Goal: Information Seeking & Learning: Learn about a topic

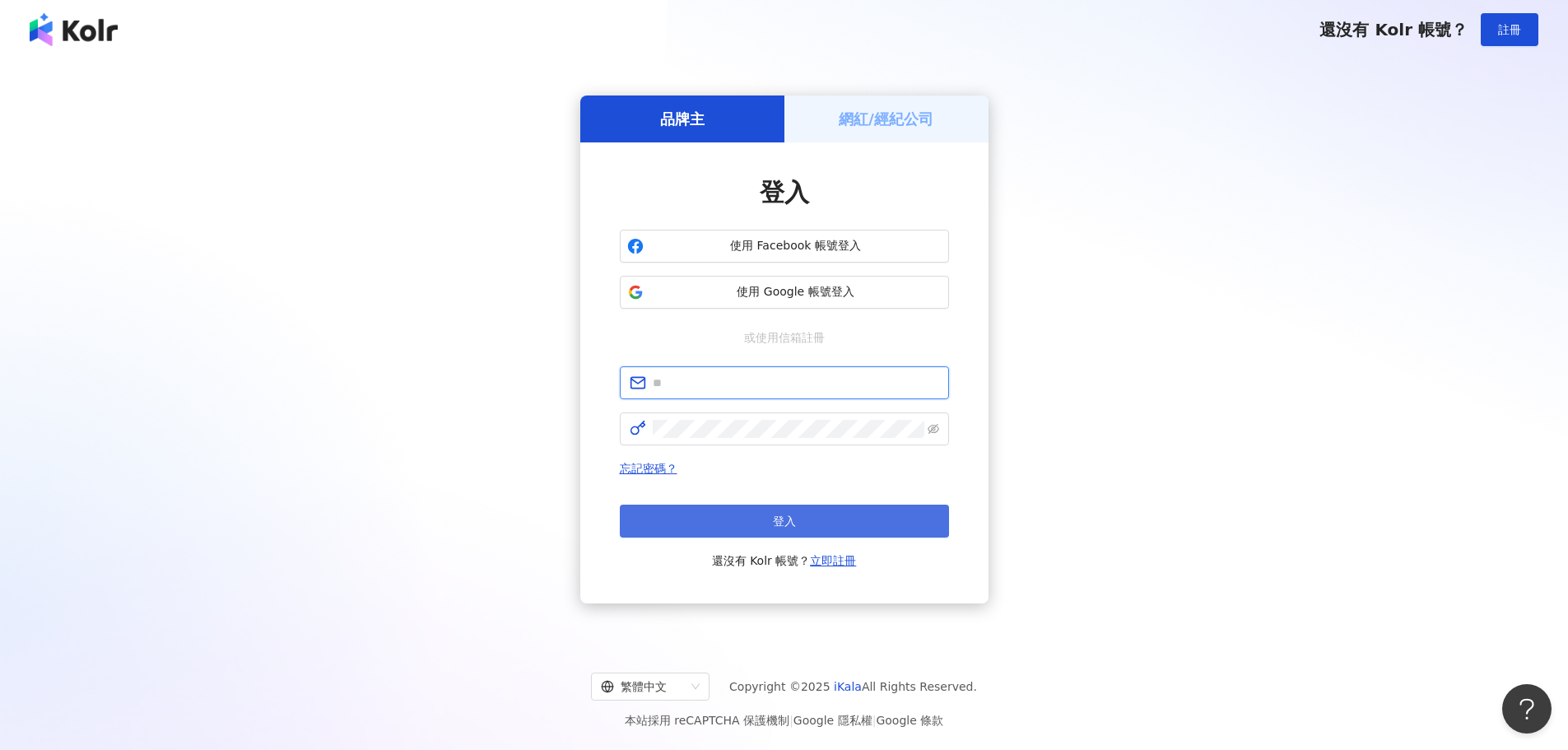
type input "**********"
click at [787, 528] on button "登入" at bounding box center [784, 521] width 329 height 33
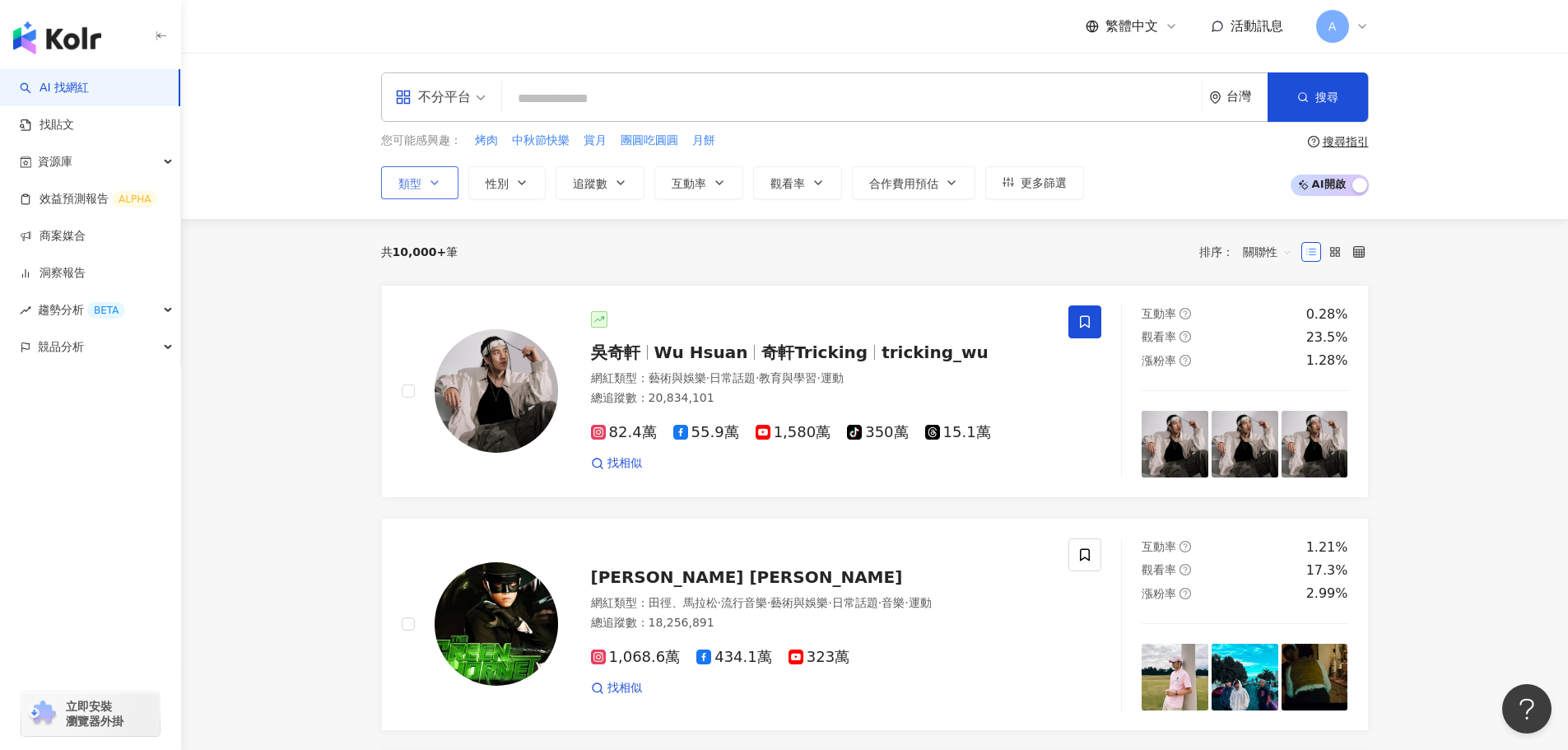
click at [432, 190] on button "類型" at bounding box center [419, 183] width 77 height 33
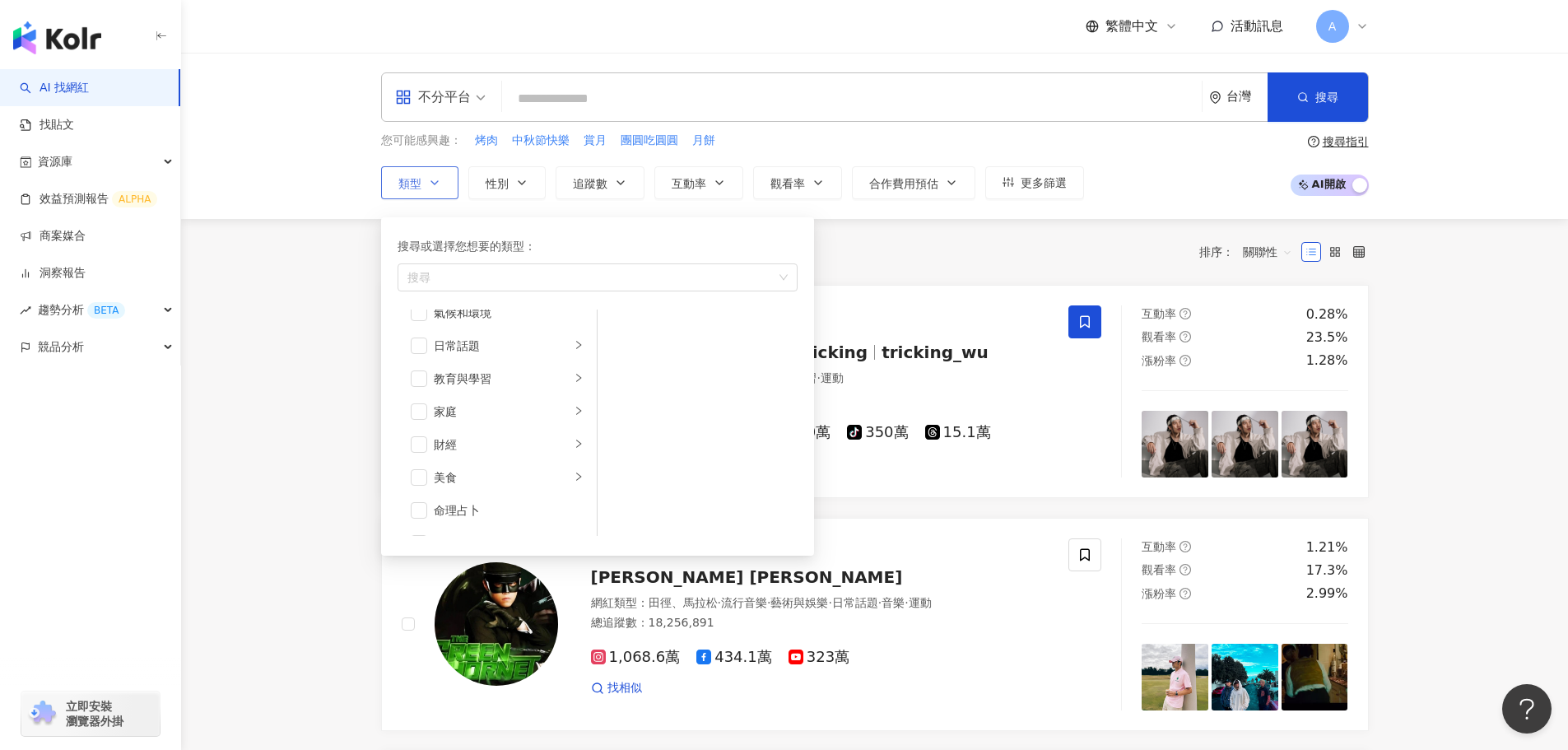
scroll to position [165, 0]
click at [419, 396] on span "button" at bounding box center [419, 395] width 16 height 16
click at [574, 397] on icon "right" at bounding box center [578, 394] width 10 height 10
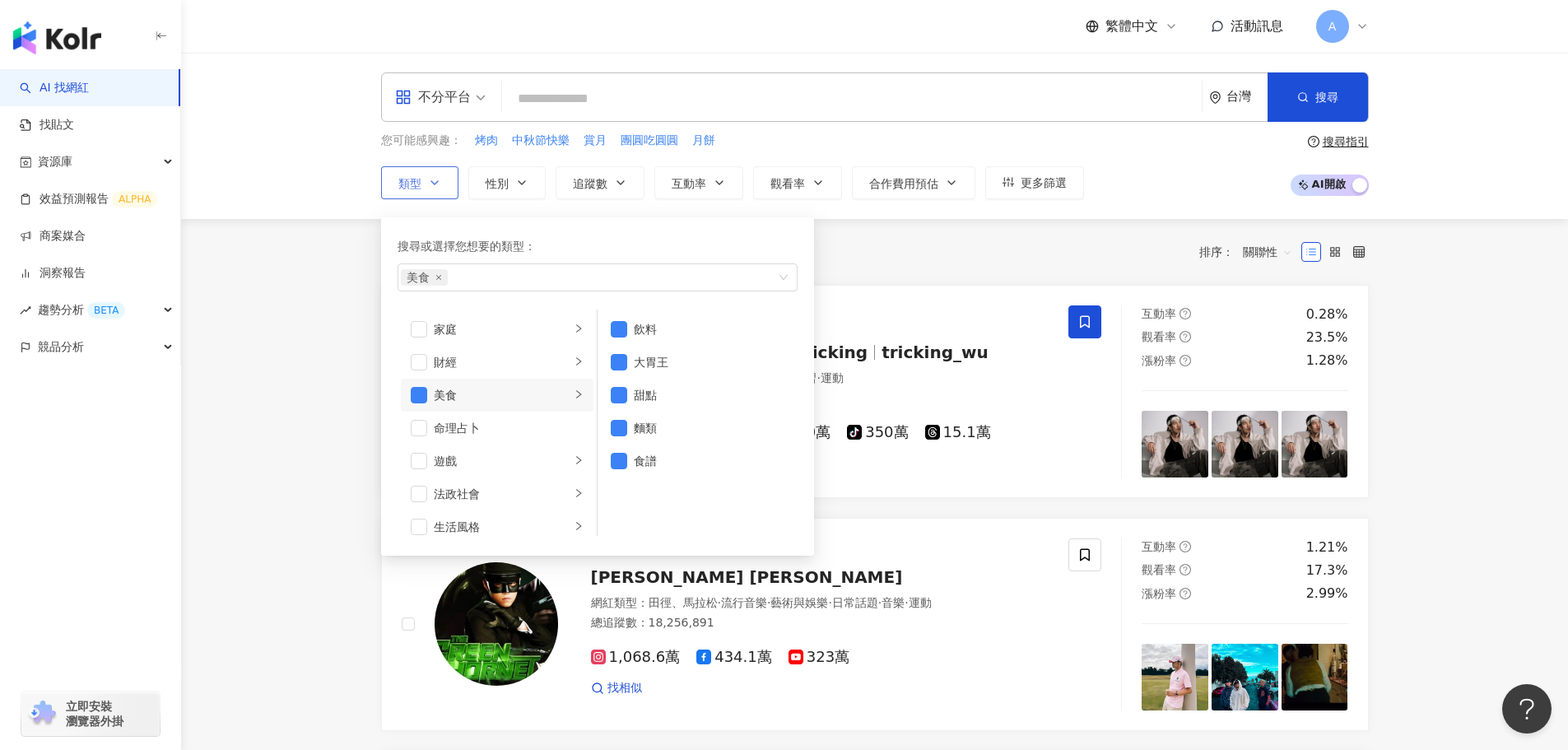
click at [574, 397] on icon "right" at bounding box center [578, 394] width 10 height 10
click at [574, 447] on icon "right" at bounding box center [578, 444] width 10 height 10
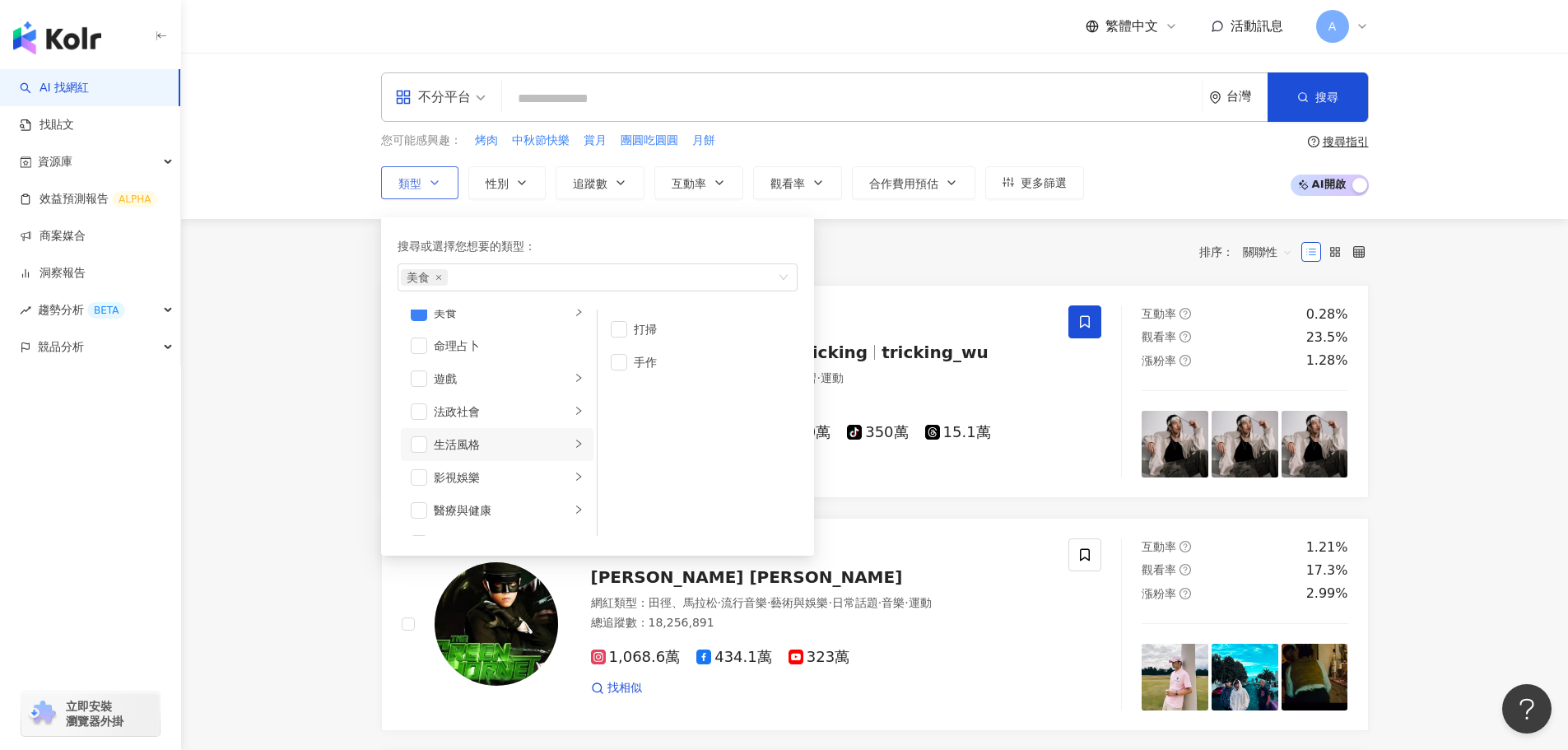
click at [576, 446] on icon "right" at bounding box center [578, 444] width 5 height 8
click at [692, 244] on div "搜尋或選擇您想要的類型：" at bounding box center [597, 246] width 400 height 18
click at [885, 240] on div "共 10,000+ 筆 排序： 關聯性" at bounding box center [874, 252] width 988 height 26
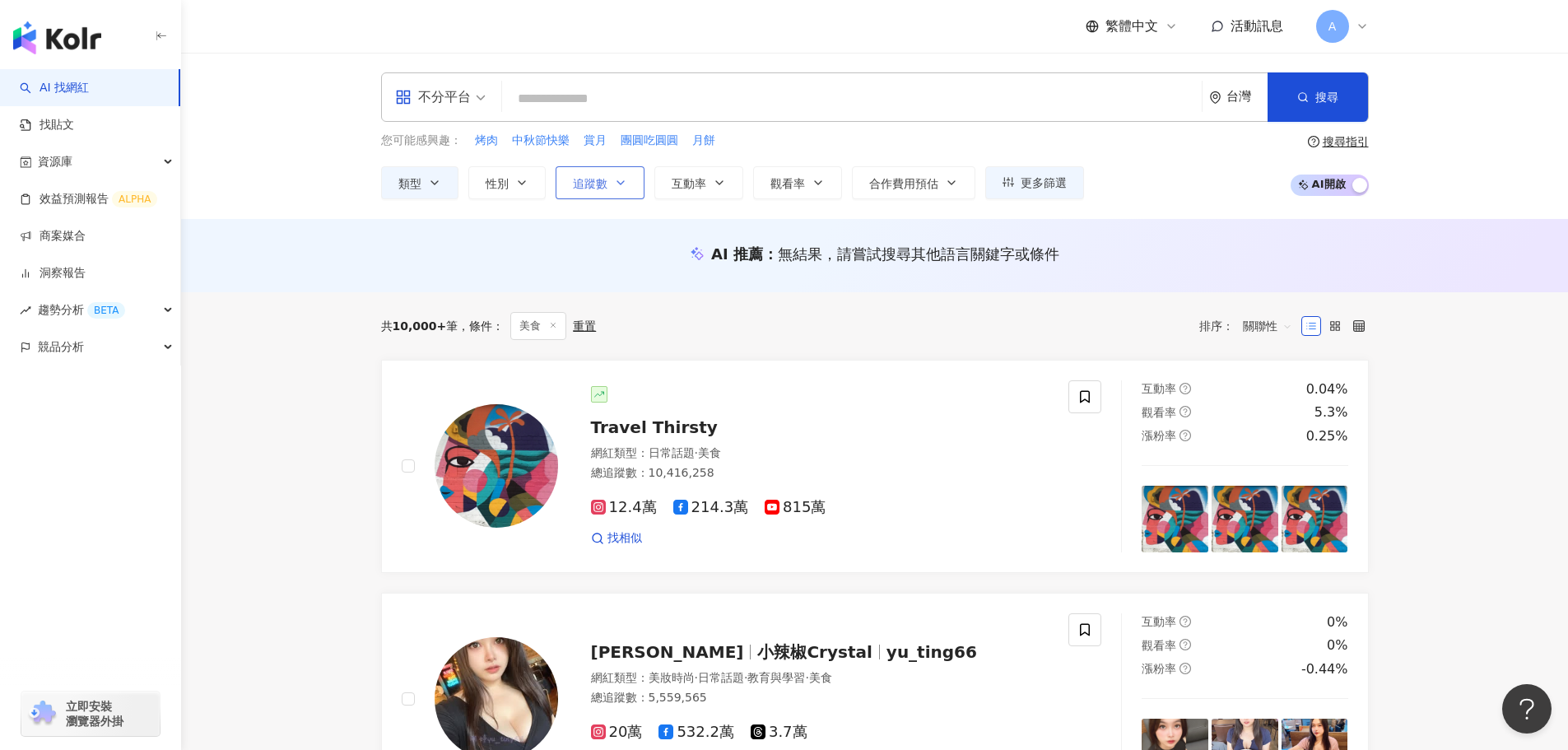
click at [605, 189] on span "追蹤數" at bounding box center [590, 184] width 35 height 13
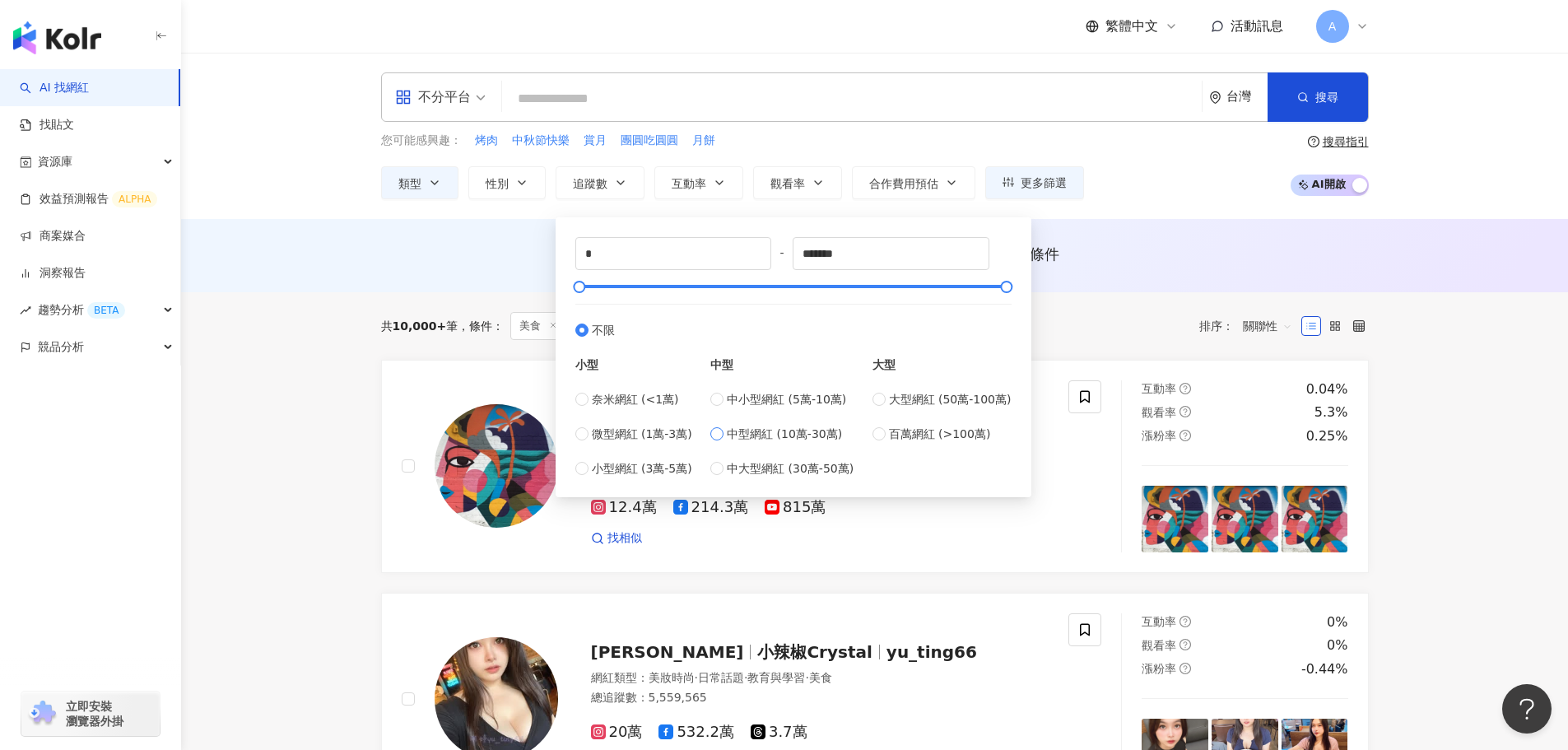
type input "******"
type input "*******"
type input "*********"
type input "******"
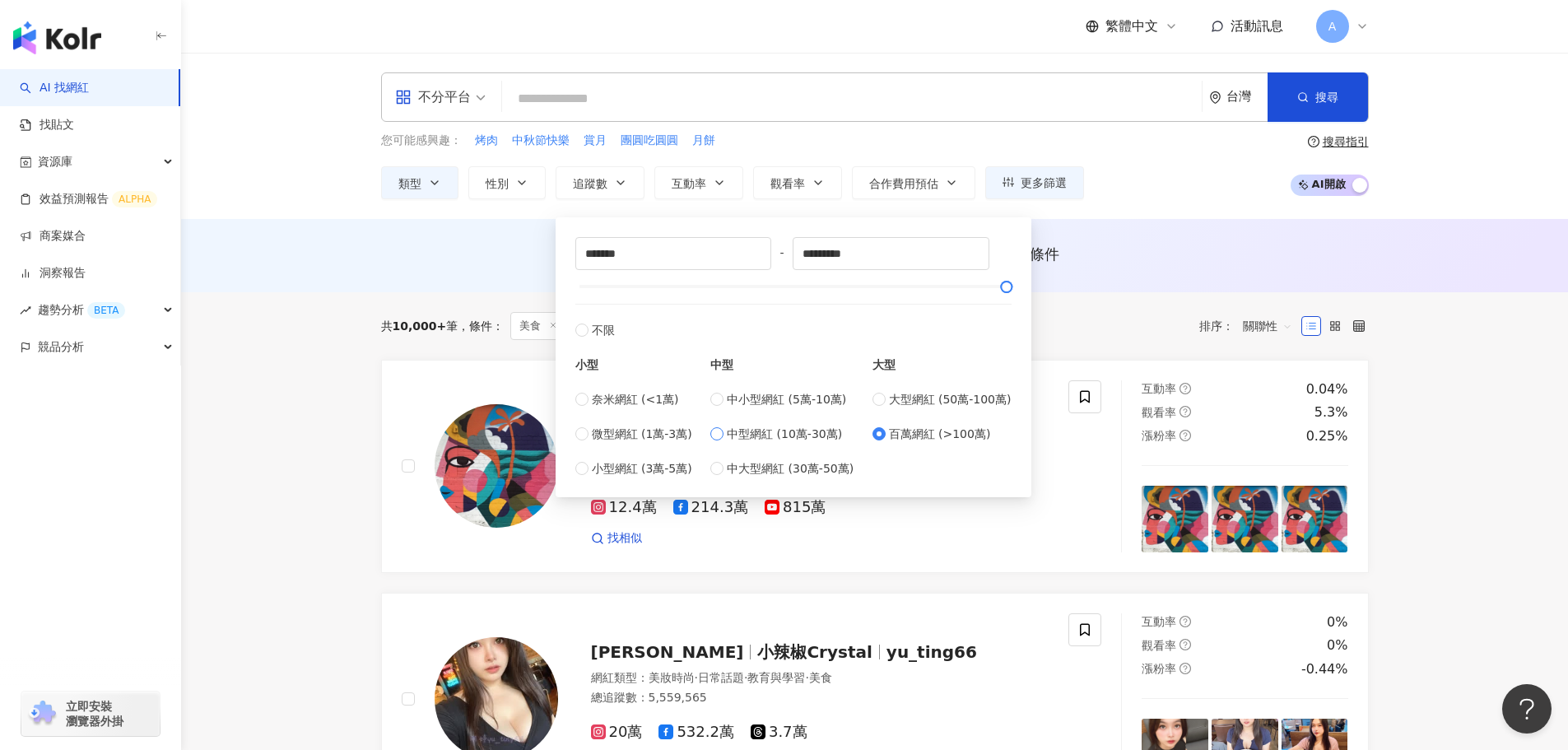
type input "******"
click at [1125, 245] on div "AI 推薦 ： 無結果，請嘗試搜尋其他語言關鍵字或條件" at bounding box center [874, 254] width 988 height 21
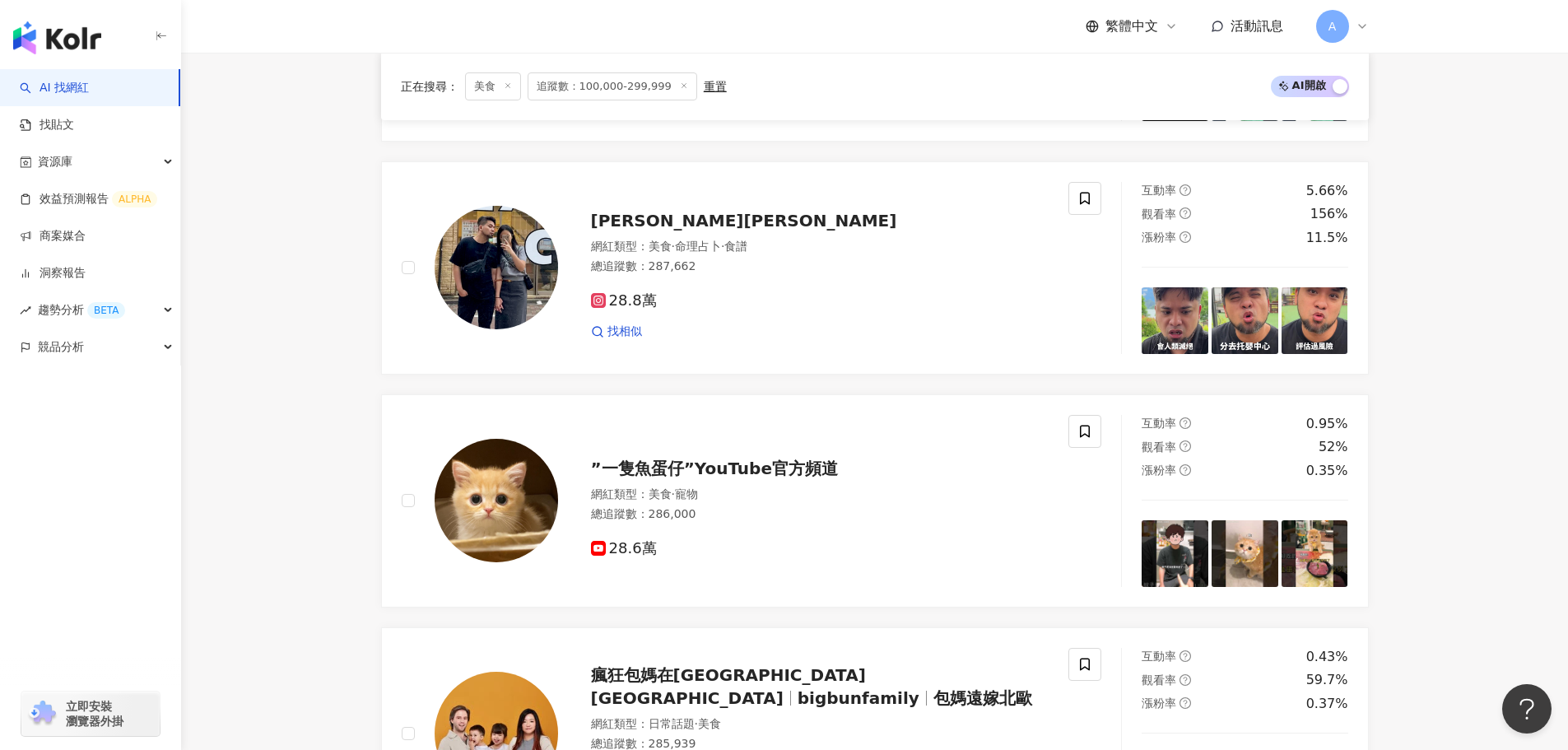
scroll to position [1975, 0]
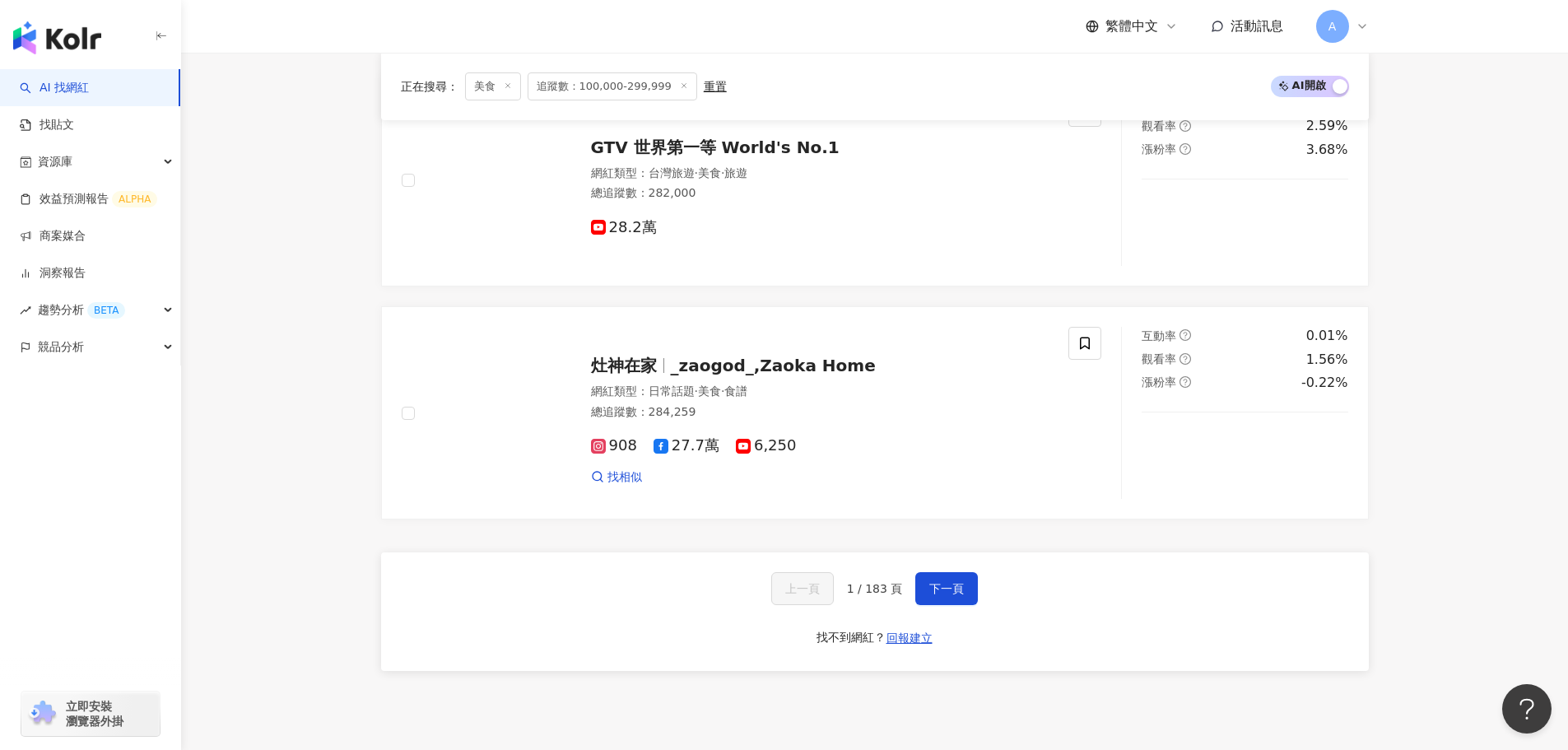
scroll to position [3103, 0]
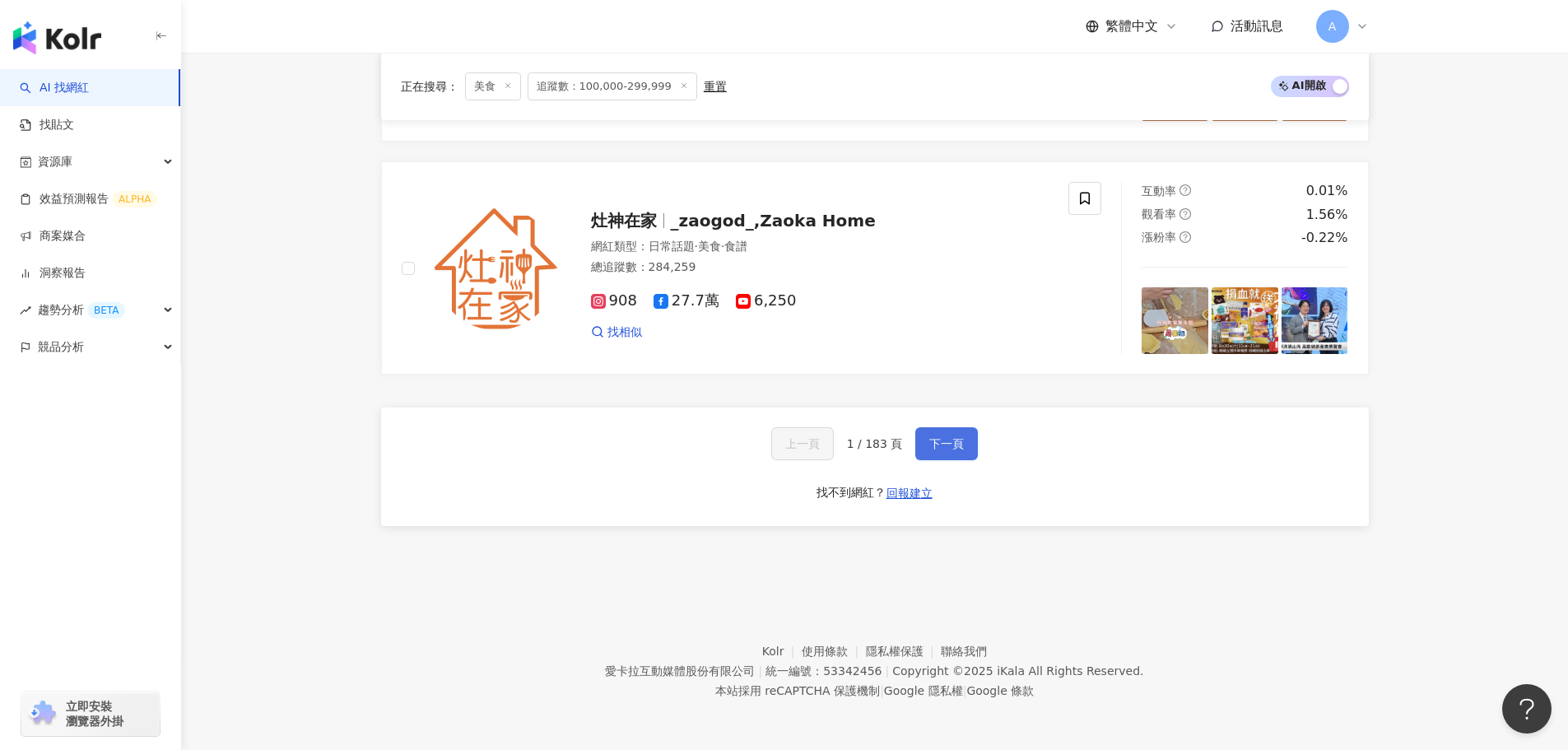
click at [929, 450] on span "下一頁" at bounding box center [946, 444] width 35 height 13
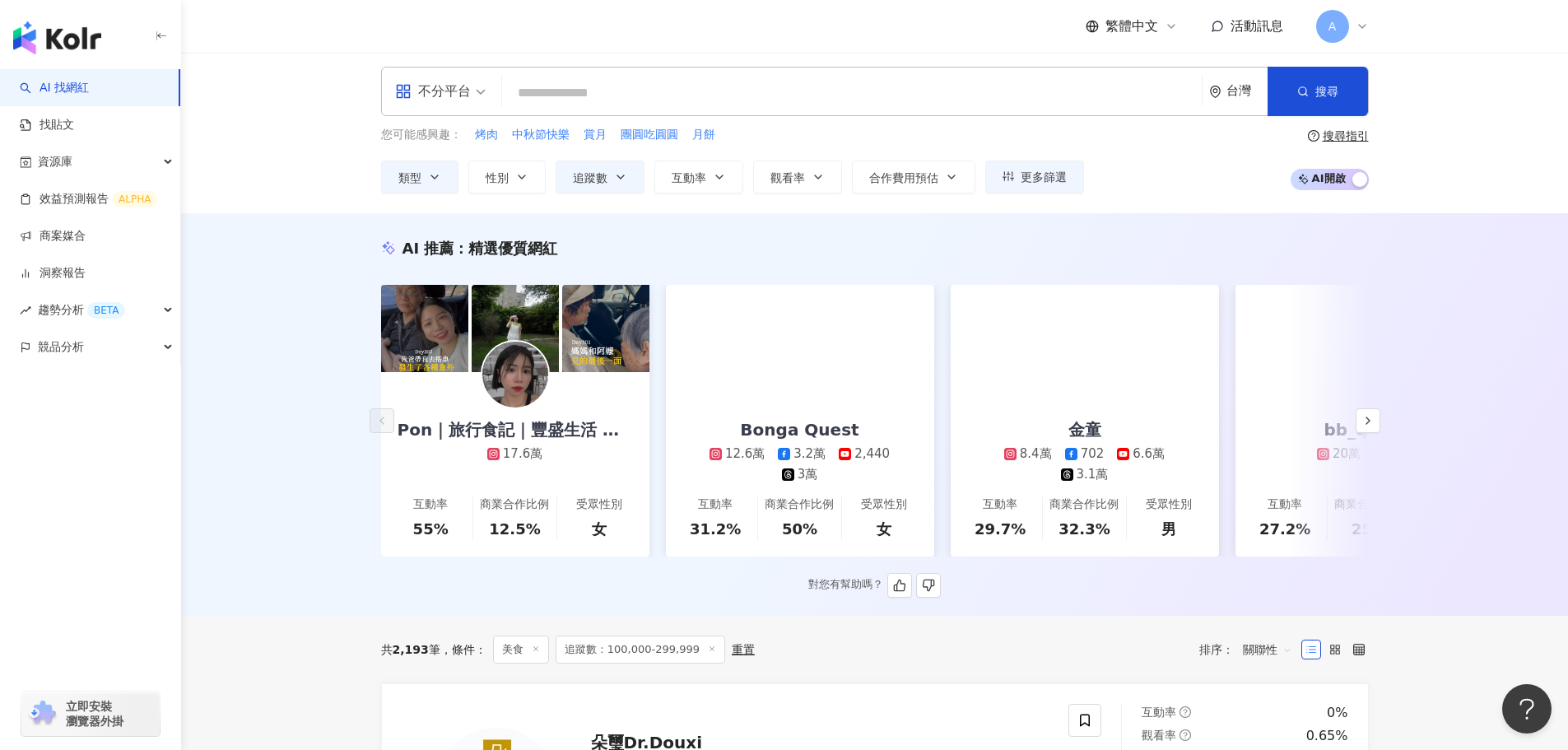
scroll to position [0, 0]
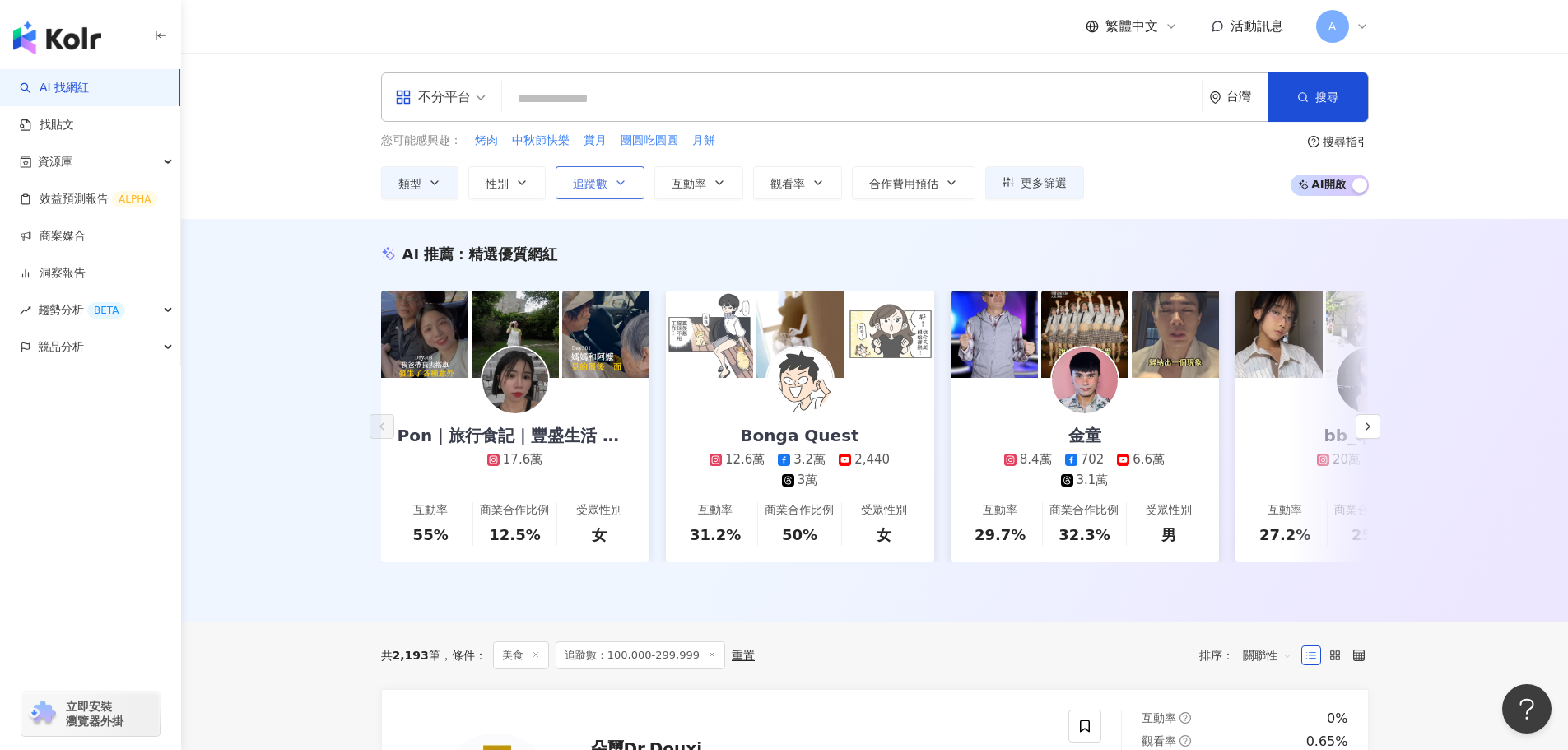
click at [626, 178] on icon "button" at bounding box center [621, 183] width 13 height 13
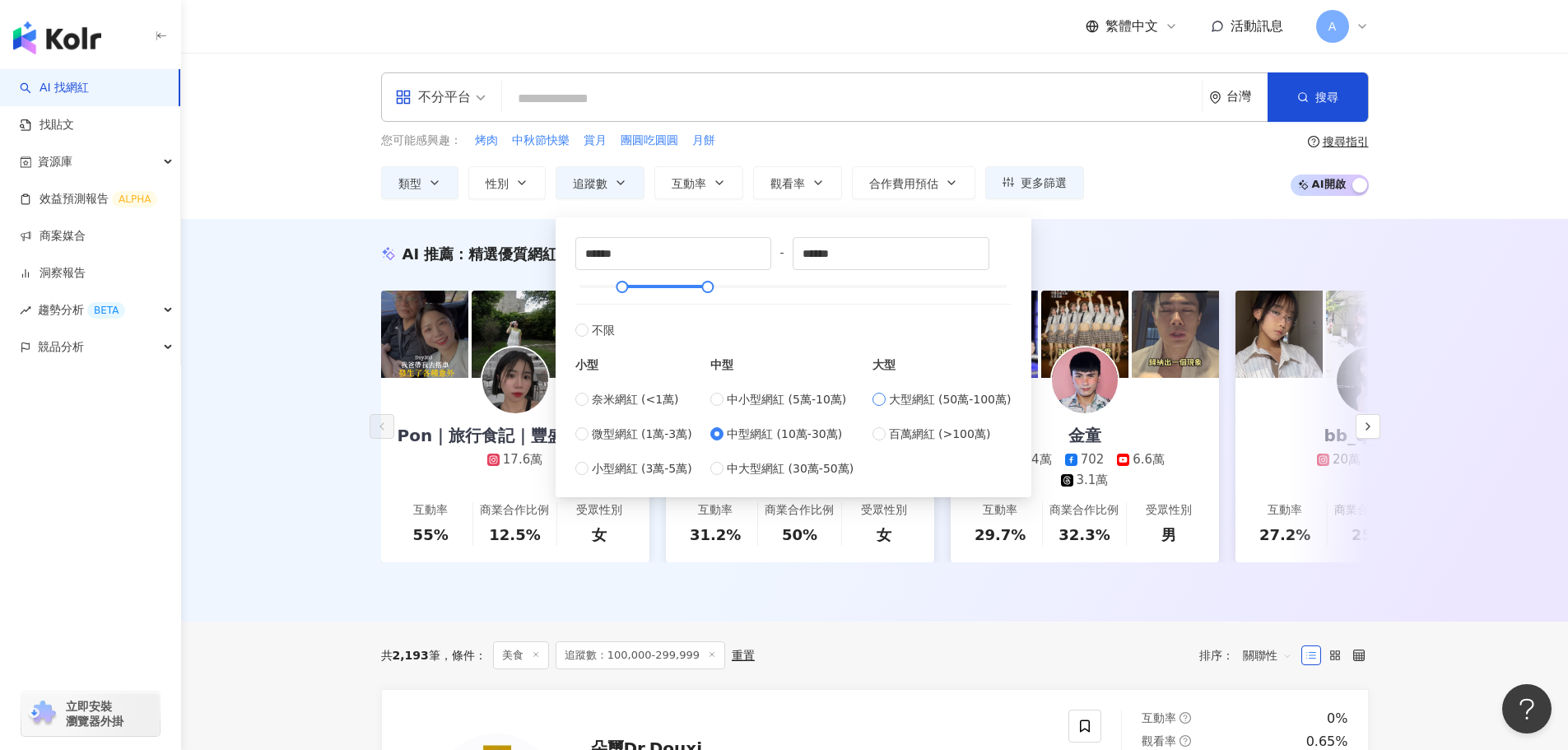
click at [878, 390] on label "大型網紅 (50萬-100萬)" at bounding box center [942, 399] width 139 height 18
type input "******"
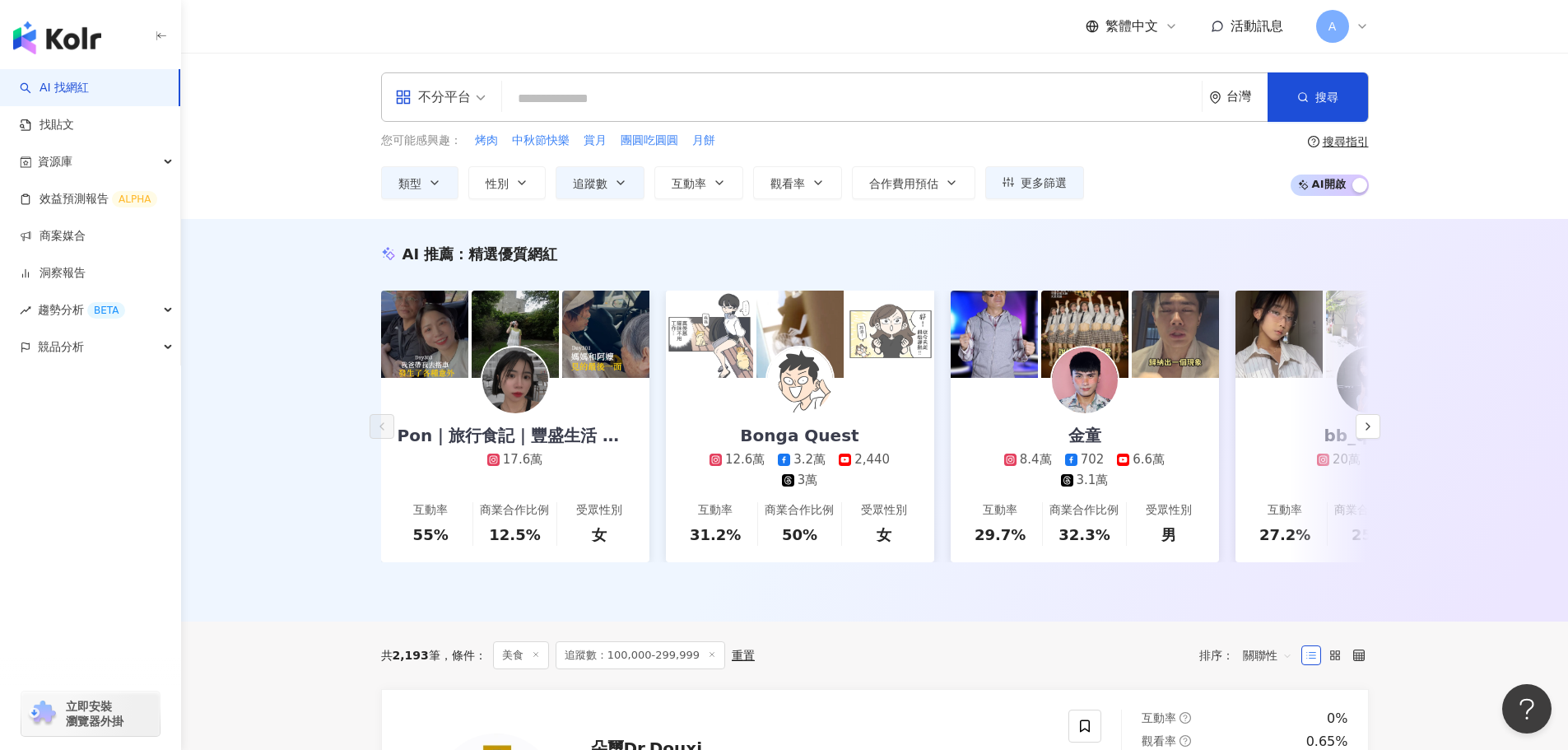
click at [1129, 190] on div "您可能感興趣： 烤肉 中秋節快樂 賞月 團圓吃圓圓 月餅 類型 性別 追蹤數 互動率 觀看率 合作費用預估 更多篩選 ****** - ****** 不限 小…" at bounding box center [874, 165] width 988 height 67
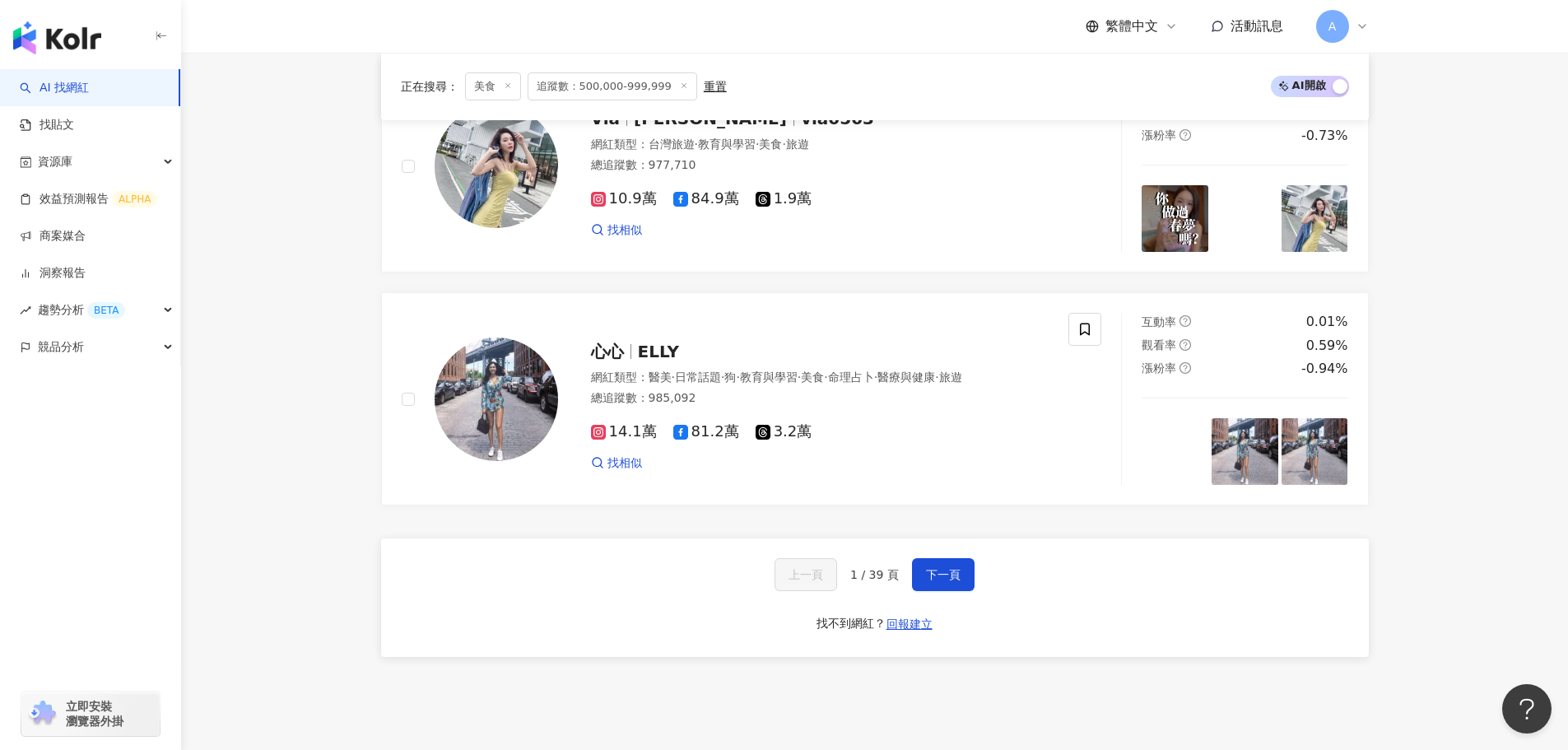
scroll to position [2964, 0]
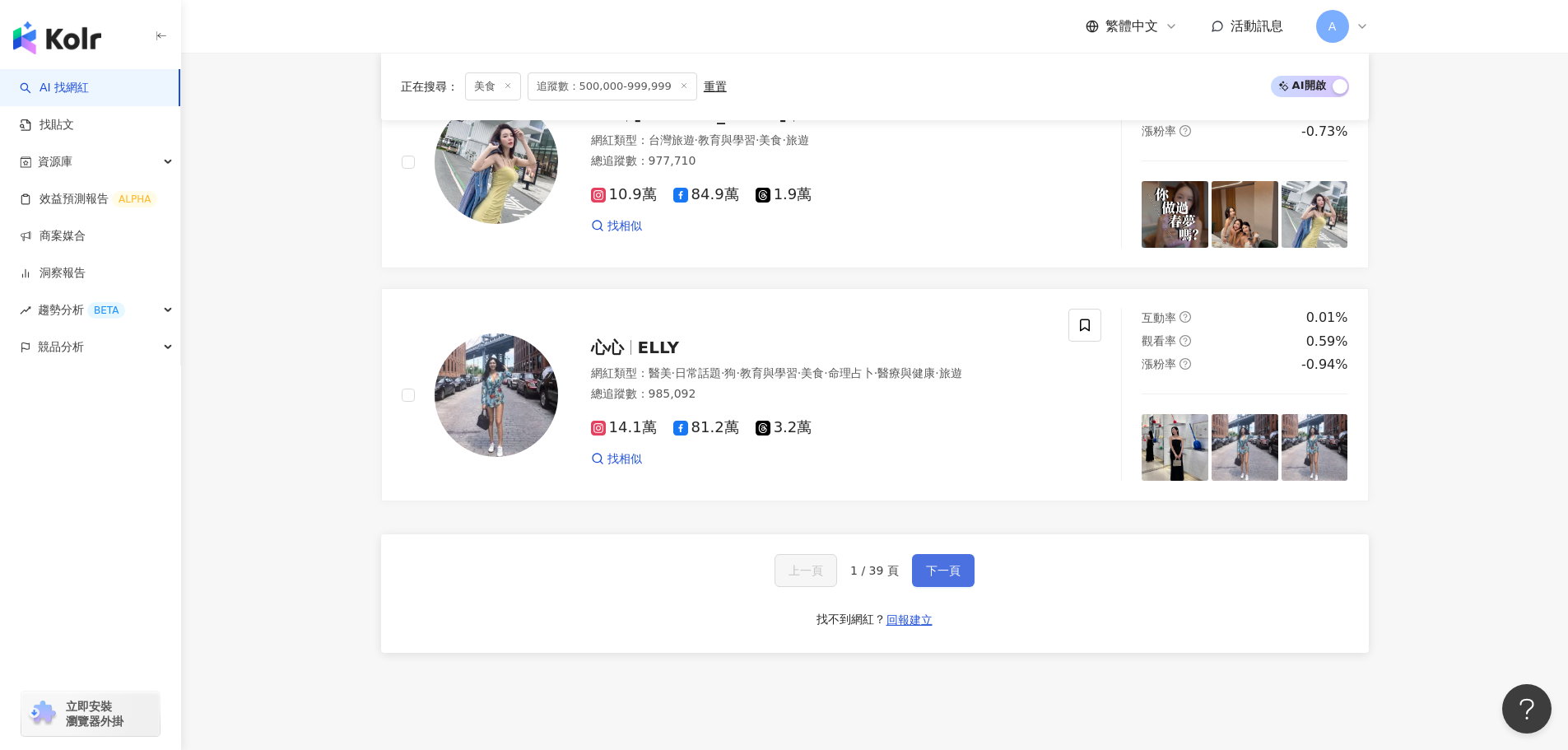
click at [957, 577] on span "下一頁" at bounding box center [944, 570] width 35 height 13
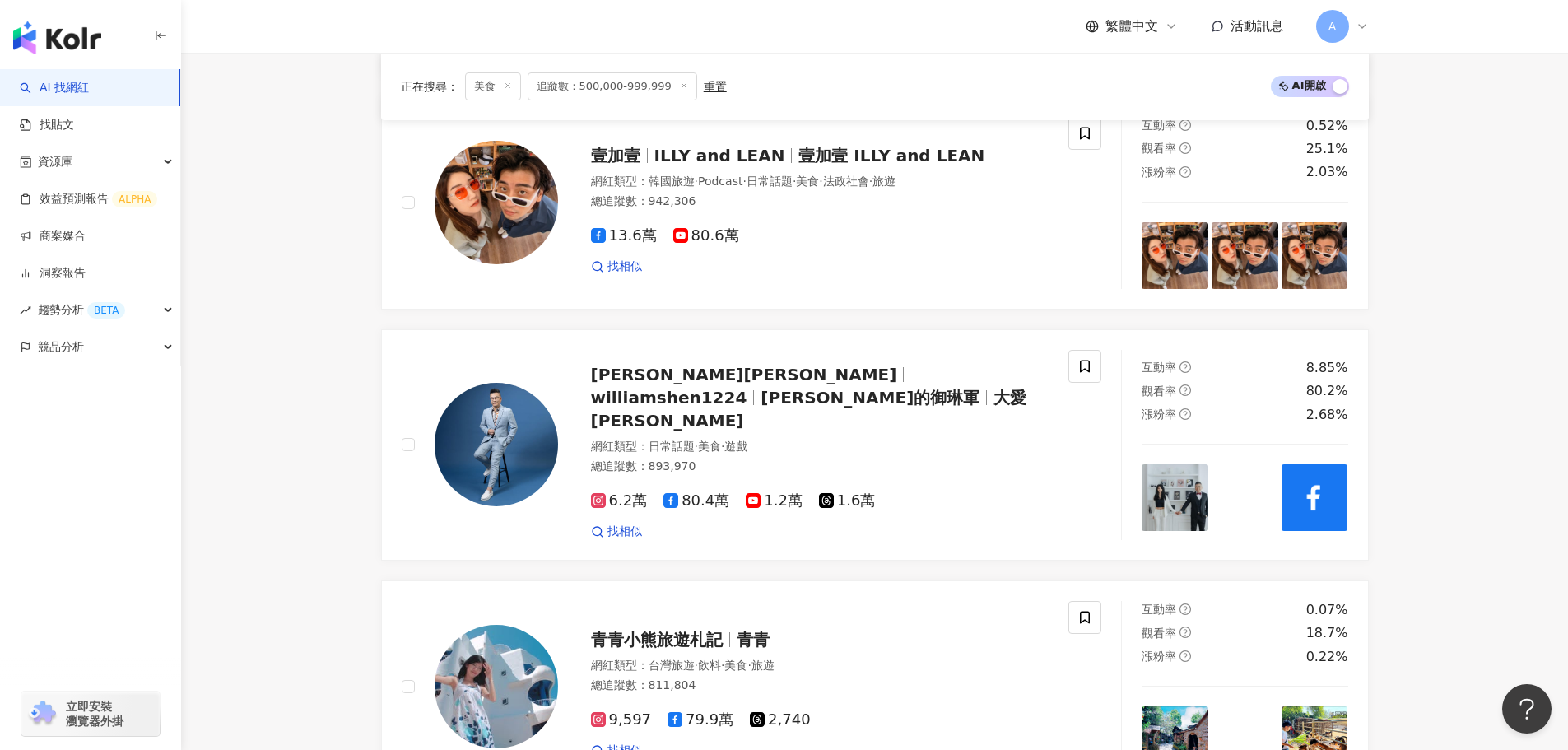
scroll to position [1153, 0]
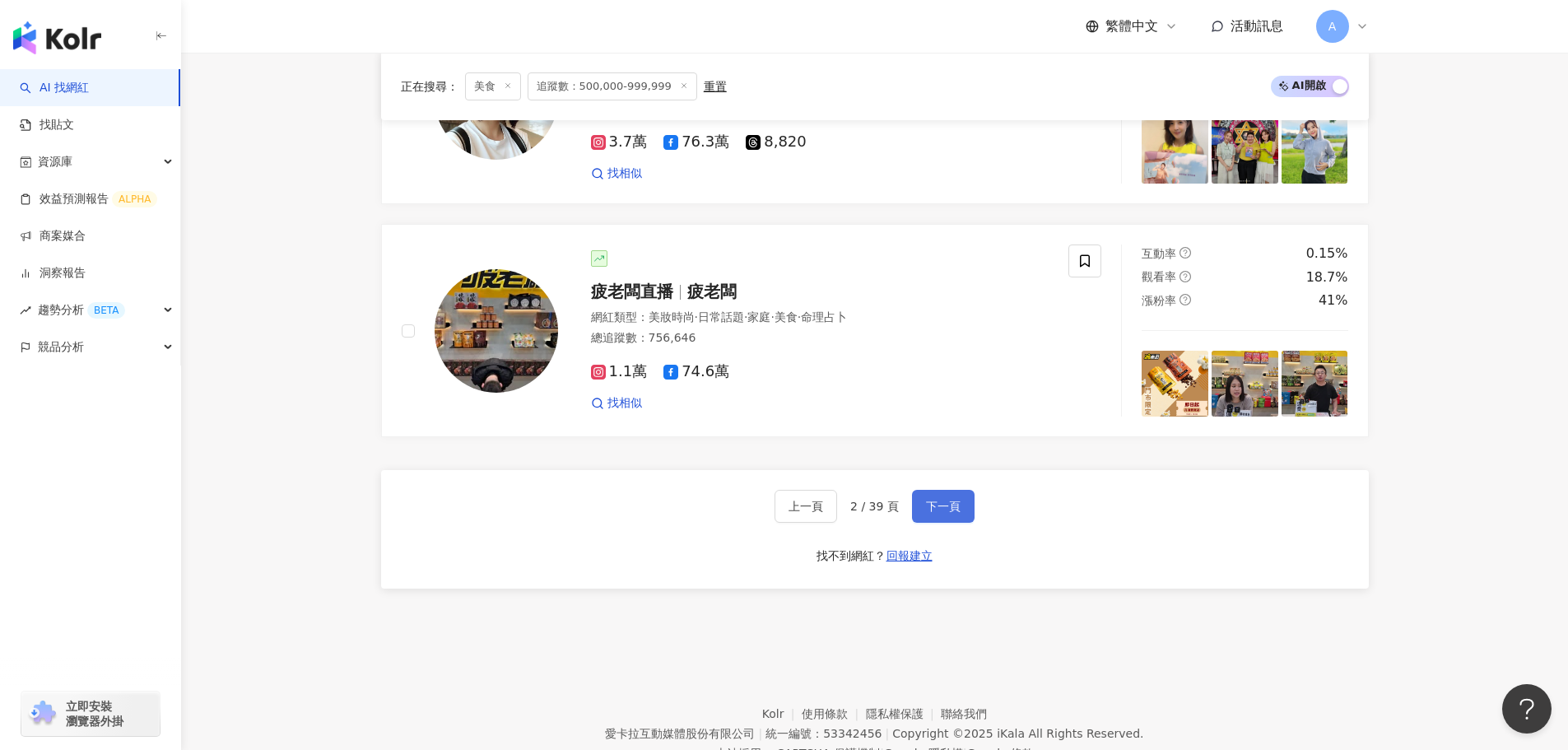
click at [945, 500] on span "下一頁" at bounding box center [944, 506] width 35 height 13
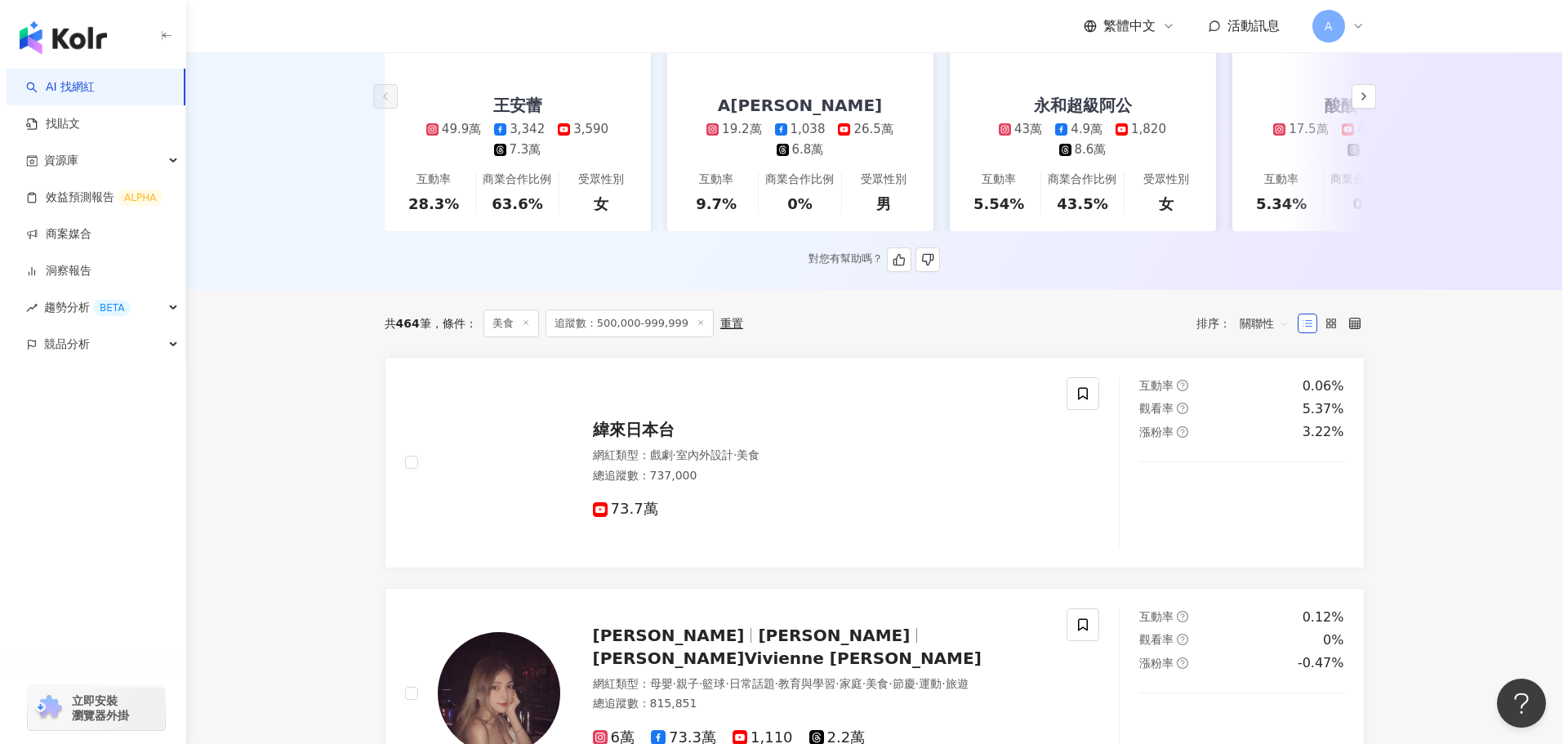
scroll to position [0, 0]
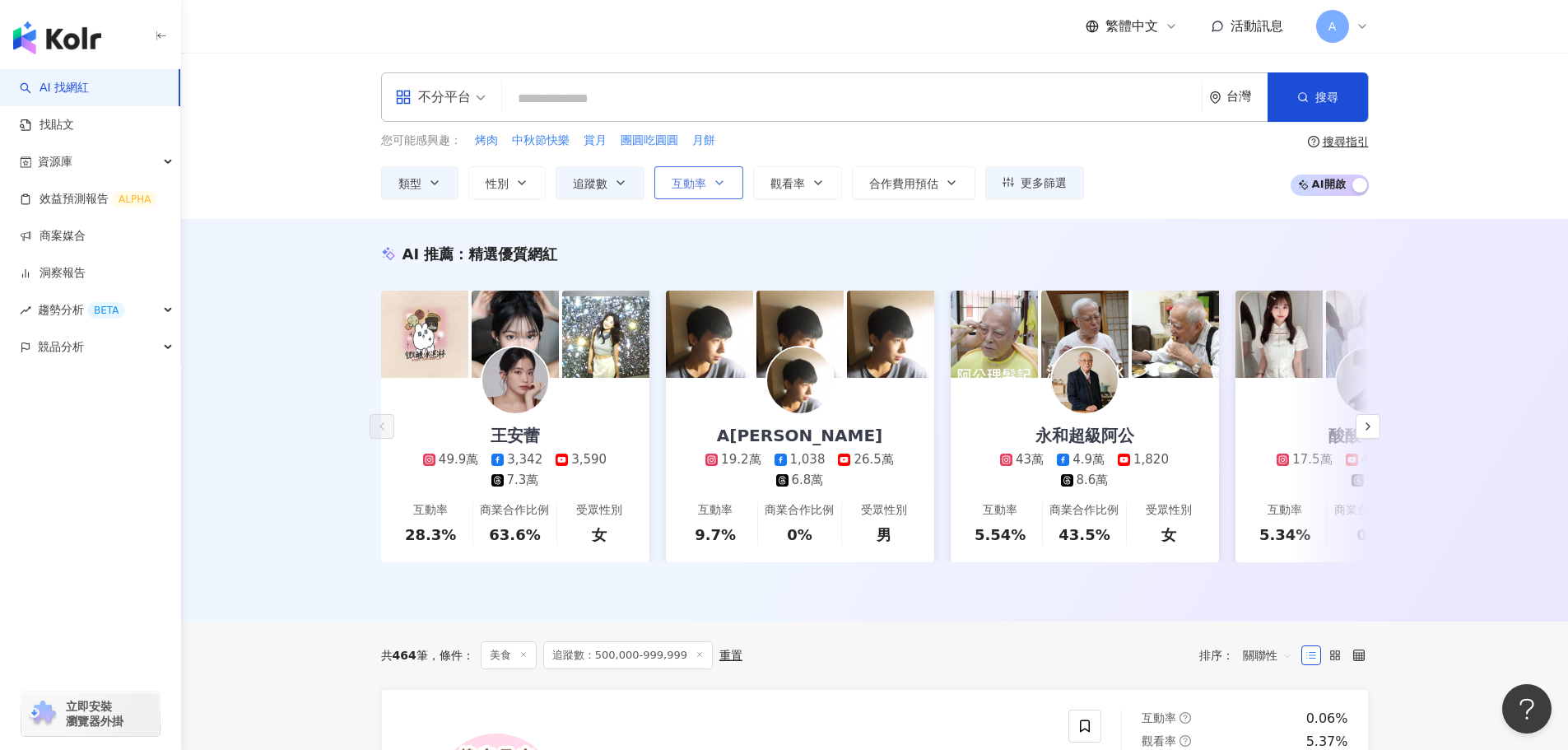
click at [720, 194] on button "互動率" at bounding box center [699, 183] width 89 height 33
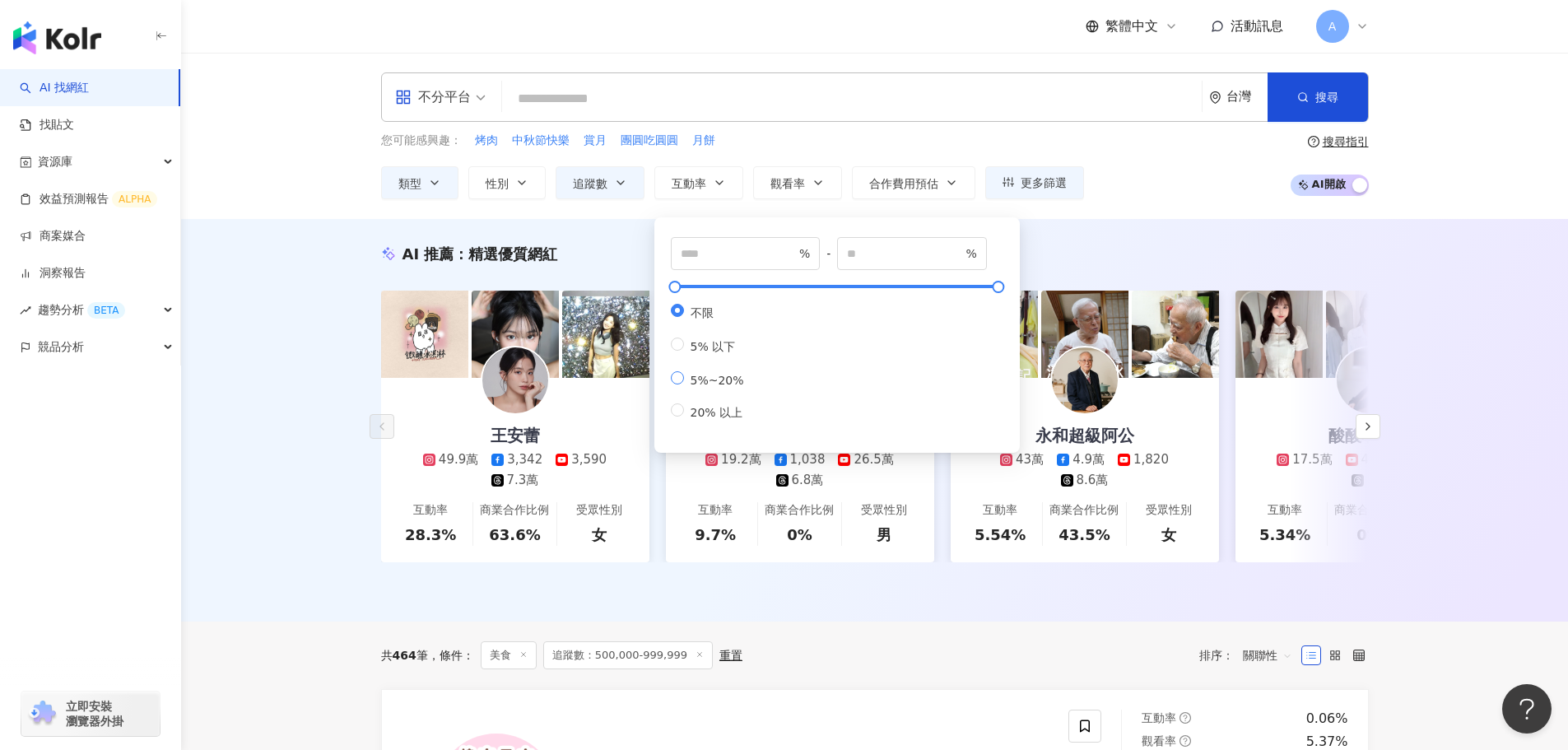
click at [711, 383] on span "5%~20%" at bounding box center [716, 380] width 66 height 13
type input "*"
type input "**"
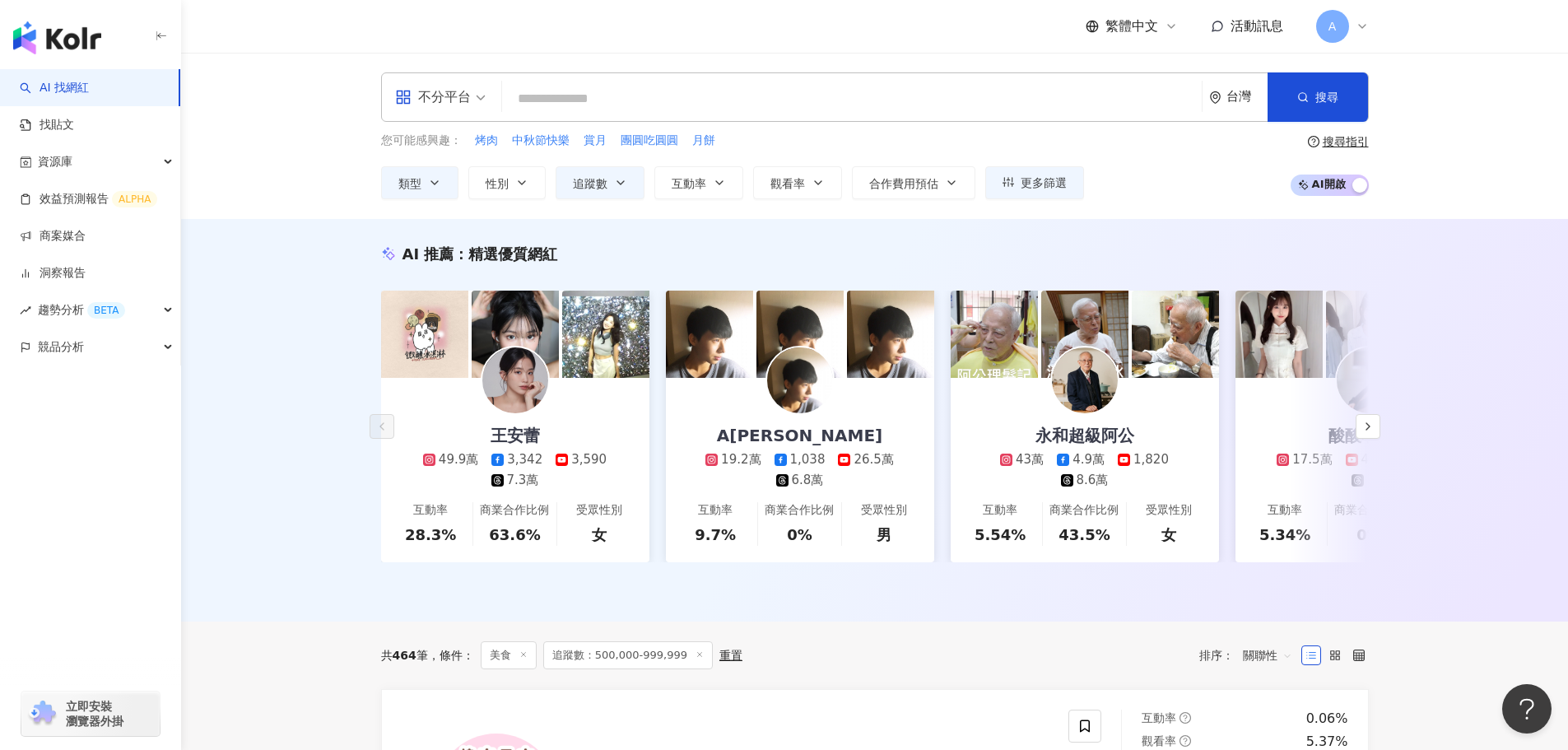
click at [1089, 235] on div "AI 推薦 ： 精選優質網紅 王安蕾 49.9萬 3,342 3,590 7.3萬 互動率 28.3% 商業合作比例 63.6% 受眾性別 女 A冷 19.2…" at bounding box center [874, 420] width 1387 height 403
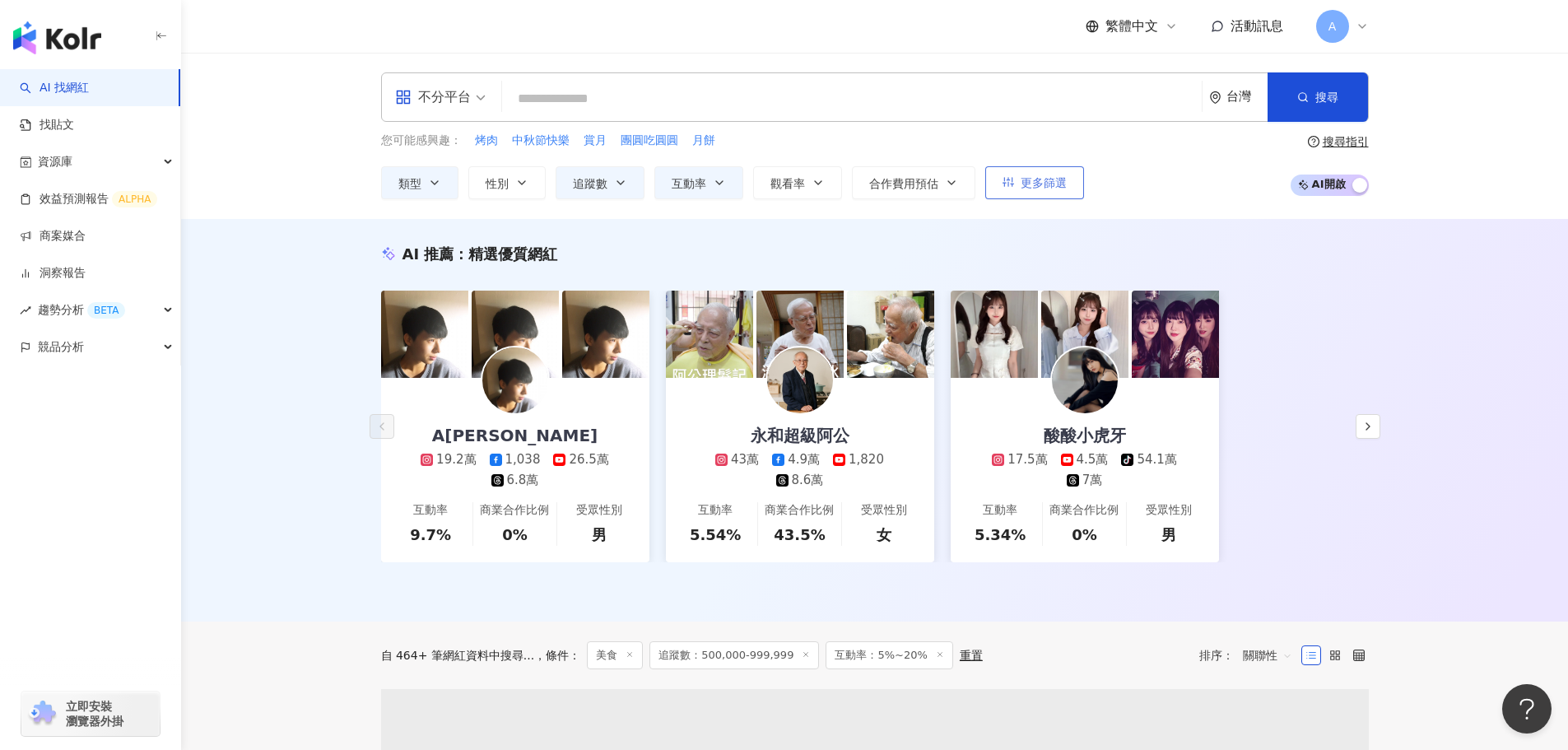
click at [1058, 198] on button "更多篩選" at bounding box center [1034, 183] width 99 height 33
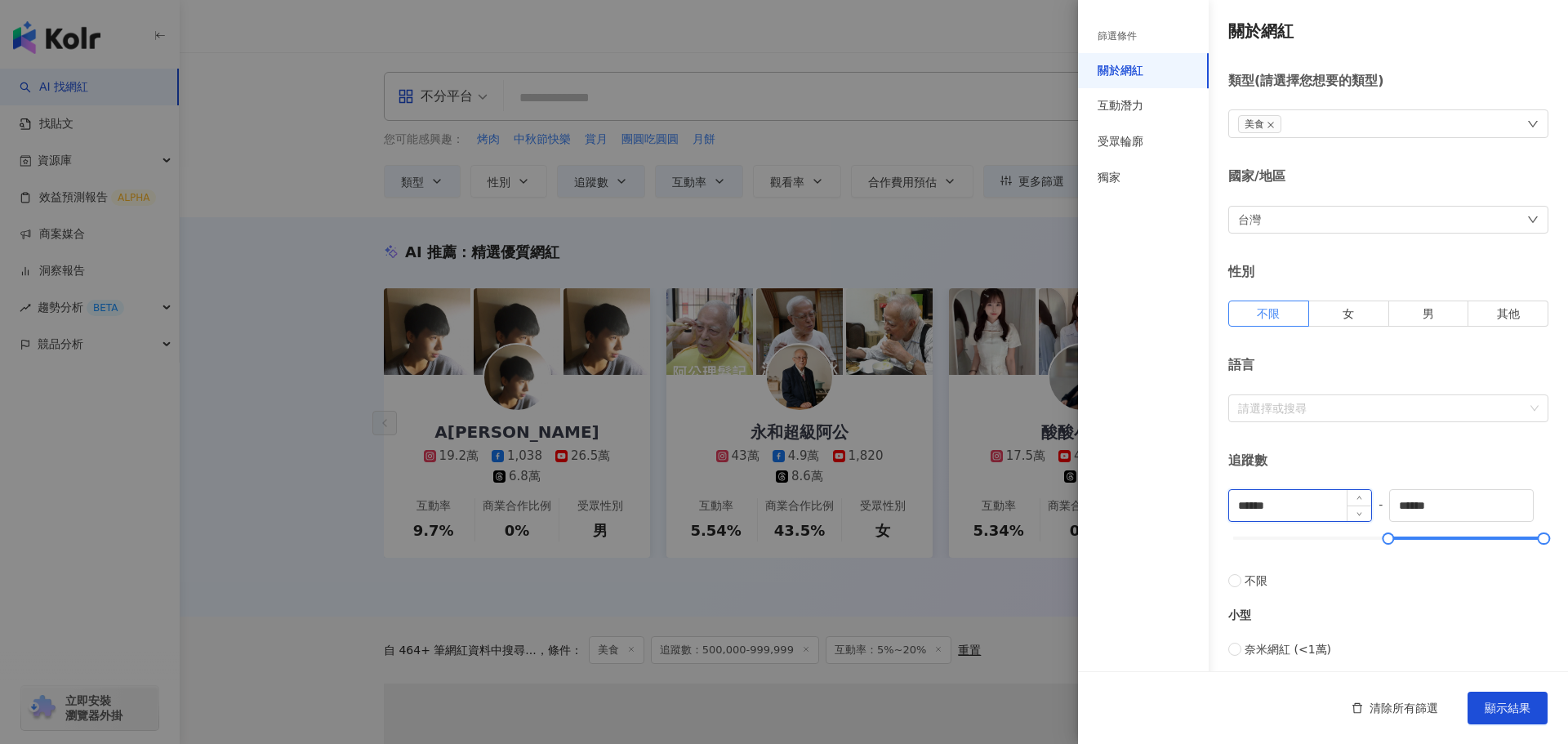
drag, startPoint x: 1242, startPoint y: 506, endPoint x: 1228, endPoint y: 503, distance: 14.3
click at [1228, 504] on div "******" at bounding box center [1299, 505] width 143 height 32
type input "******"
click at [1353, 377] on div "語言 請選擇或搜尋" at bounding box center [1388, 389] width 320 height 65
click at [1529, 713] on span "顯示結果" at bounding box center [1507, 708] width 46 height 13
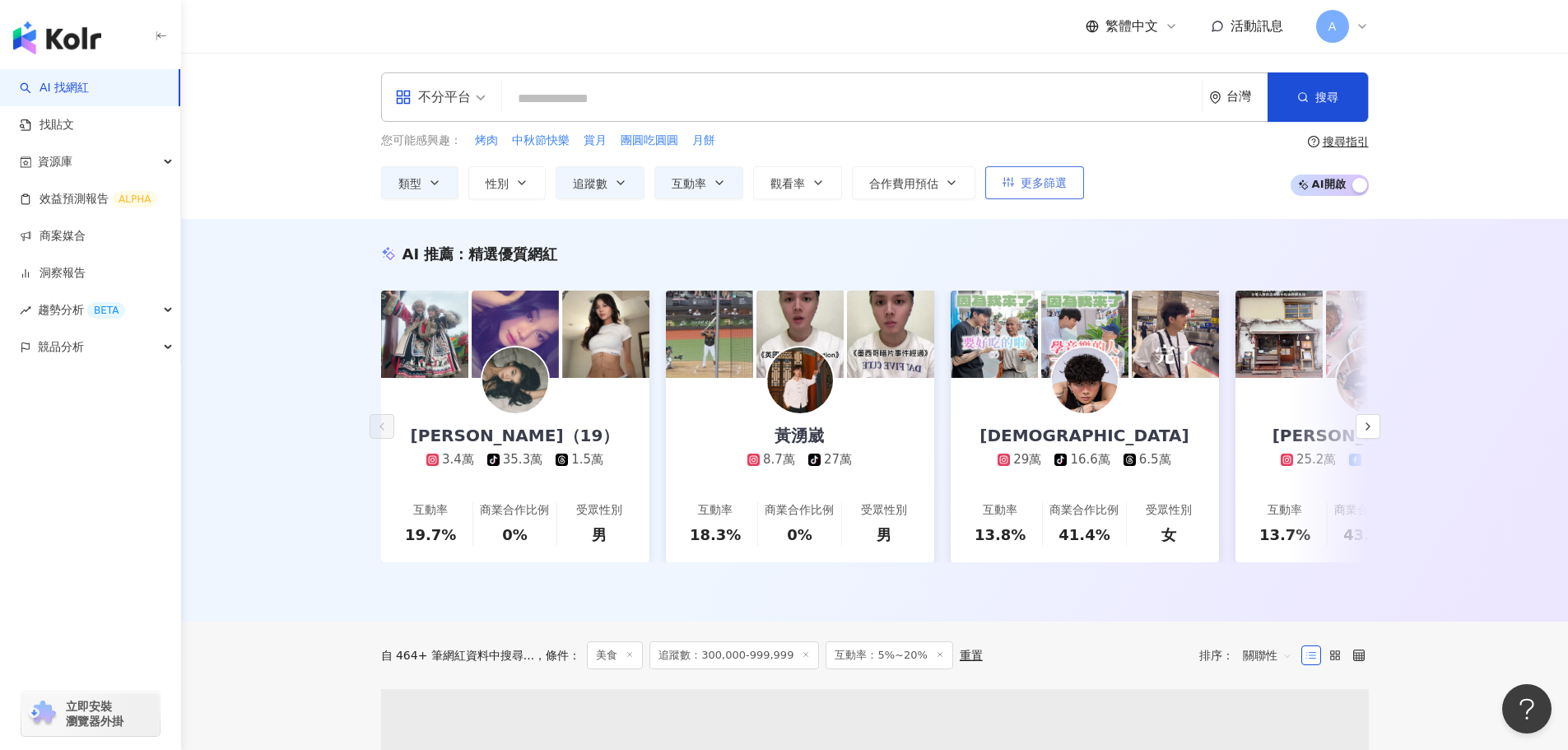
click at [1053, 182] on span "更多篩選" at bounding box center [1044, 183] width 46 height 13
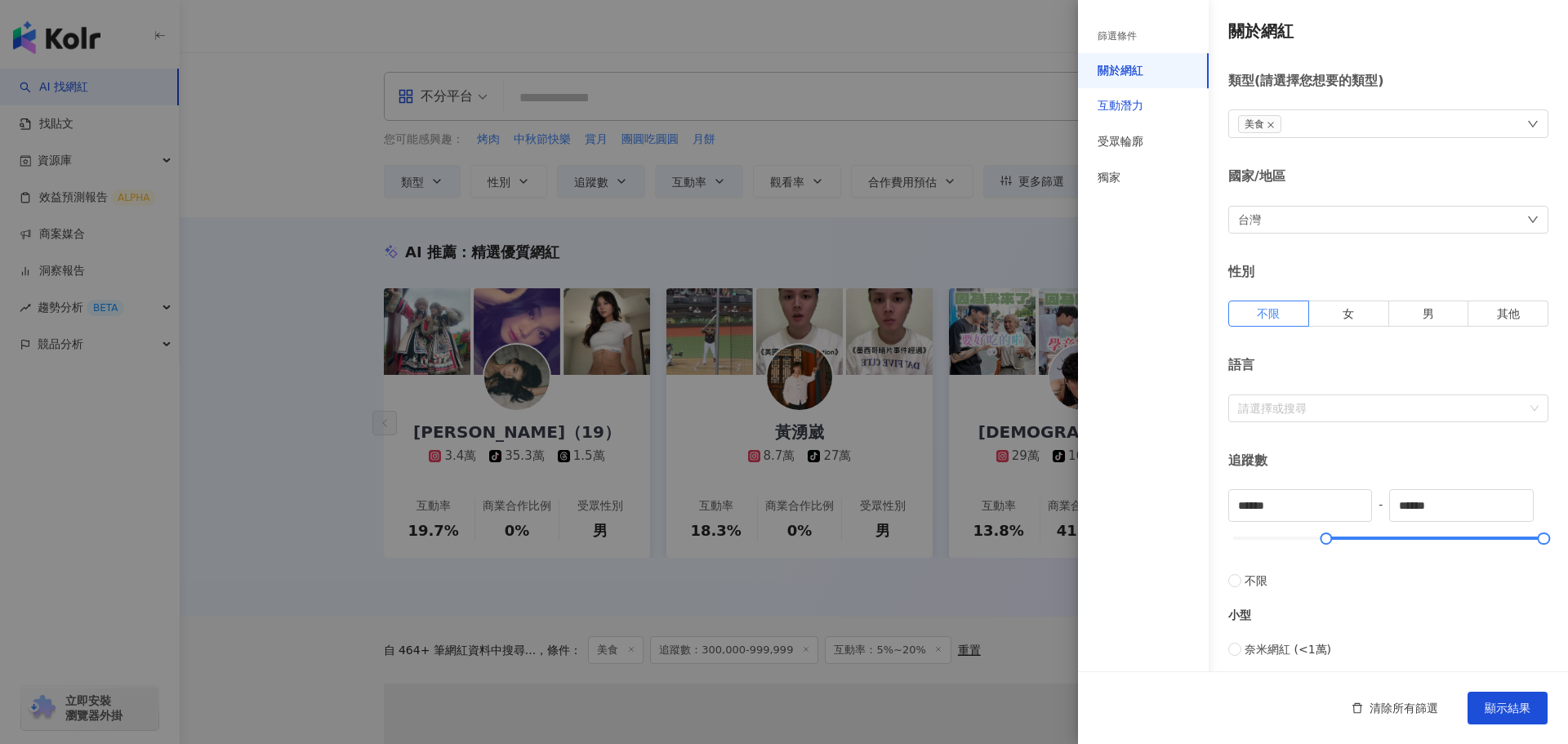
click at [1119, 99] on div "互動潛力" at bounding box center [1120, 106] width 46 height 16
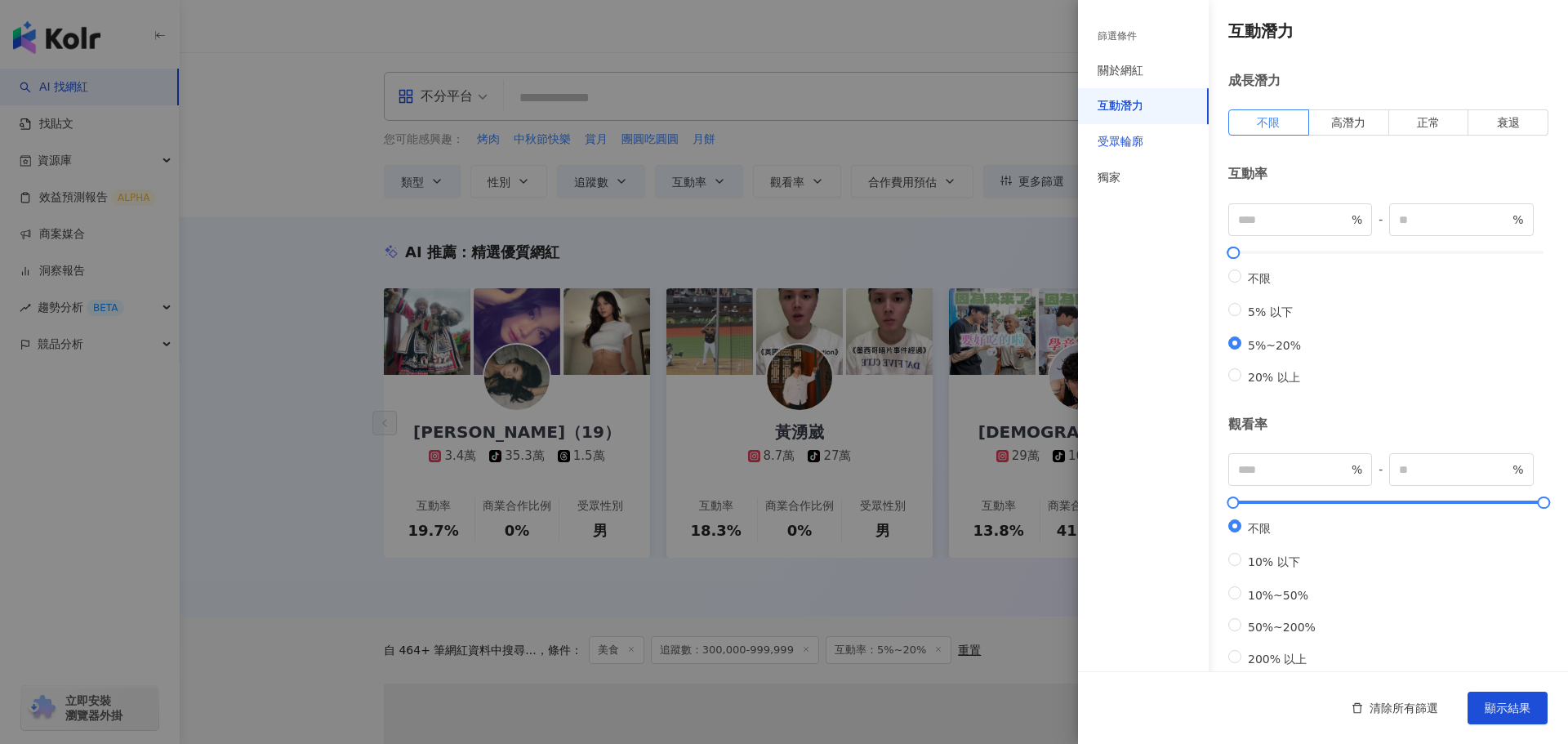
click at [1133, 135] on div "受眾輪廓" at bounding box center [1120, 142] width 46 height 16
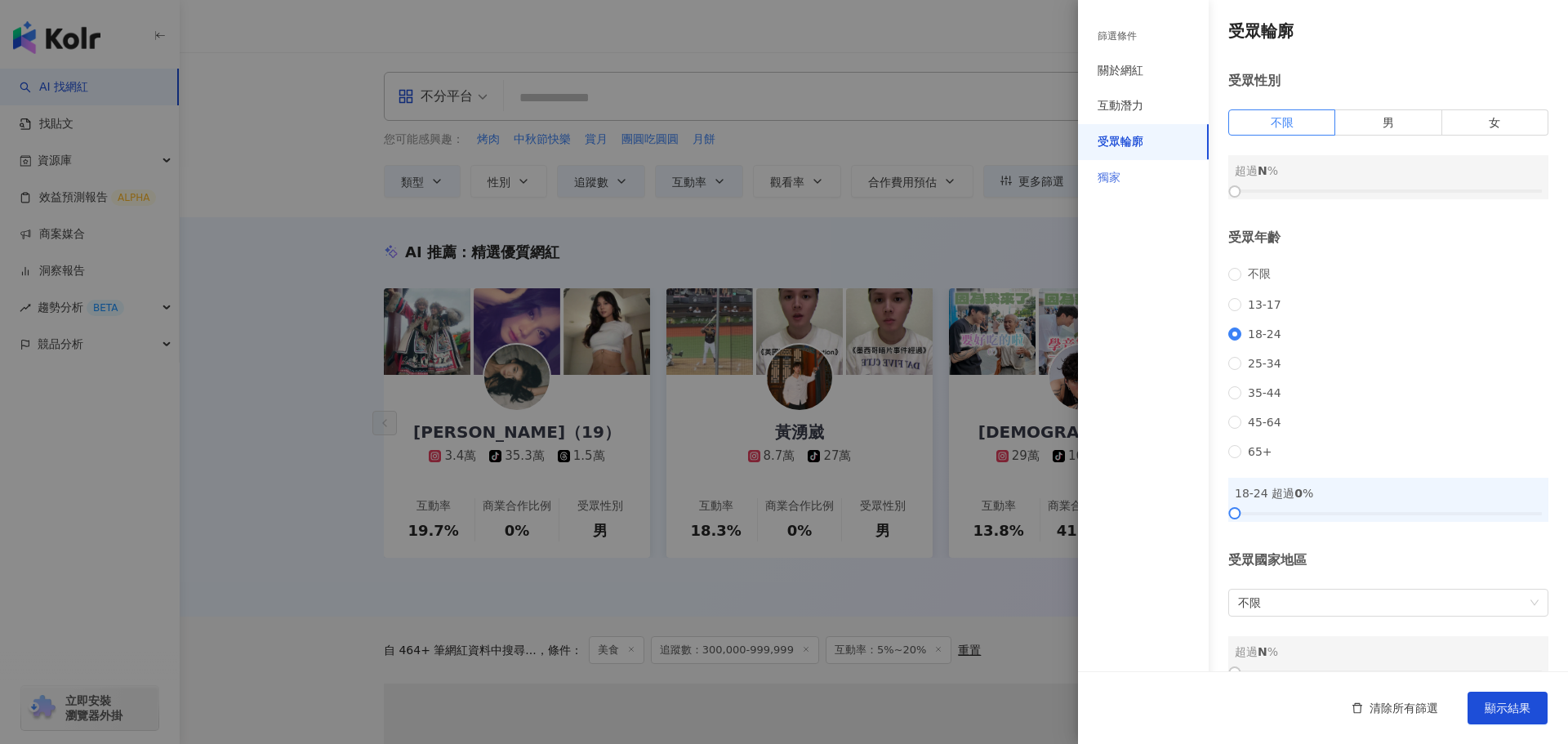
click at [1129, 177] on div "獨家" at bounding box center [1142, 178] width 131 height 36
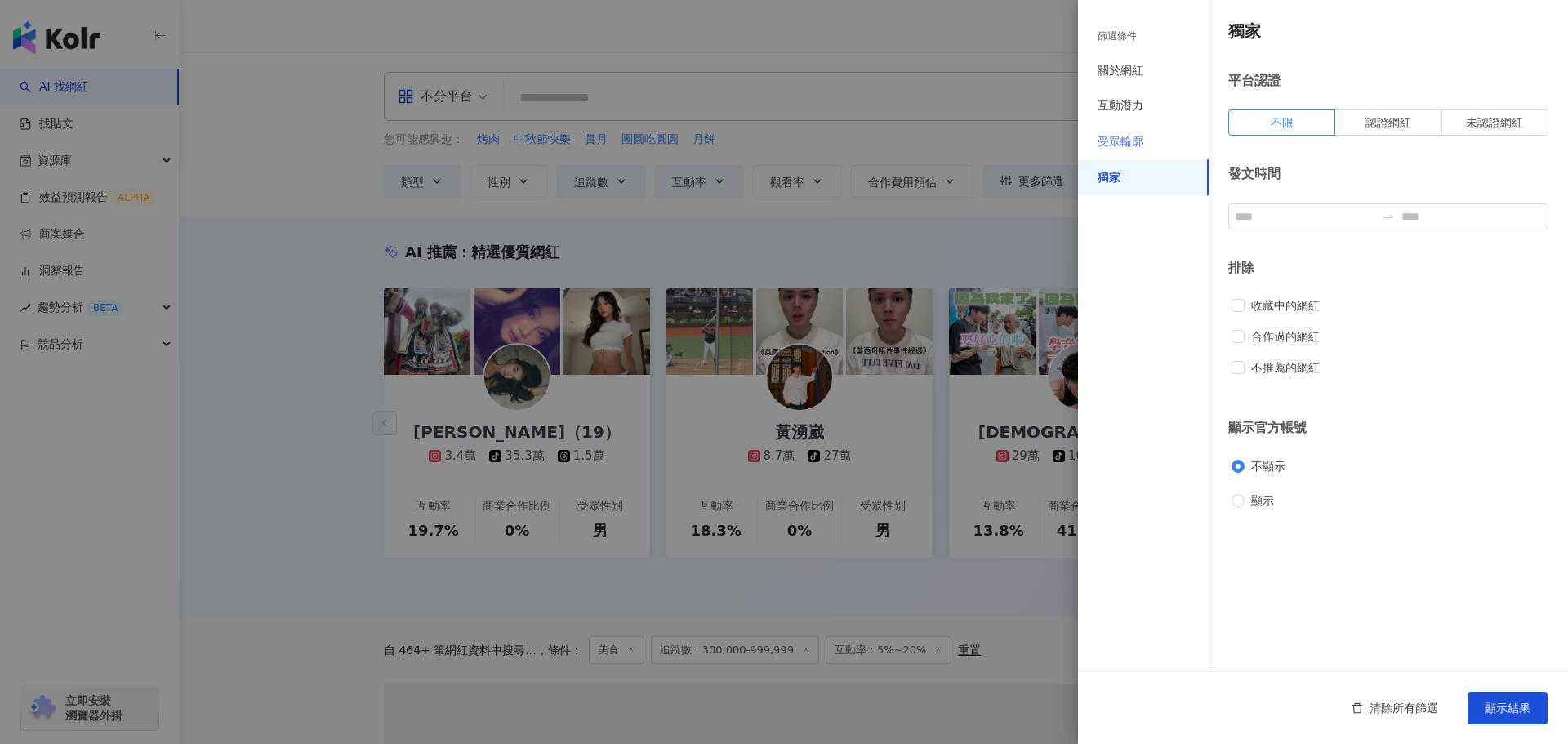
click at [1132, 151] on div "受眾輪廓" at bounding box center [1142, 142] width 131 height 36
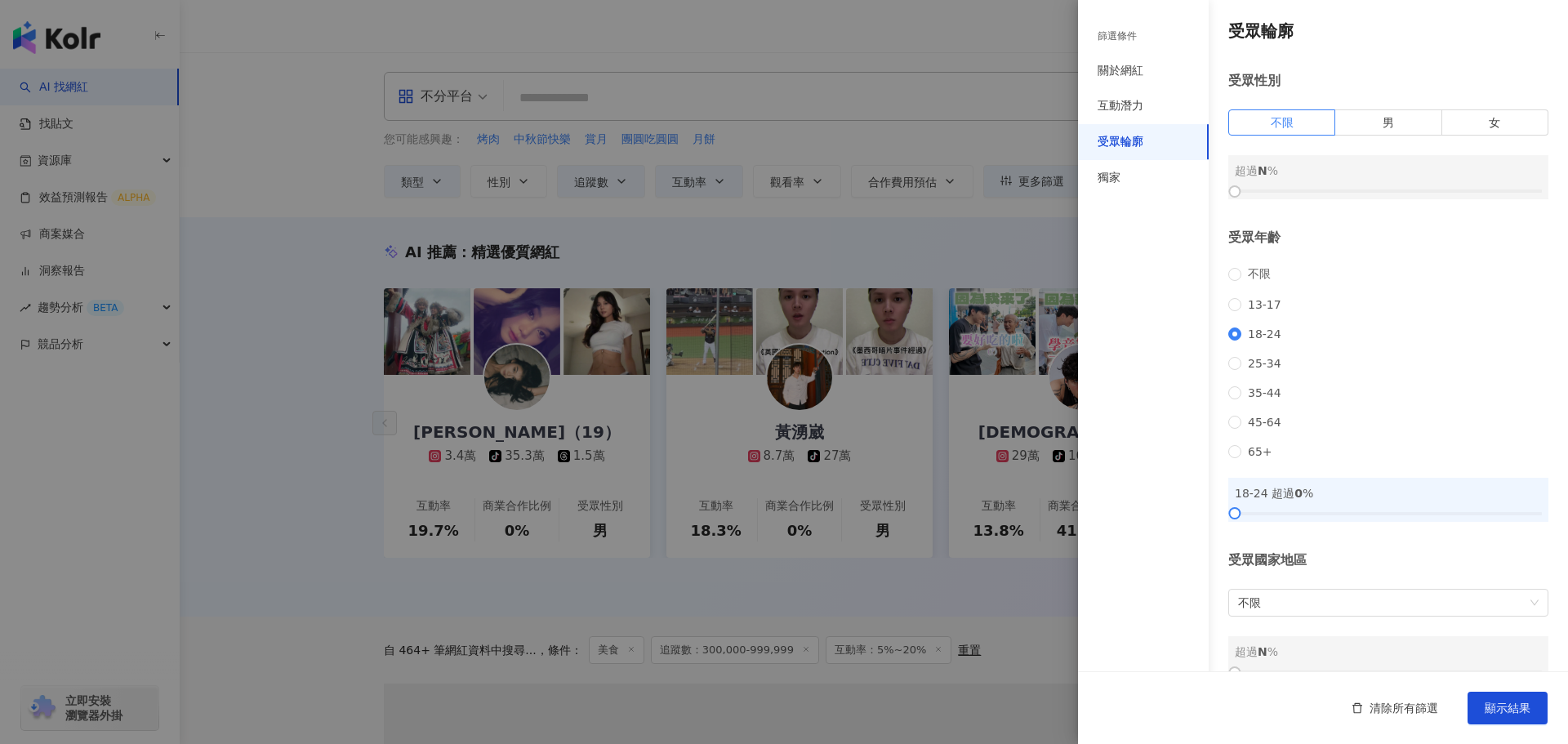
click at [1227, 272] on div "受眾輪廓 受眾性別 不限 男 女 超過 N % 受眾年齡 不限 13-17 18-24 25-34 35-44 45-64 65+ 18-24 超過 0 % …" at bounding box center [1322, 350] width 490 height 700
click at [1234, 267] on label "不限" at bounding box center [1252, 274] width 49 height 14
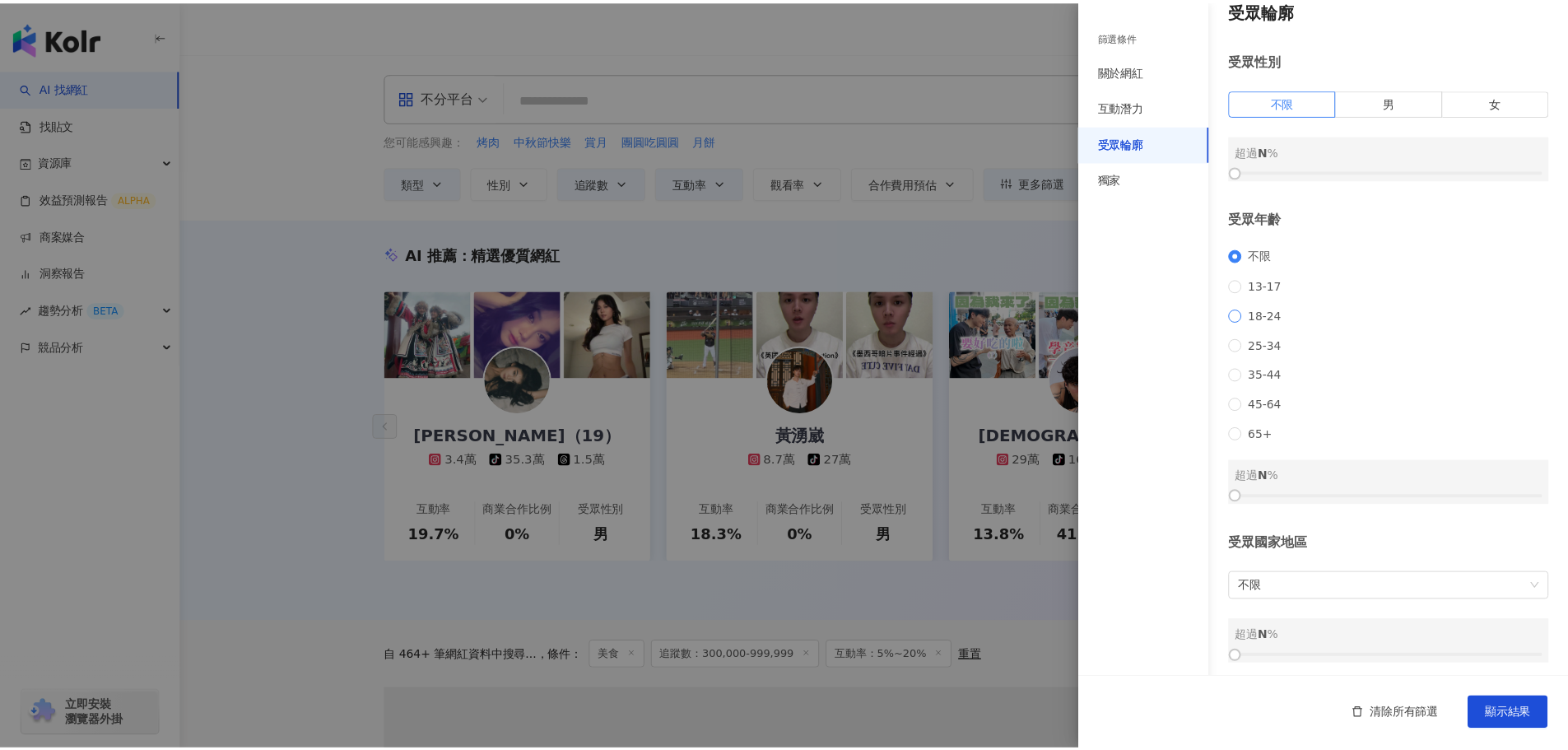
scroll to position [38, 0]
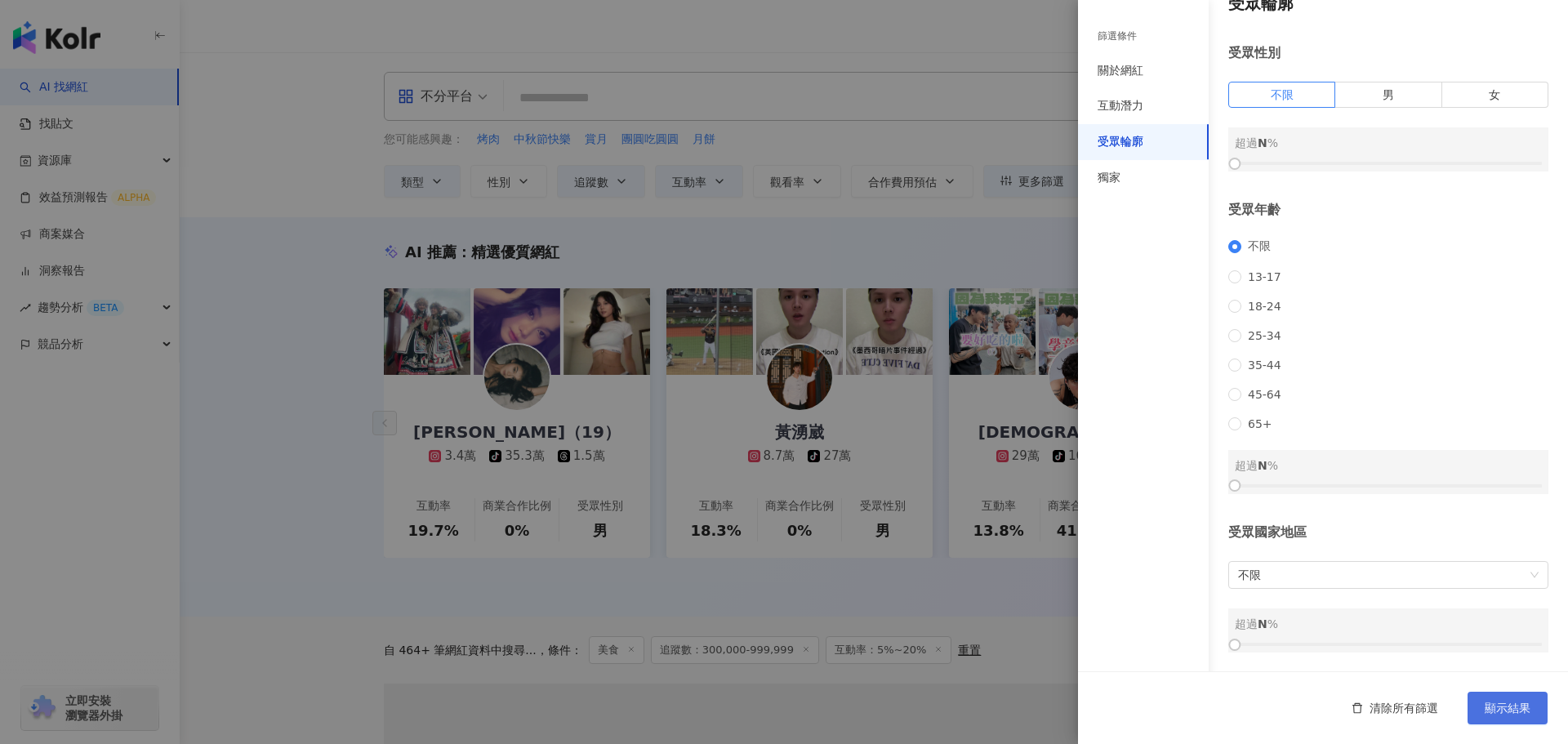
click at [1505, 714] on span "顯示結果" at bounding box center [1507, 708] width 46 height 13
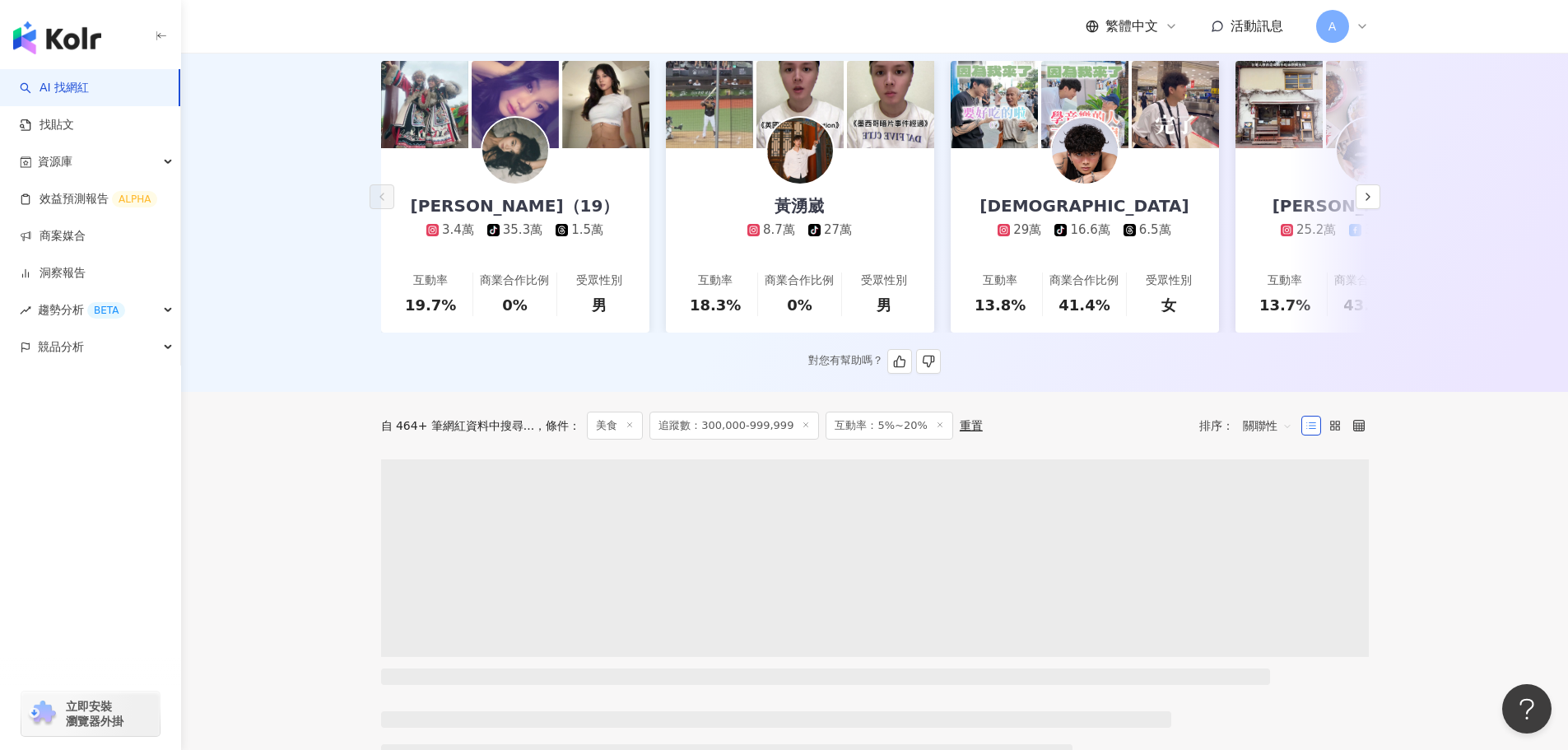
scroll to position [494, 0]
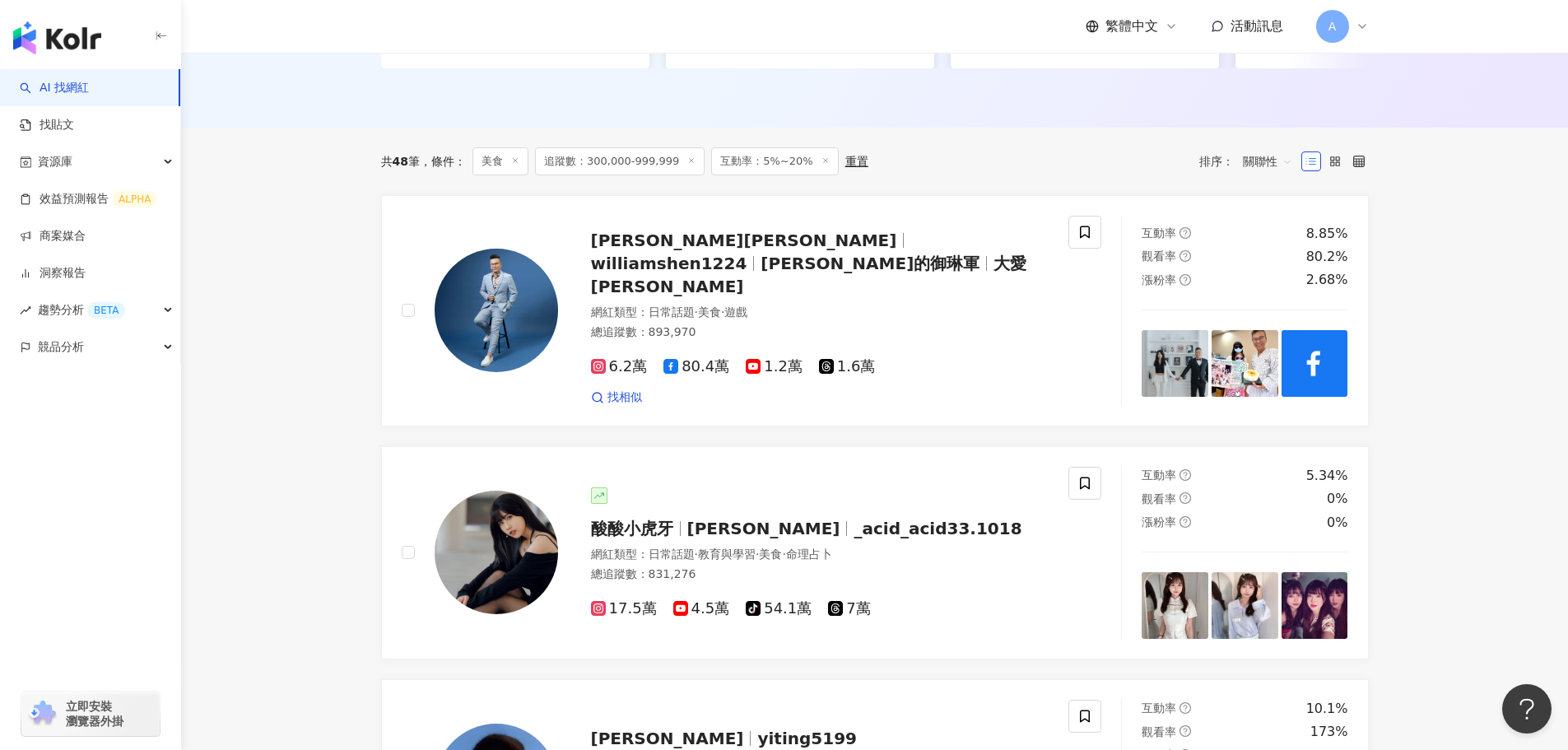
click at [1336, 165] on label at bounding box center [1335, 162] width 20 height 20
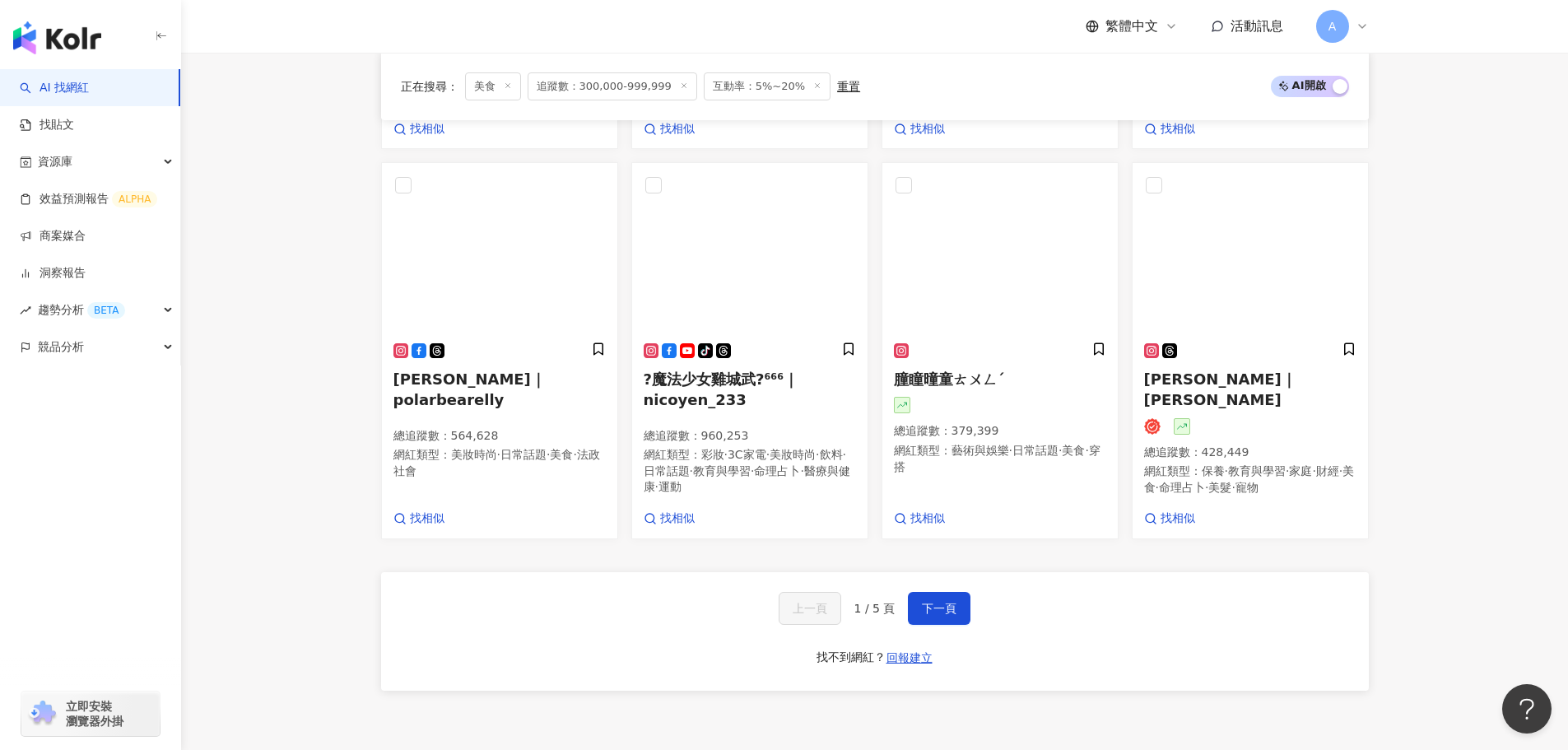
scroll to position [1399, 0]
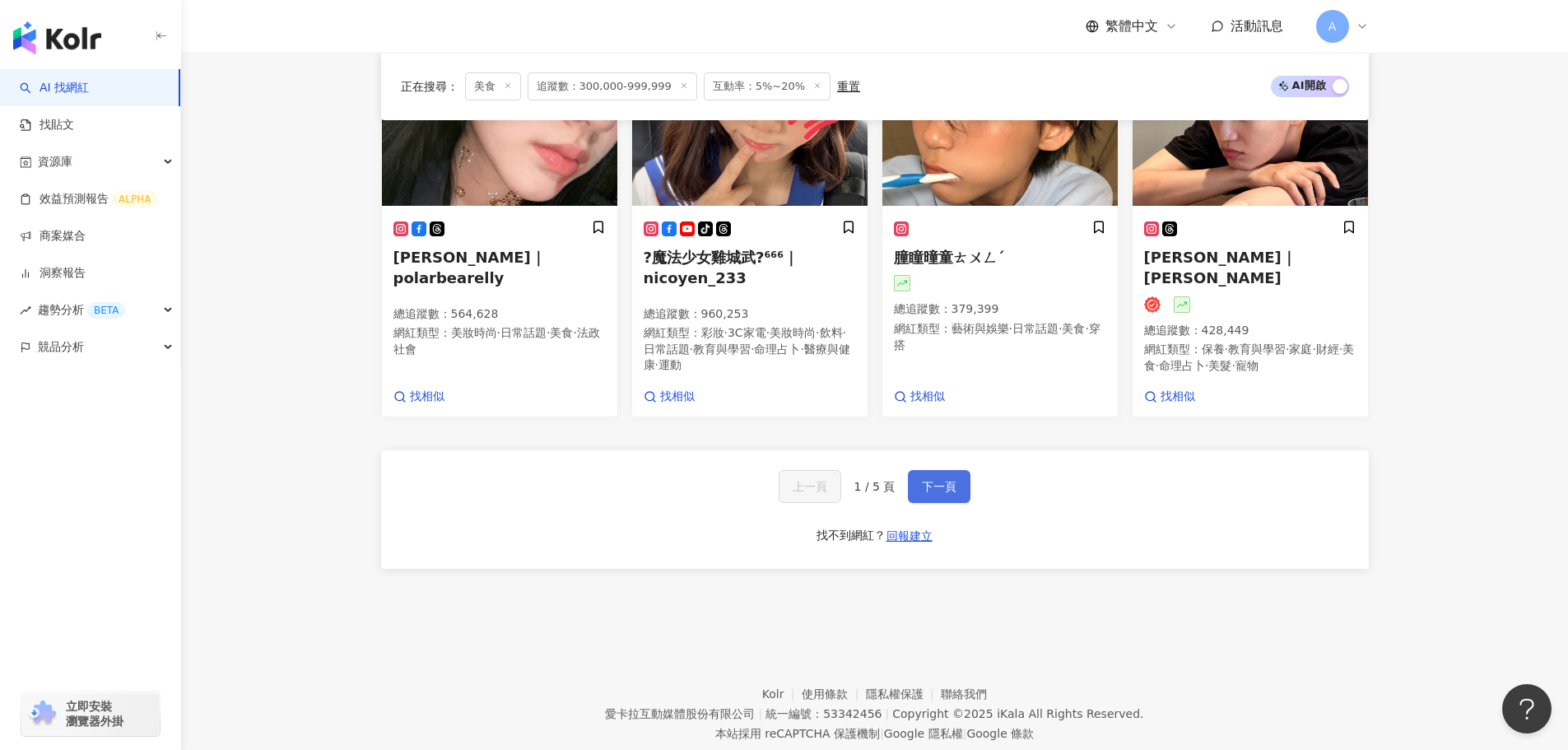
click at [958, 495] on button "下一頁" at bounding box center [939, 486] width 63 height 33
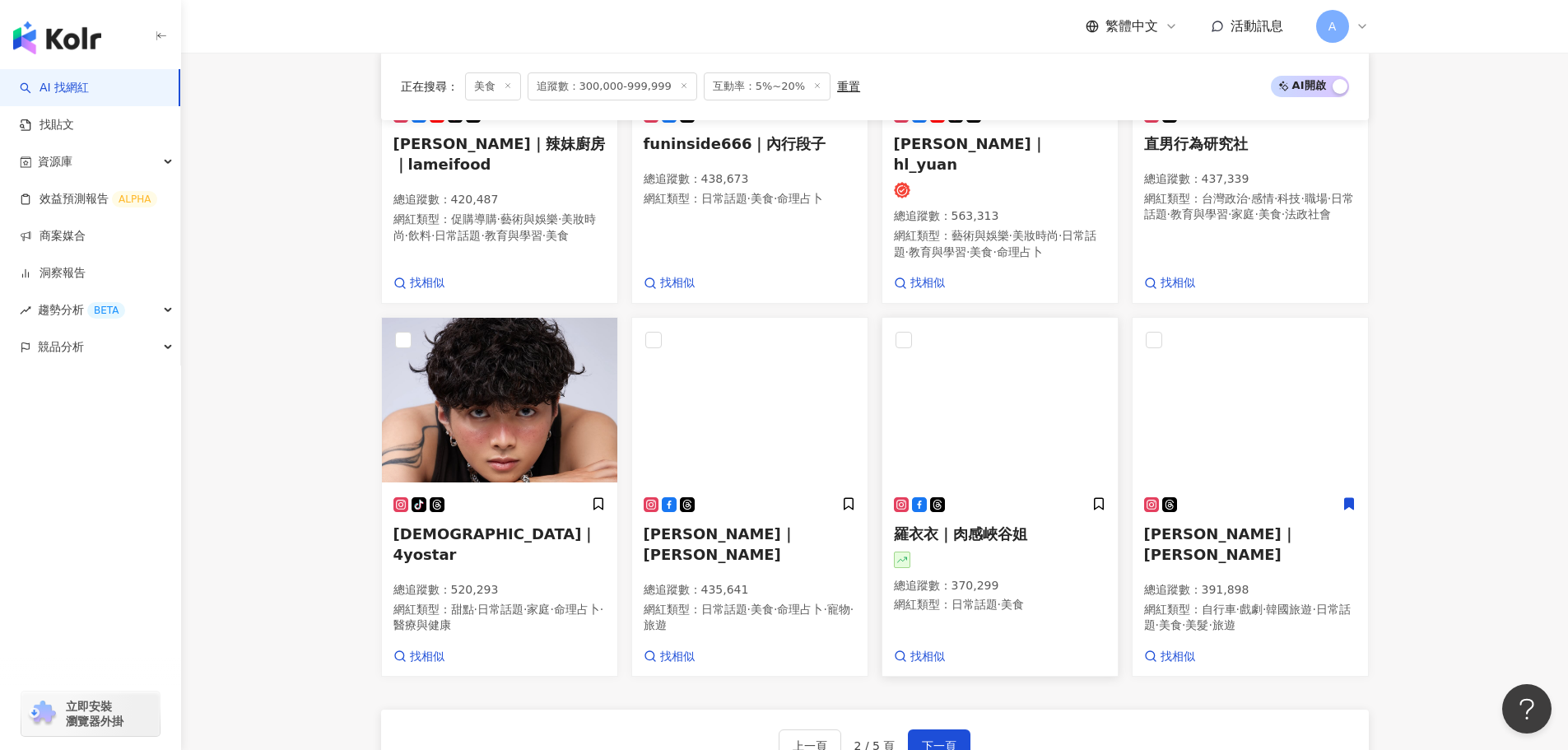
scroll to position [1173, 0]
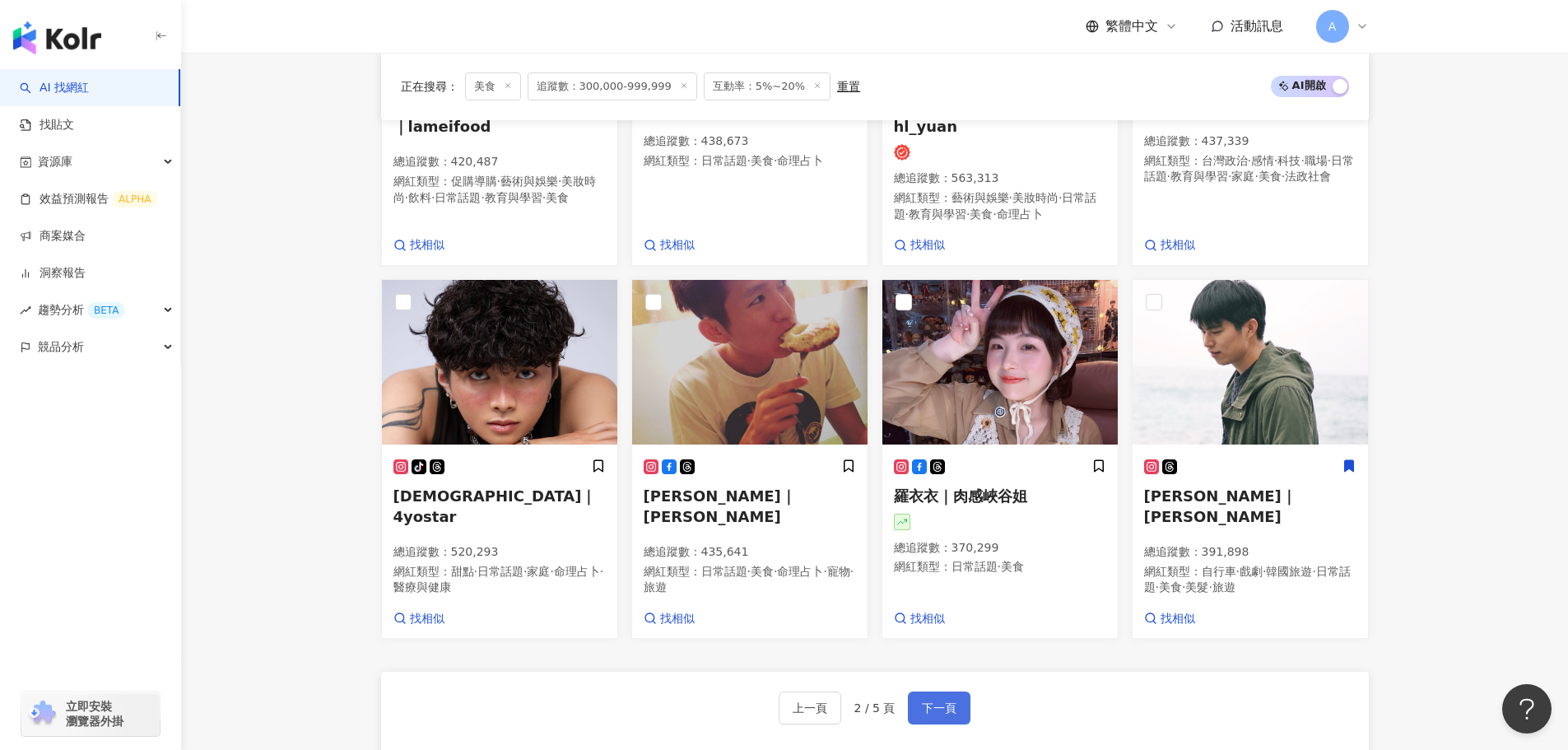
click at [939, 701] on span "下一頁" at bounding box center [939, 707] width 35 height 13
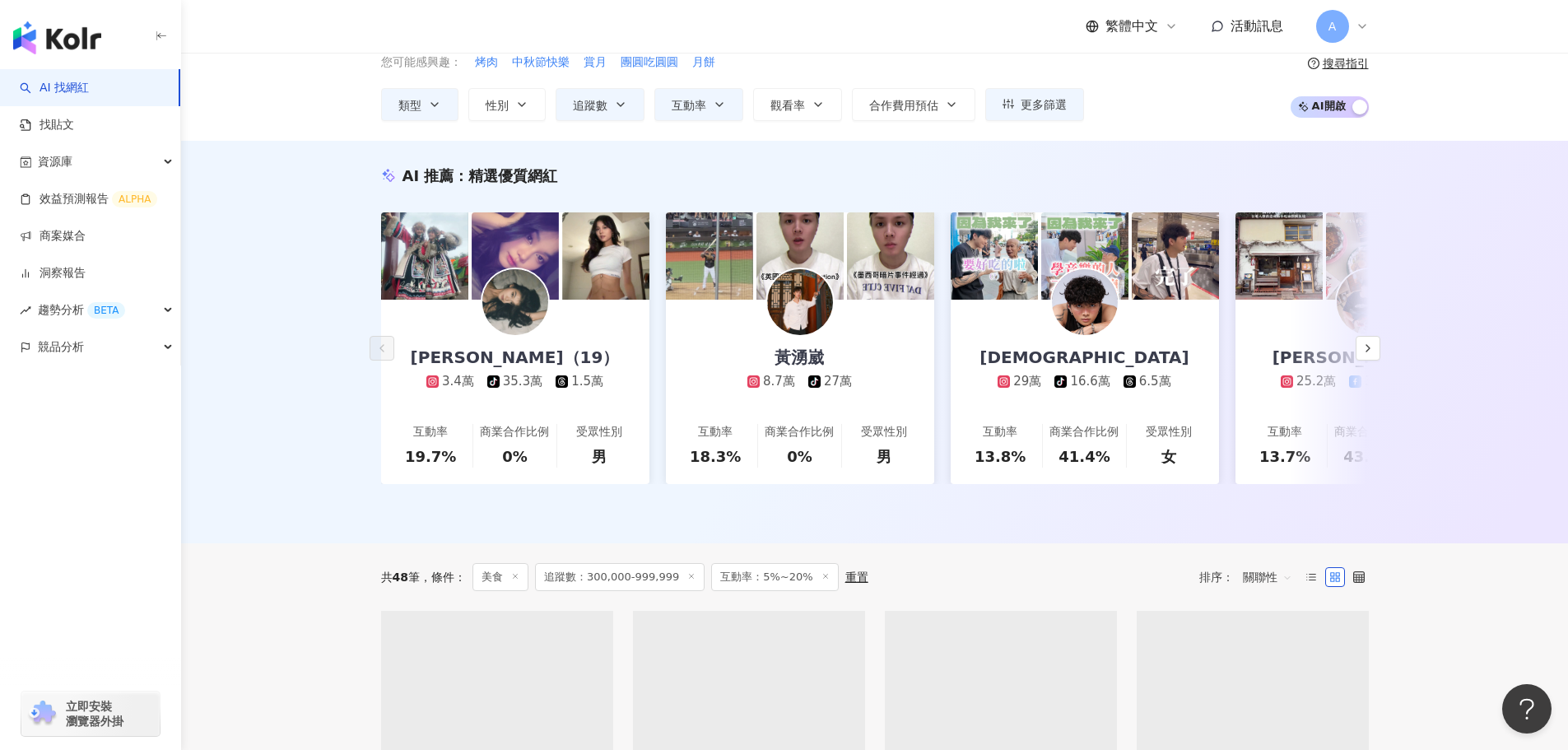
scroll to position [0, 0]
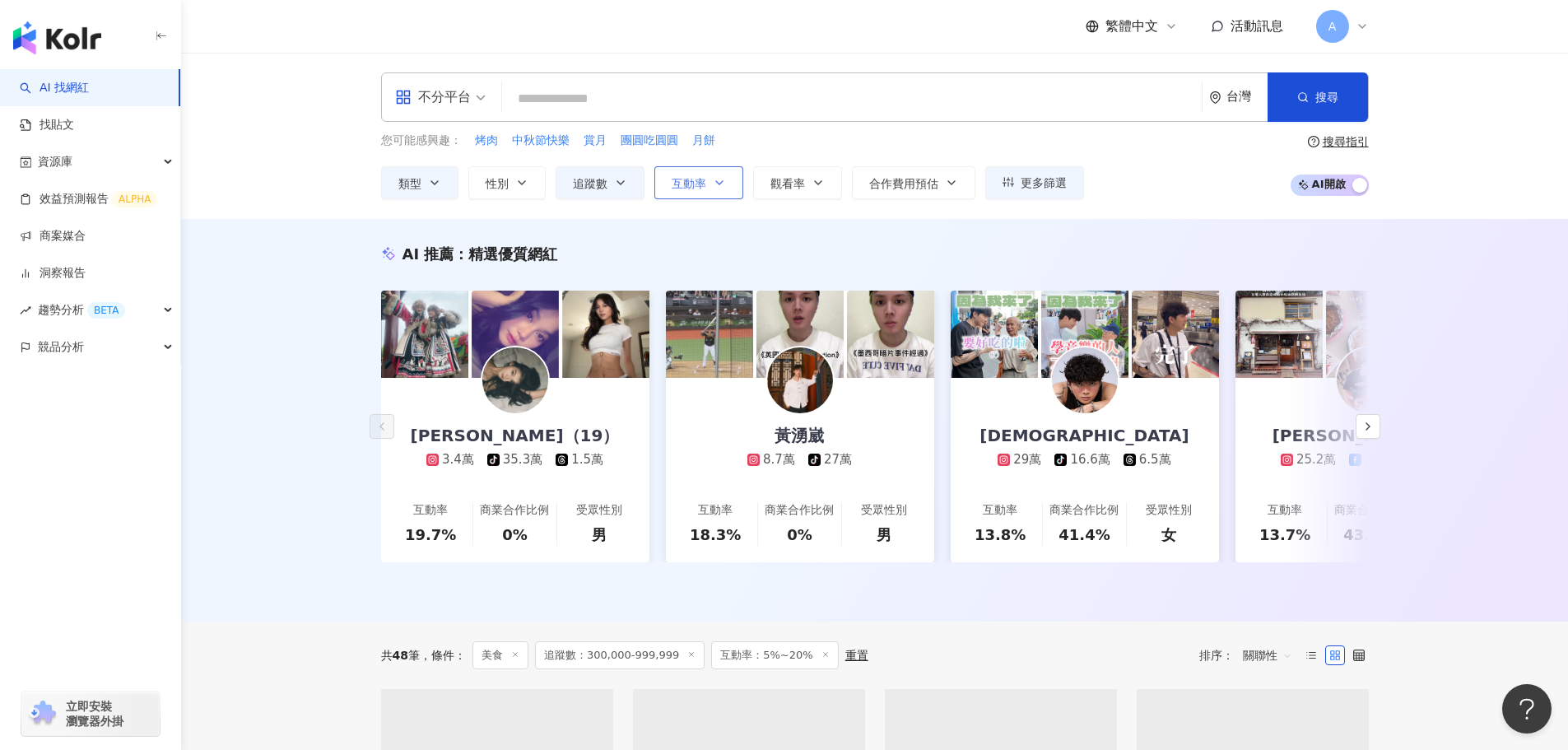
click at [711, 190] on button "互動率" at bounding box center [699, 183] width 89 height 33
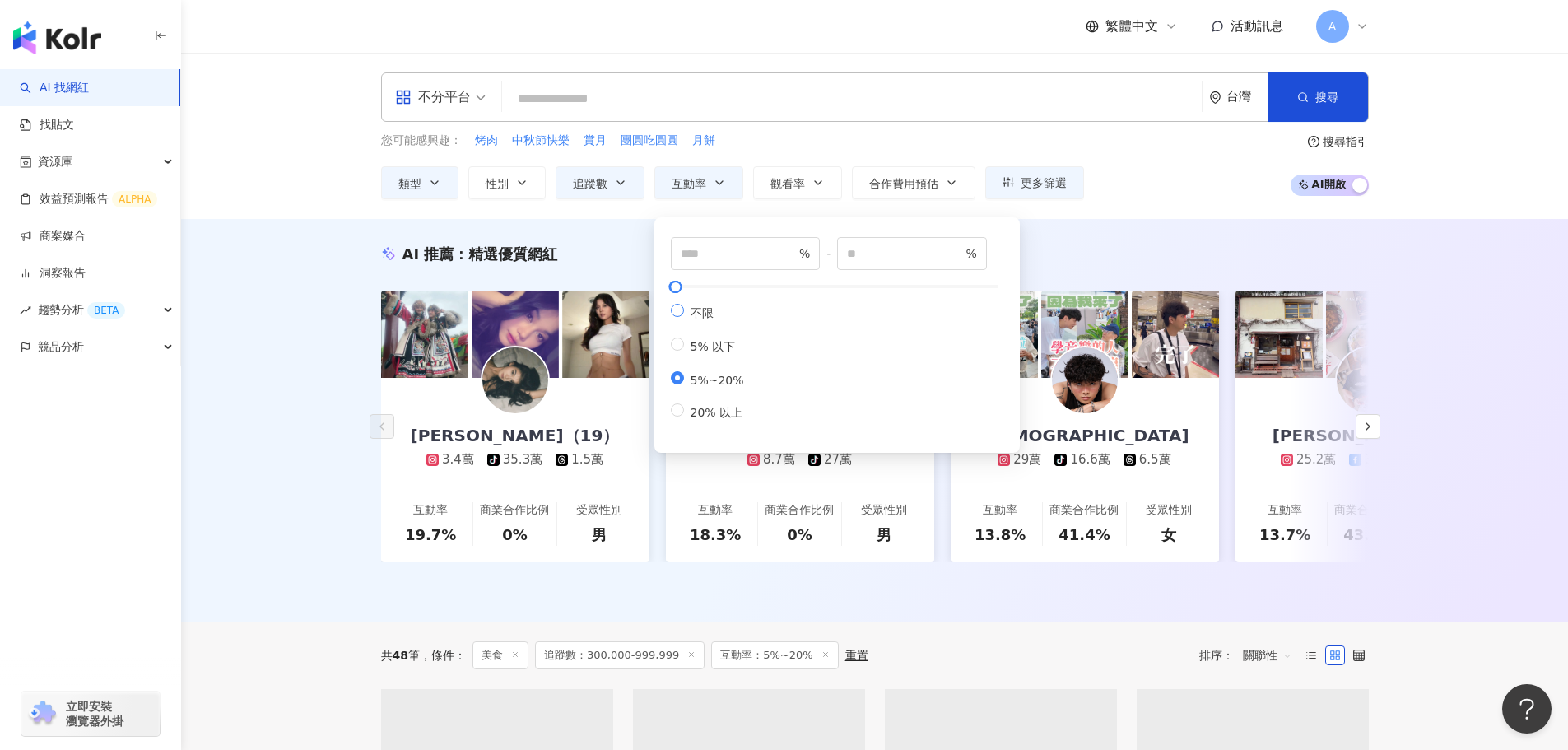
click at [686, 309] on span "不限" at bounding box center [702, 313] width 36 height 13
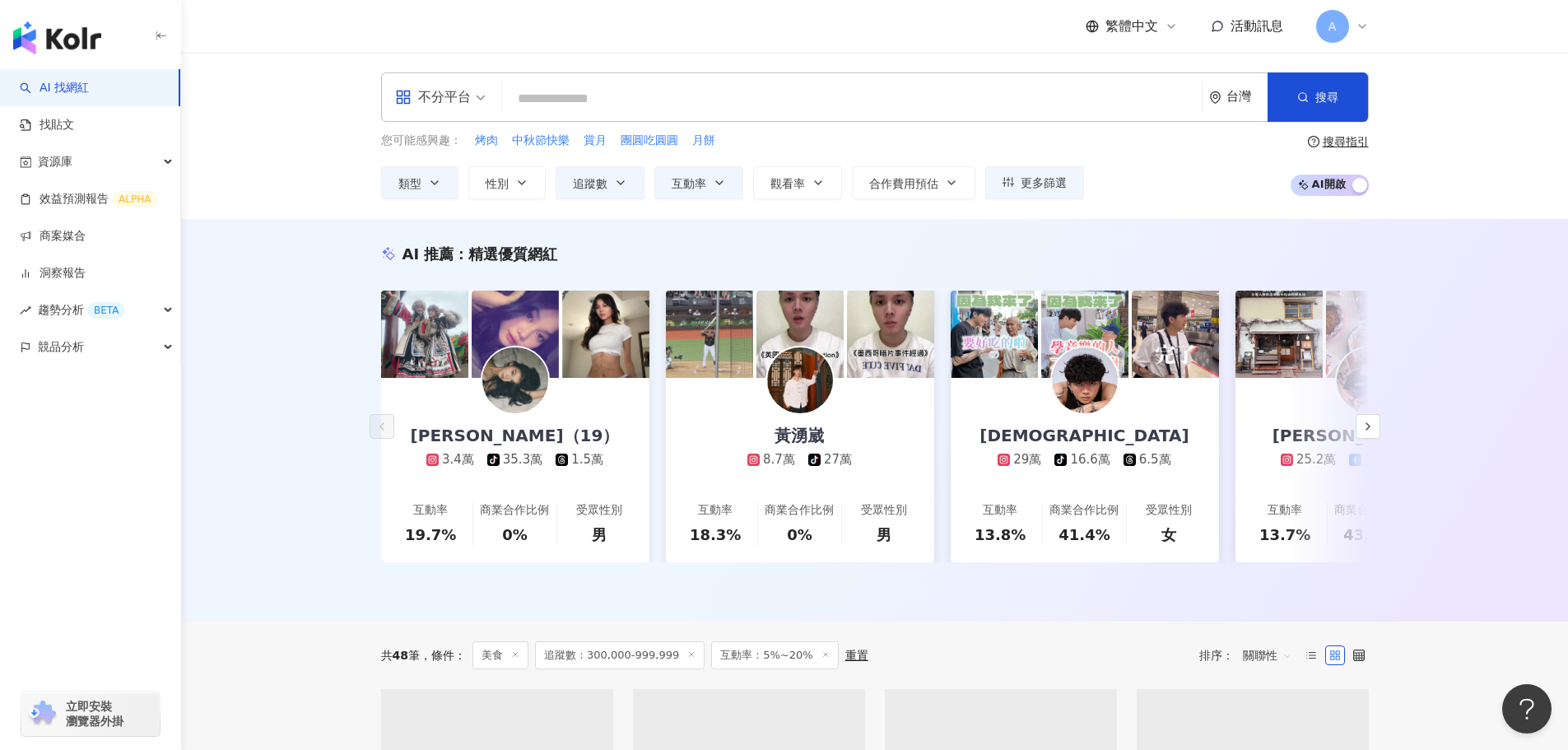
click at [275, 297] on div "AI 推薦 ： 精選優質網紅 薇亞 奧莉（19） 3.4萬 tiktok-icon 35.3萬 1.5萬 互動率 19.7% 商業合作比例 0% 受眾性別 男…" at bounding box center [874, 420] width 1387 height 403
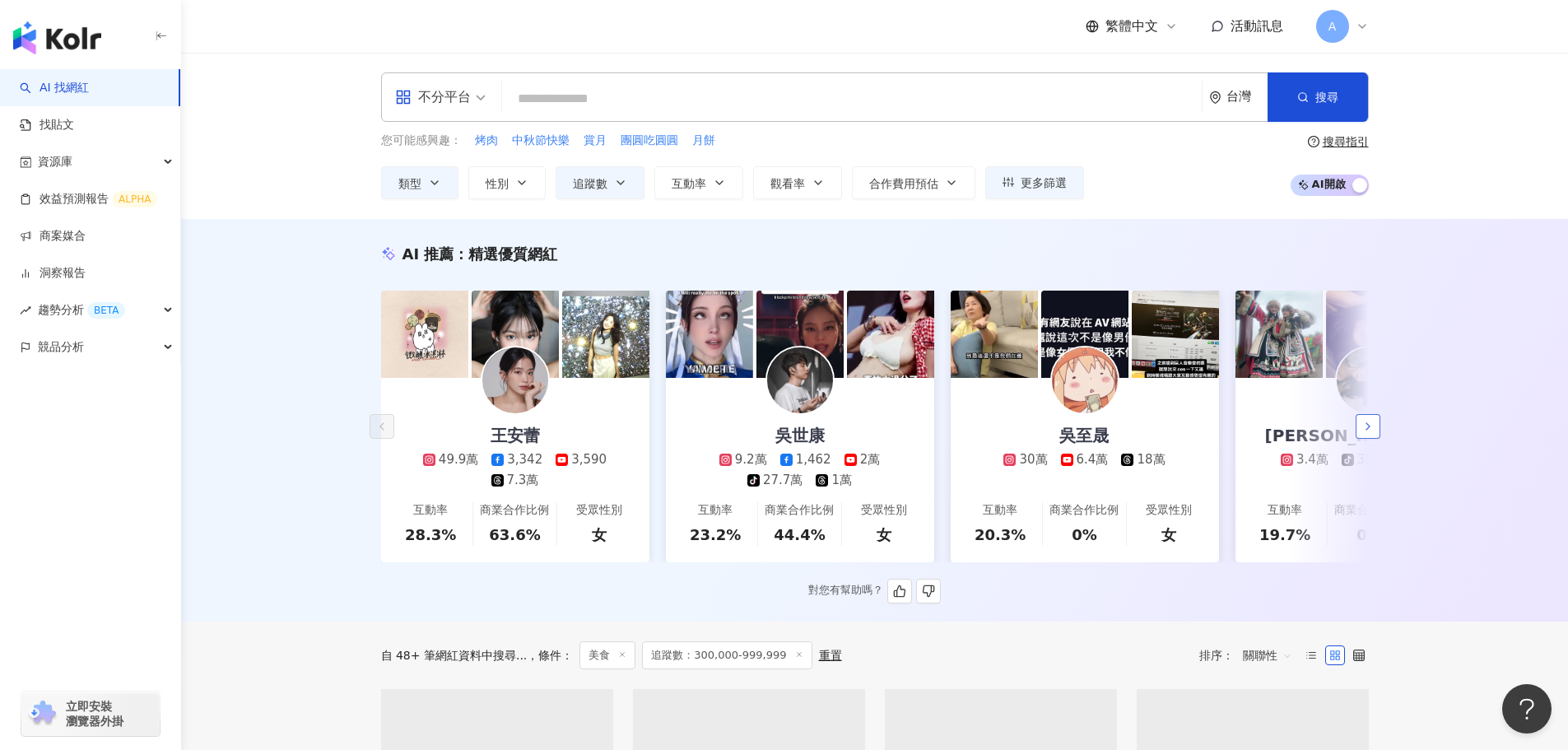
click at [1363, 432] on icon "button" at bounding box center [1368, 426] width 13 height 13
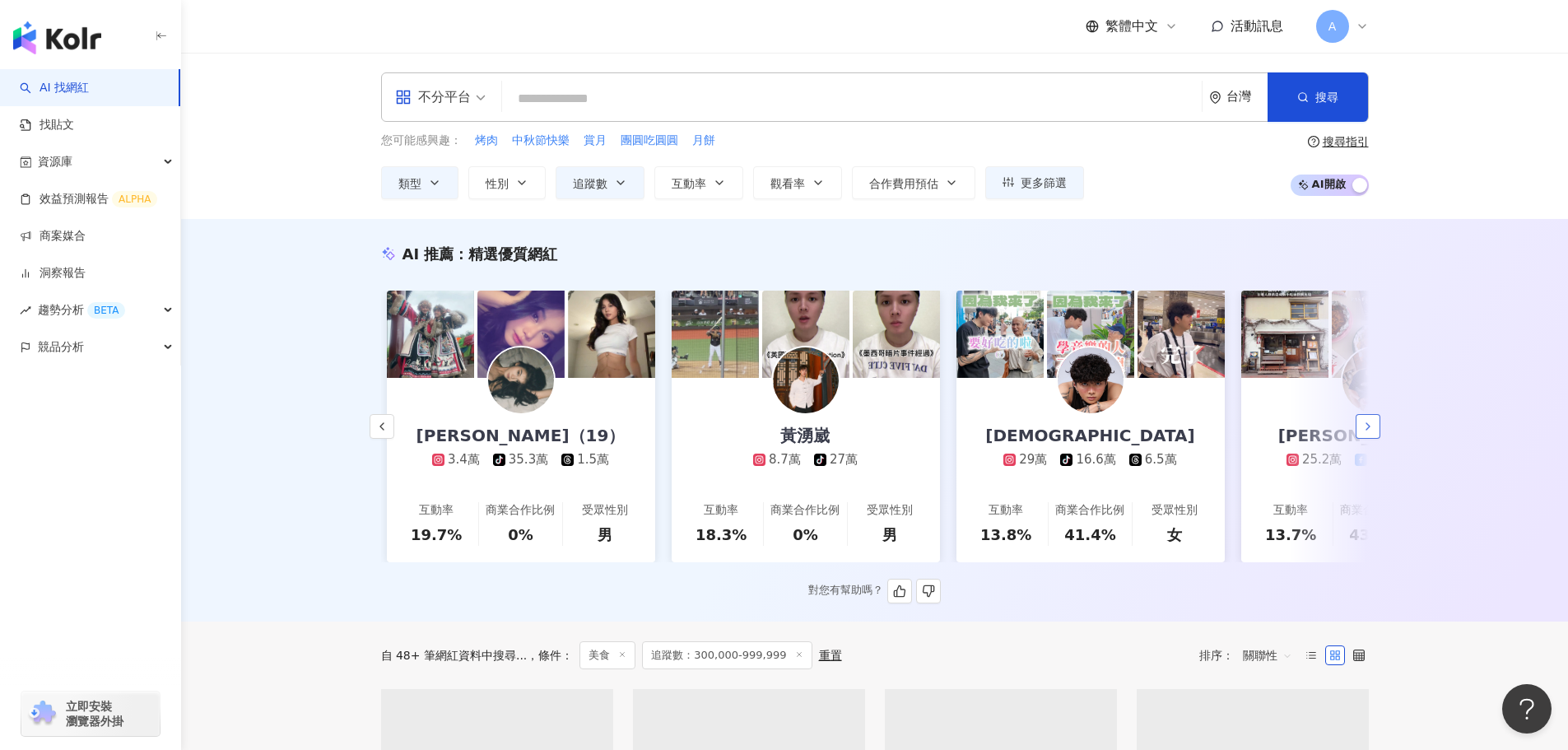
scroll to position [0, 854]
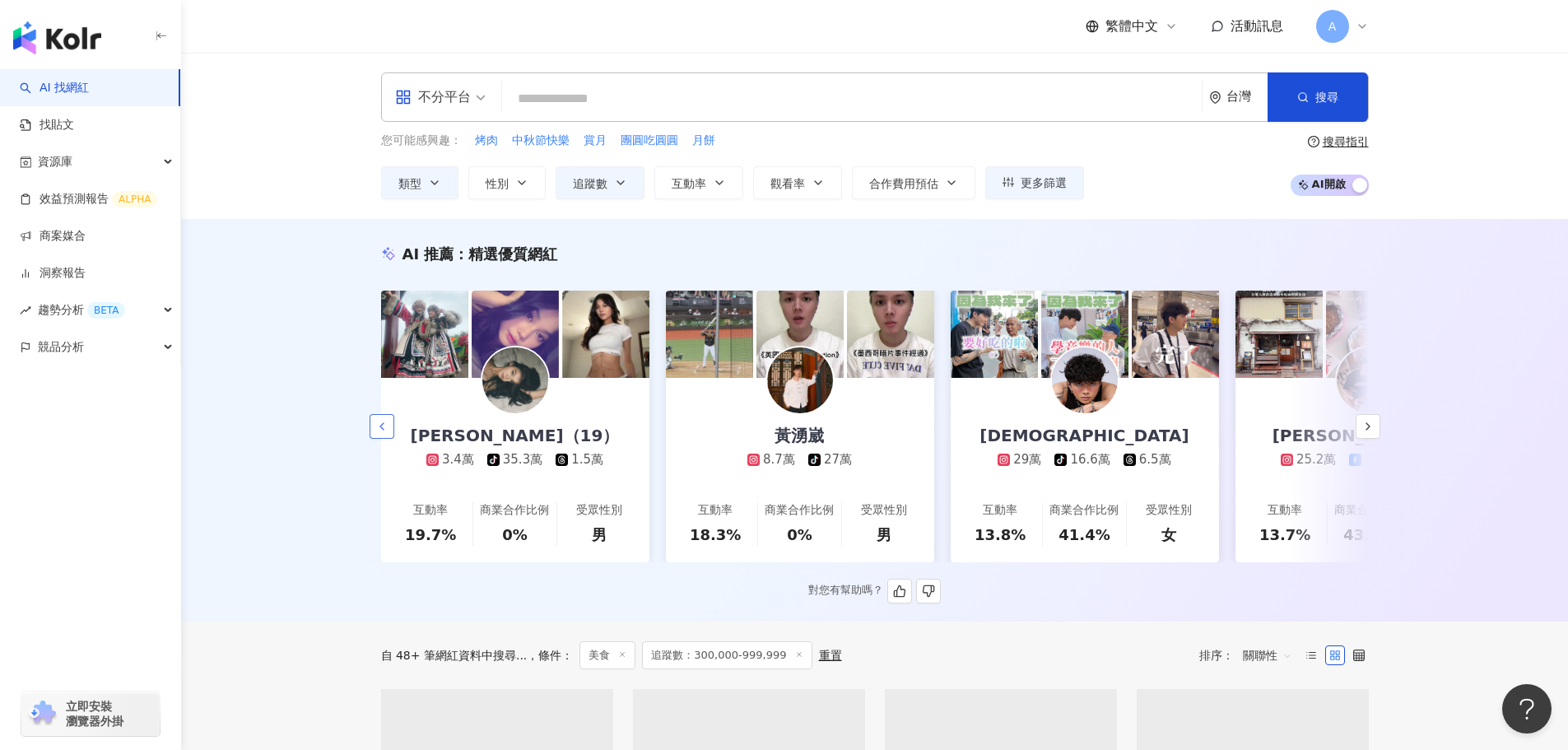
click at [379, 433] on icon "button" at bounding box center [382, 426] width 13 height 13
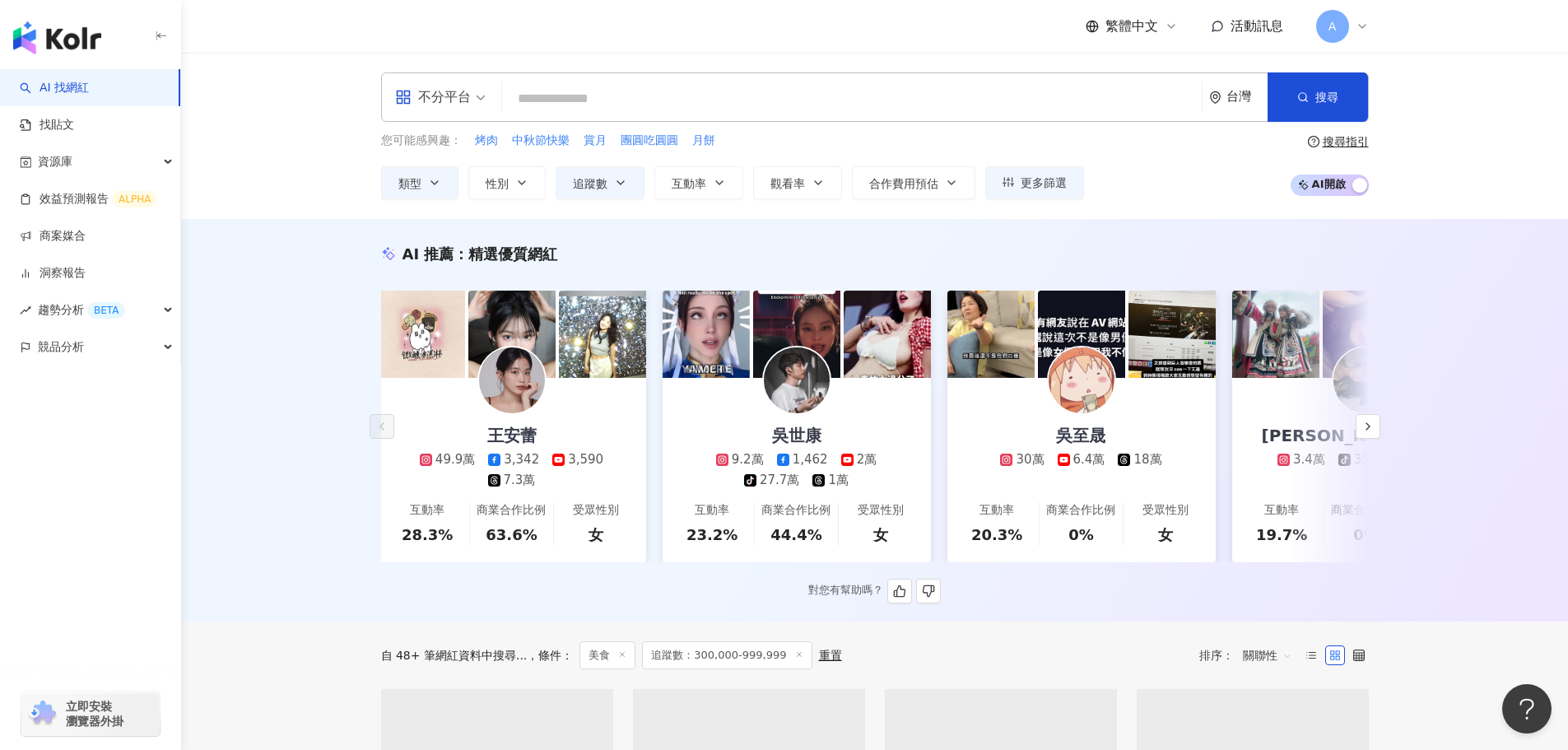
scroll to position [0, 0]
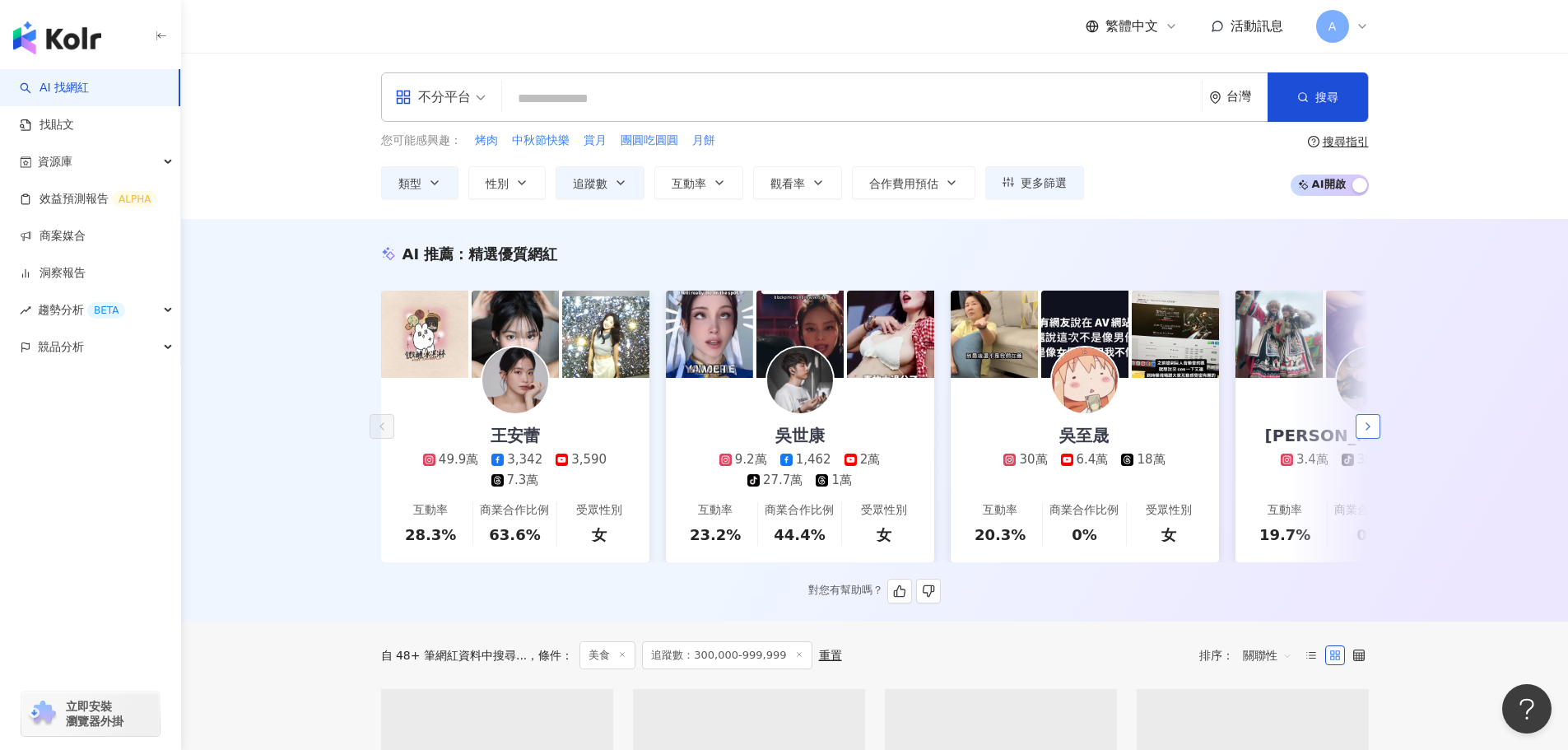
click at [1369, 433] on icon "button" at bounding box center [1368, 426] width 13 height 13
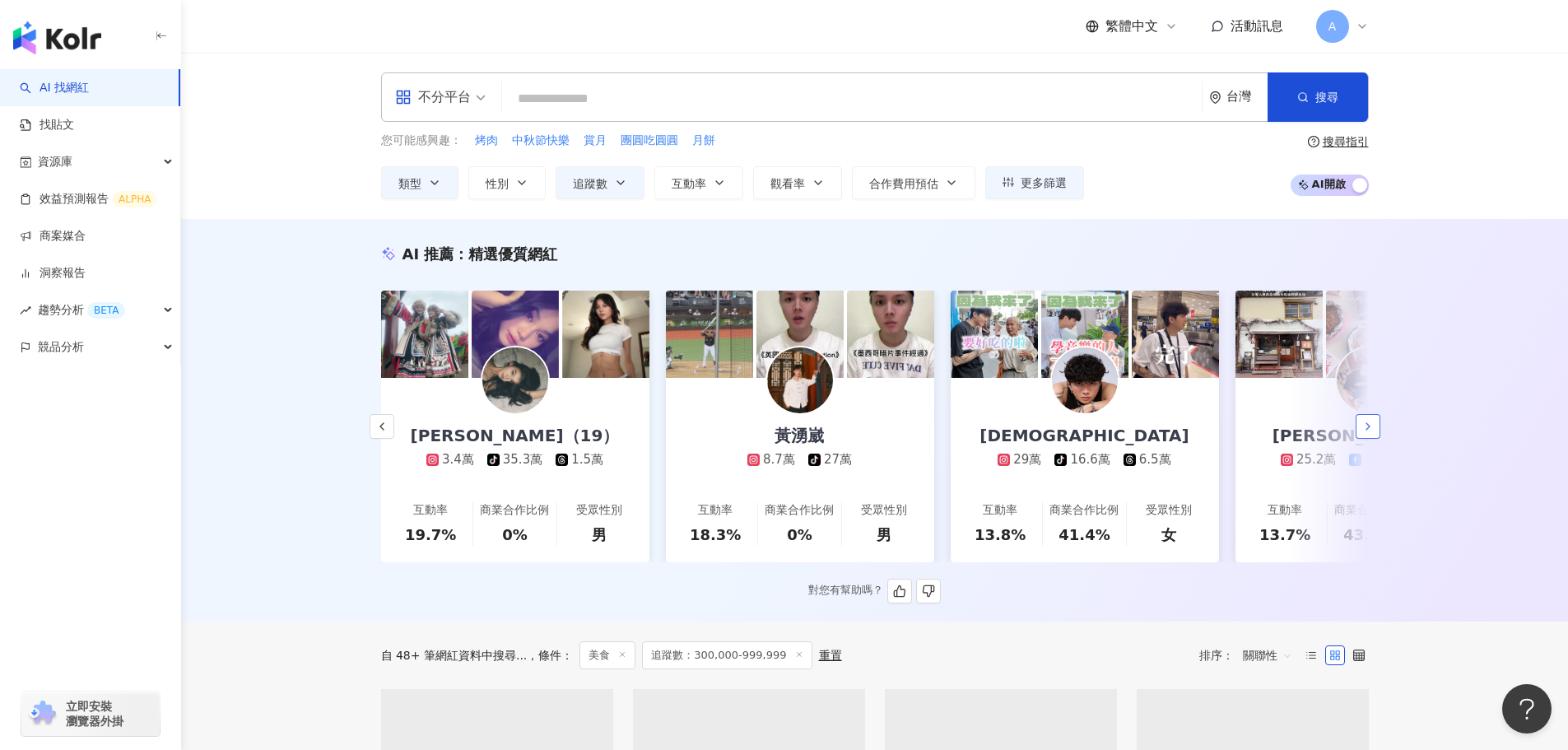
click at [1369, 433] on icon "button" at bounding box center [1368, 426] width 13 height 13
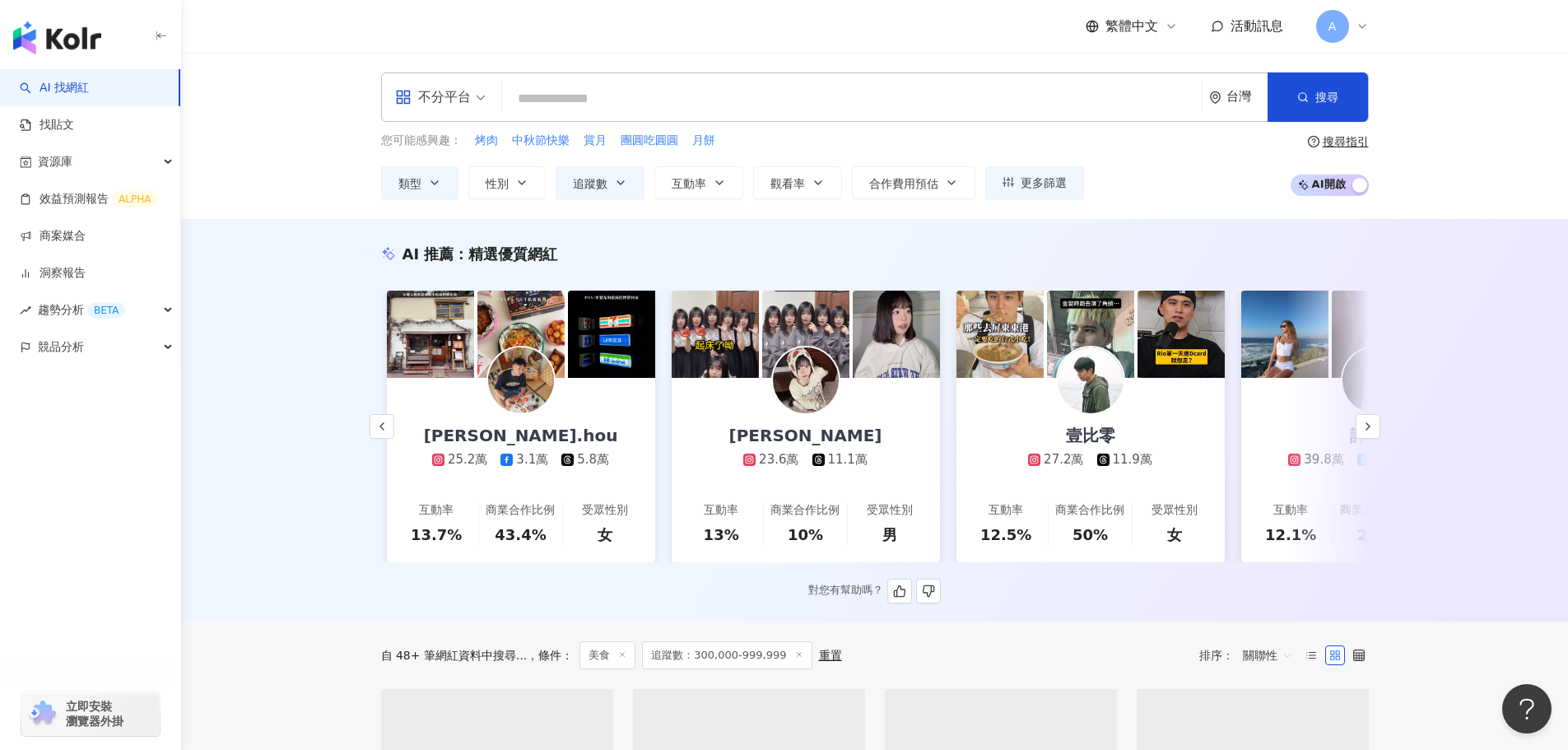
scroll to position [0, 1709]
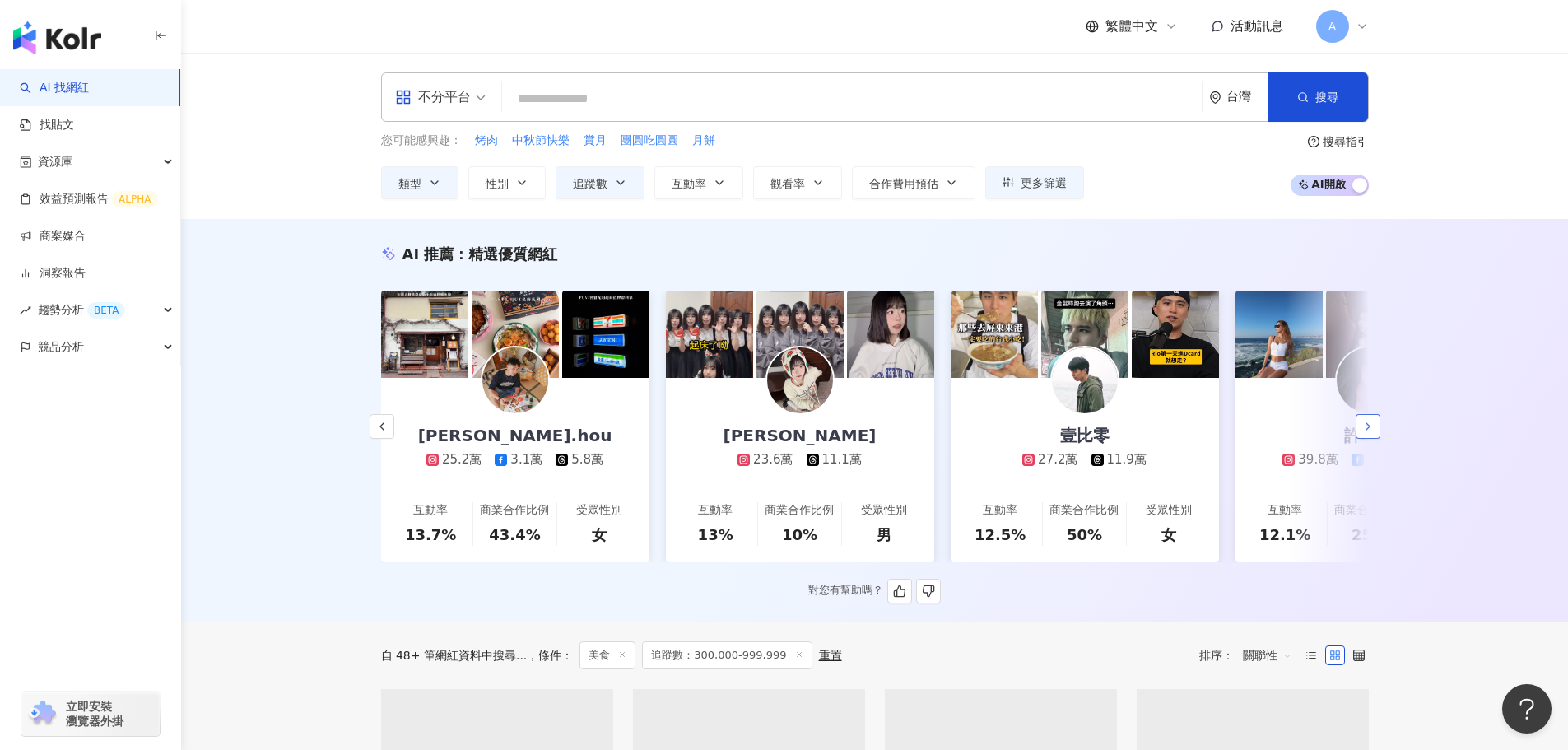
click at [1366, 429] on polyline "button" at bounding box center [1368, 425] width 4 height 6
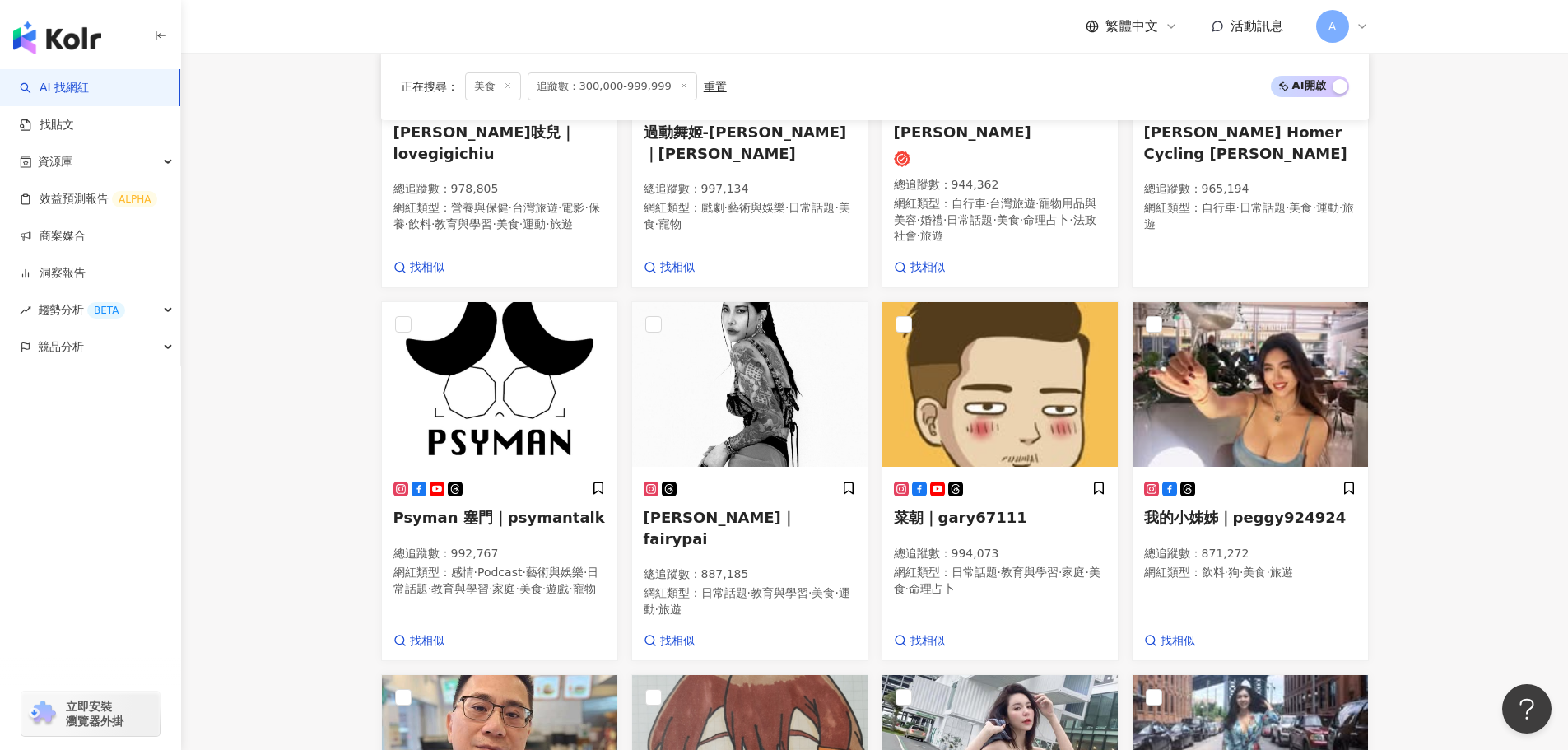
scroll to position [1317, 0]
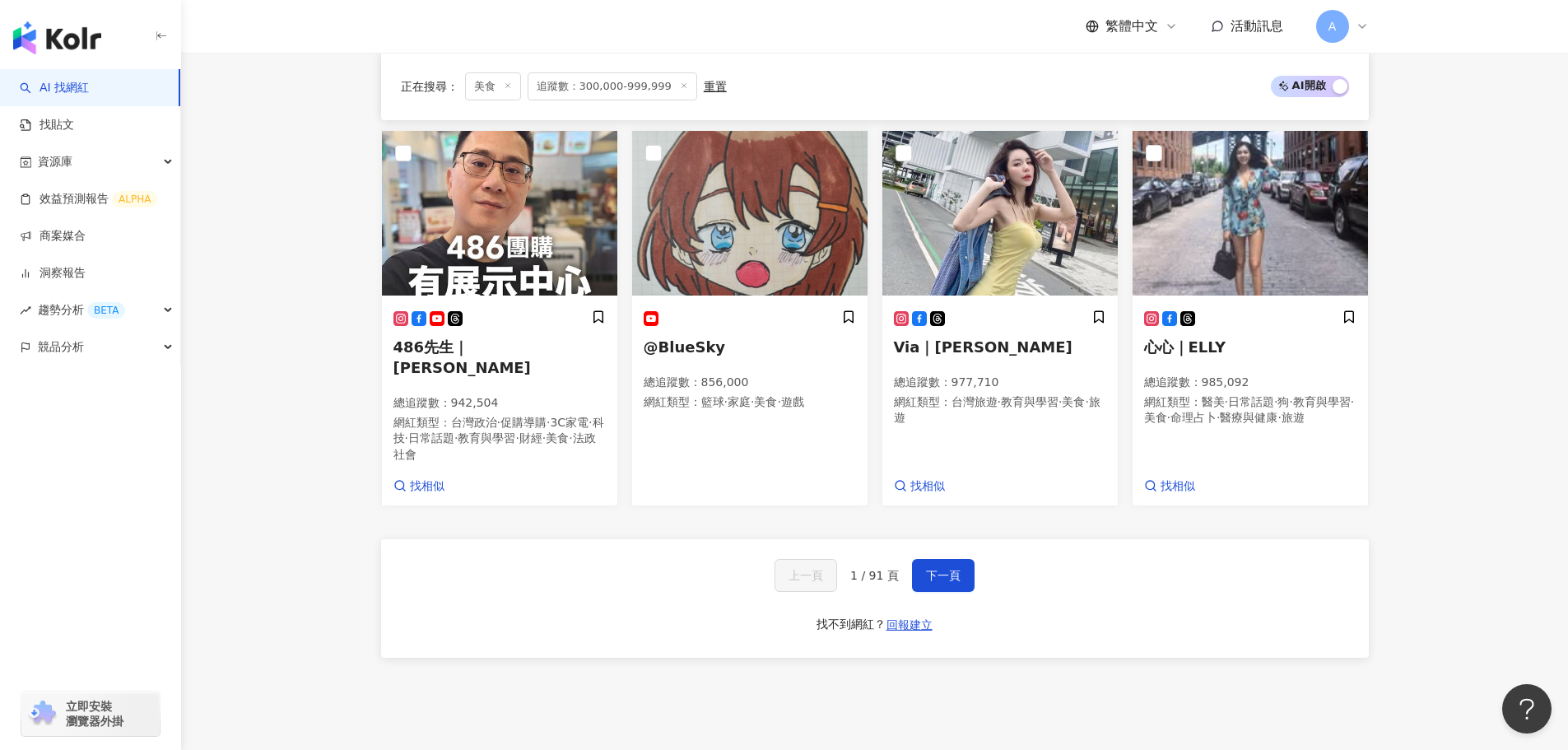
click at [973, 562] on div "上一頁 1 / 91 頁 下一頁 找不到網紅？ 回報建立" at bounding box center [874, 598] width 988 height 118
click at [957, 569] on span "下一頁" at bounding box center [944, 575] width 35 height 13
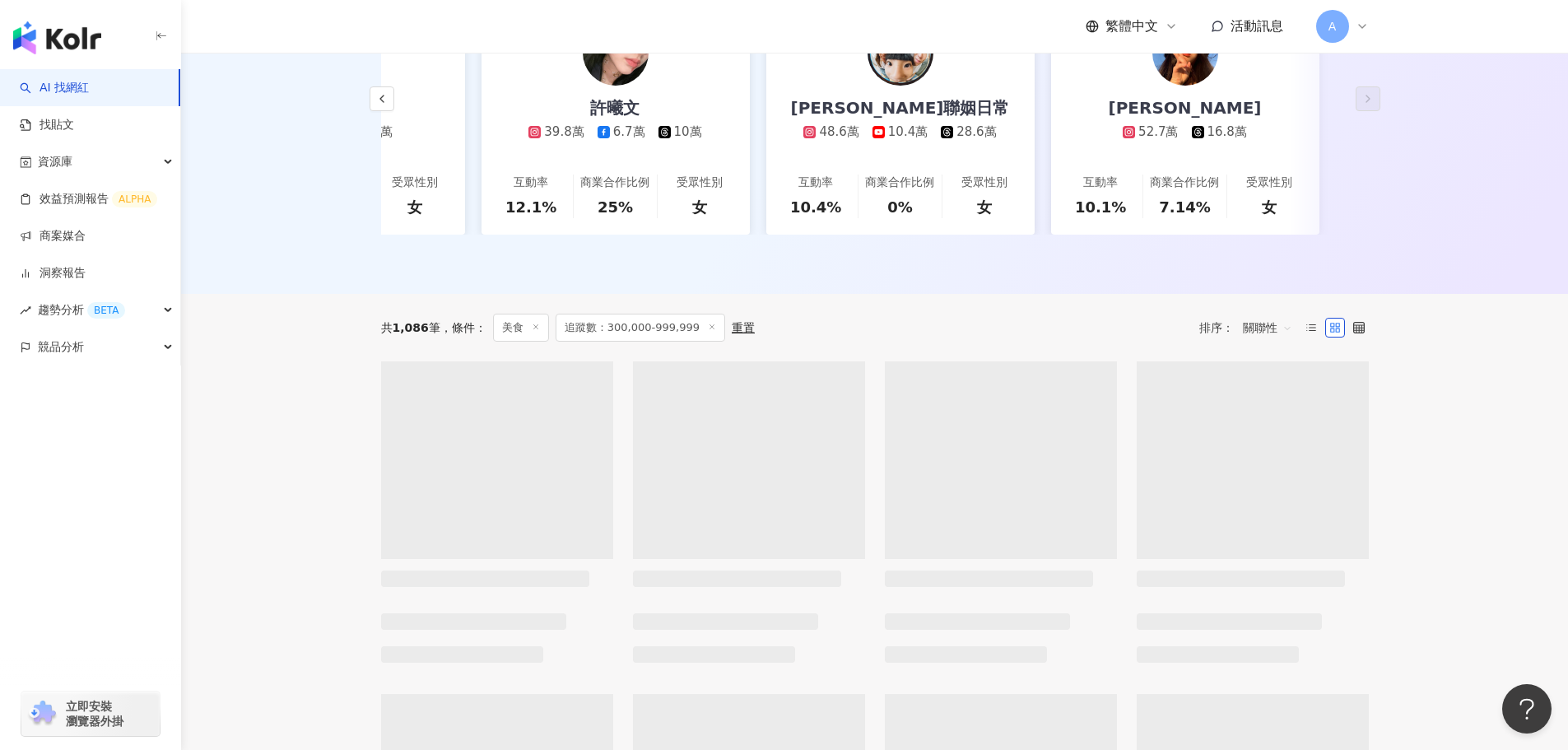
scroll to position [329, 0]
click at [1461, 393] on main "不分平台 台灣 搜尋 您可能感興趣： 烤肉 中秋節快樂 賞月 團圓吃圓圓 月餅 類型 性別 追蹤數 互動率 觀看率 合作費用預估 更多篩選 篩選條件 關於網紅…" at bounding box center [874, 627] width 1387 height 1807
click at [293, 351] on main "不分平台 台灣 搜尋 您可能感興趣： 烤肉 中秋節快樂 賞月 團圓吃圓圓 月餅 類型 性別 追蹤數 互動率 觀看率 合作費用預估 更多篩選 篩選條件 關於網紅…" at bounding box center [874, 627] width 1387 height 1807
click at [1403, 459] on main "不分平台 台灣 搜尋 您可能感興趣： 烤肉 中秋節快樂 賞月 團圓吃圓圓 月餅 類型 性別 追蹤數 互動率 觀看率 合作費用預估 更多篩選 篩選條件 關於網紅…" at bounding box center [874, 627] width 1387 height 1807
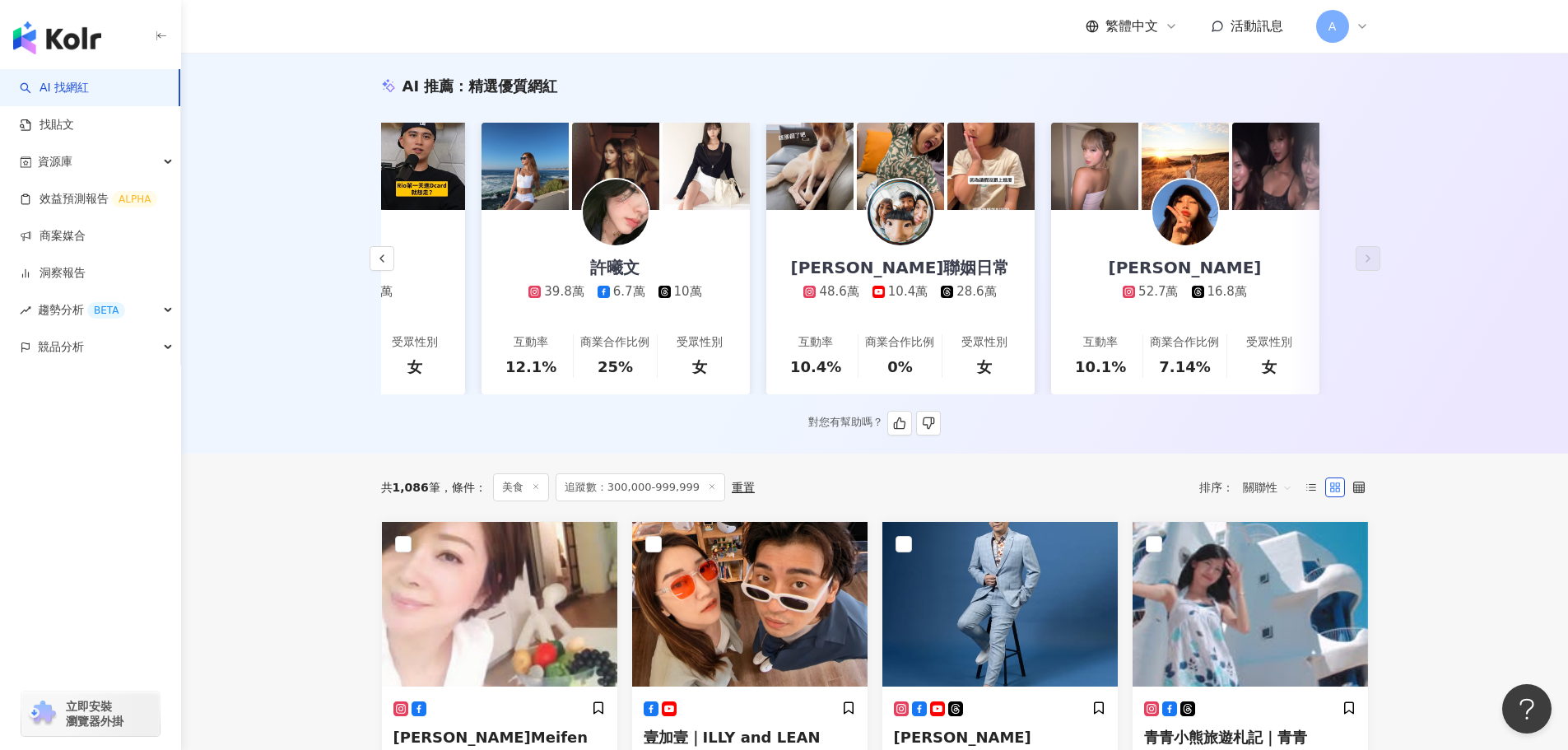
scroll to position [0, 0]
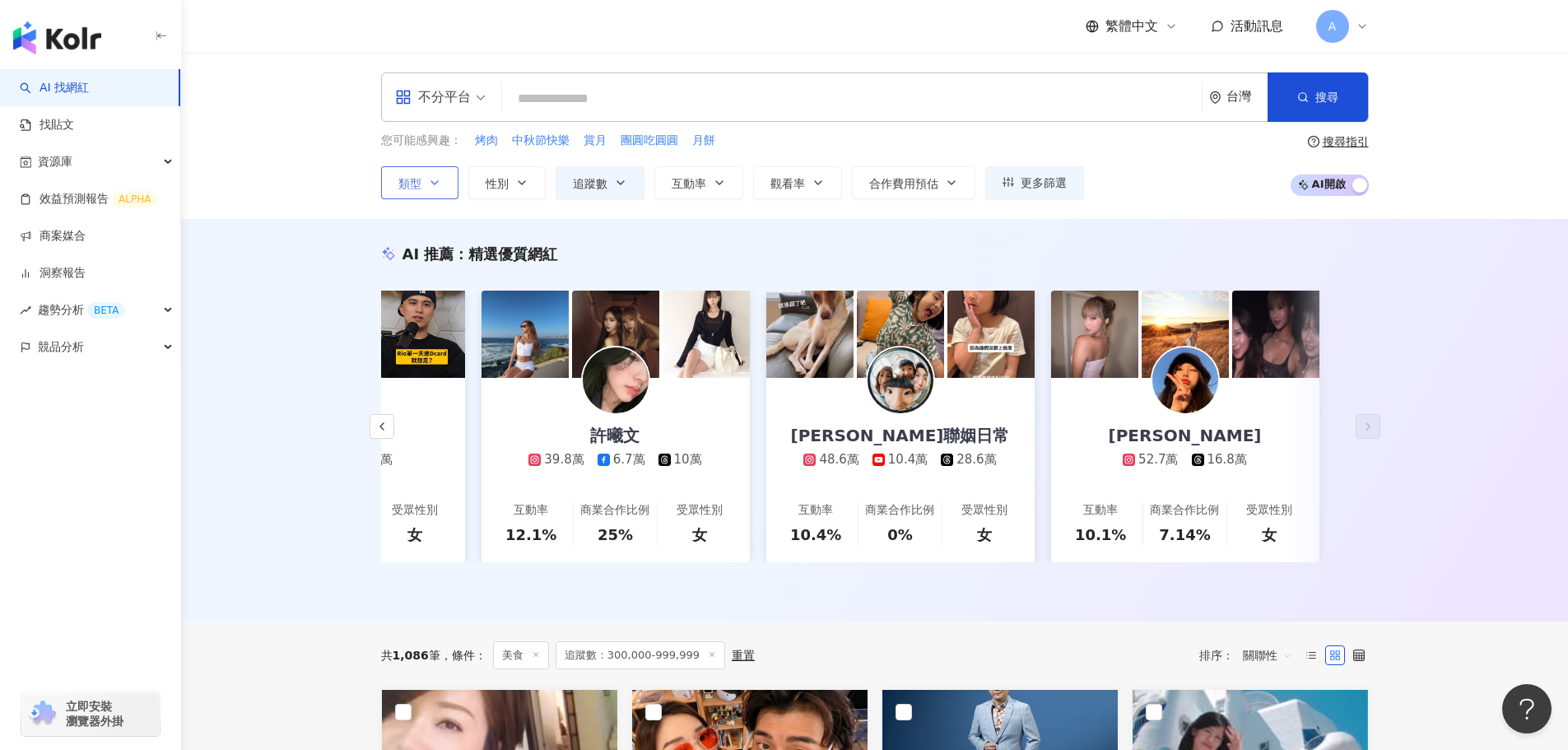
click at [450, 183] on button "類型" at bounding box center [419, 183] width 77 height 33
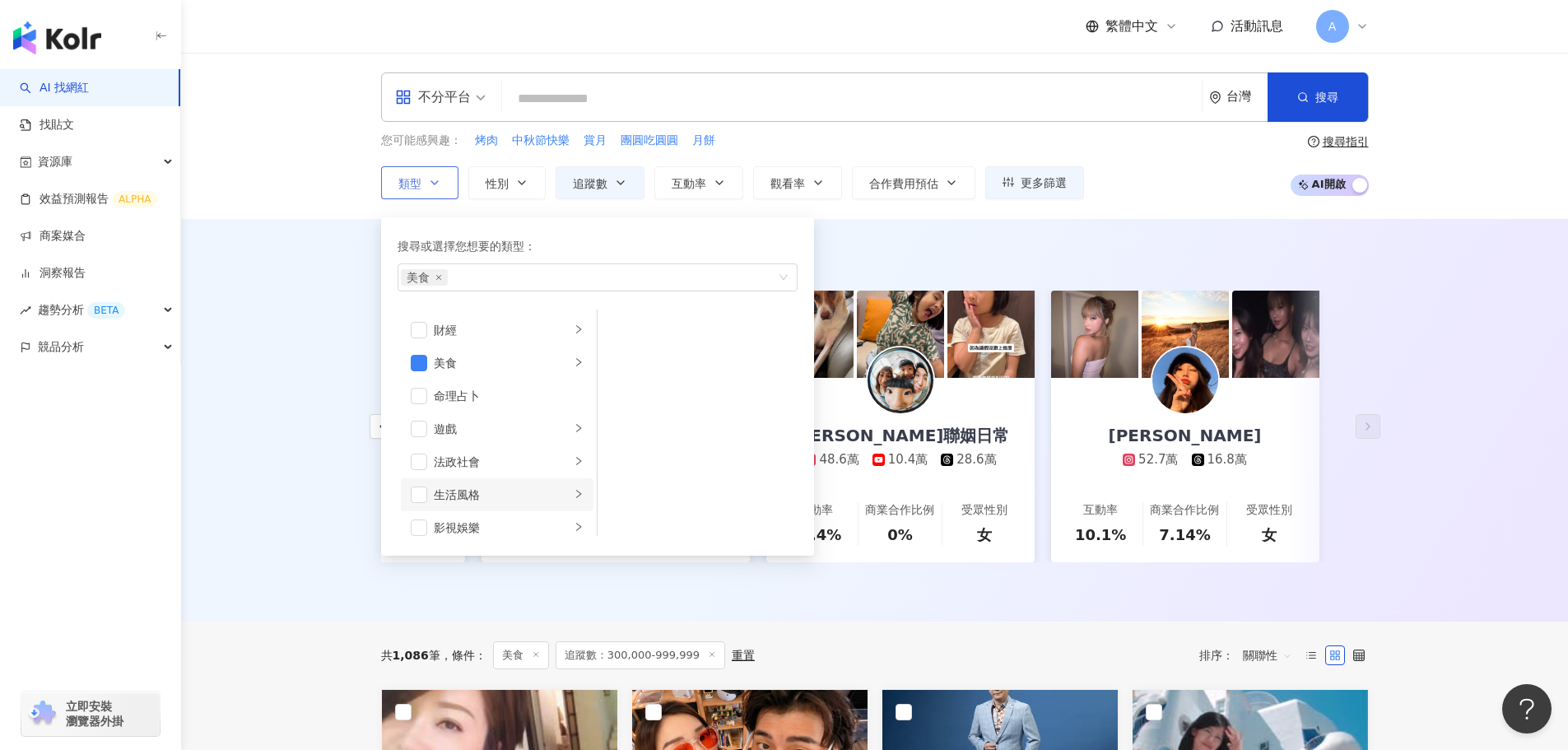
scroll to position [159, 0]
click at [574, 403] on icon "right" at bounding box center [578, 400] width 10 height 10
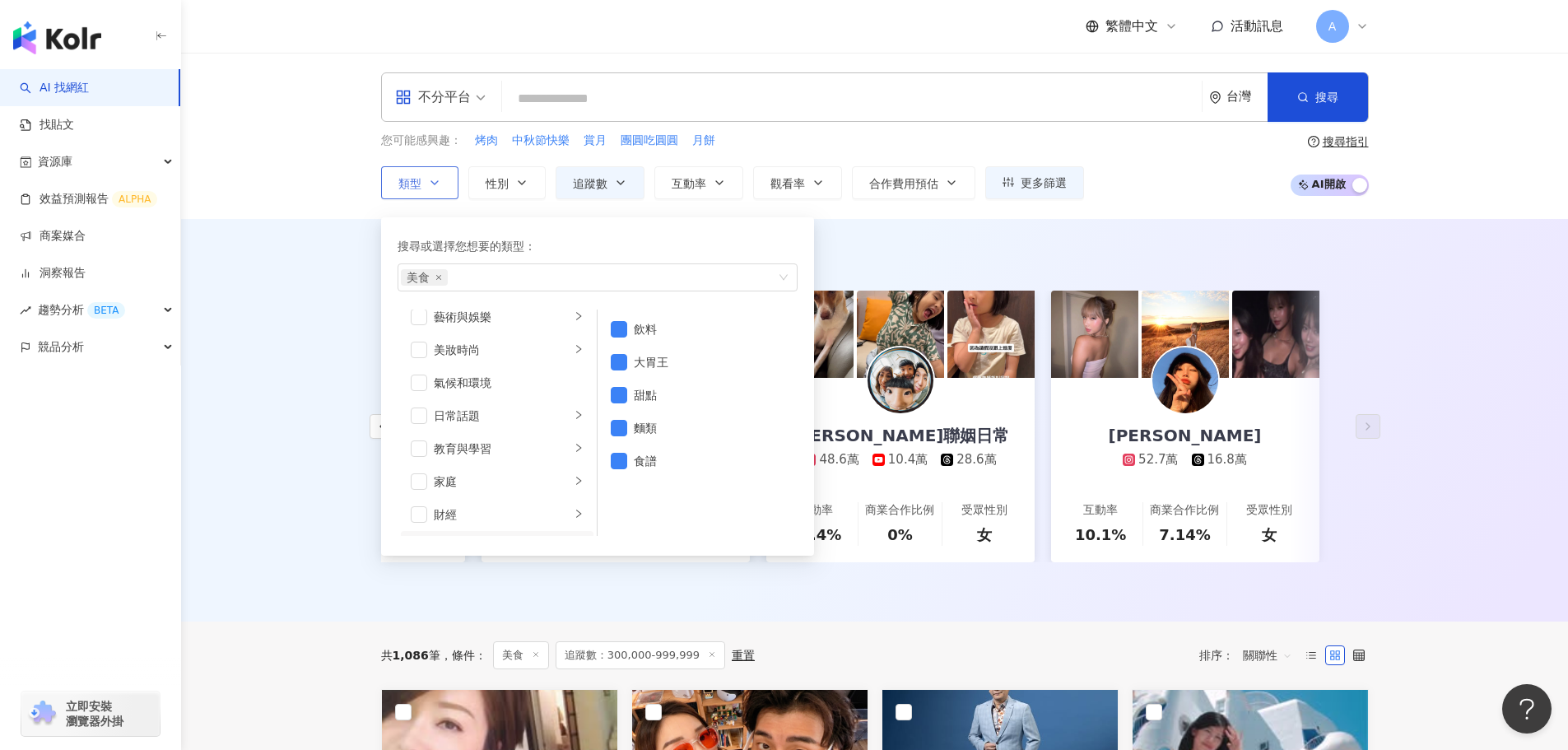
scroll to position [0, 0]
click at [566, 441] on li "日常話題" at bounding box center [497, 428] width 193 height 33
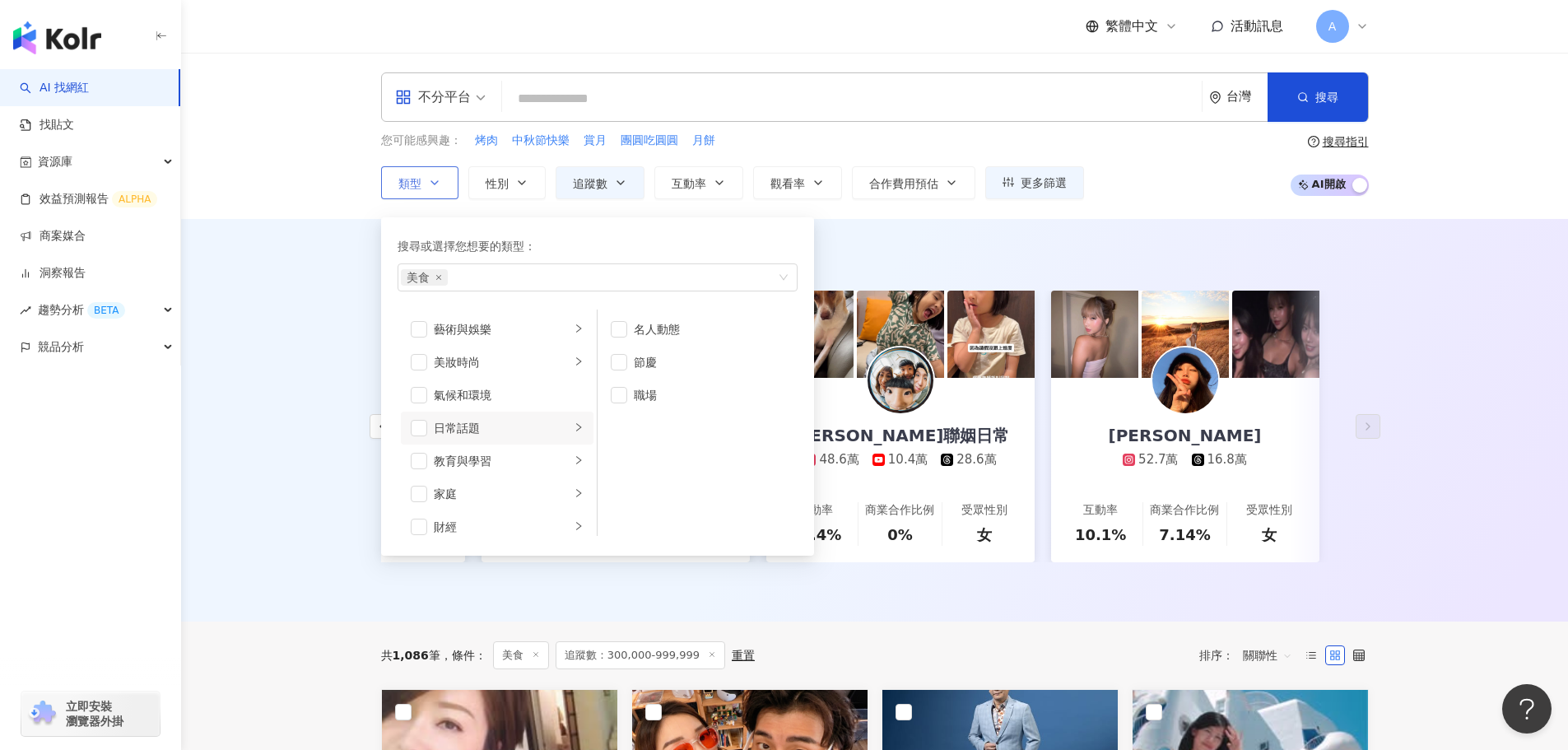
click at [566, 438] on li "日常話題" at bounding box center [497, 428] width 193 height 33
click at [574, 466] on div "button" at bounding box center [578, 460] width 10 height 15
click at [574, 486] on div "button" at bounding box center [578, 493] width 10 height 15
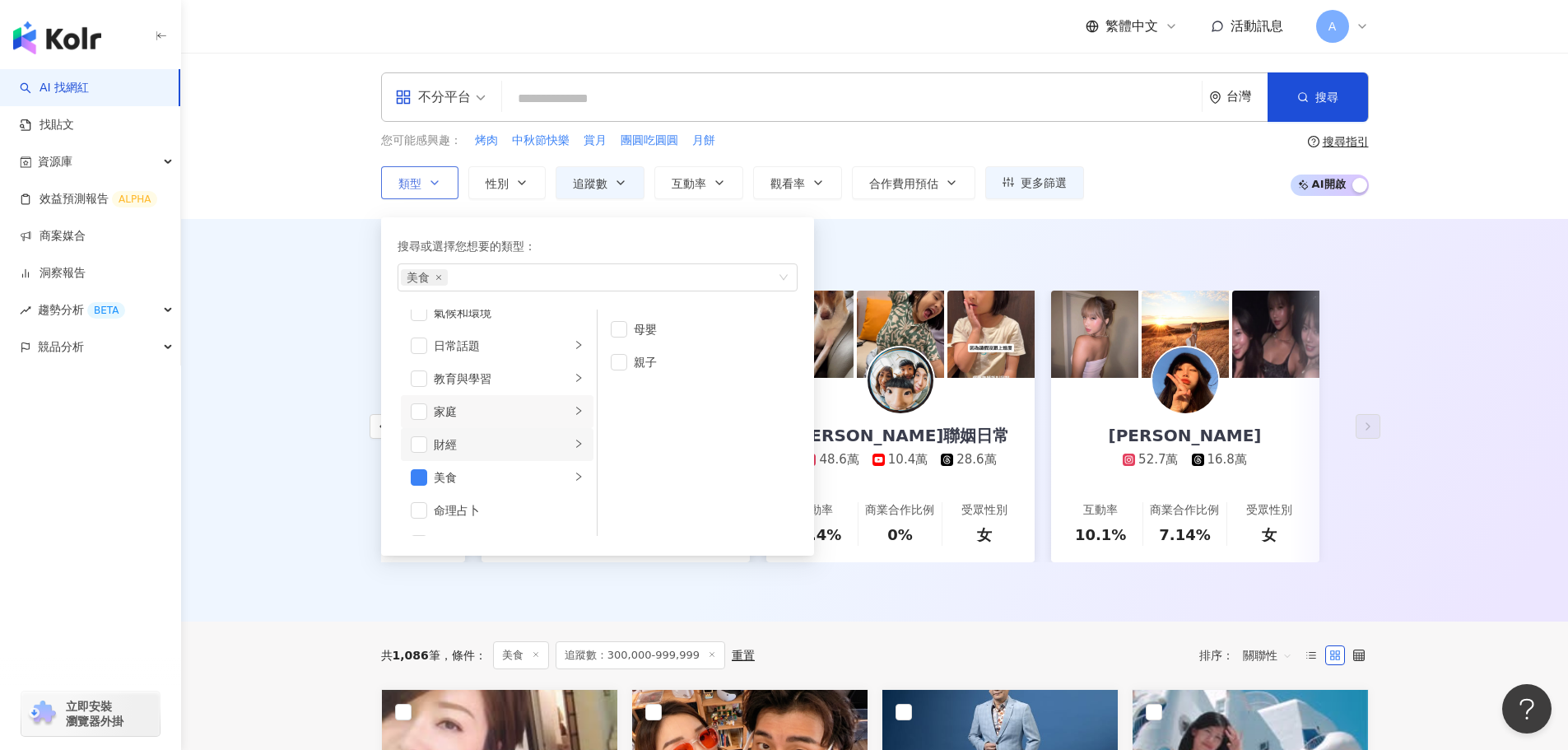
click at [566, 455] on li "財經" at bounding box center [497, 445] width 193 height 33
click at [560, 385] on li "遊戲" at bounding box center [497, 378] width 193 height 33
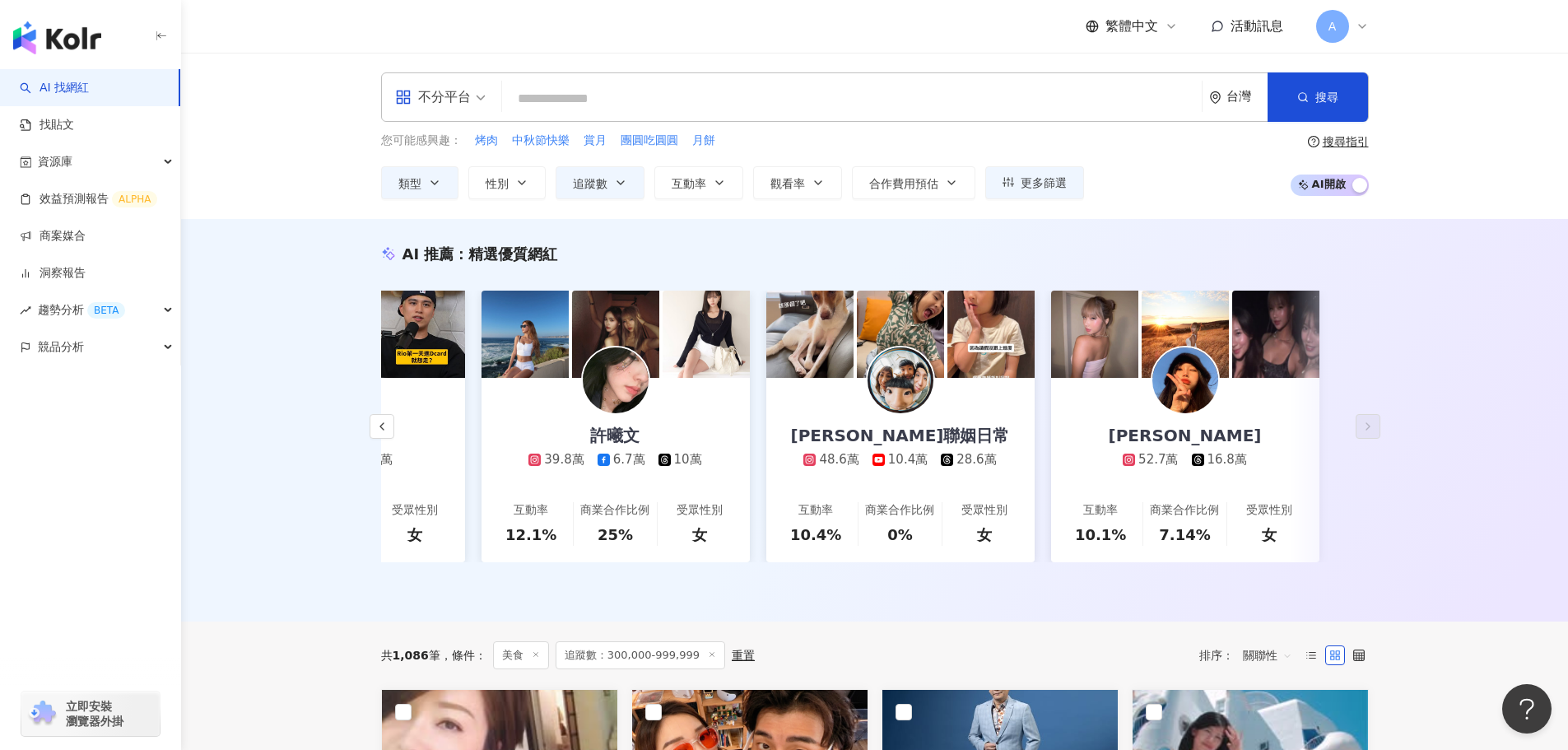
click at [258, 388] on div "AI 推薦 ： 精選優質網紅 王安蕾 49.9萬 3,342 3,590 7.3萬 互動率 28.3% 商業合作比例 63.6% 受眾性別 女 吳世康 9.2…" at bounding box center [874, 420] width 1387 height 403
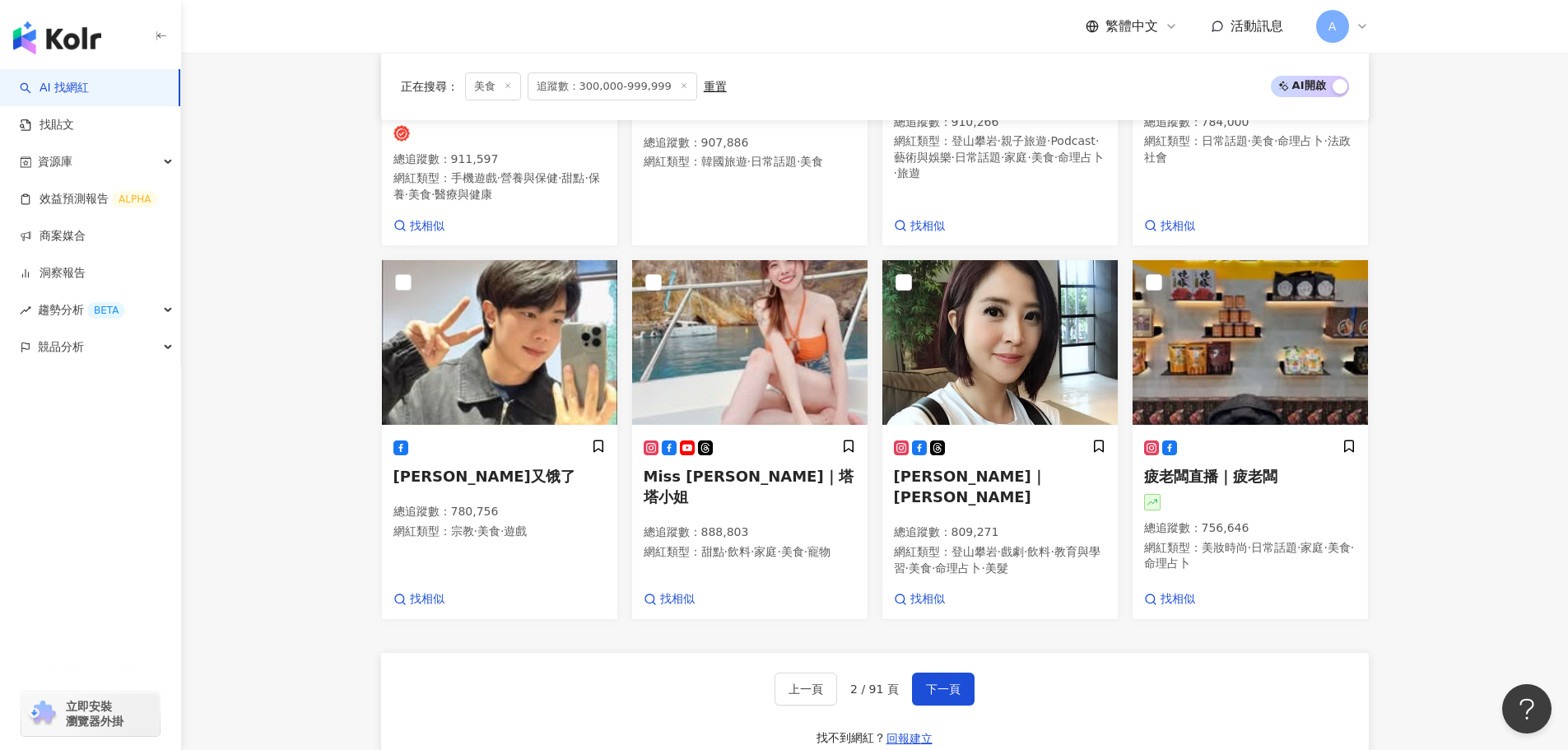
scroll to position [1445, 0]
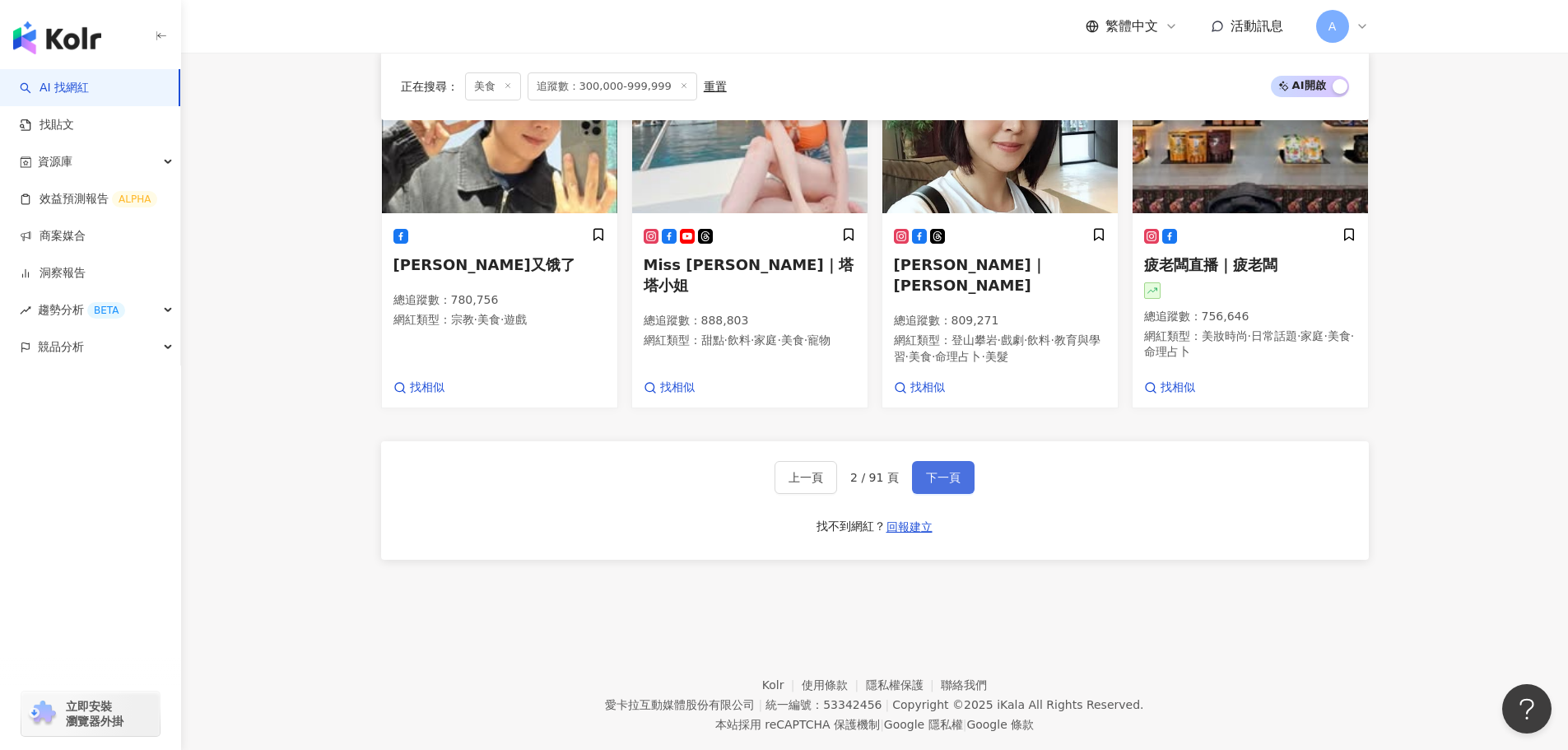
click at [941, 461] on button "下一頁" at bounding box center [943, 477] width 63 height 33
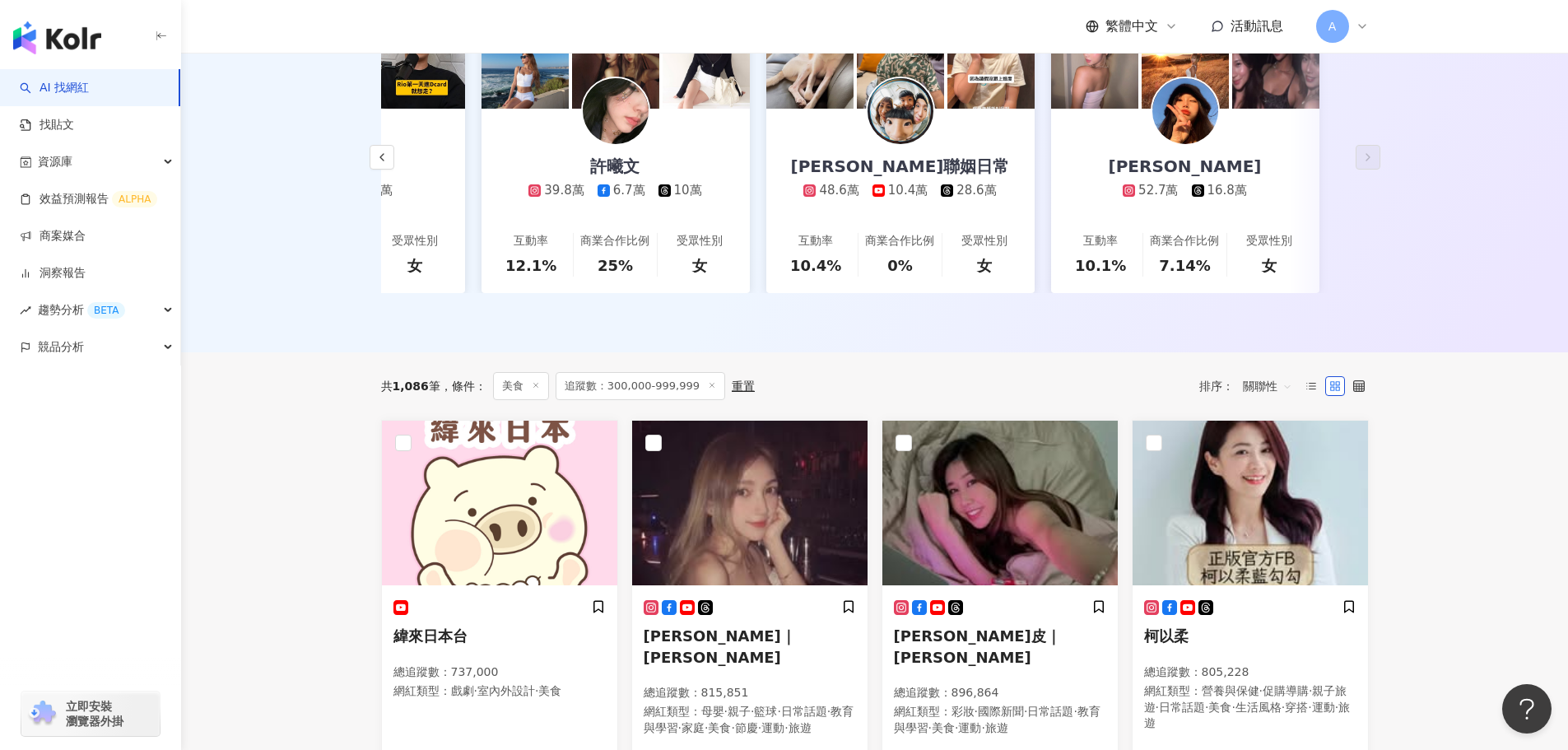
scroll to position [0, 0]
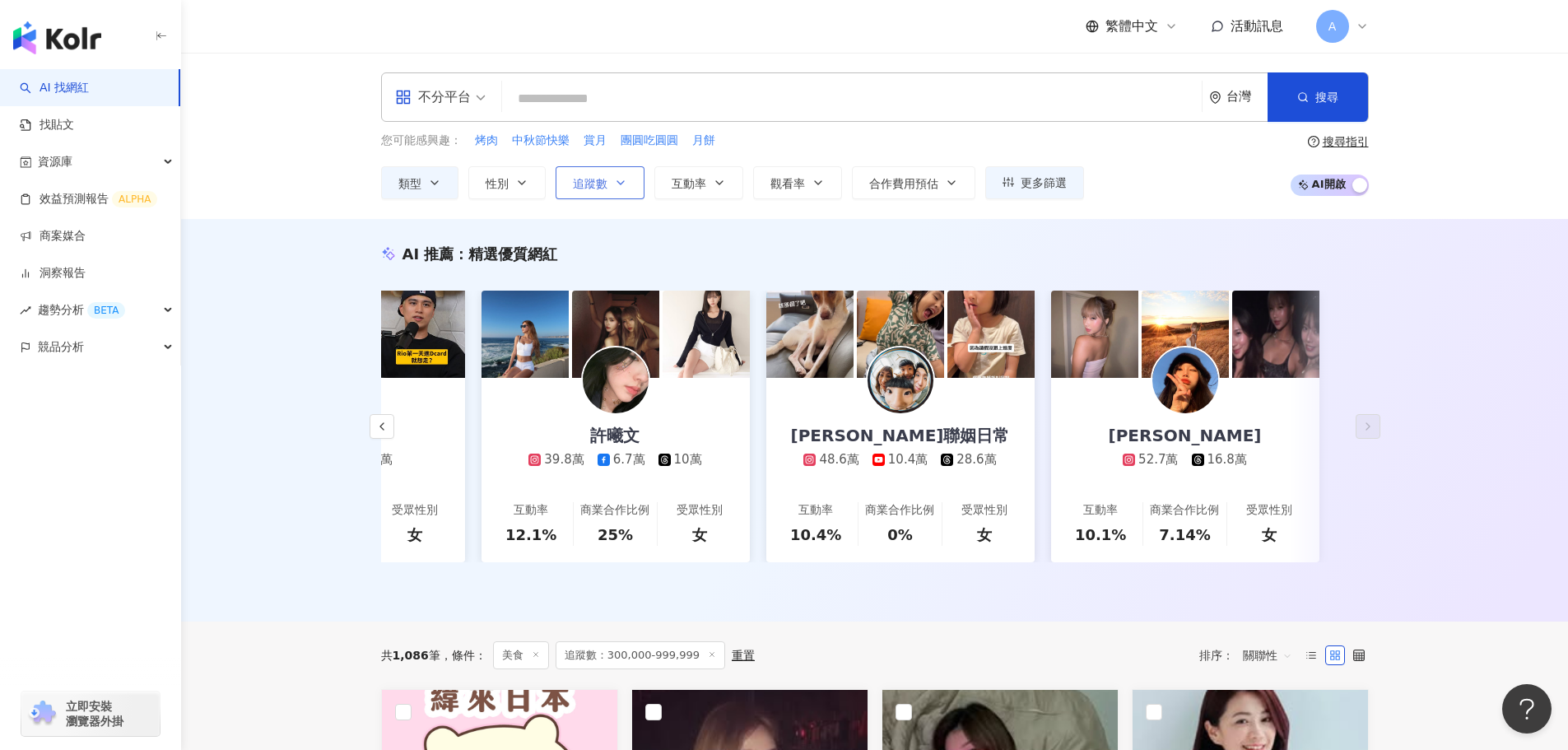
click at [622, 183] on icon "button" at bounding box center [620, 183] width 6 height 4
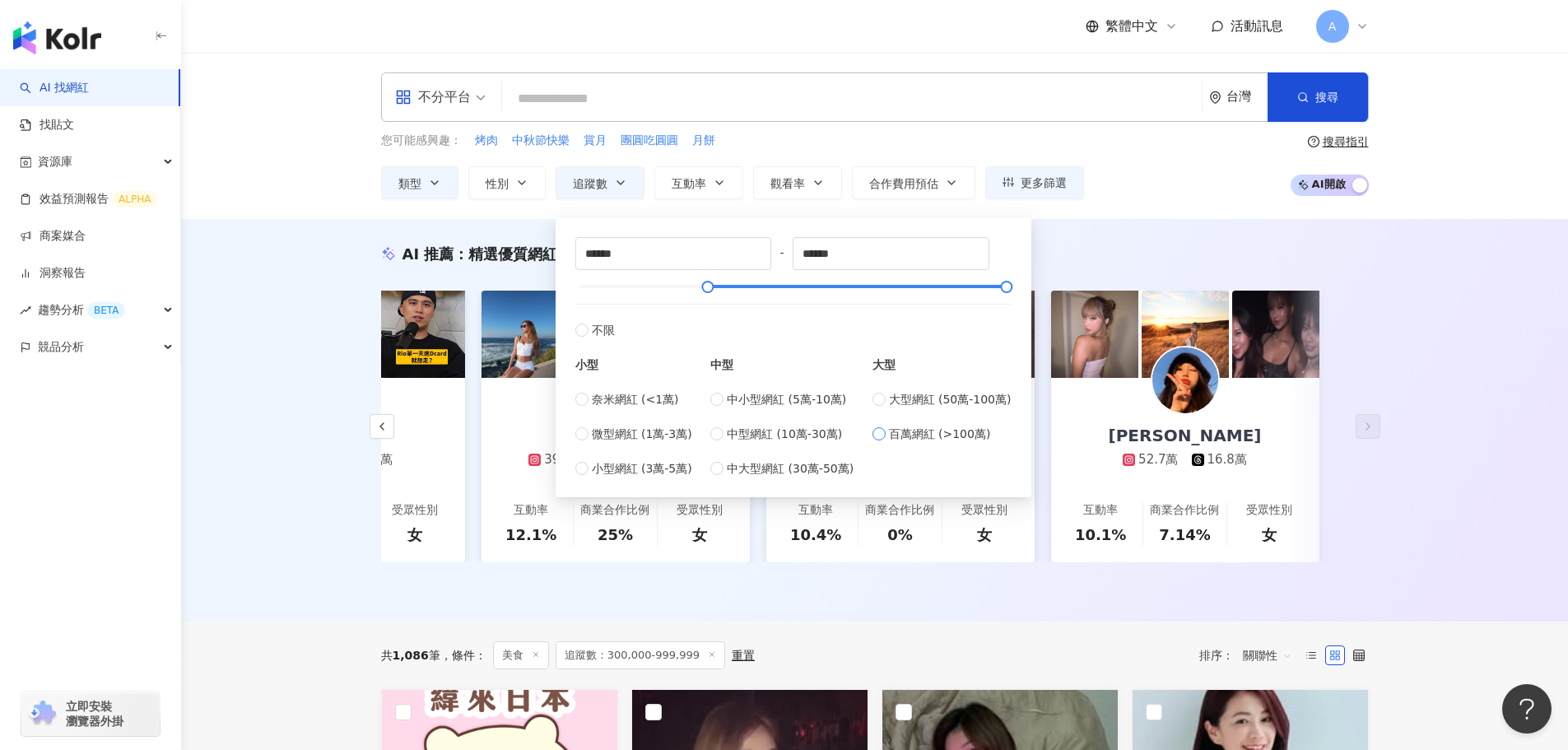
type input "*******"
type input "*********"
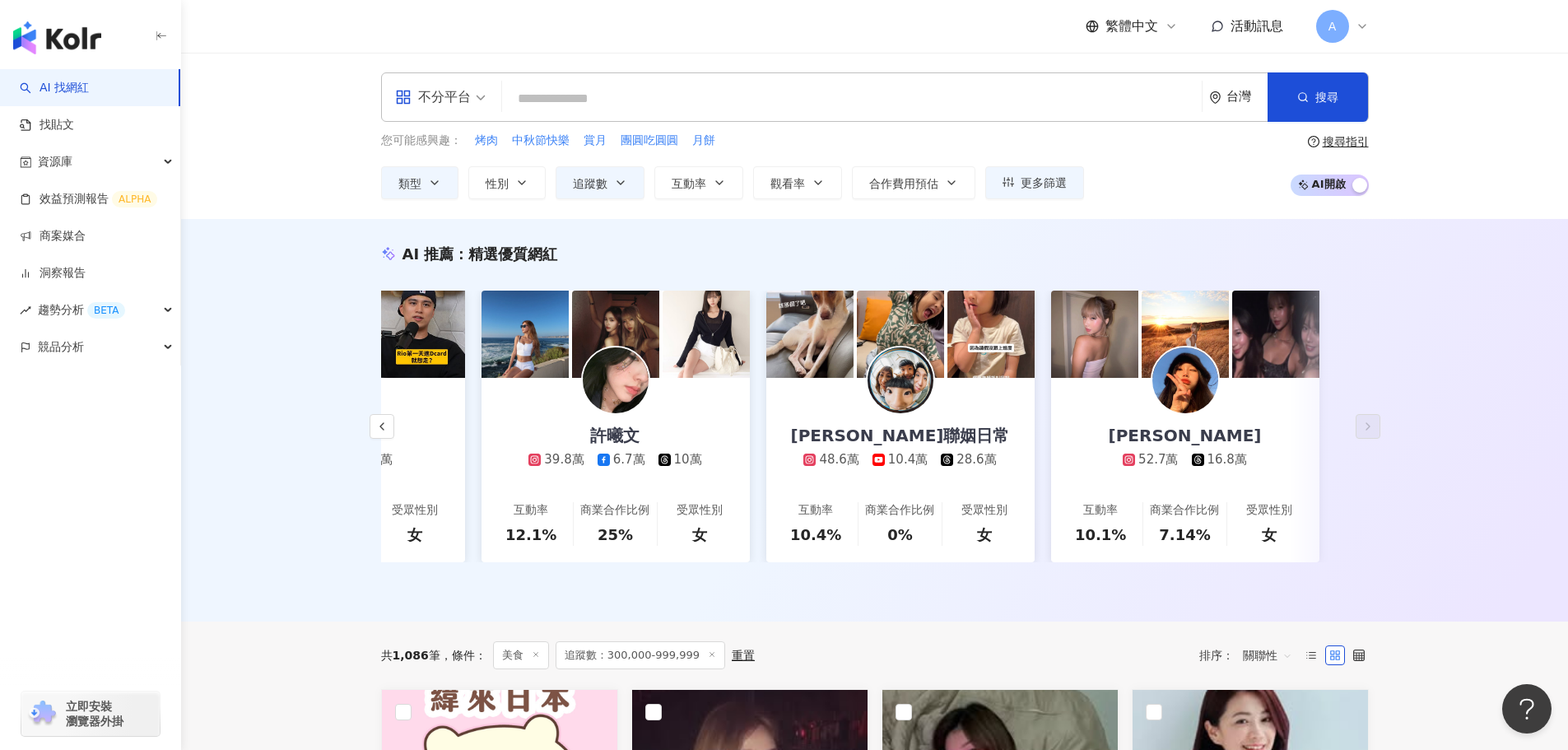
click at [321, 344] on div "AI 推薦 ： 精選優質網紅 王安蕾 49.9萬 3,342 3,590 7.3萬 互動率 28.3% 商業合作比例 63.6% 受眾性別 女 吳世康 9.2…" at bounding box center [874, 420] width 1387 height 403
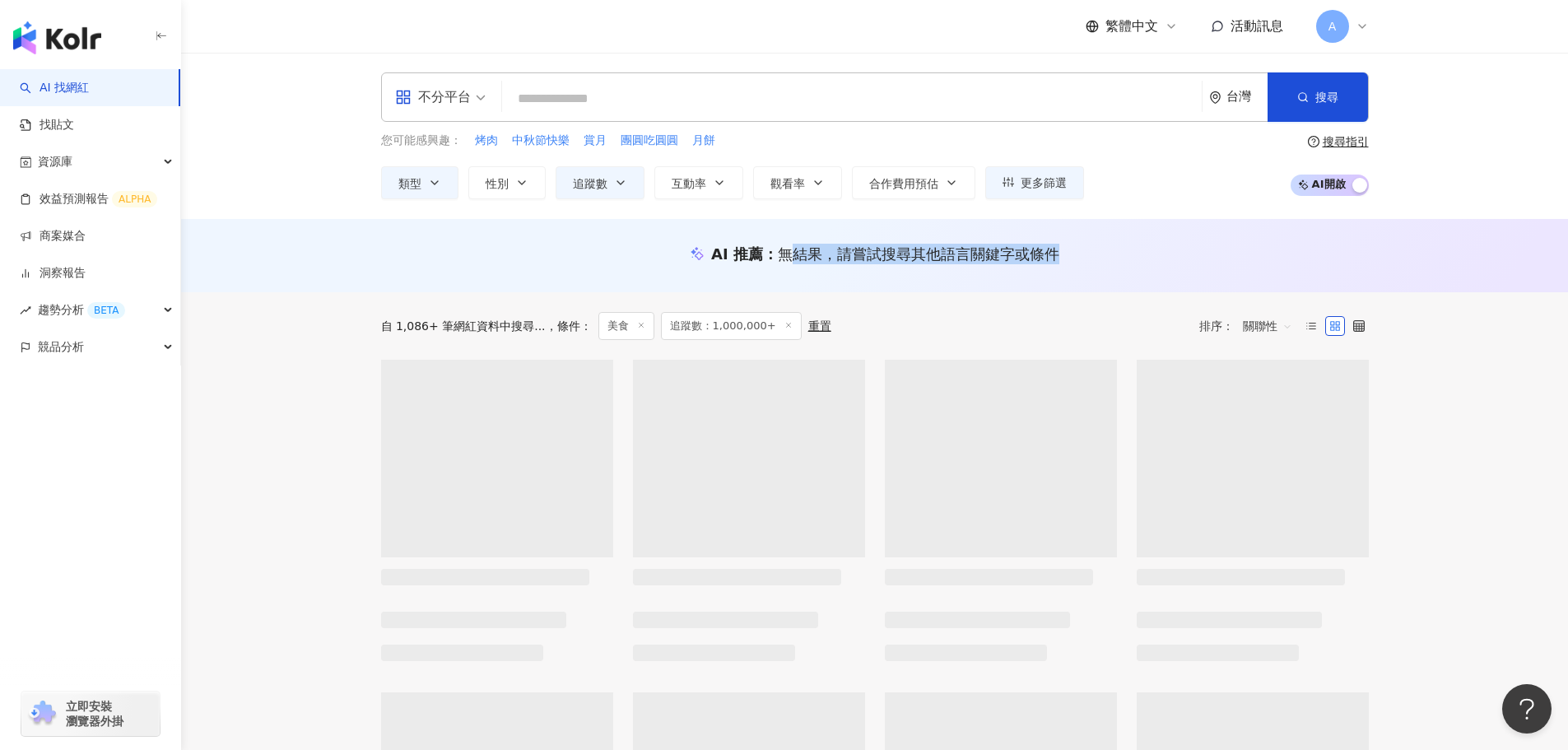
drag, startPoint x: 789, startPoint y: 250, endPoint x: 1053, endPoint y: 257, distance: 264.1
click at [1053, 257] on span "無結果，請嘗試搜尋其他語言關鍵字或條件" at bounding box center [919, 254] width 282 height 17
click at [1013, 257] on span "無結果，請嘗試搜尋其他語言關鍵字或條件" at bounding box center [919, 254] width 282 height 17
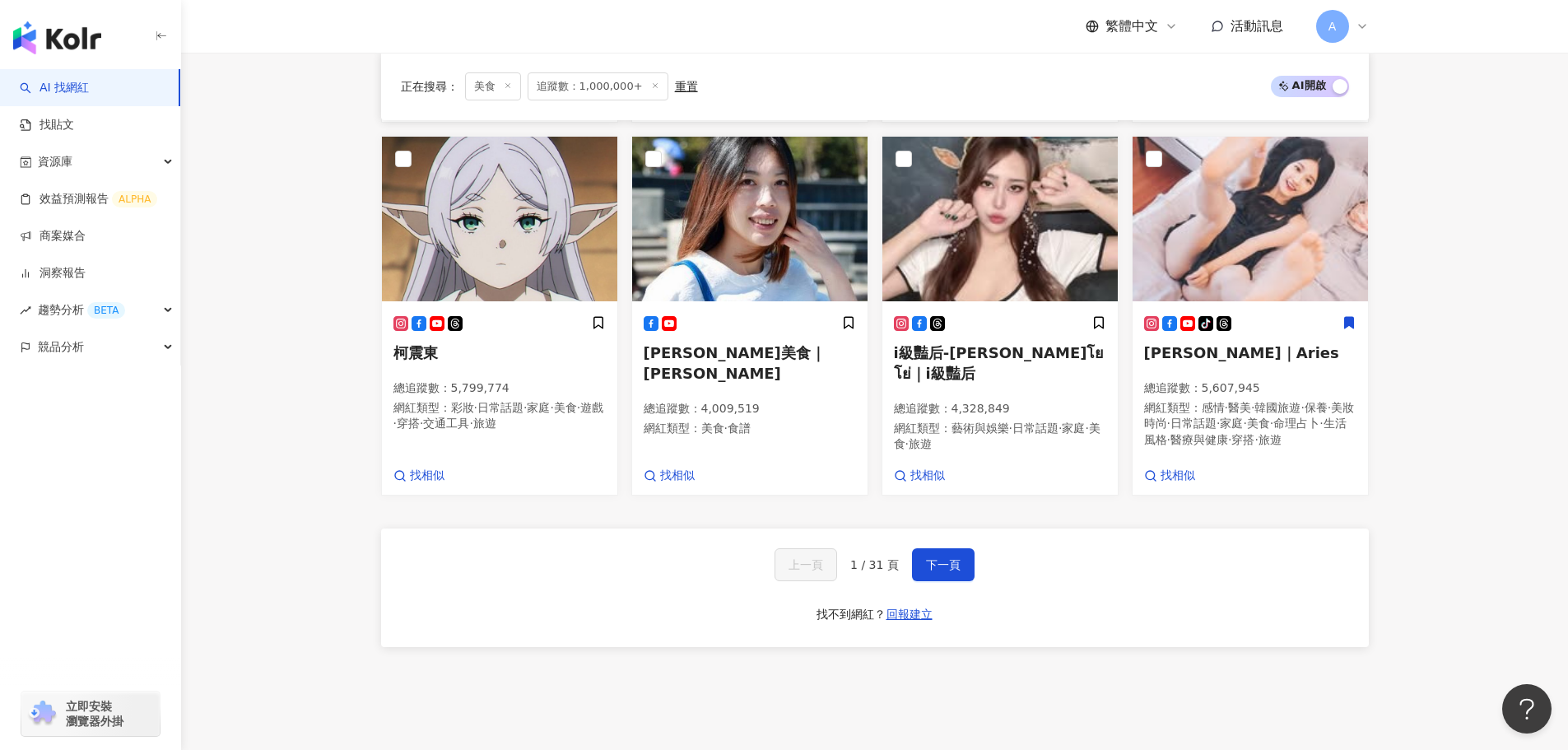
scroll to position [988, 0]
click at [963, 548] on button "下一頁" at bounding box center [943, 564] width 63 height 33
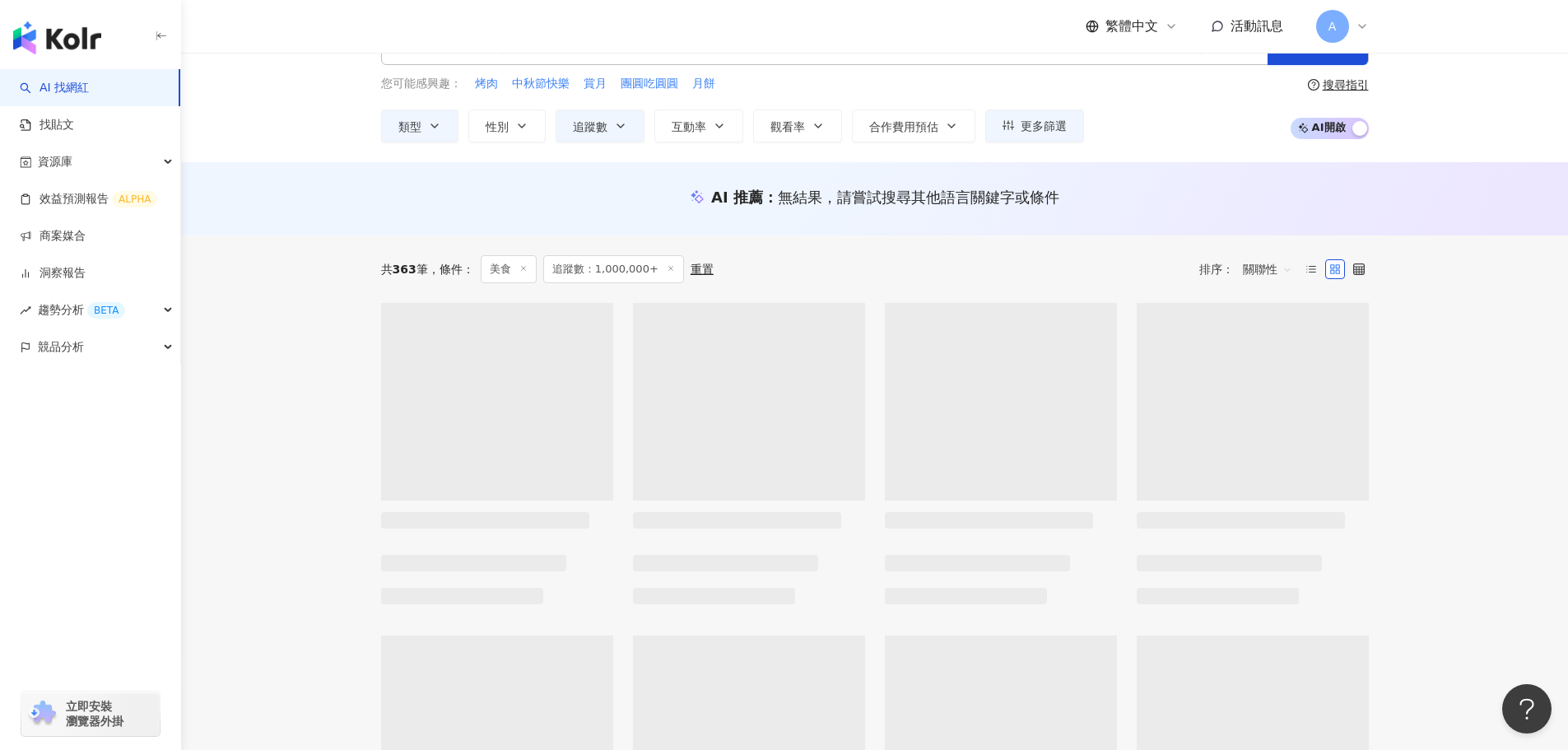
scroll to position [49, 0]
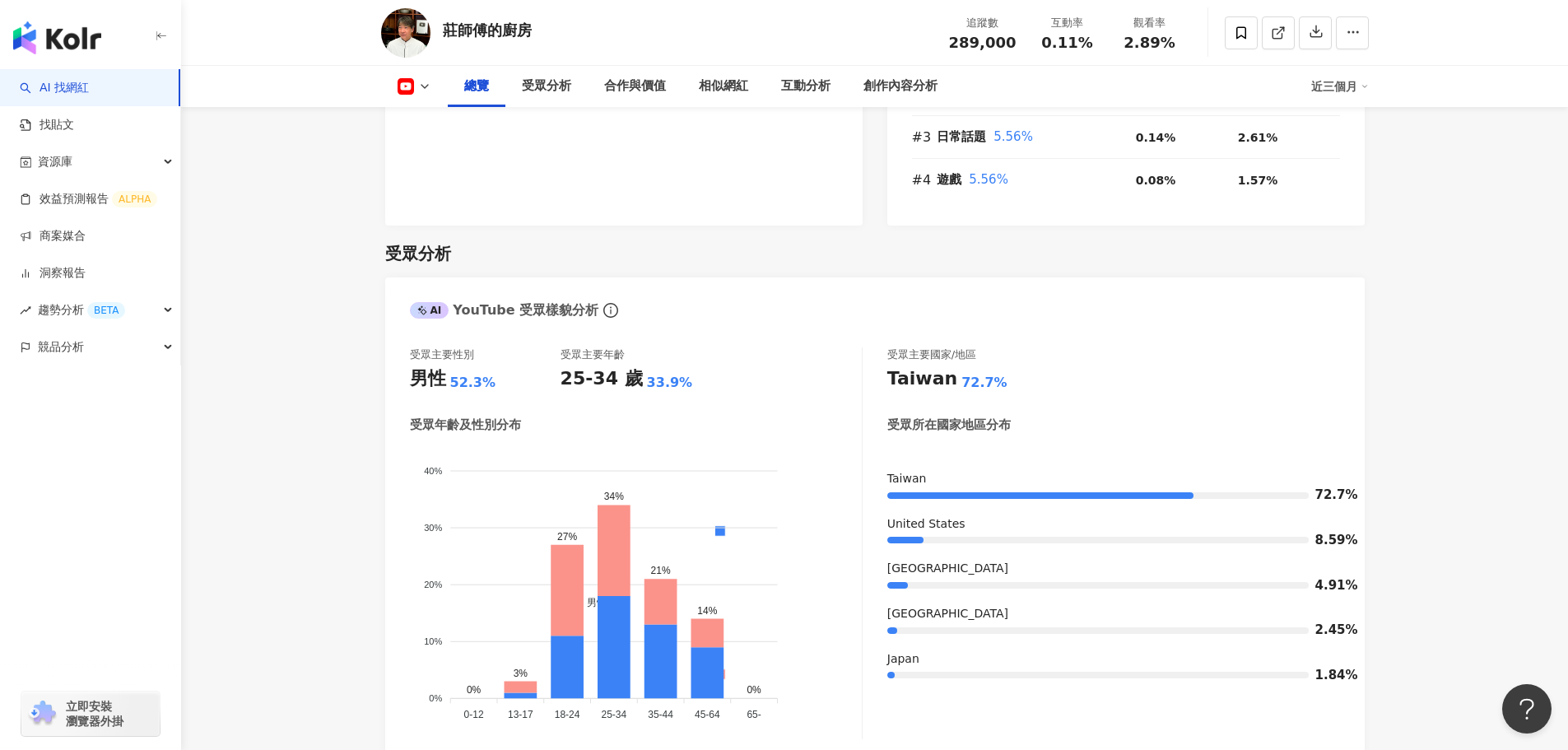
scroll to position [1482, 0]
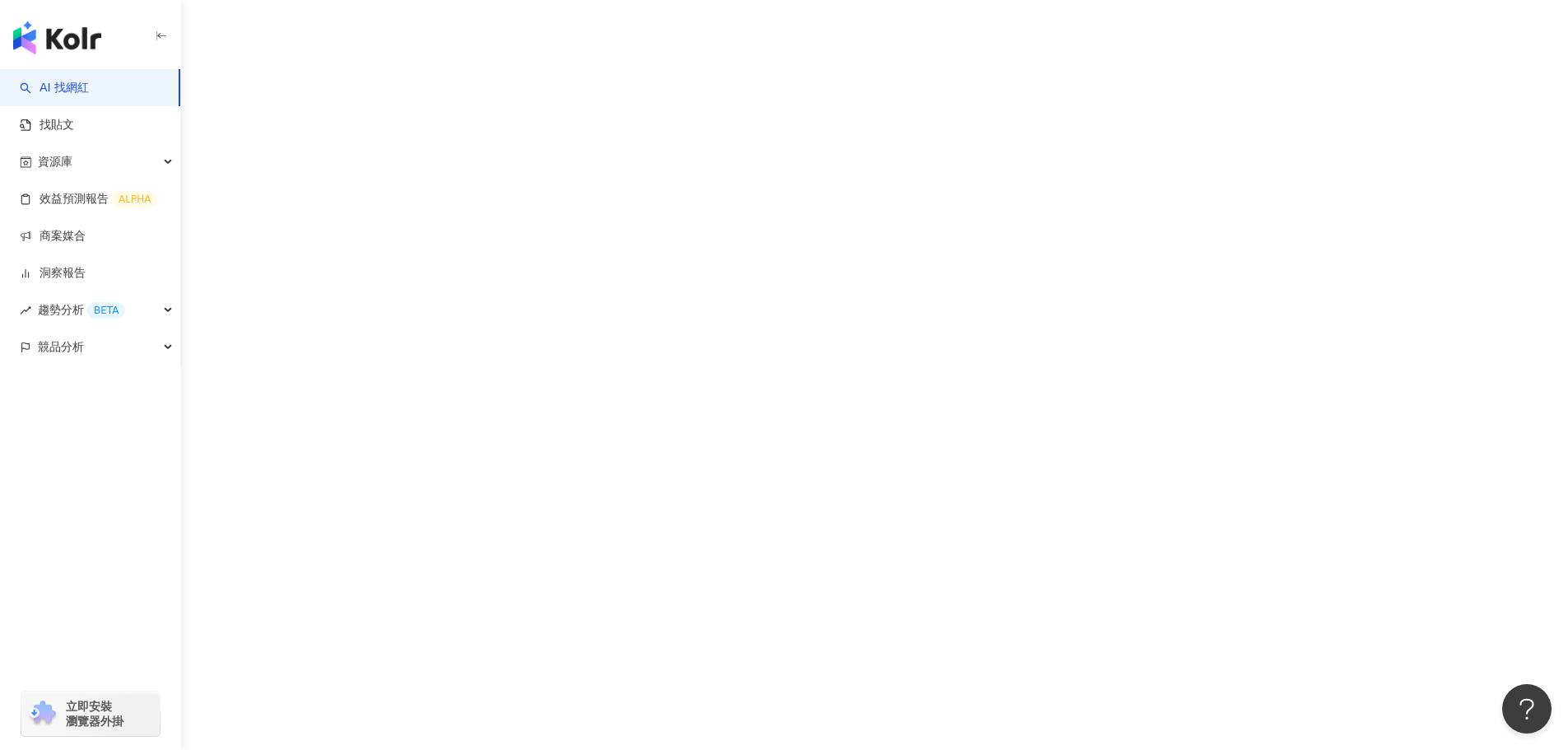
click at [89, 85] on link "AI 找網紅" at bounding box center [55, 88] width 69 height 16
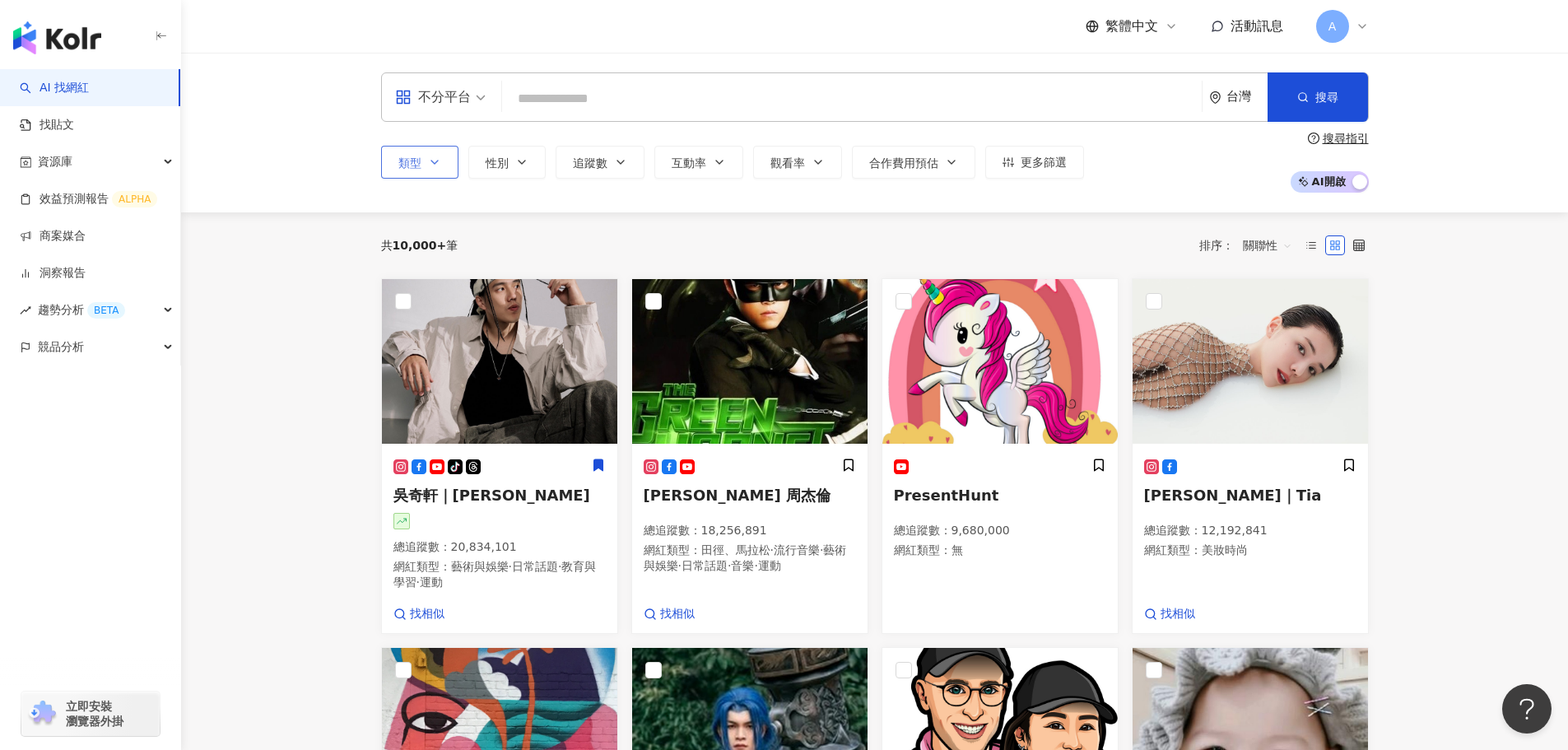
click at [392, 171] on button "類型" at bounding box center [419, 162] width 77 height 33
click at [457, 98] on div "不分平台" at bounding box center [433, 96] width 75 height 26
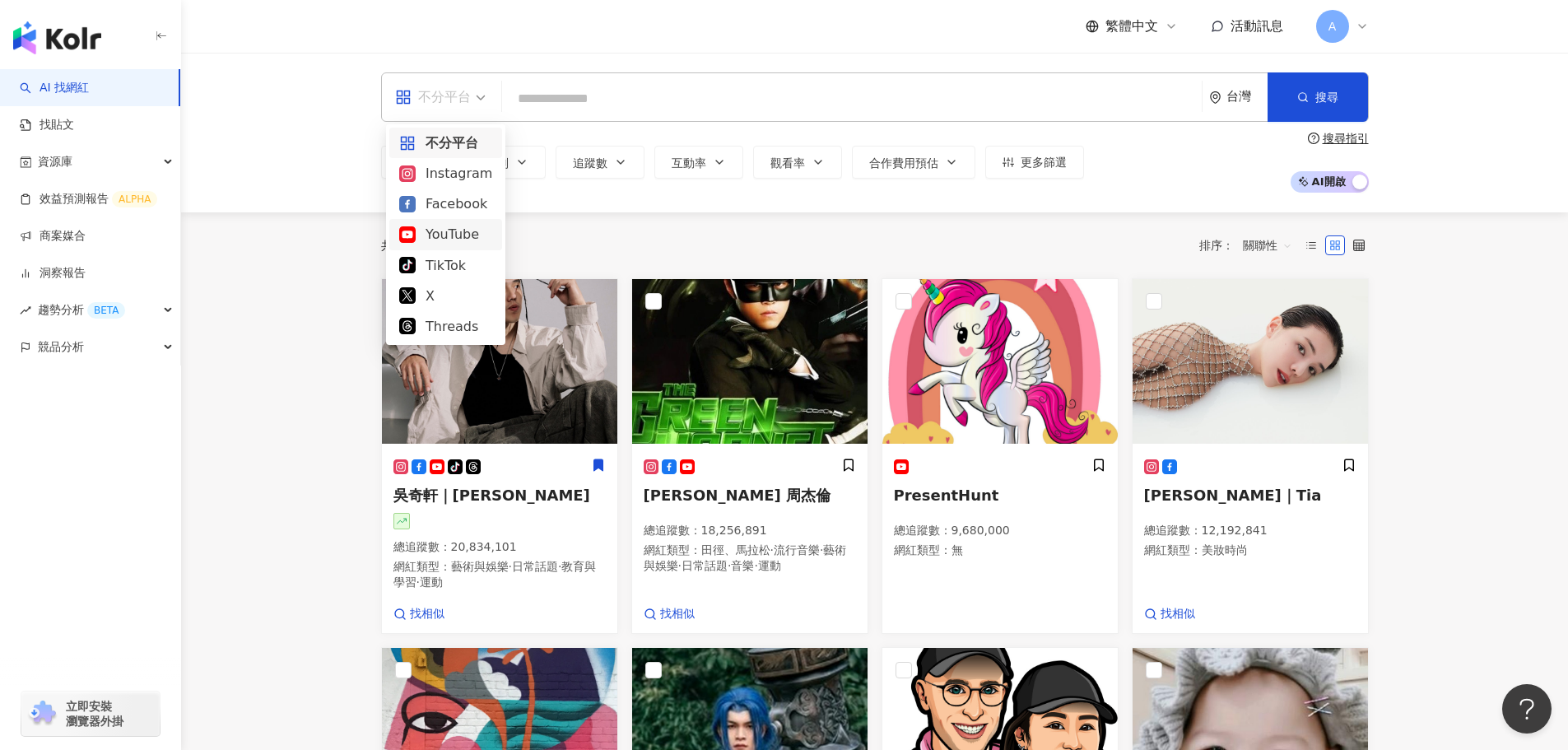
click at [461, 224] on div "YouTube" at bounding box center [445, 234] width 93 height 21
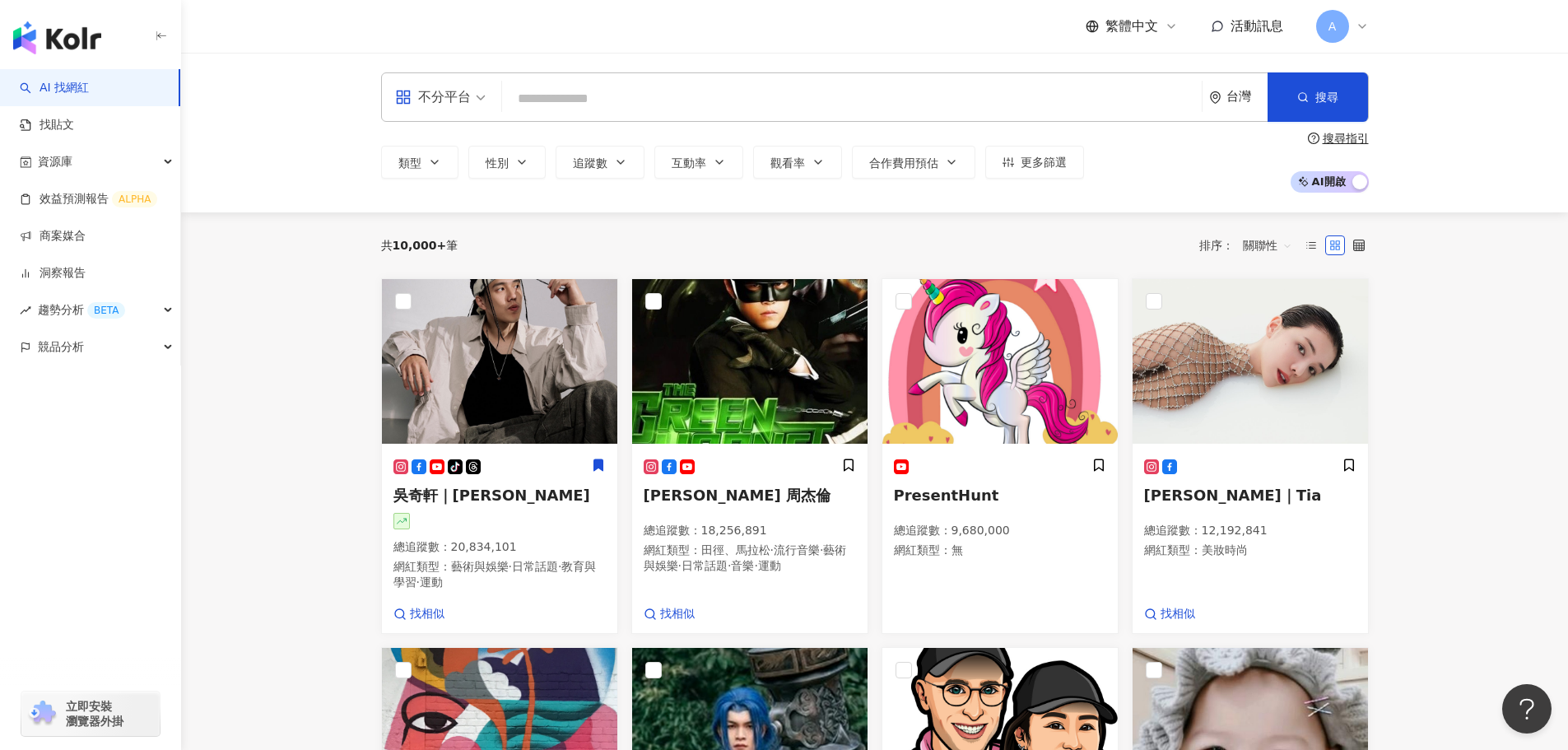
click at [459, 109] on div "不分平台" at bounding box center [433, 96] width 75 height 26
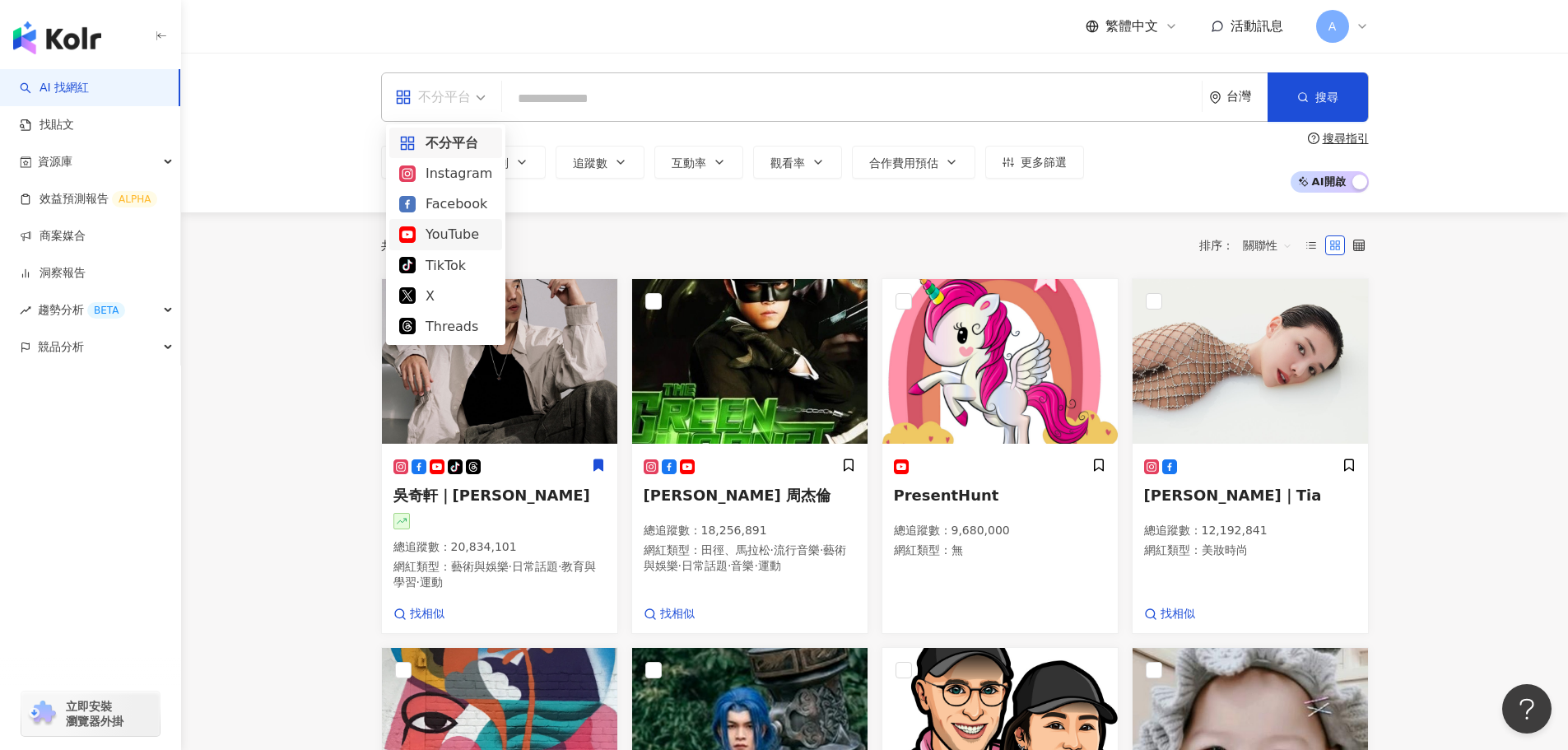
click at [456, 226] on div "YouTube" at bounding box center [445, 234] width 93 height 21
click at [465, 91] on div "不分平台" at bounding box center [433, 96] width 75 height 26
click at [446, 230] on div "YouTube" at bounding box center [445, 234] width 93 height 21
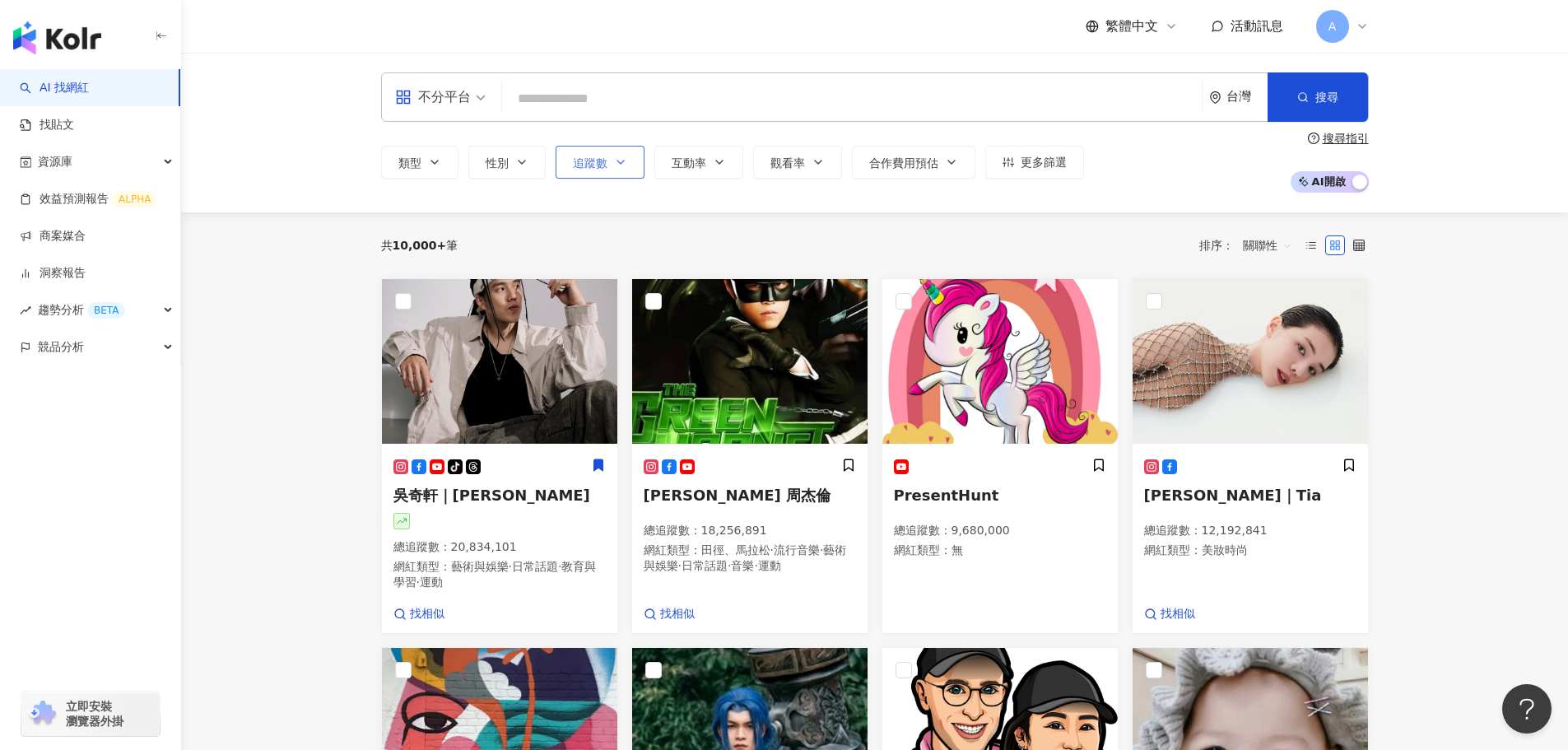
click at [620, 172] on button "追蹤數" at bounding box center [600, 162] width 89 height 33
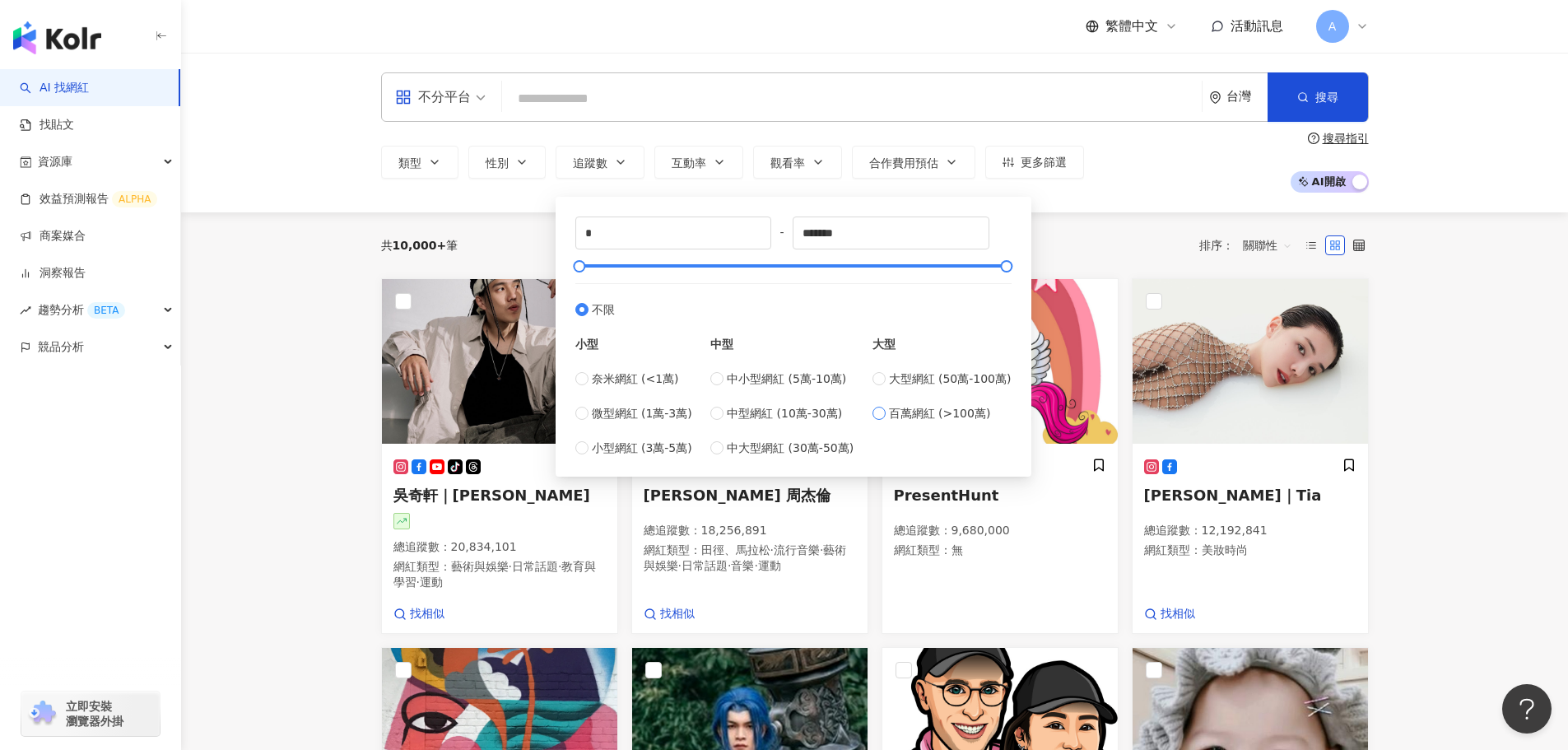
type input "*******"
type input "*********"
click at [1110, 201] on div "不分平台 台灣 搜尋 類型 性別 追蹤數 互動率 觀看率 合作費用預估 更多篩選 ******* - ********* 不限 小型 奈米網紅 (<1萬) 微…" at bounding box center [874, 133] width 1387 height 160
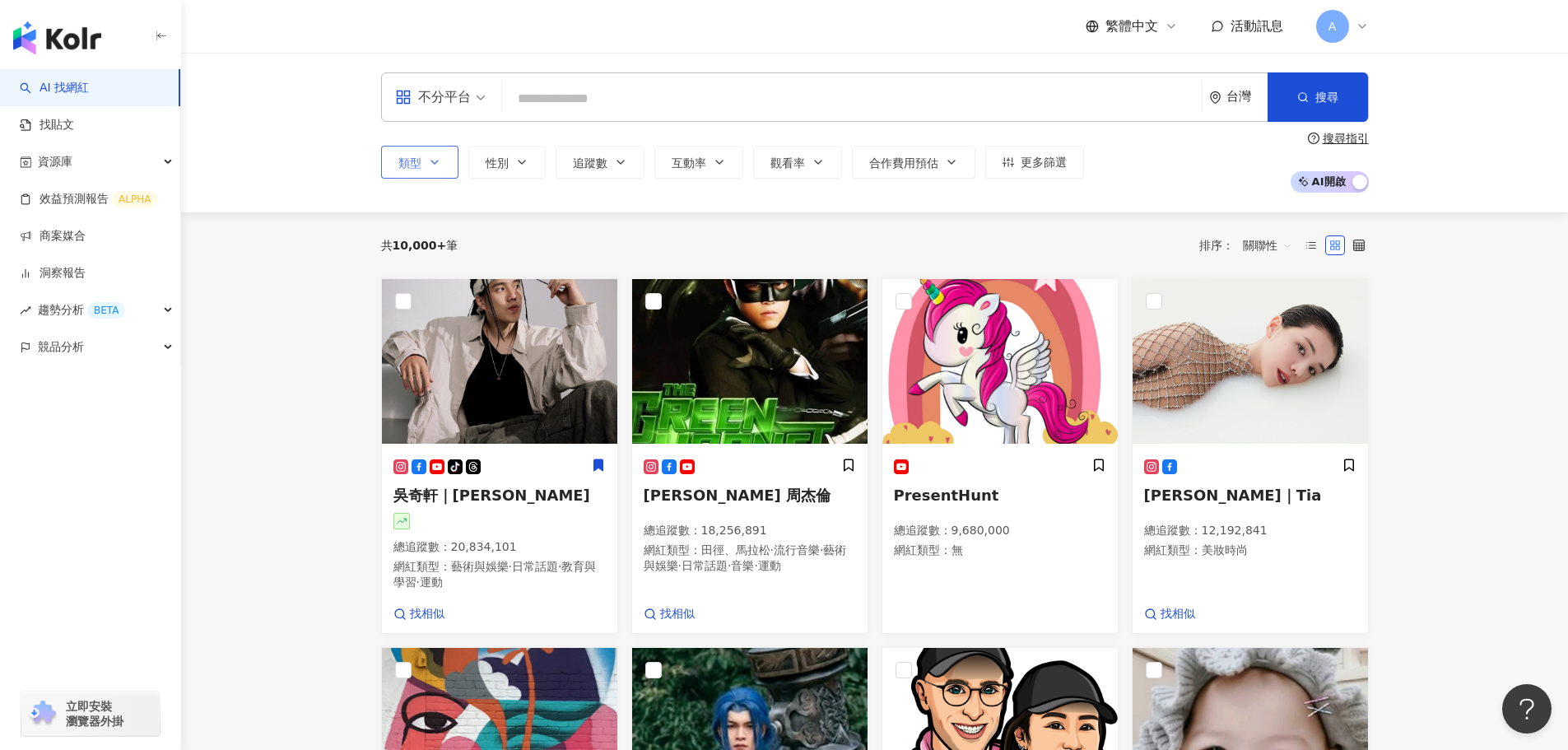
click at [399, 165] on span "類型" at bounding box center [409, 163] width 23 height 13
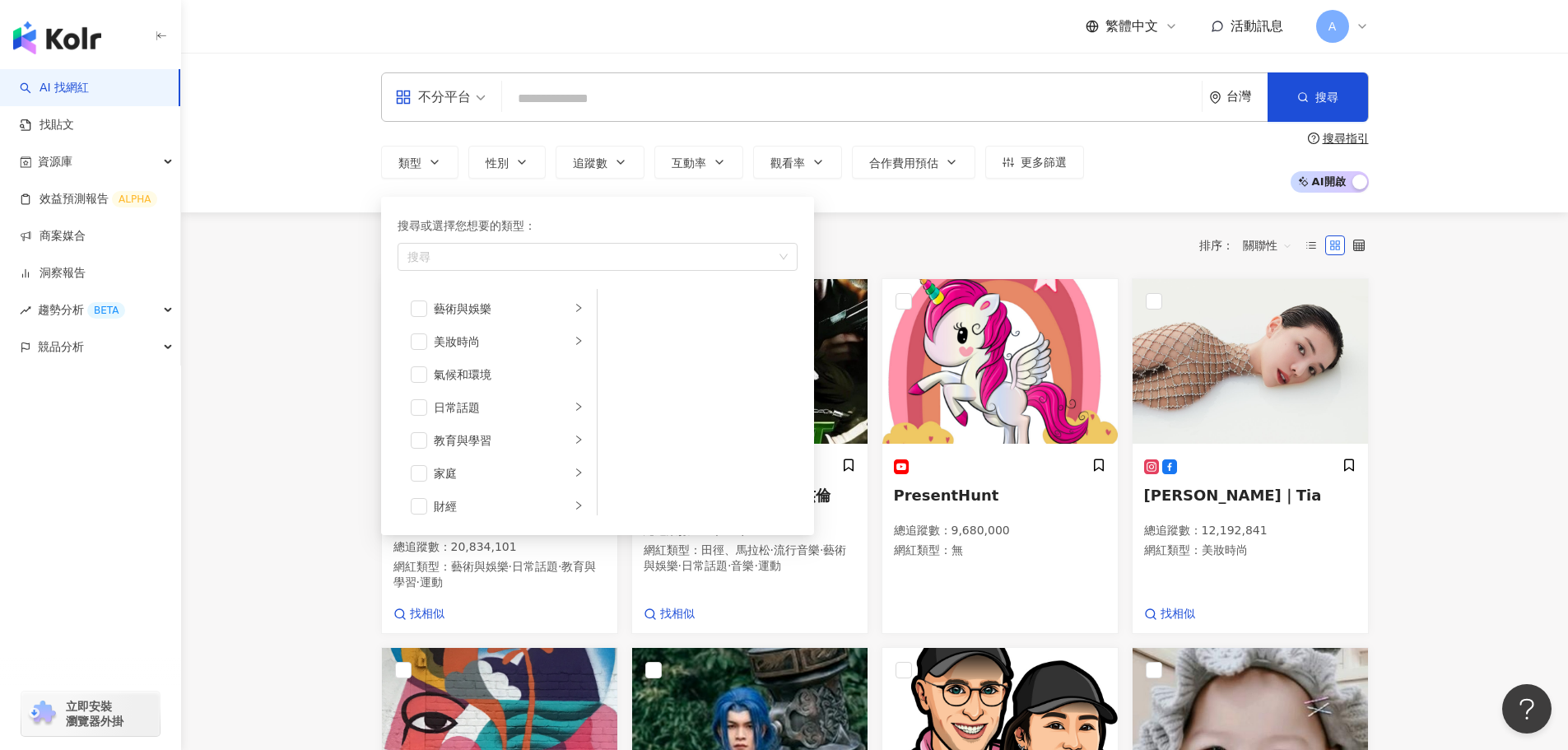
click at [315, 165] on div "不分平台 台灣 搜尋 類型 搜尋或選擇您想要的類型： 搜尋 藝術與娛樂 美妝時尚 氣候和環境 日常話題 教育與學習 家庭 財經 美食 命理占卜 遊戲 法政社會…" at bounding box center [874, 133] width 1387 height 160
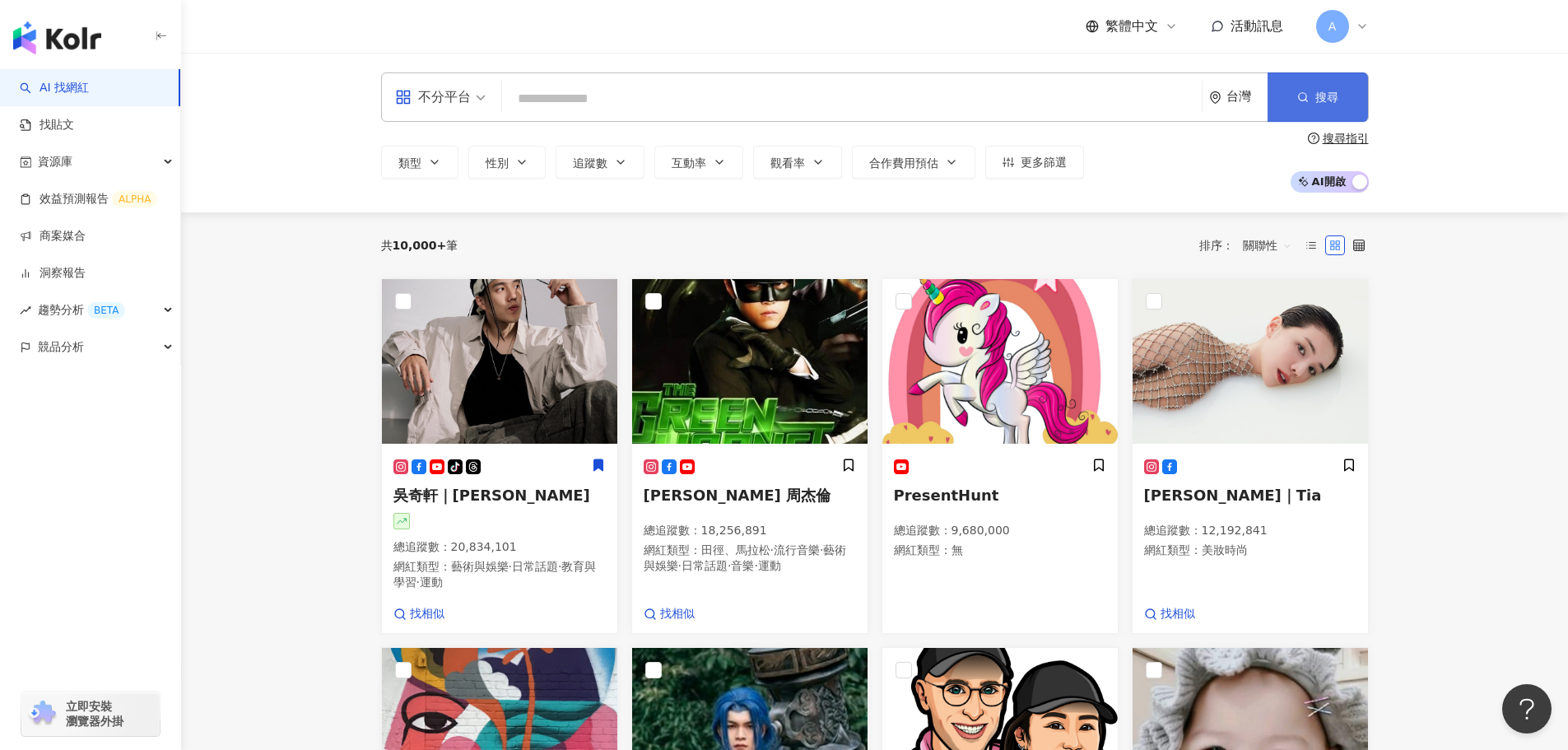
click at [1324, 103] on span "搜尋" at bounding box center [1326, 97] width 23 height 13
click at [434, 162] on icon "button" at bounding box center [434, 162] width 13 height 13
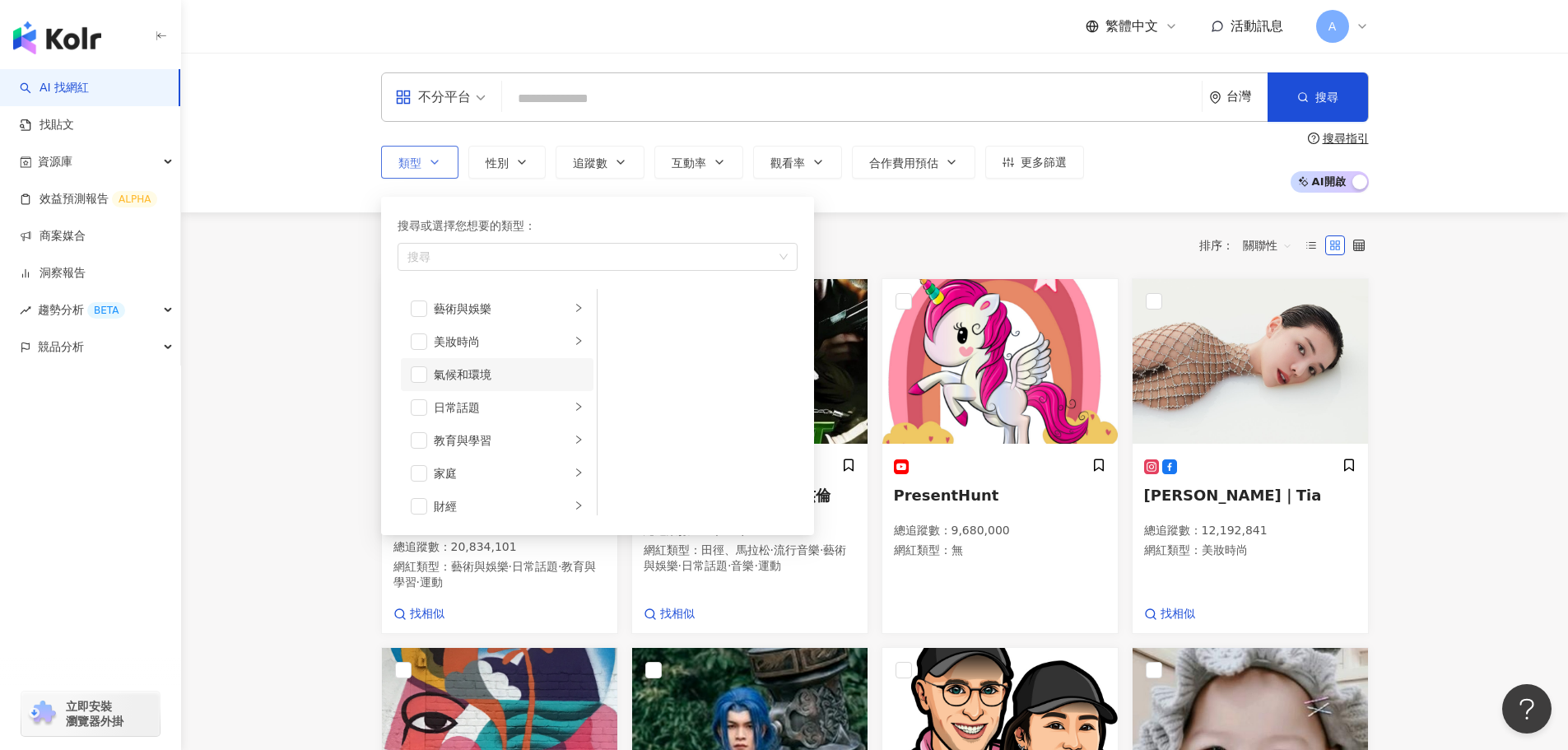
scroll to position [83, 0]
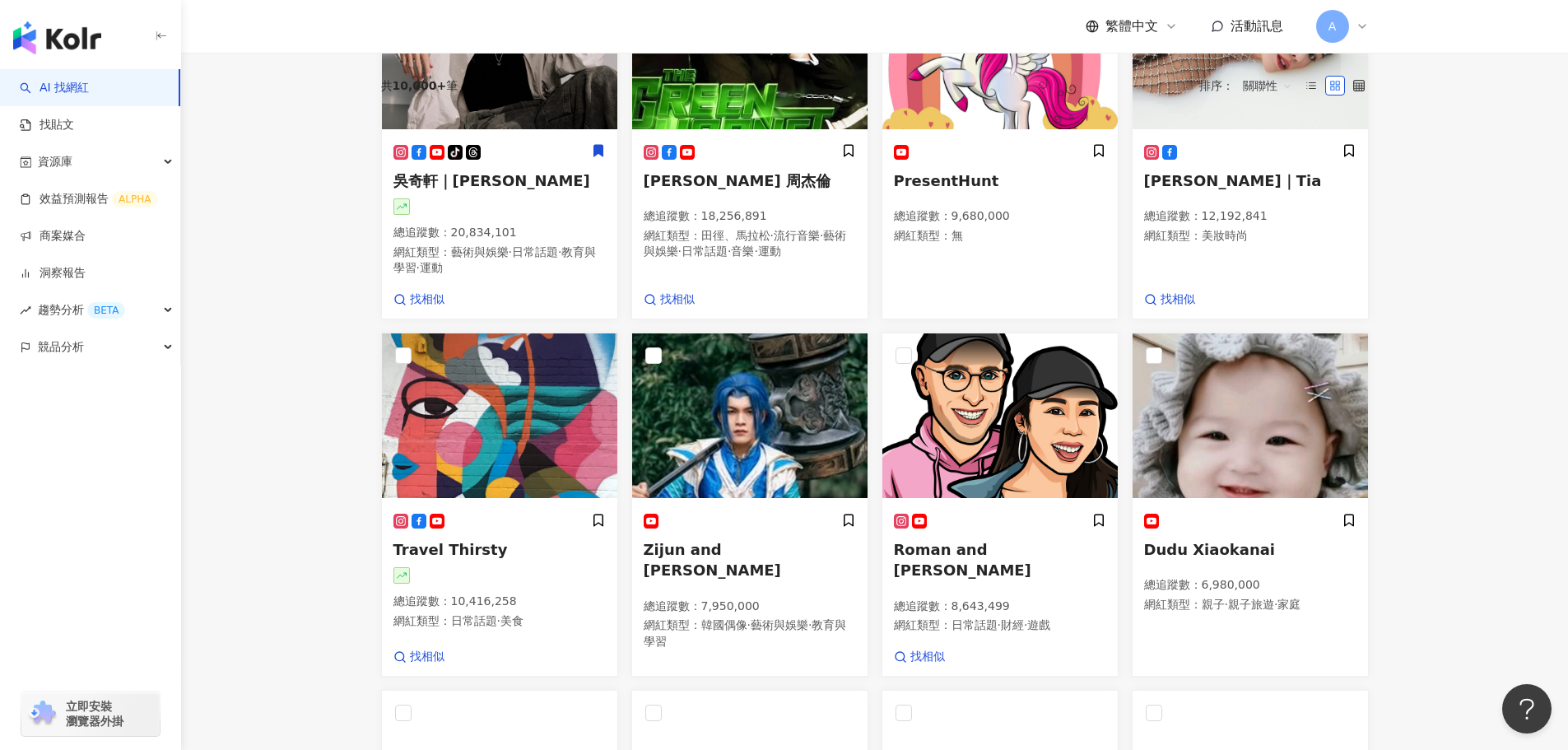
scroll to position [0, 0]
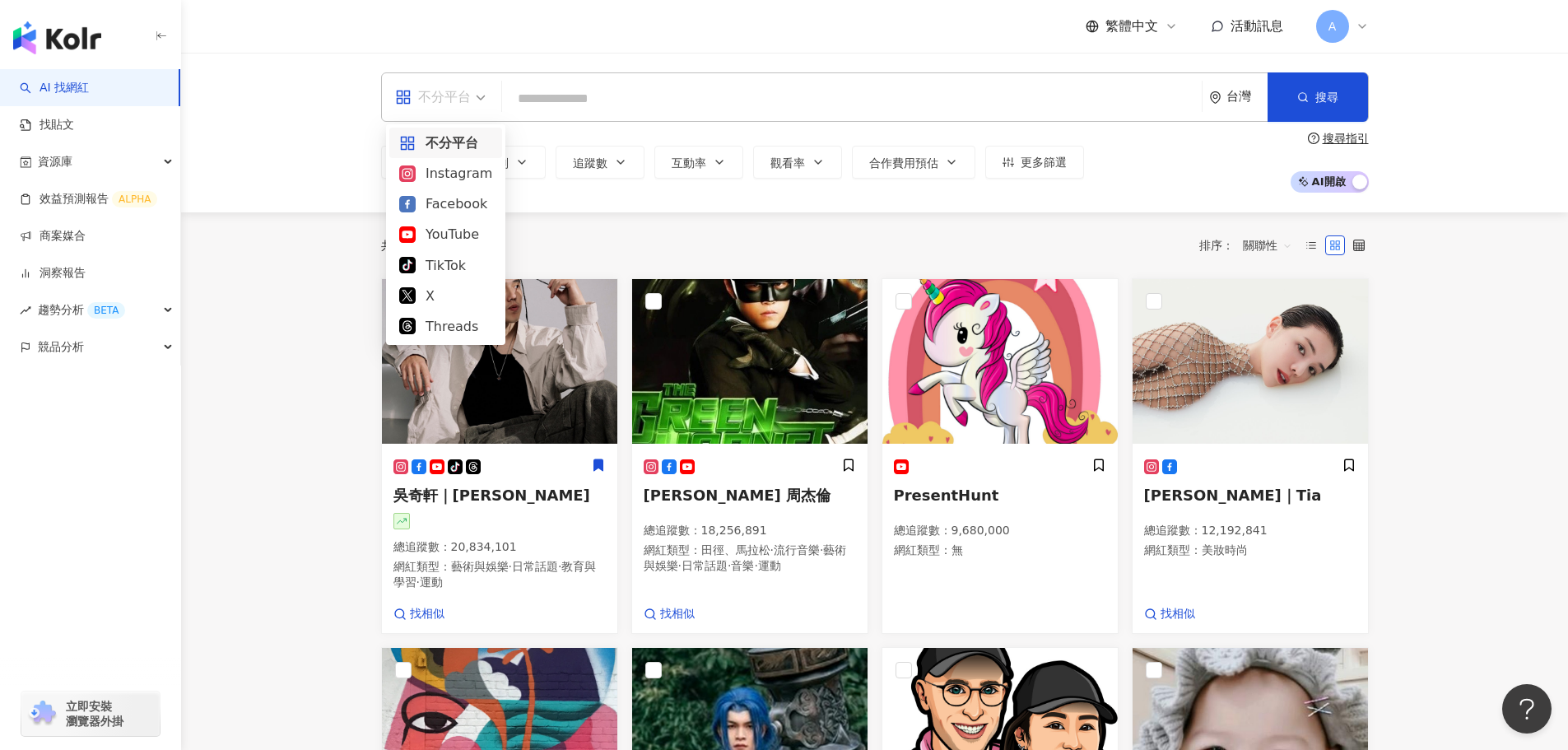
click at [470, 99] on div "不分平台" at bounding box center [433, 96] width 75 height 26
click at [547, 100] on input "search" at bounding box center [852, 98] width 686 height 31
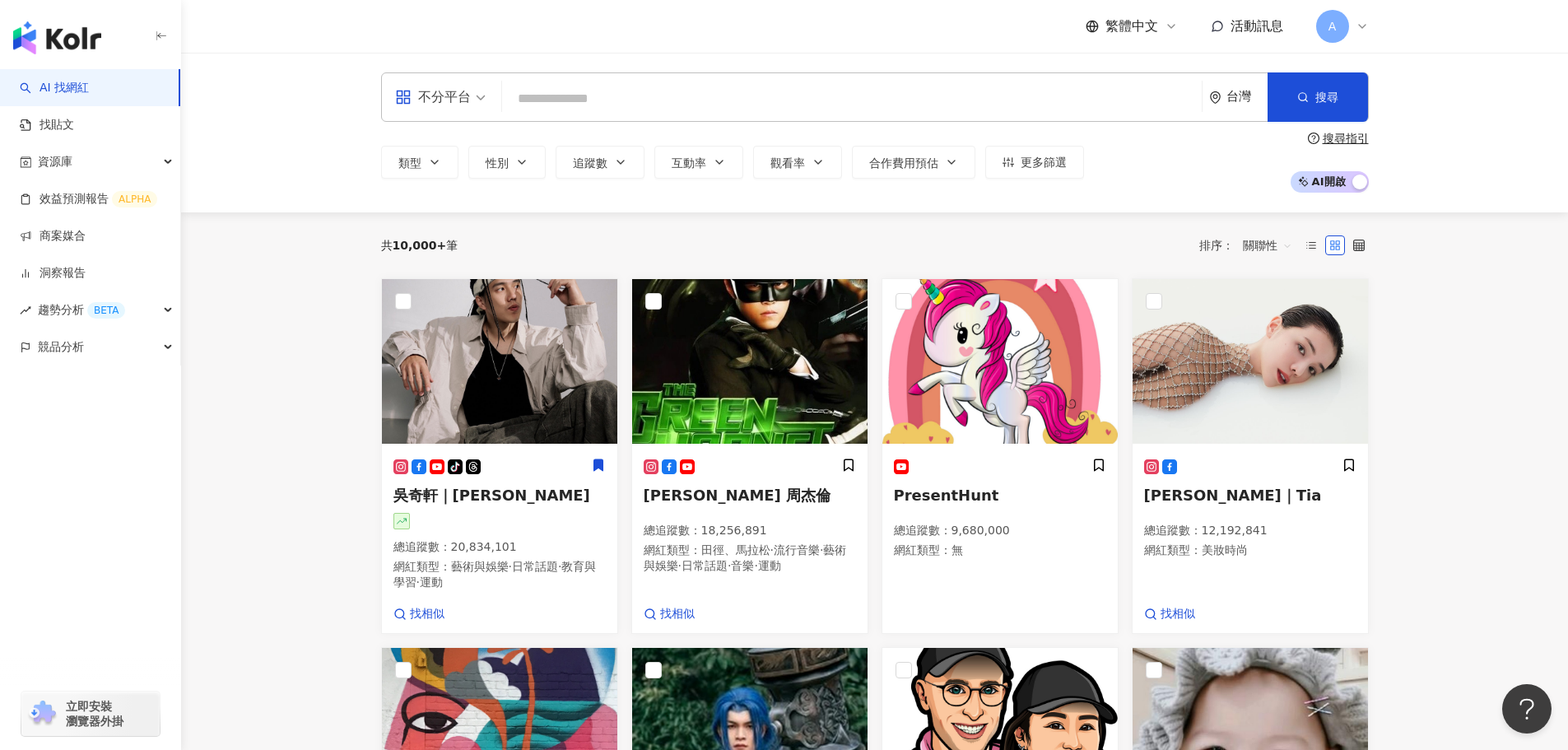
click at [554, 100] on input "search" at bounding box center [852, 98] width 686 height 31
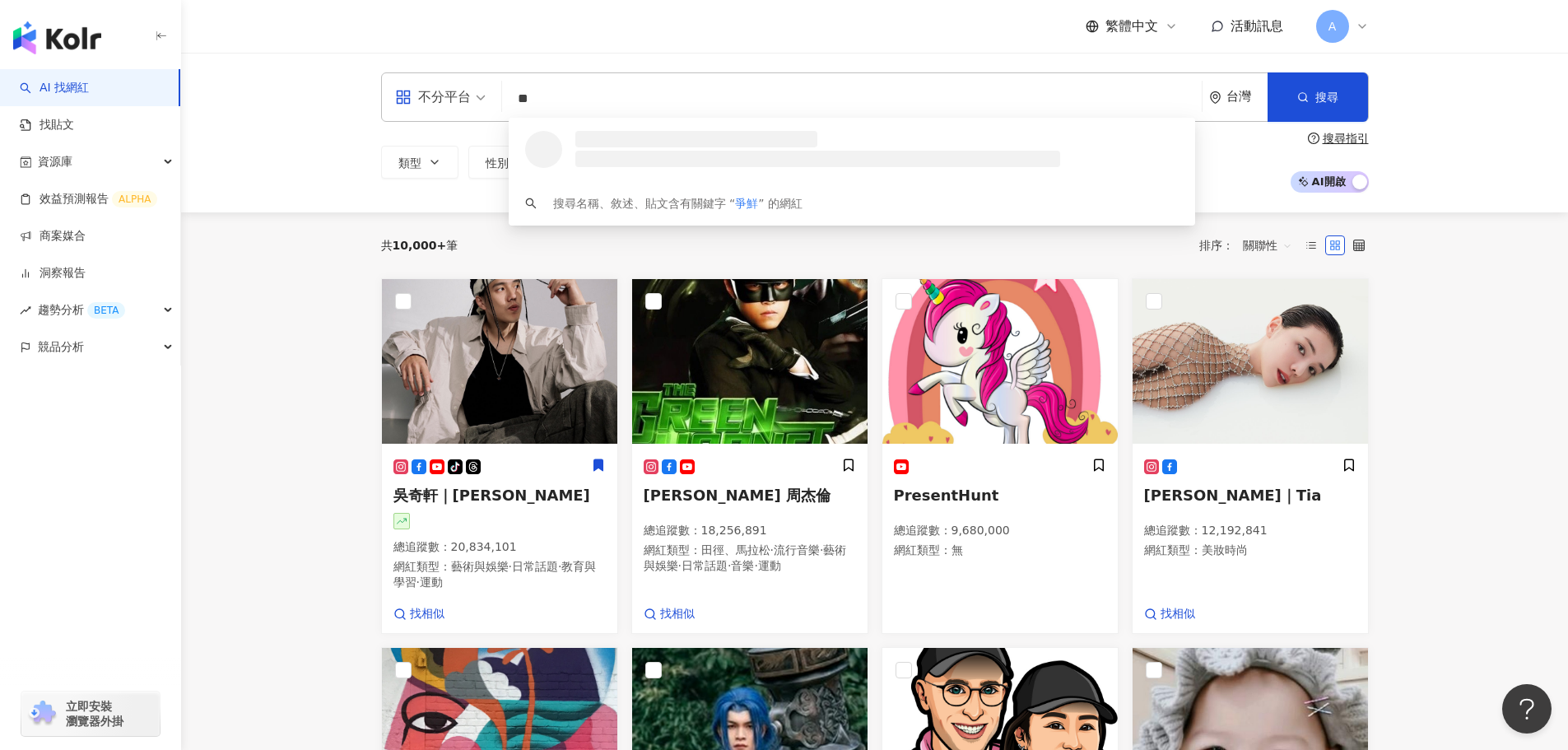
type input "**"
click at [353, 156] on div "不分平台 ** 台灣 搜尋 loading 搜尋名稱、敘述、貼文含有關鍵字 “ 爭鮮 ” 的網紅 類型 性別 追蹤數 互動率 觀看率 合作費用預估 更多篩選 …" at bounding box center [874, 133] width 1054 height 120
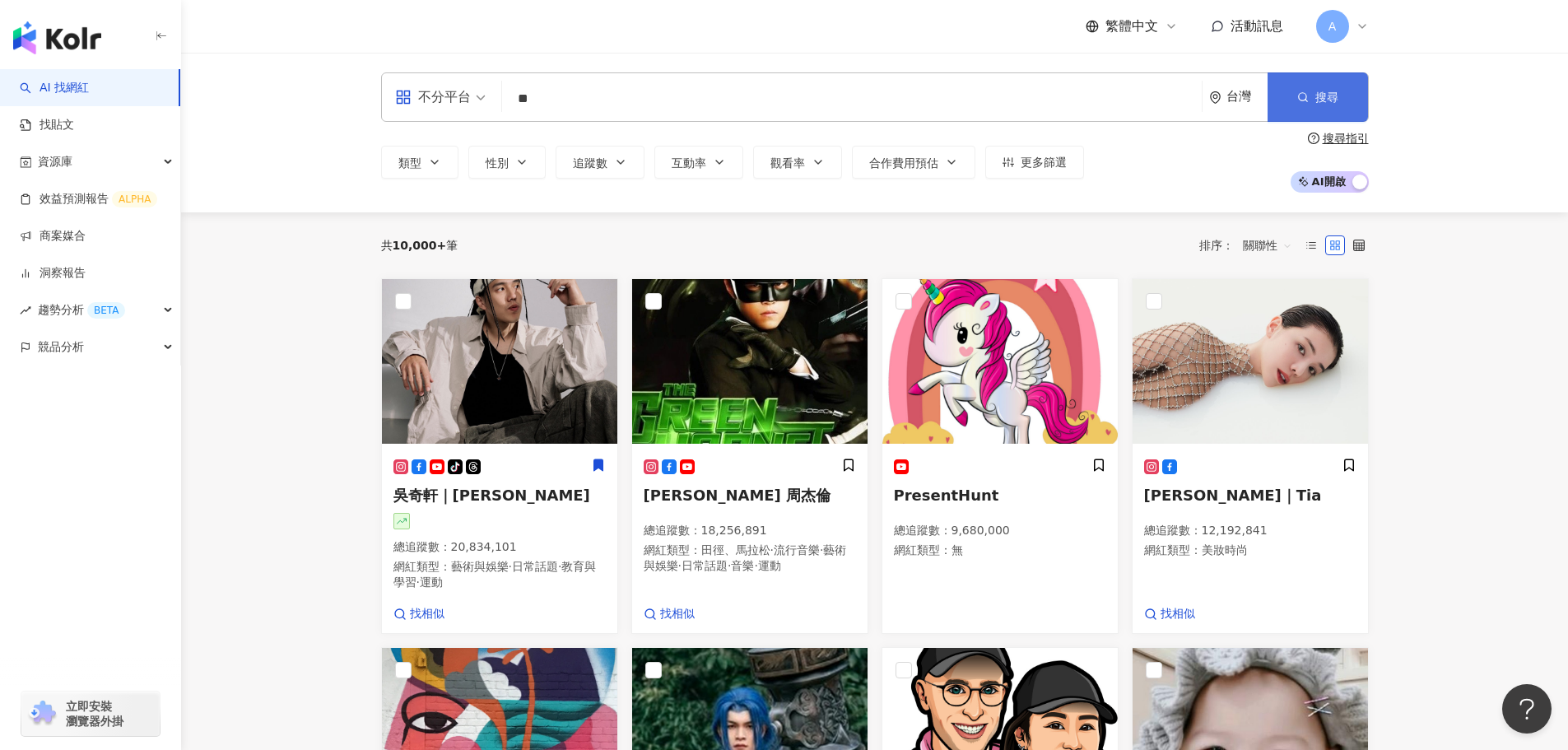
click at [1293, 106] on button "搜尋" at bounding box center [1317, 97] width 100 height 49
click at [1327, 102] on span "搜尋" at bounding box center [1326, 97] width 23 height 13
click at [1302, 111] on button "搜尋" at bounding box center [1317, 97] width 100 height 49
click at [666, 109] on input "**" at bounding box center [852, 98] width 686 height 31
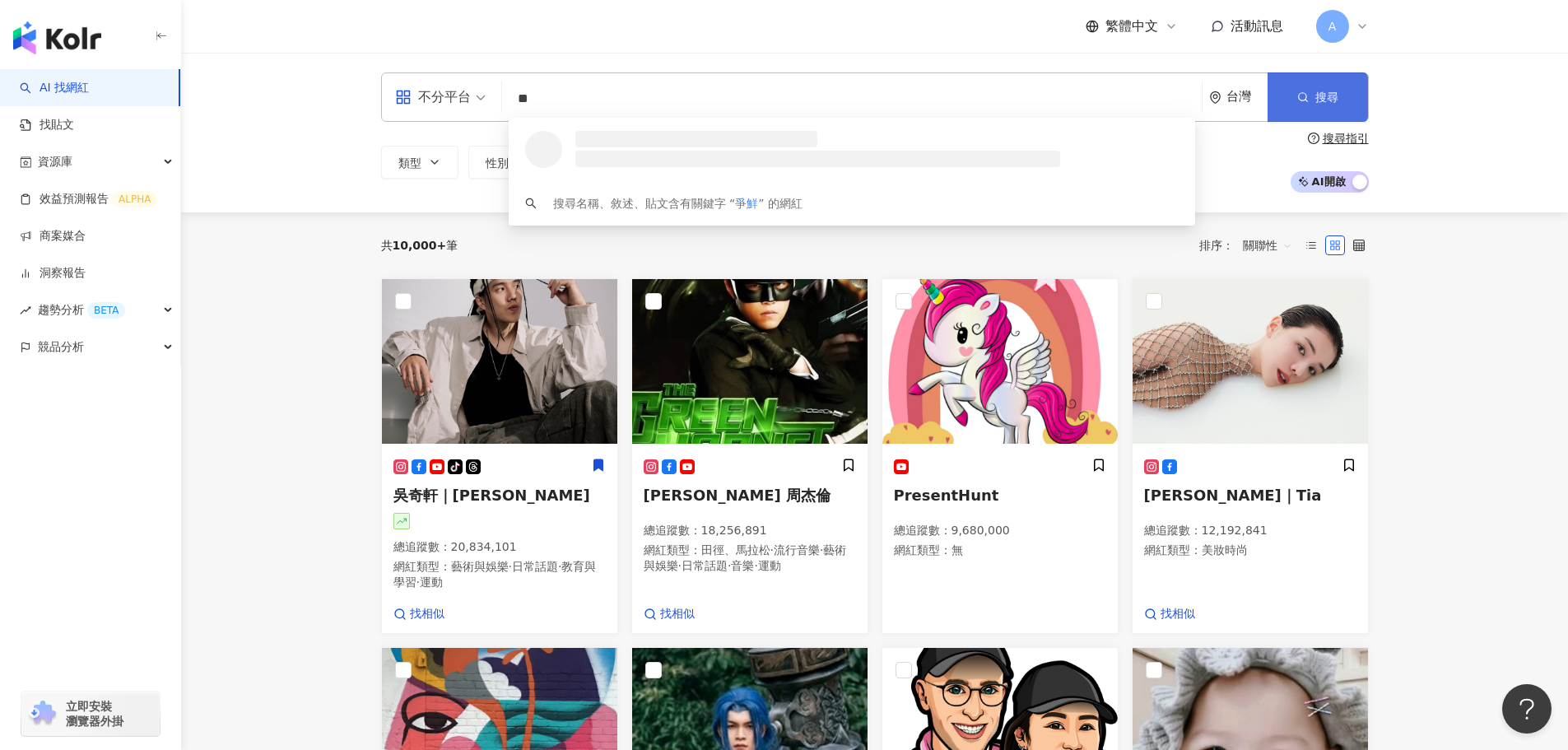
click at [1290, 109] on button "搜尋" at bounding box center [1317, 97] width 100 height 49
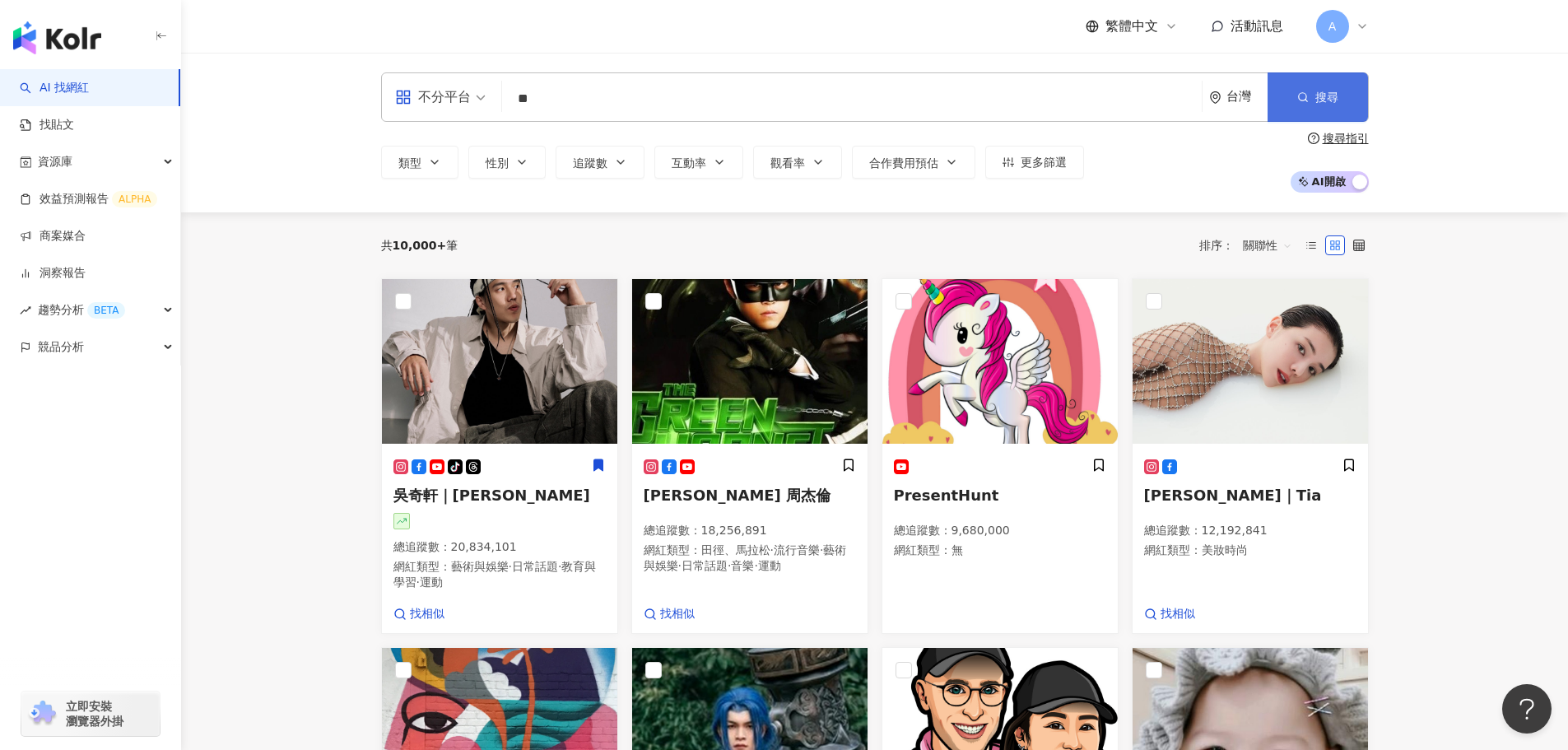
click at [1291, 108] on button "搜尋" at bounding box center [1317, 97] width 100 height 49
click at [701, 108] on input "**" at bounding box center [852, 98] width 686 height 31
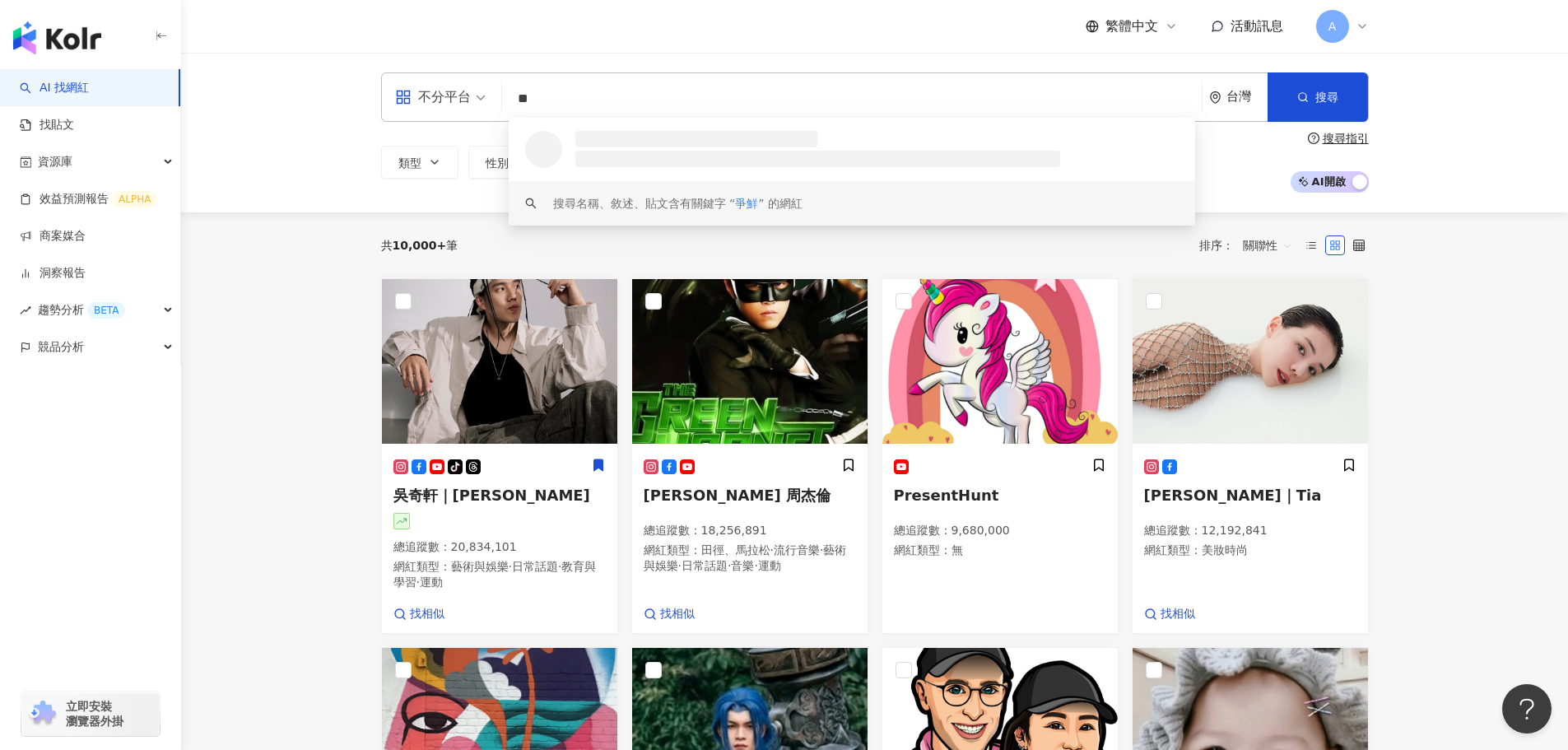
click at [735, 205] on span "爭鮮" at bounding box center [746, 203] width 23 height 13
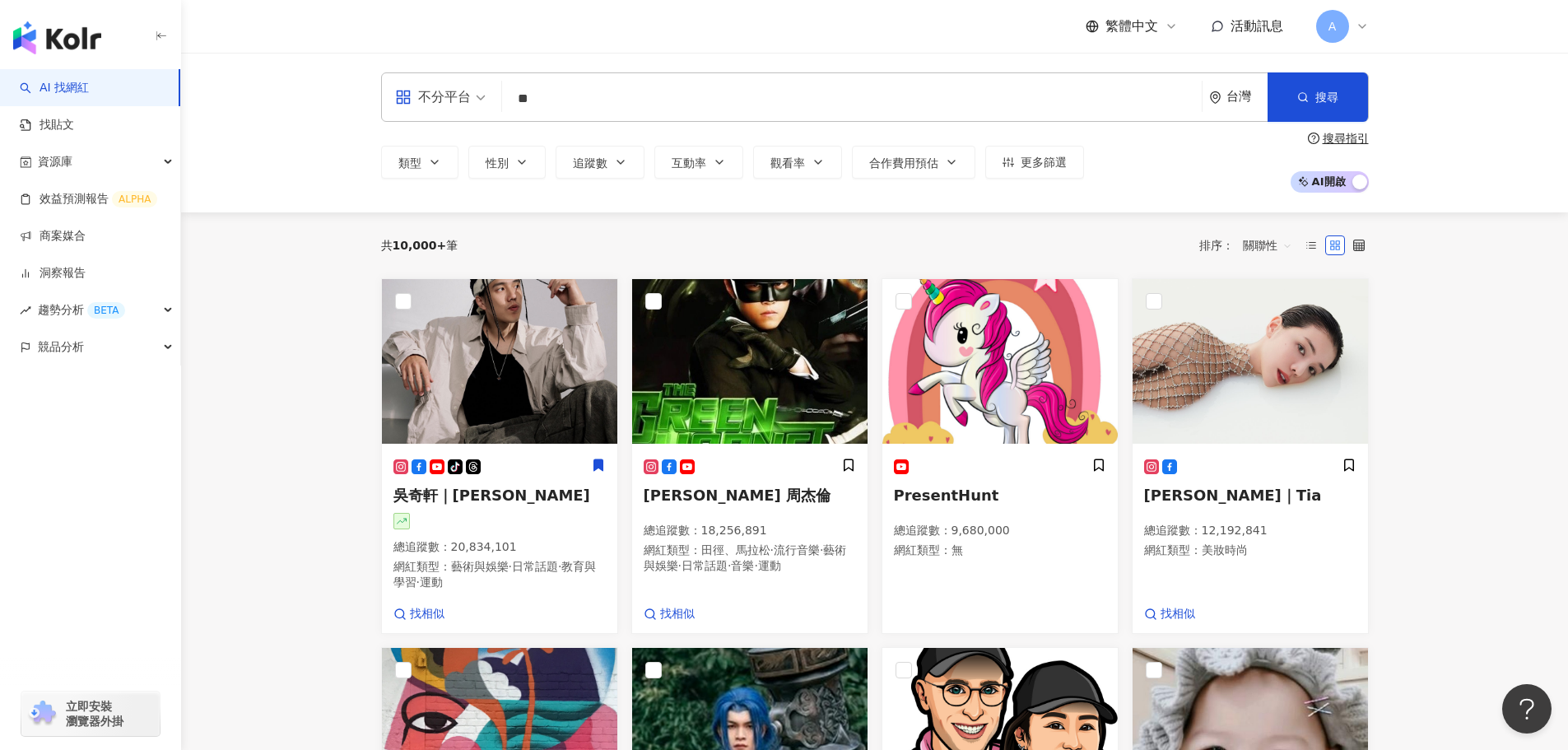
click at [438, 101] on div "不分平台" at bounding box center [433, 96] width 75 height 26
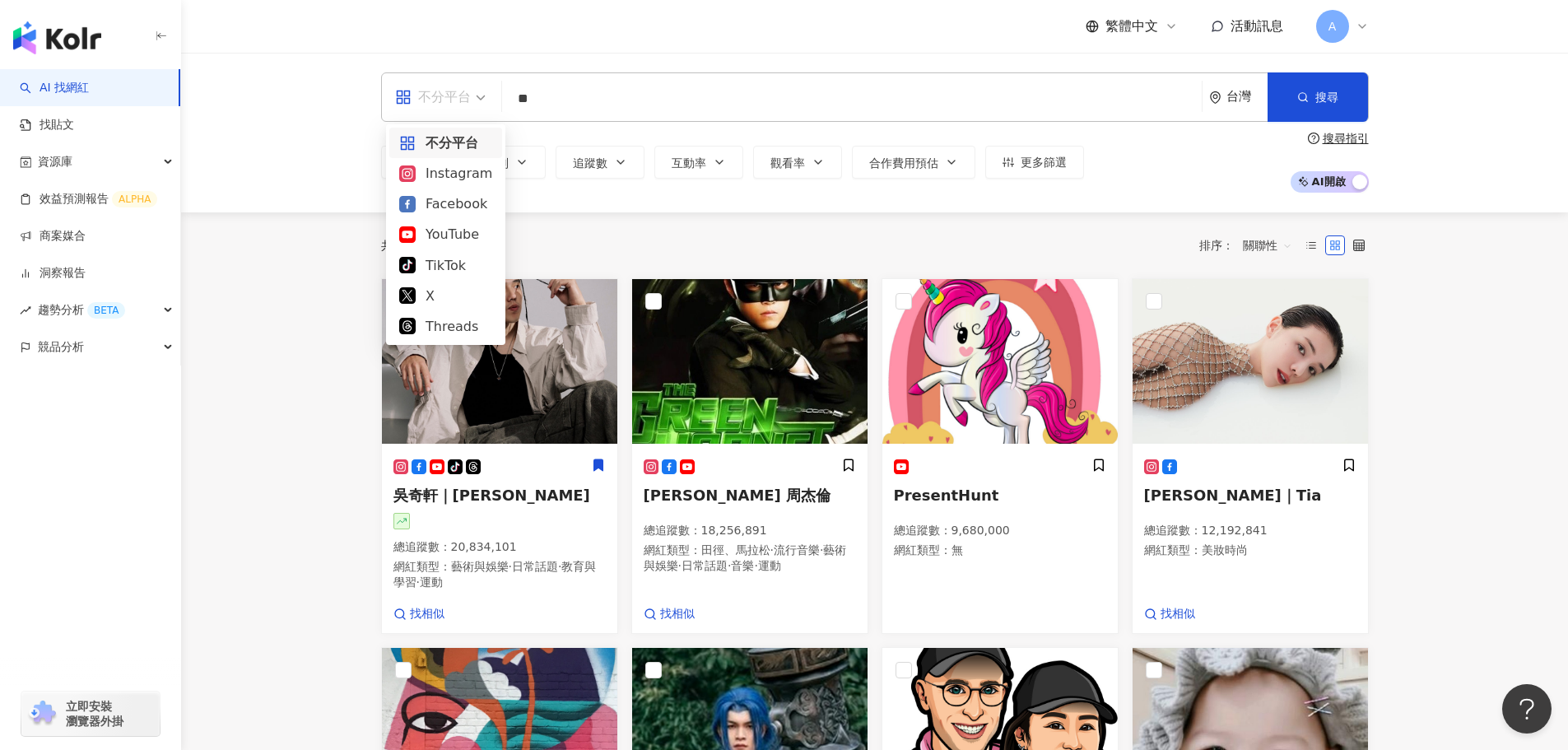
click at [456, 139] on div "不分平台" at bounding box center [445, 143] width 93 height 21
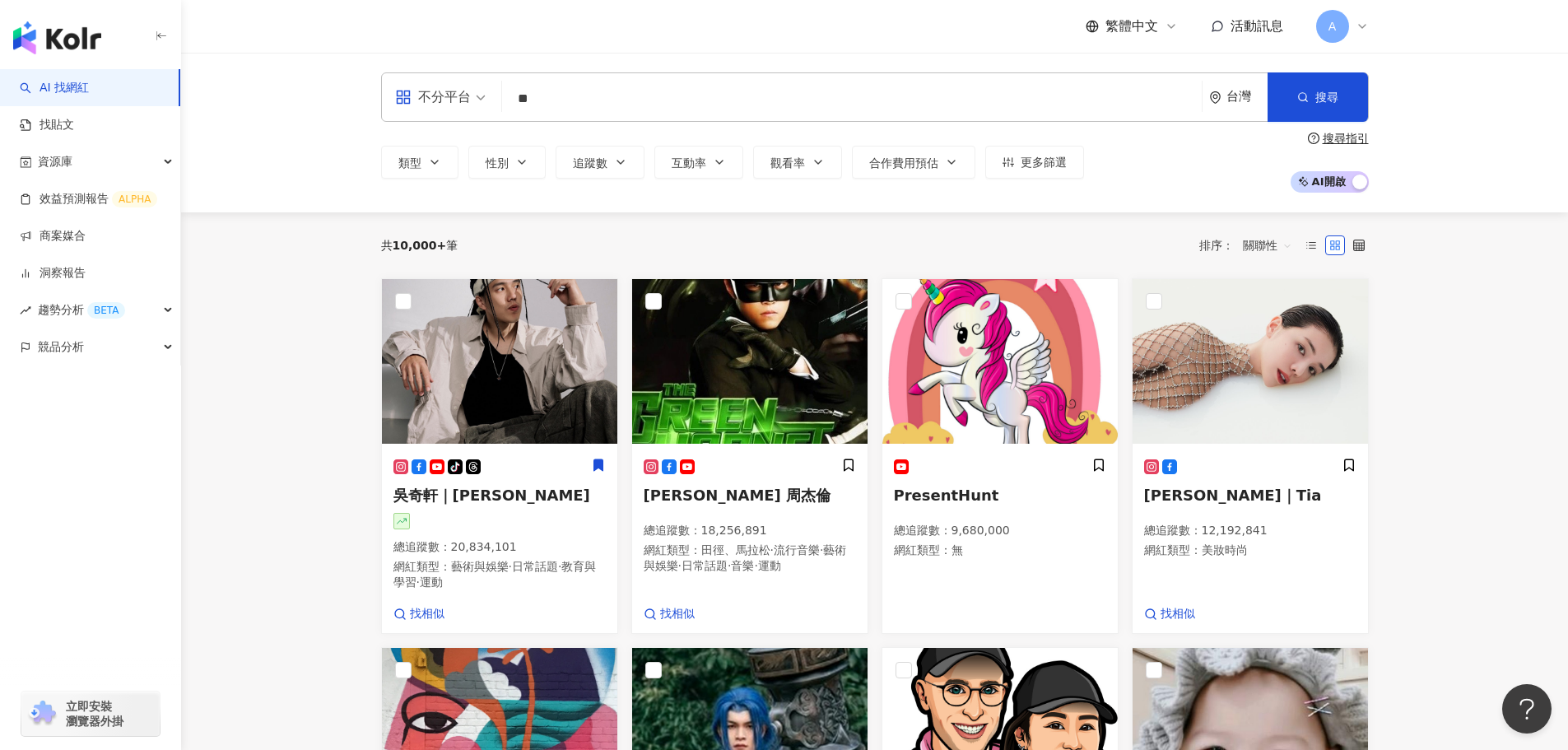
click at [433, 109] on div "不分平台" at bounding box center [433, 96] width 75 height 26
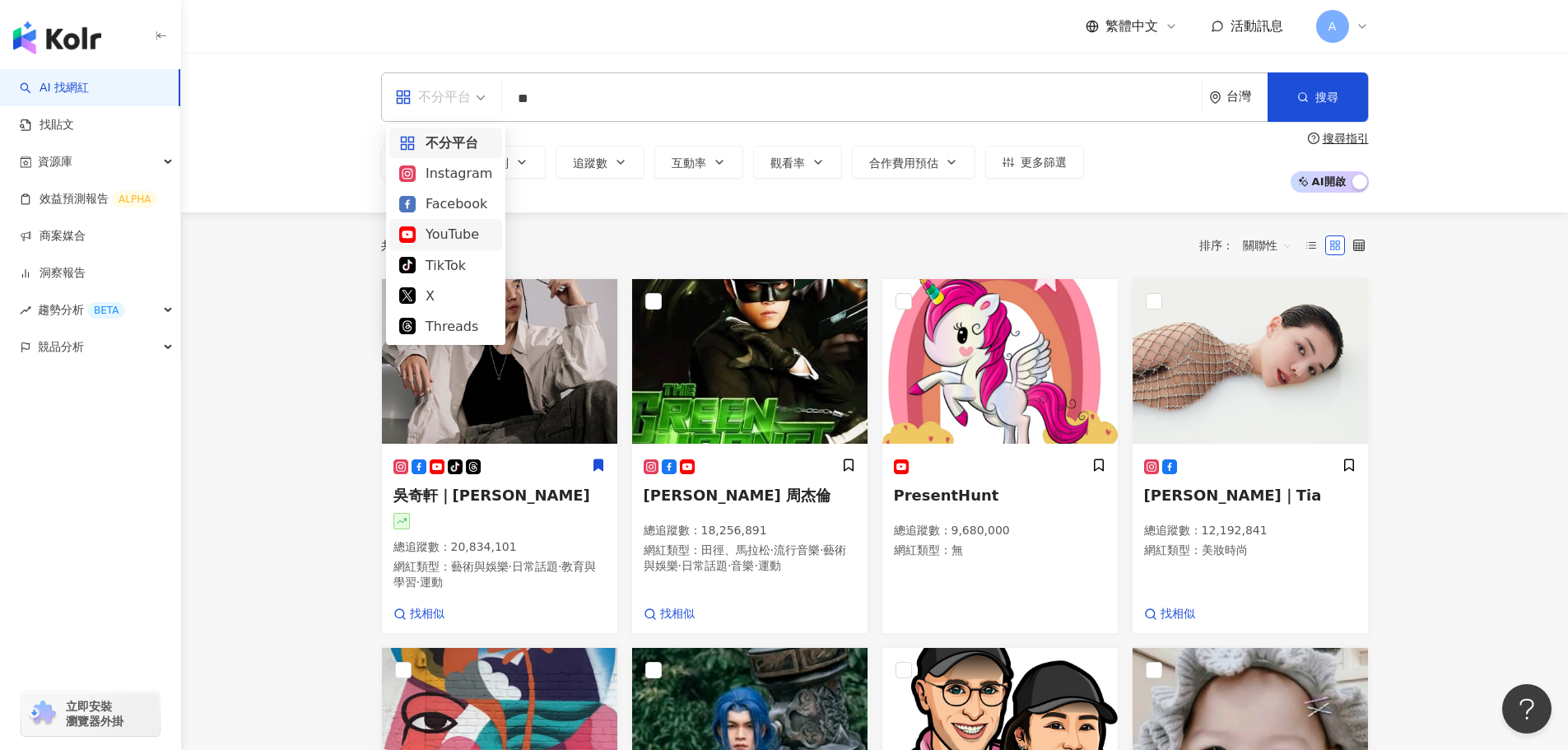
click at [448, 225] on div "YouTube" at bounding box center [445, 234] width 93 height 21
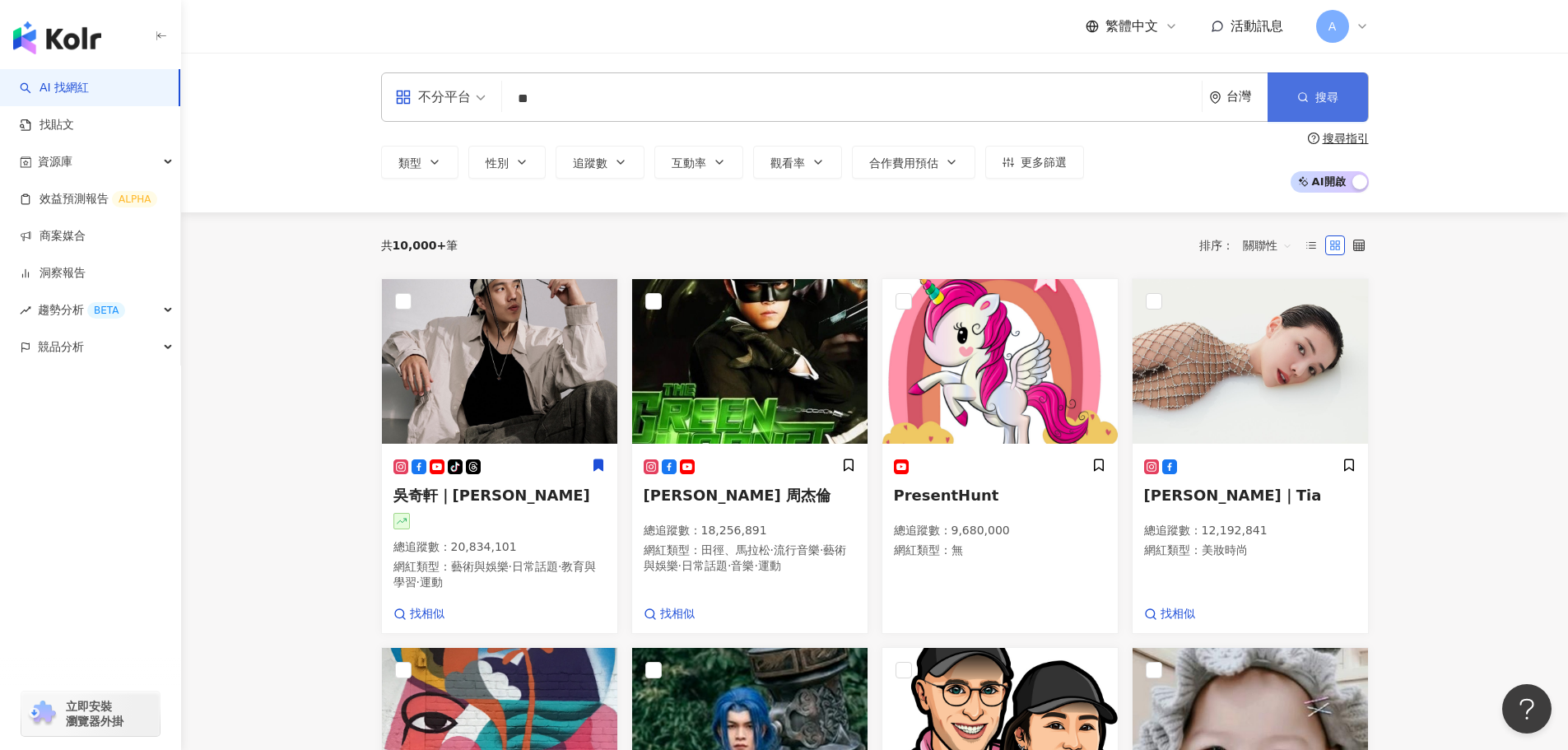
click at [1333, 94] on span "搜尋" at bounding box center [1326, 97] width 23 height 13
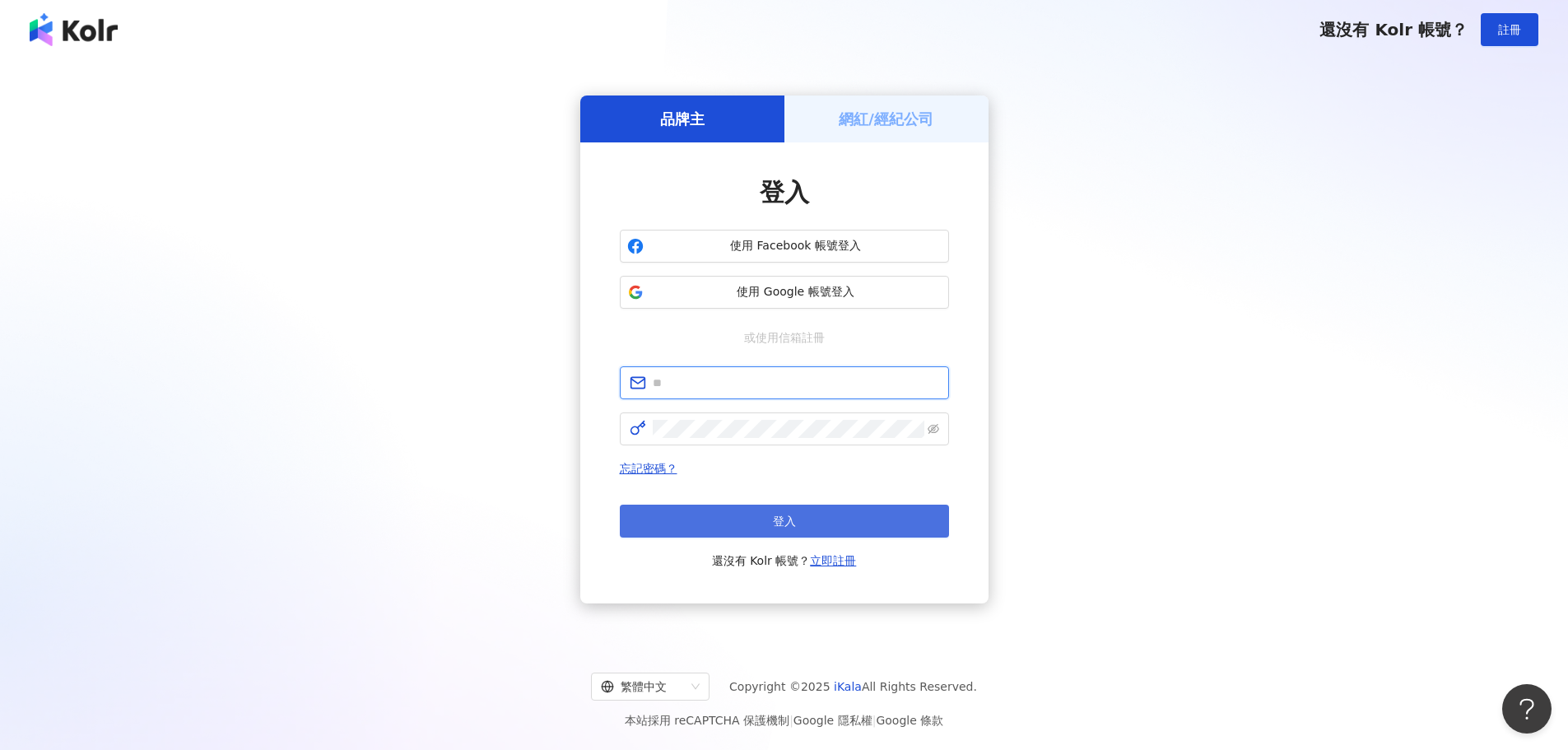
type input "**********"
click at [768, 510] on button "登入" at bounding box center [784, 521] width 329 height 33
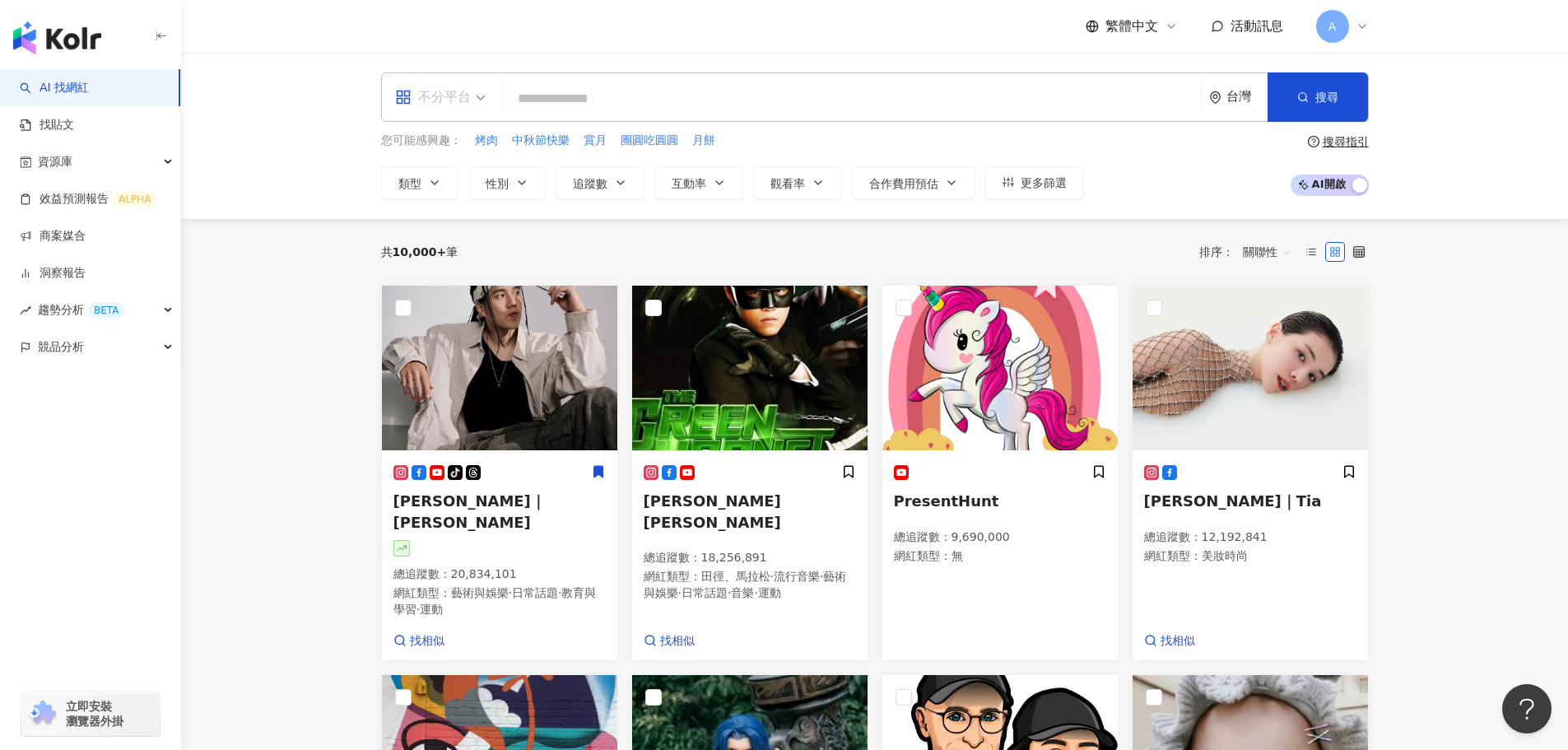
click at [463, 90] on div "不分平台" at bounding box center [433, 96] width 75 height 26
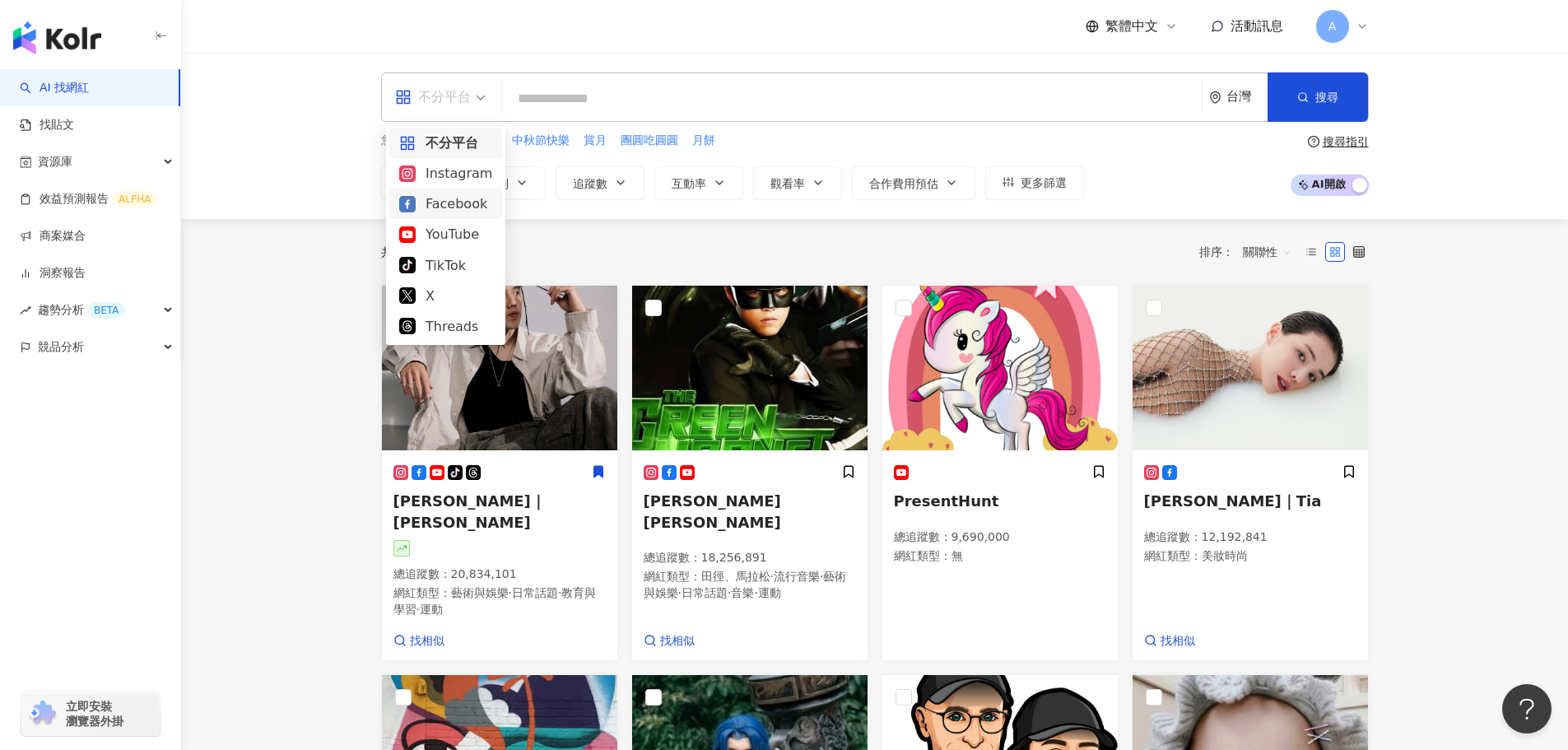
click at [438, 235] on div "YouTube" at bounding box center [445, 234] width 93 height 21
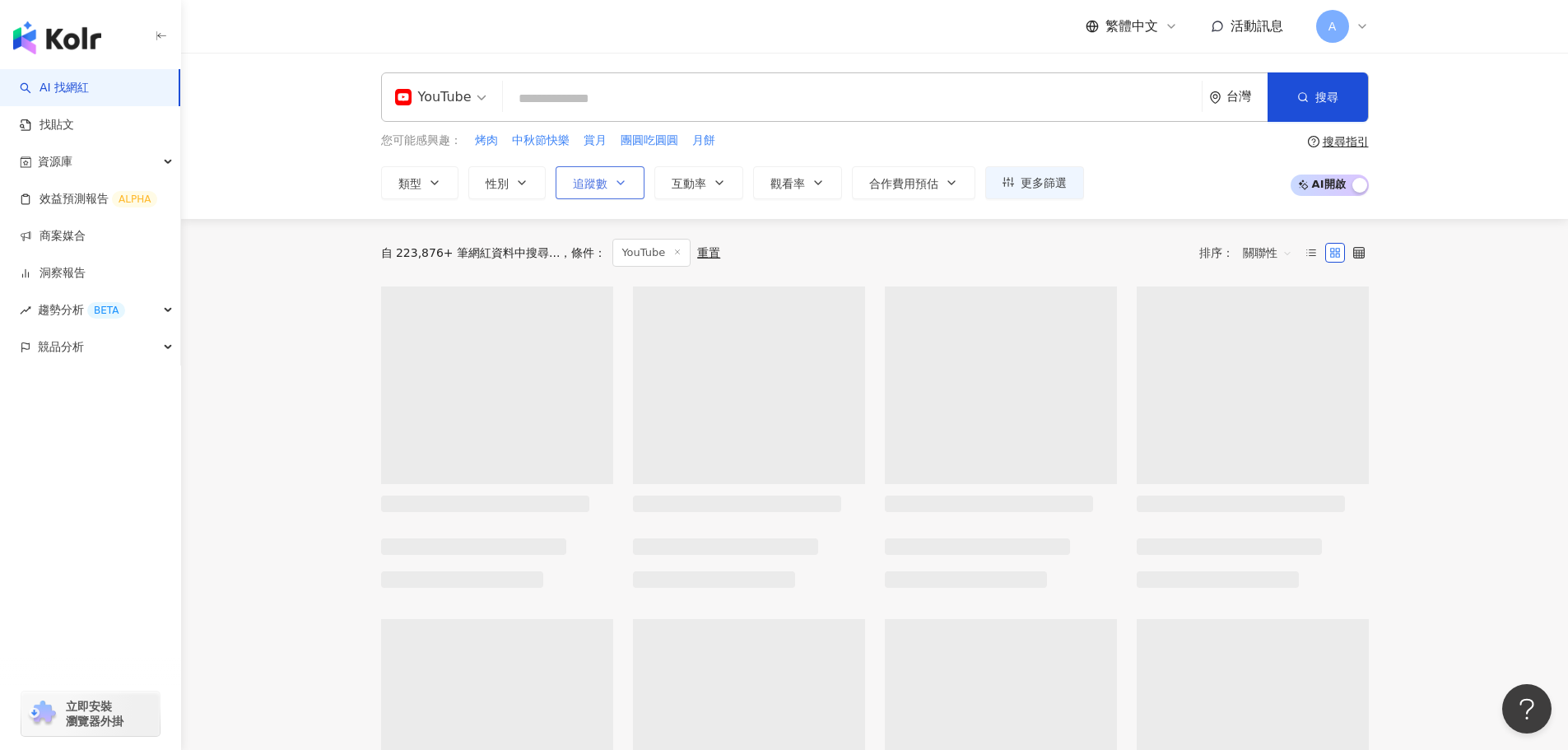
click at [629, 185] on button "追蹤數" at bounding box center [600, 183] width 89 height 33
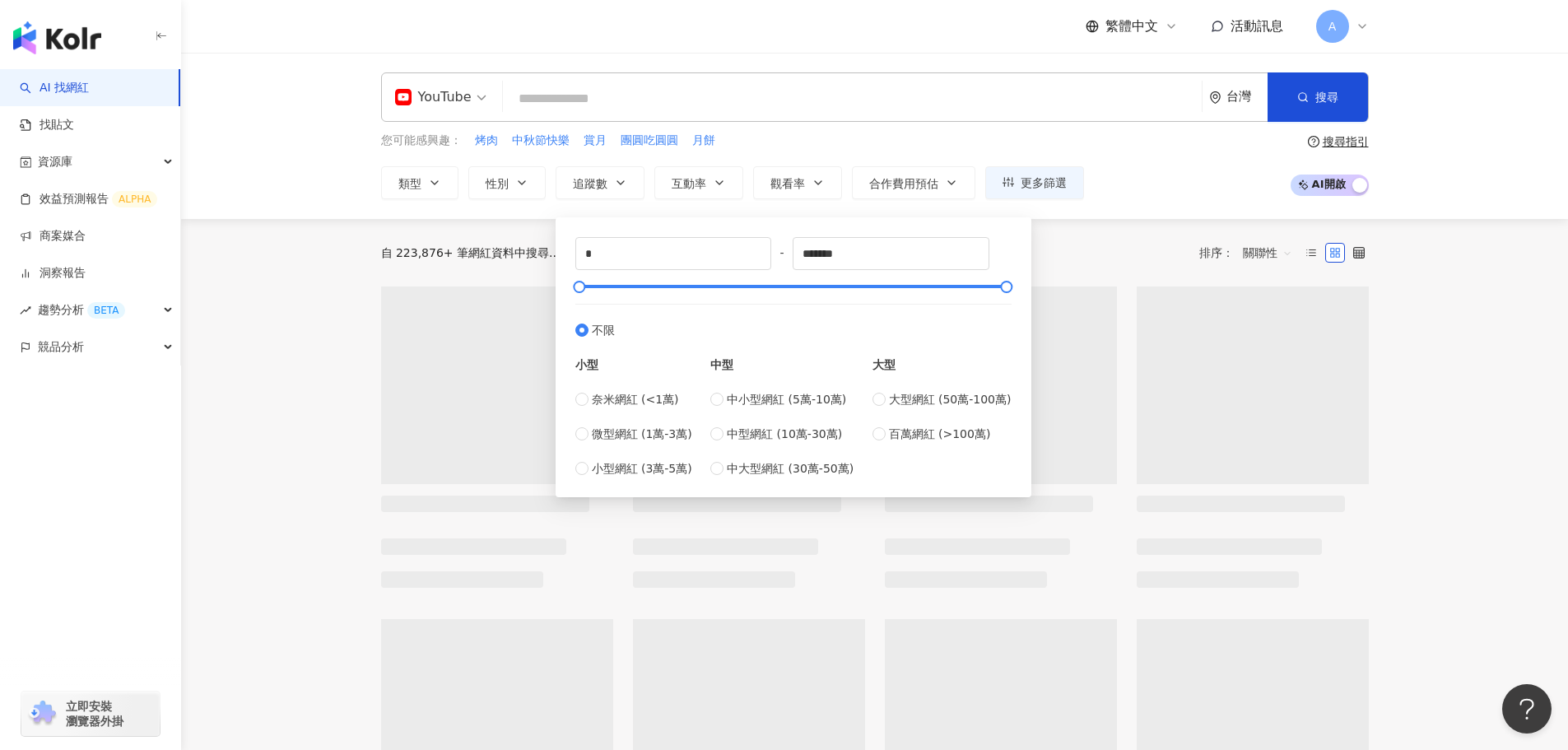
click at [888, 443] on div "大型 大型網紅 (50萬-100萬) 百萬網紅 (>100萬)" at bounding box center [942, 408] width 139 height 138
type input "*******"
type input "*********"
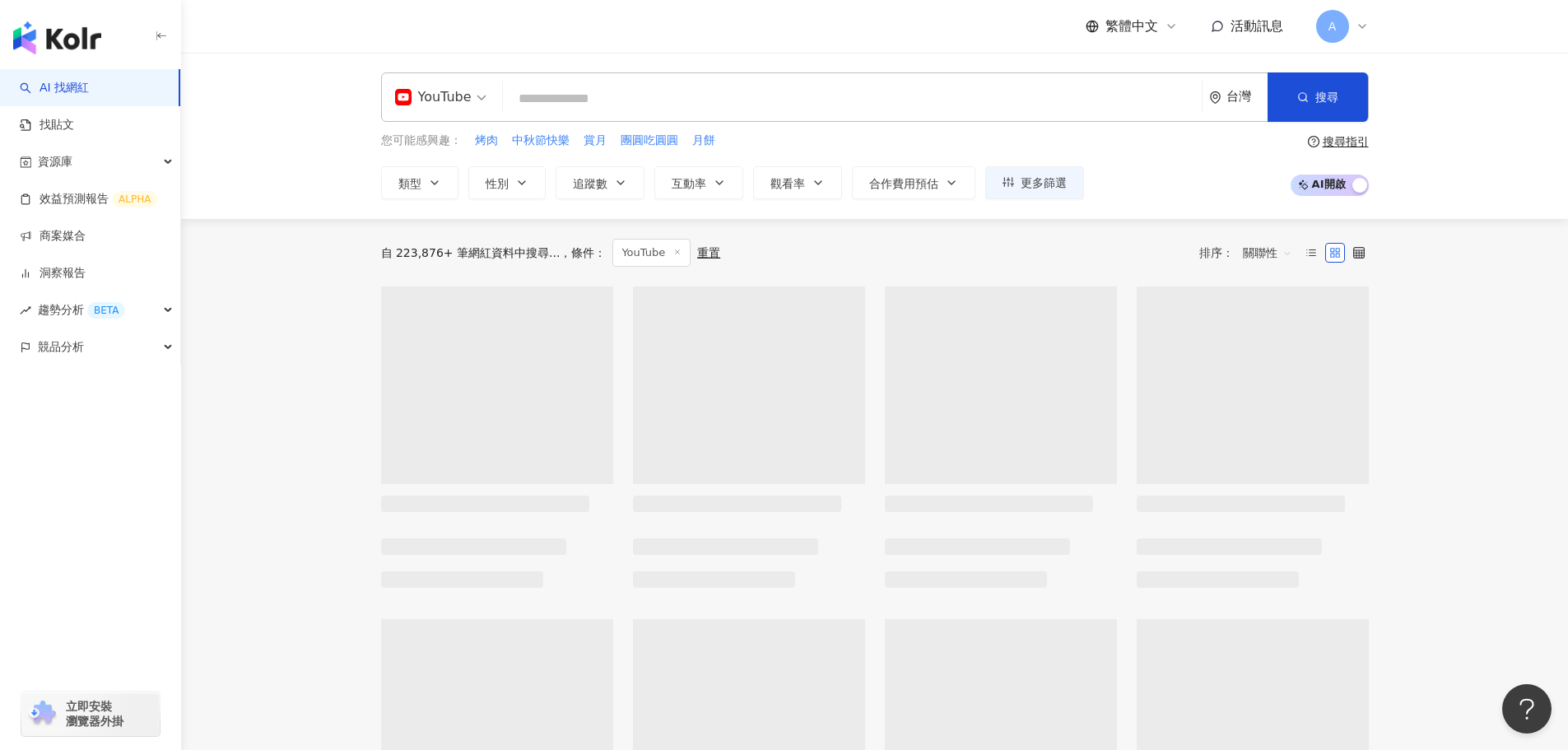
click at [1132, 177] on div "您可能感興趣： 烤肉 中秋節快樂 賞月 團圓吃圓圓 月餅 類型 性別 追蹤數 互動率 觀看率 合作費用預估 更多篩選 ******* - ********* …" at bounding box center [874, 165] width 988 height 67
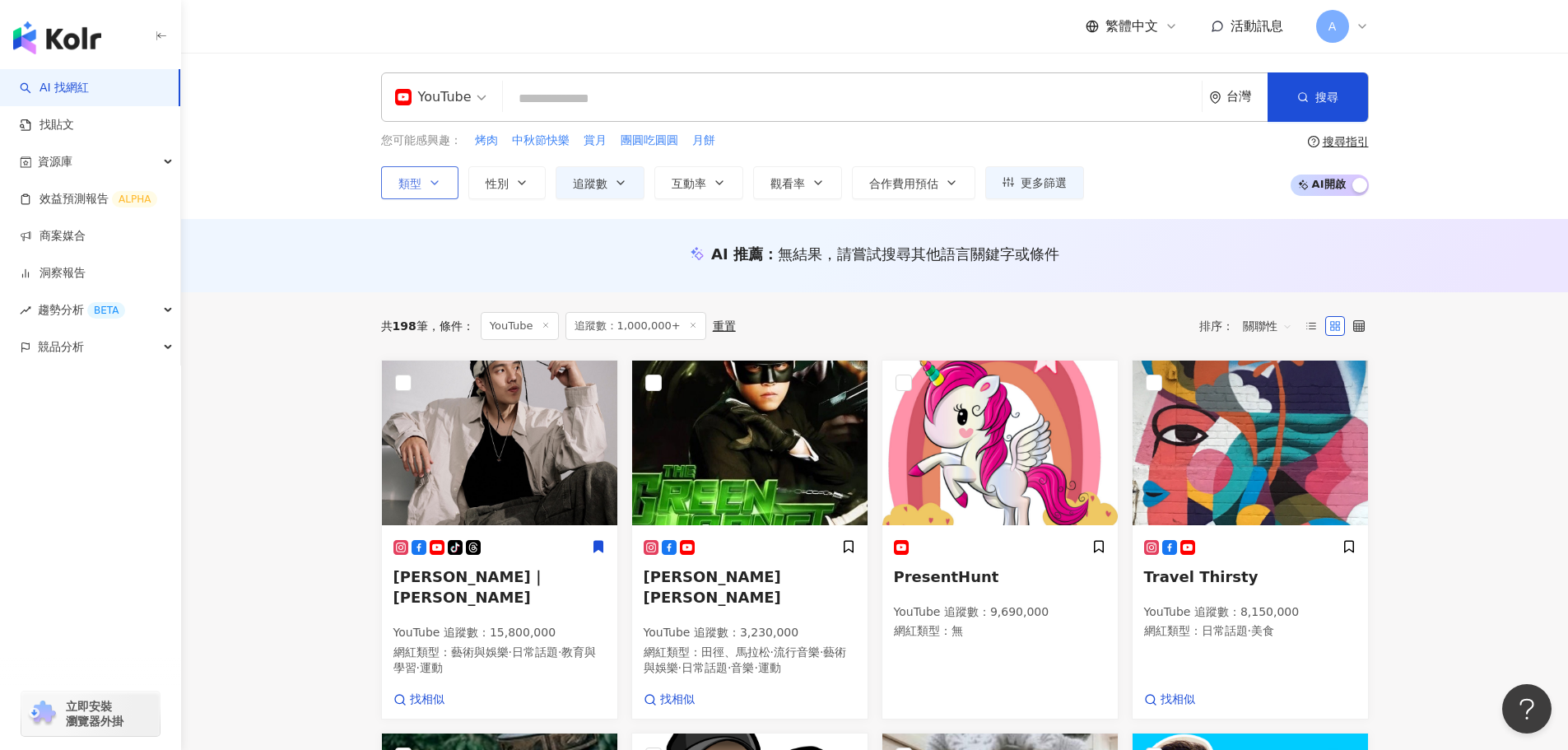
click at [425, 176] on button "類型" at bounding box center [419, 183] width 77 height 33
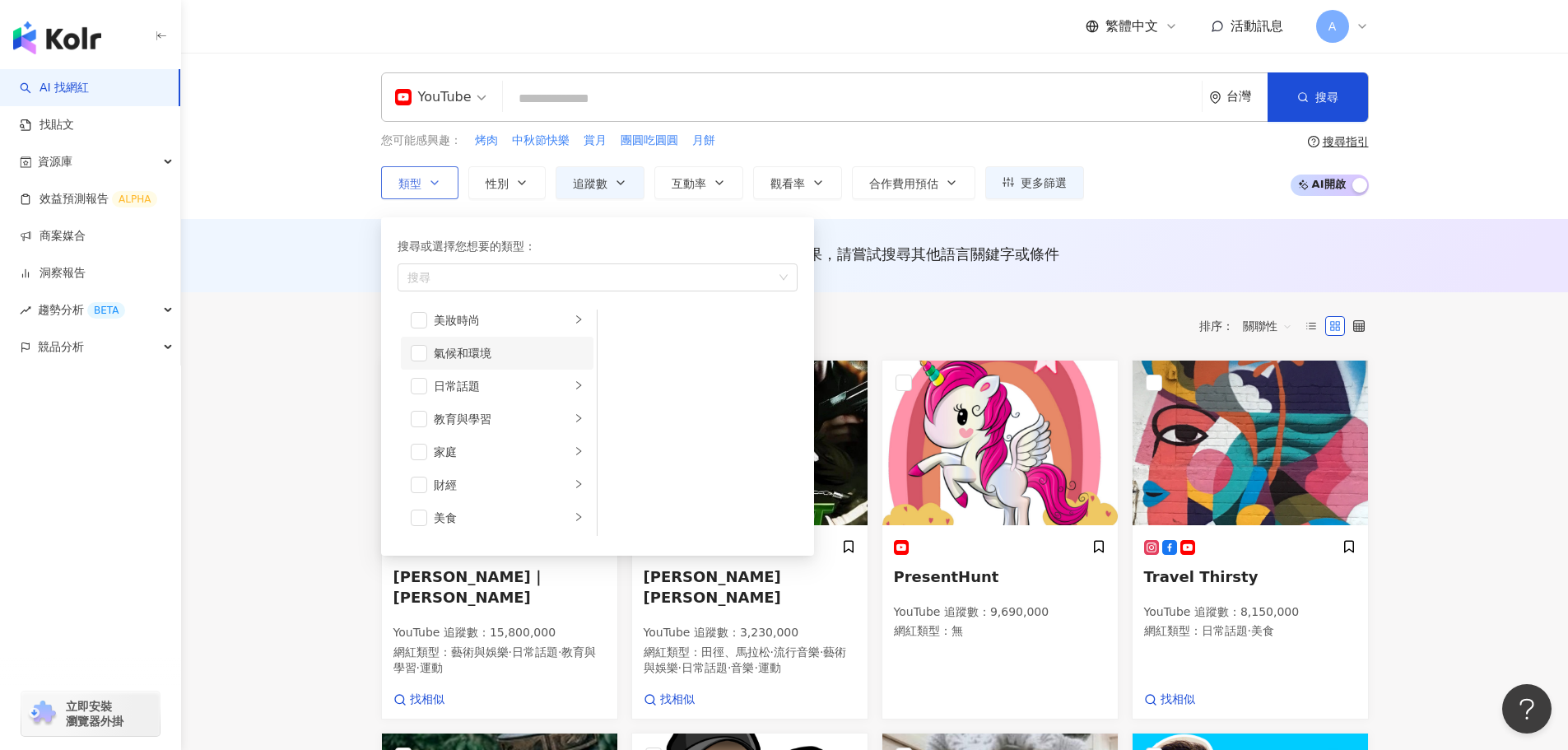
scroll to position [83, 0]
click at [423, 469] on span "button" at bounding box center [419, 477] width 16 height 16
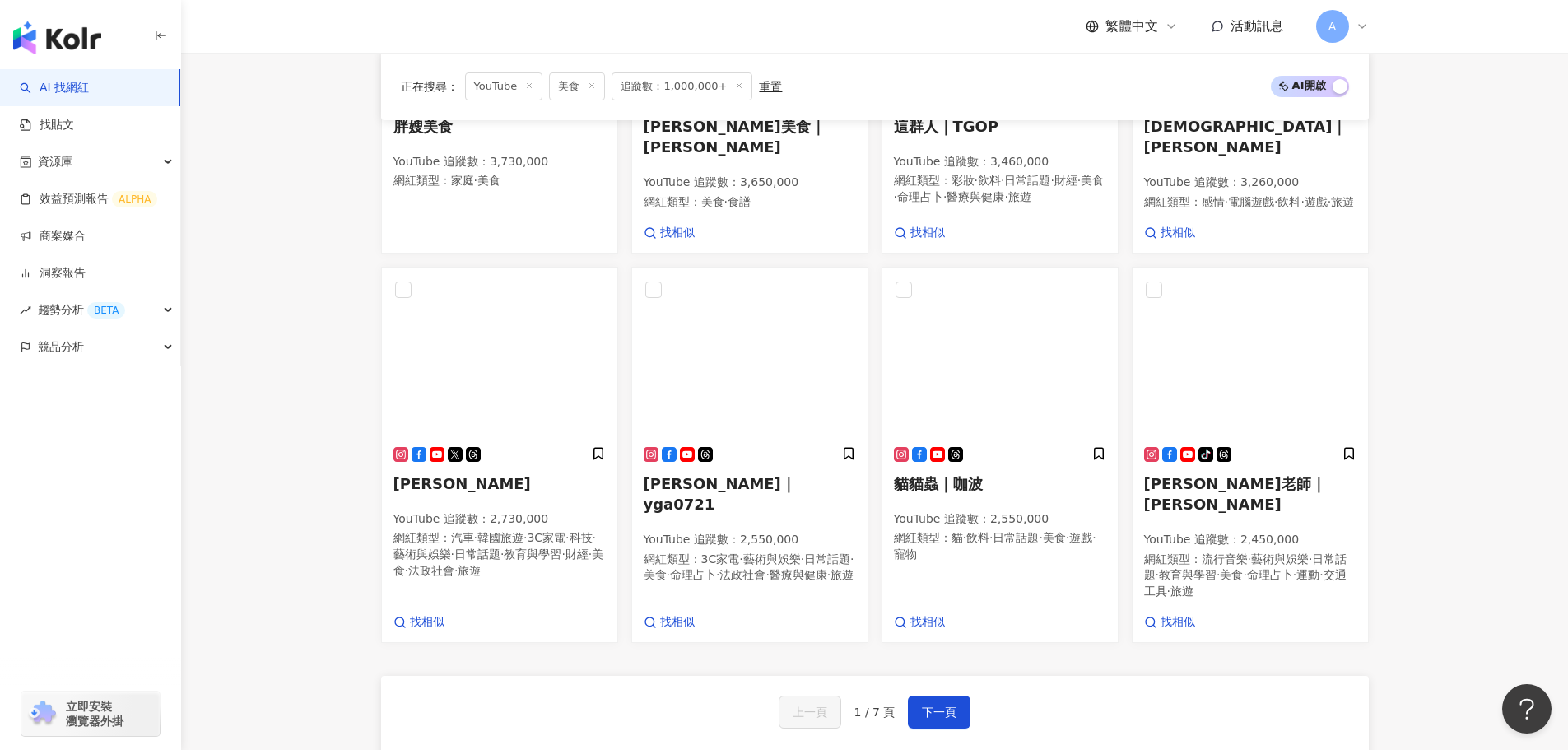
scroll to position [905, 0]
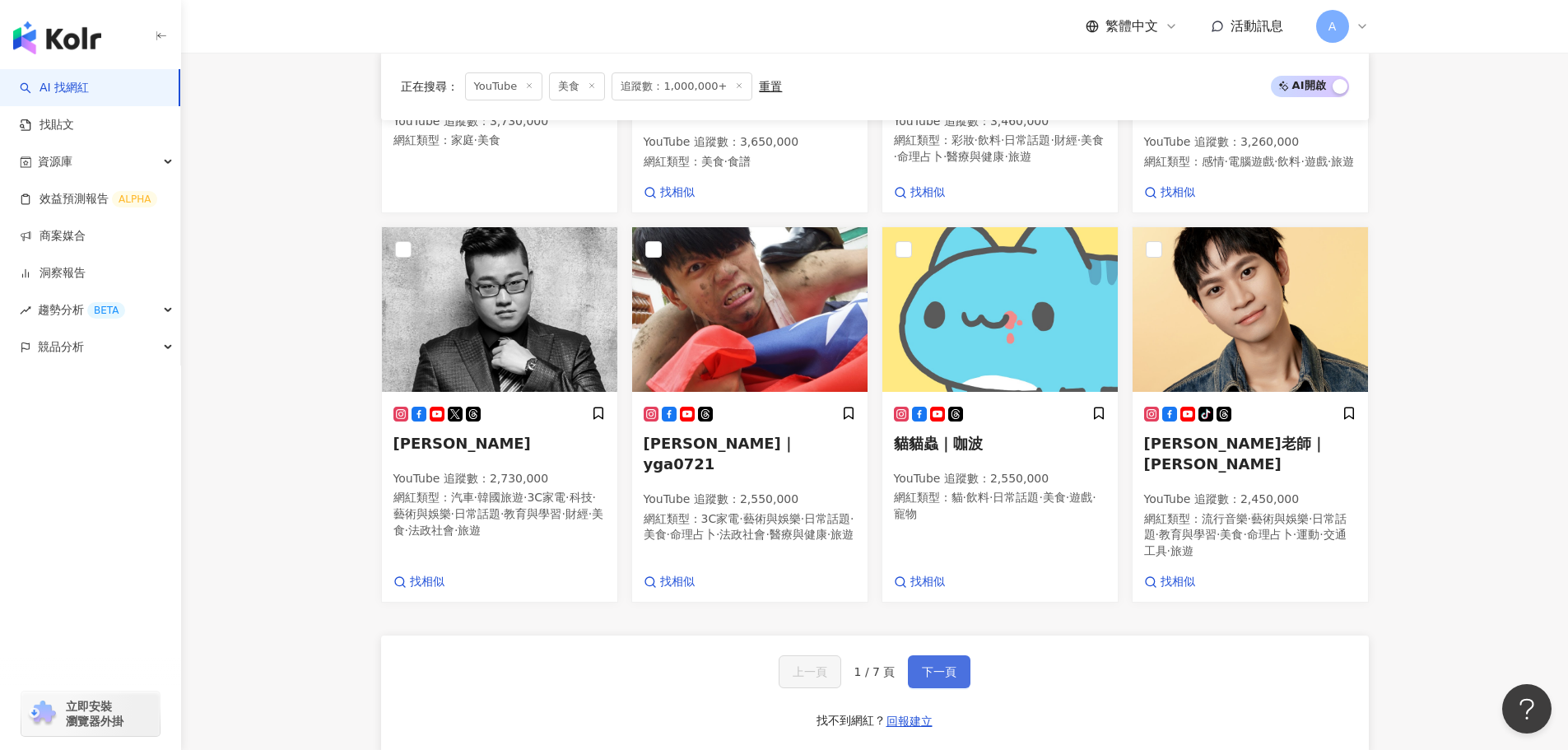
click at [941, 655] on button "下一頁" at bounding box center [939, 672] width 63 height 33
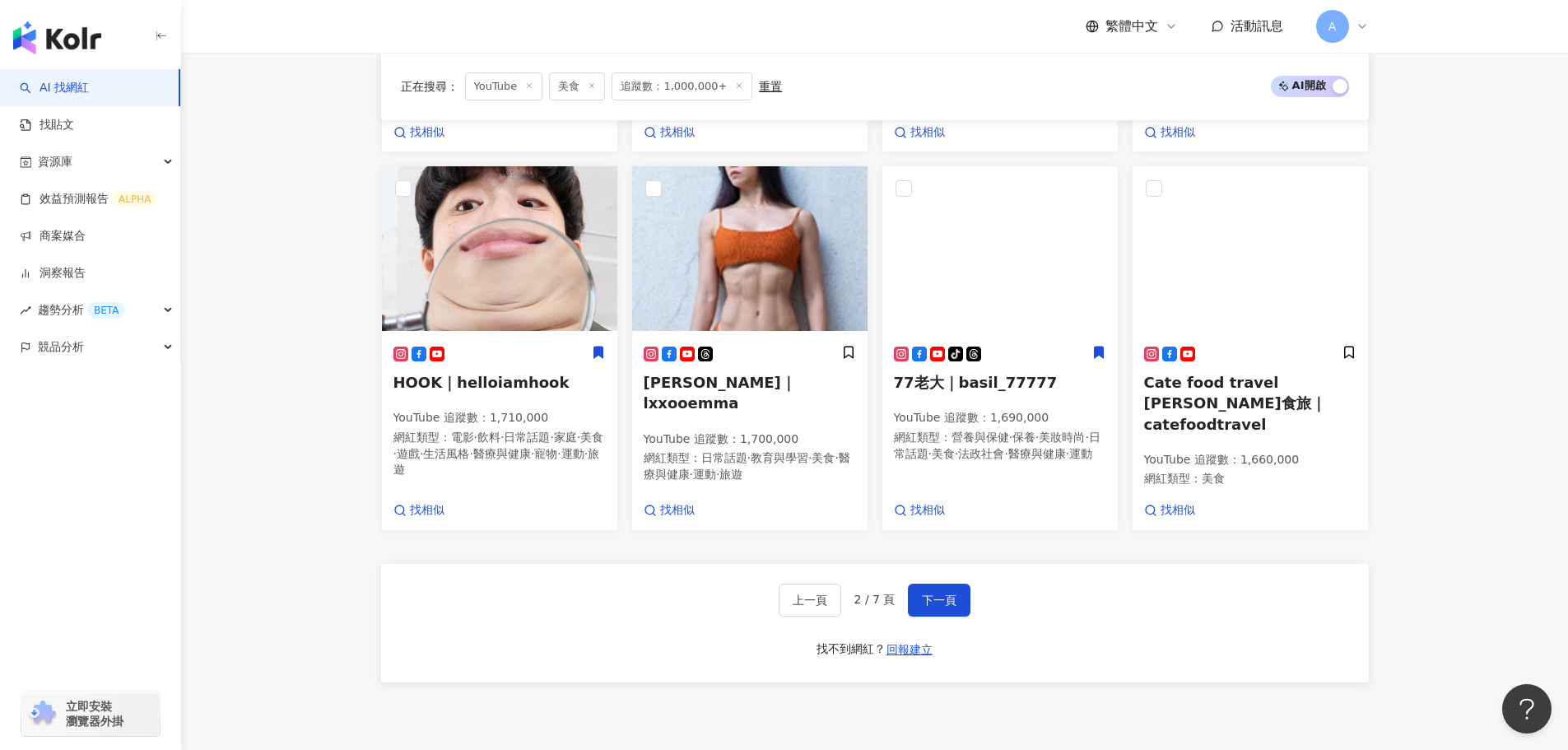
scroll to position [988, 0]
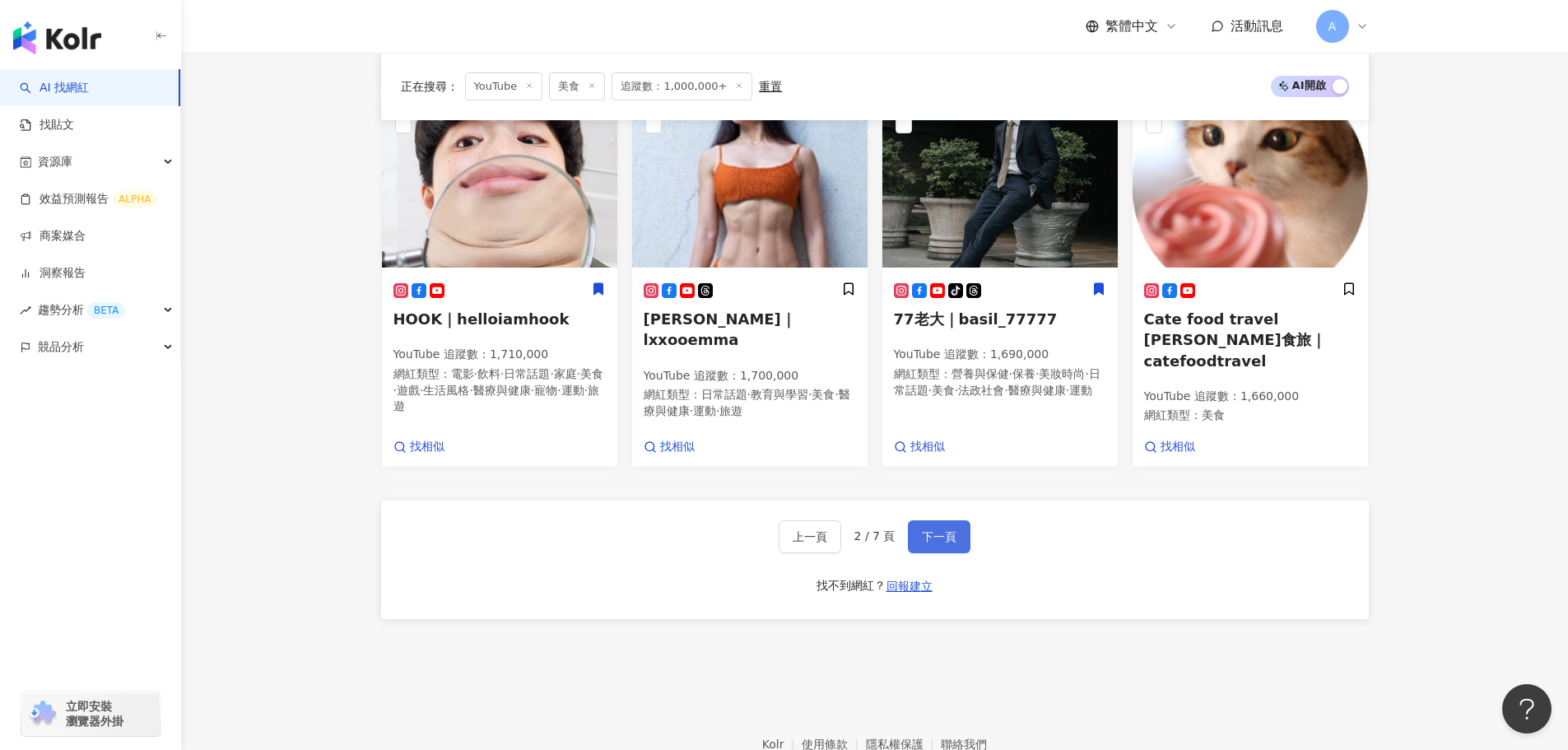
click at [930, 538] on span "下一頁" at bounding box center [939, 536] width 35 height 13
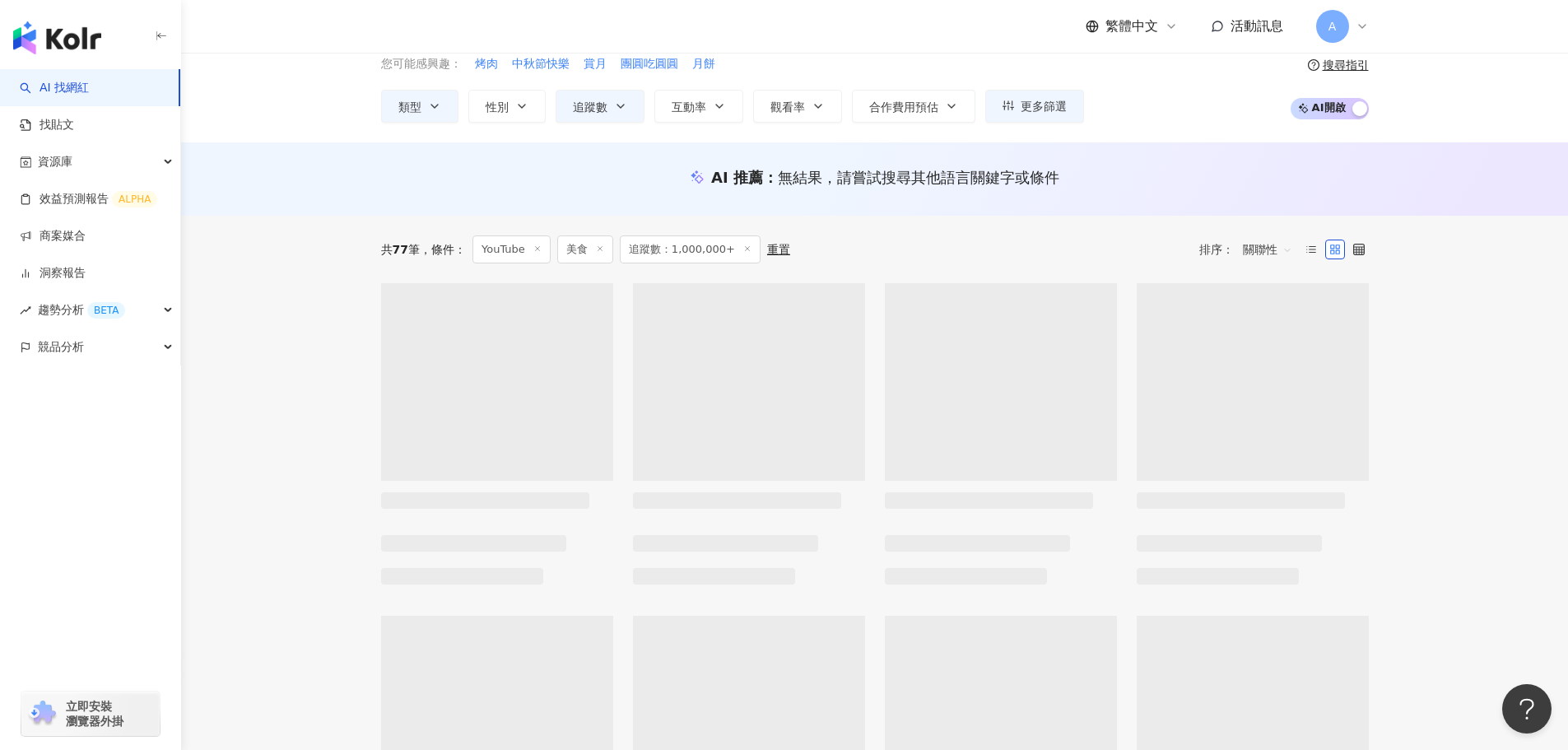
scroll to position [0, 0]
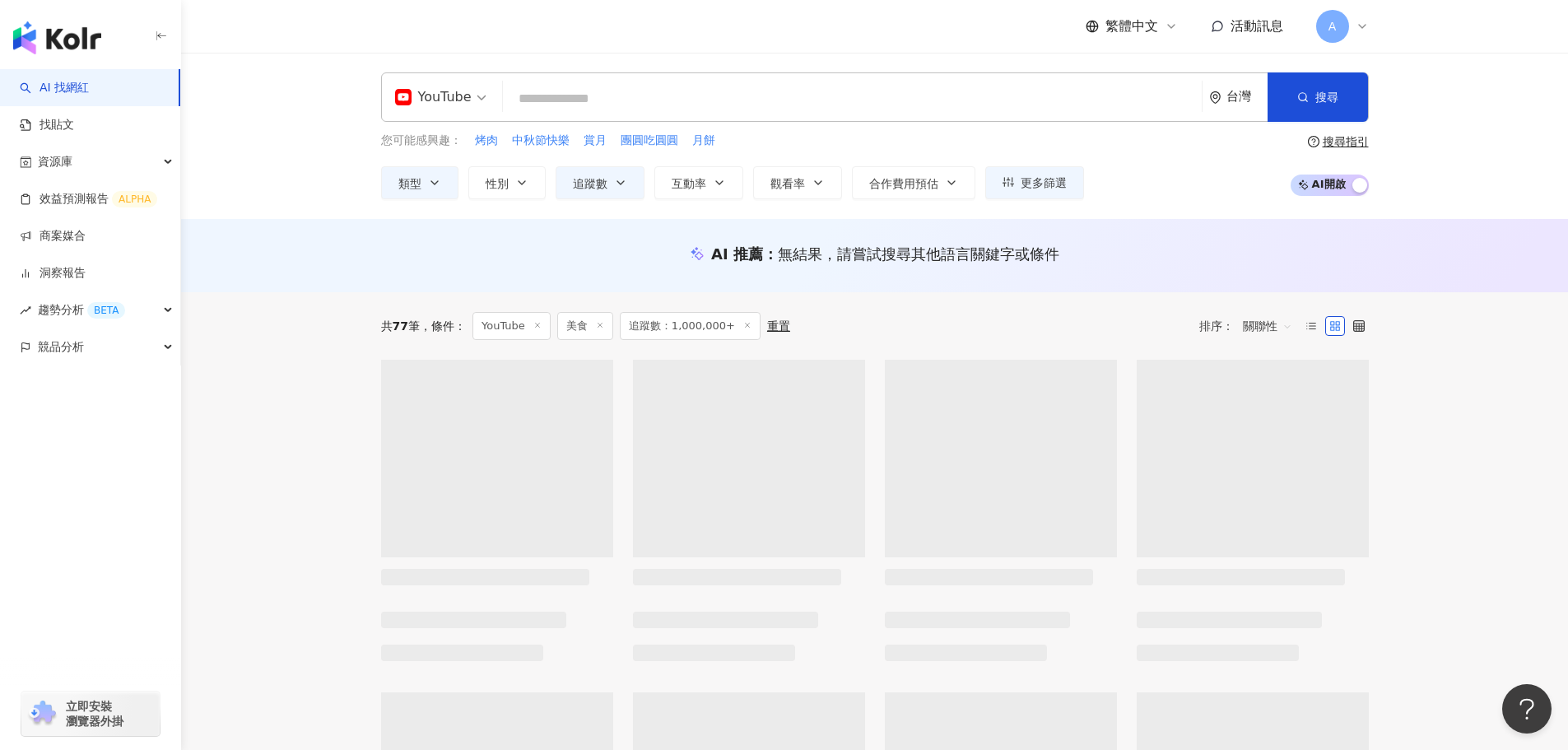
click at [769, 326] on div "重置" at bounding box center [778, 325] width 23 height 13
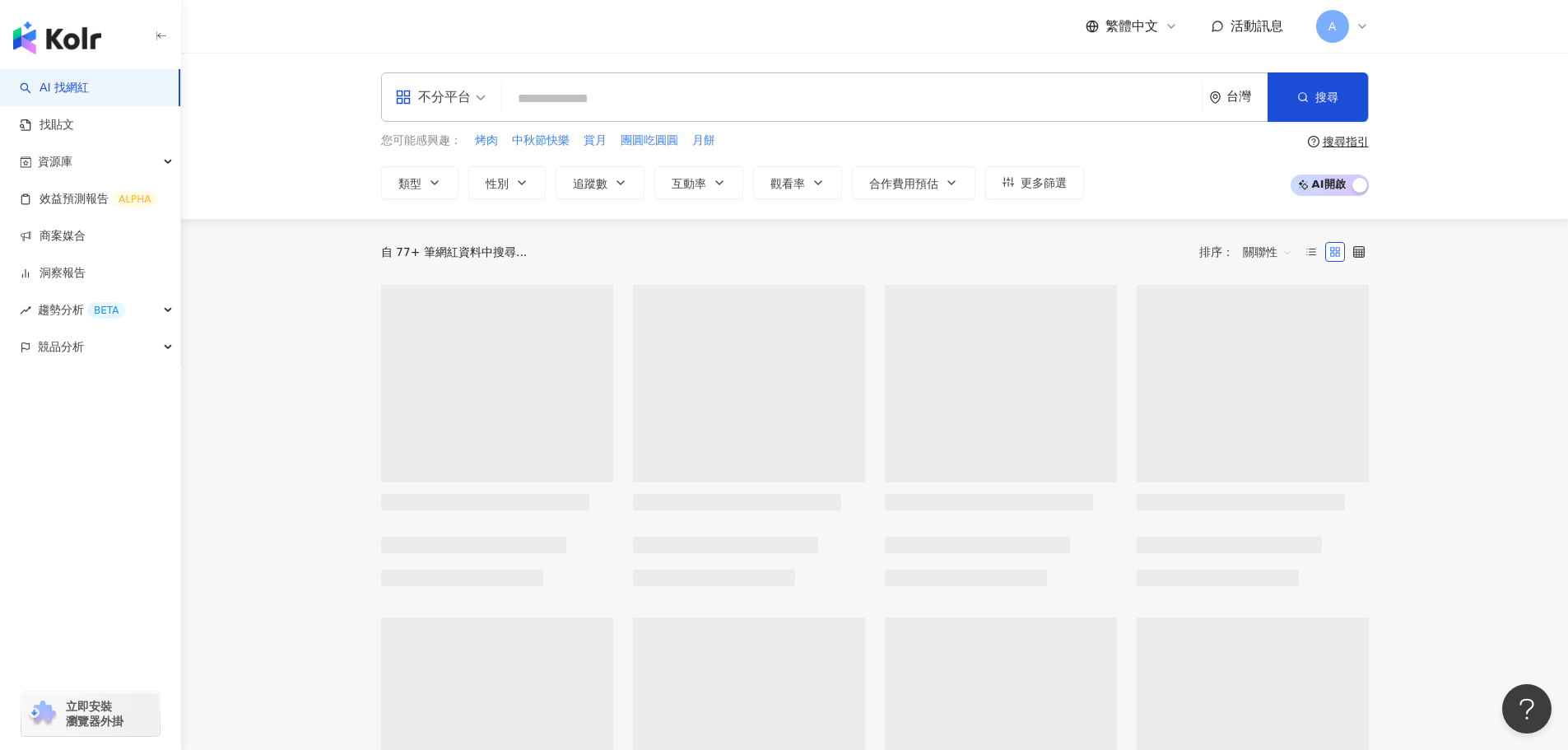
click at [681, 103] on input "search" at bounding box center [852, 98] width 686 height 31
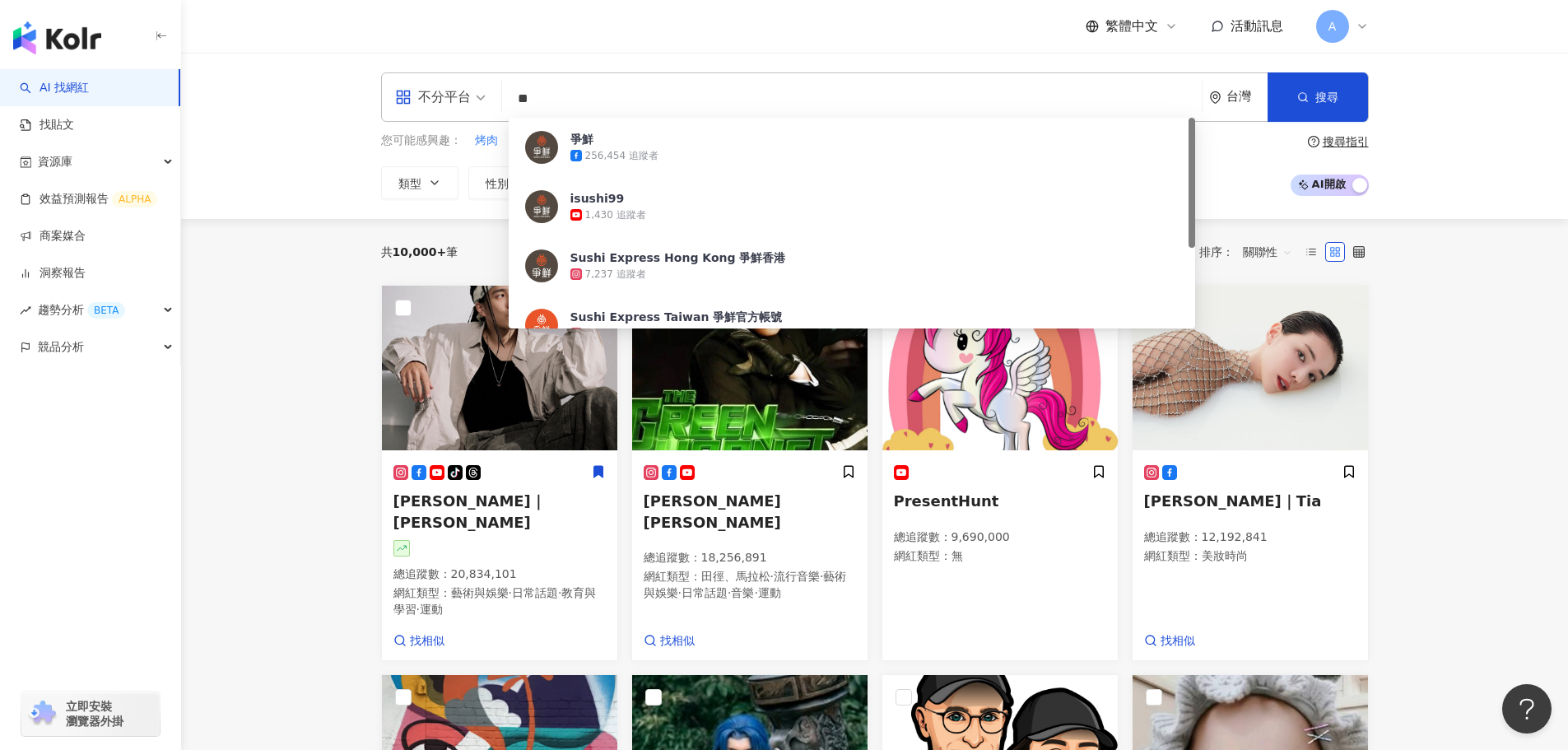
click at [1019, 97] on input "**" at bounding box center [852, 98] width 686 height 31
type input "**"
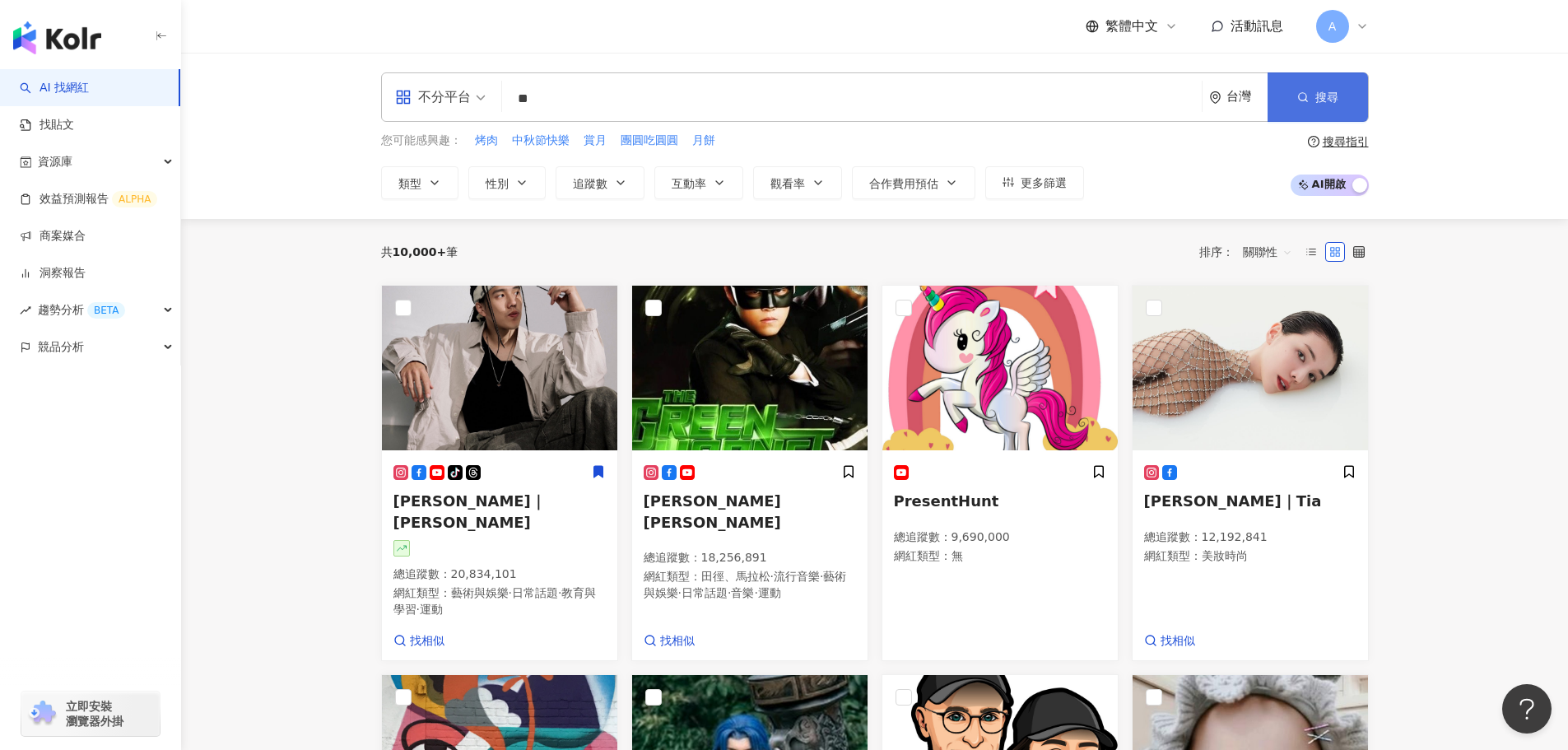
click at [1311, 99] on button "搜尋" at bounding box center [1317, 97] width 100 height 49
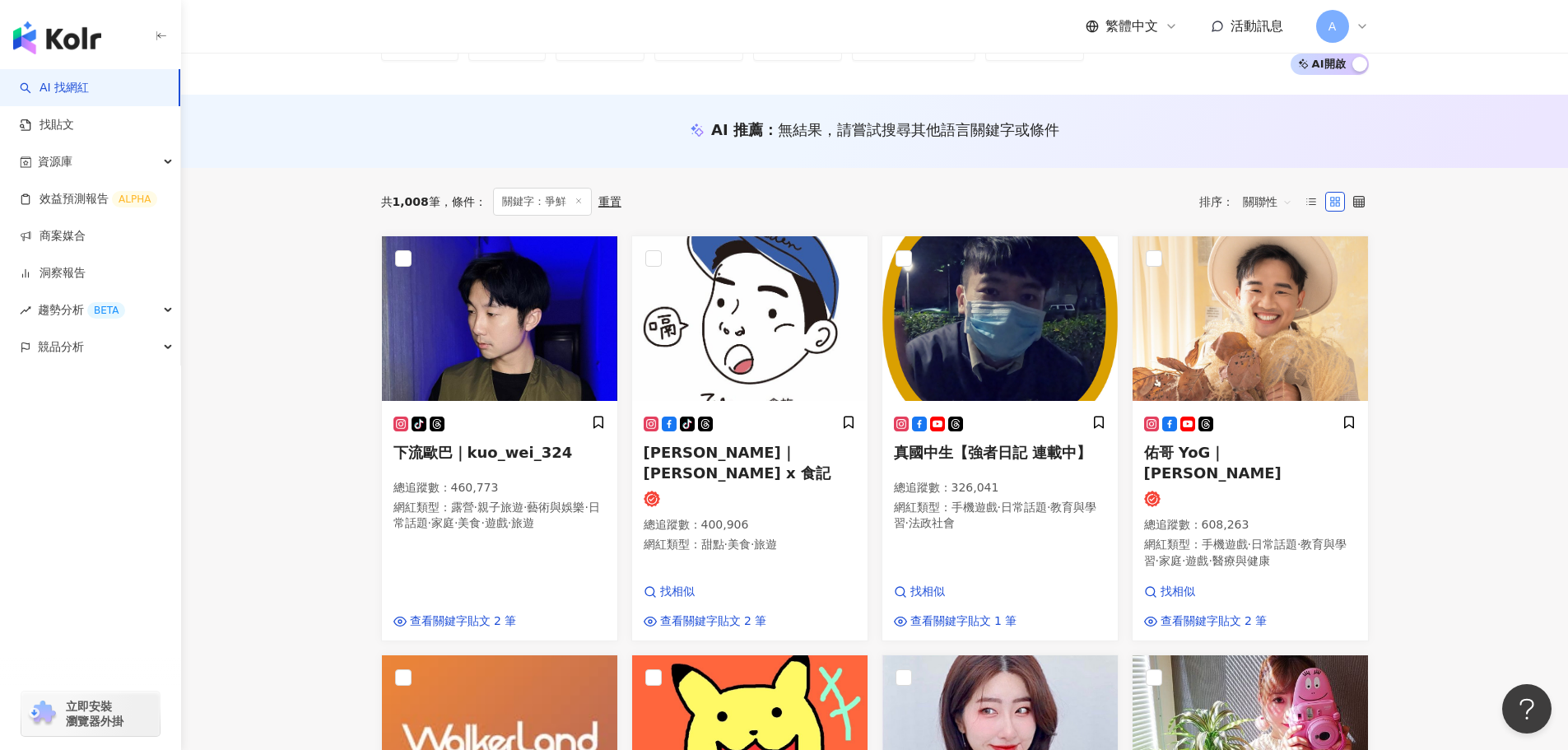
scroll to position [165, 0]
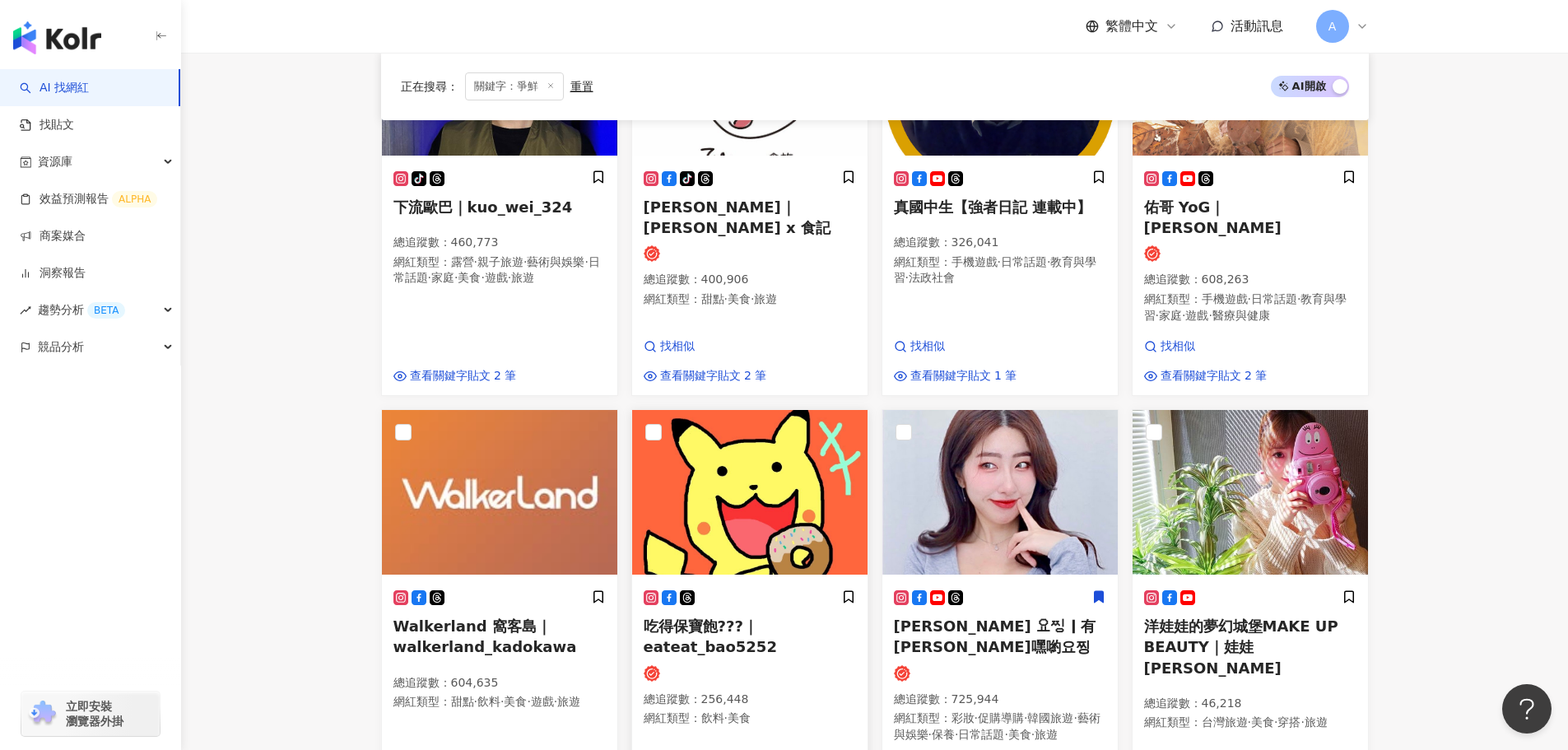
scroll to position [658, 0]
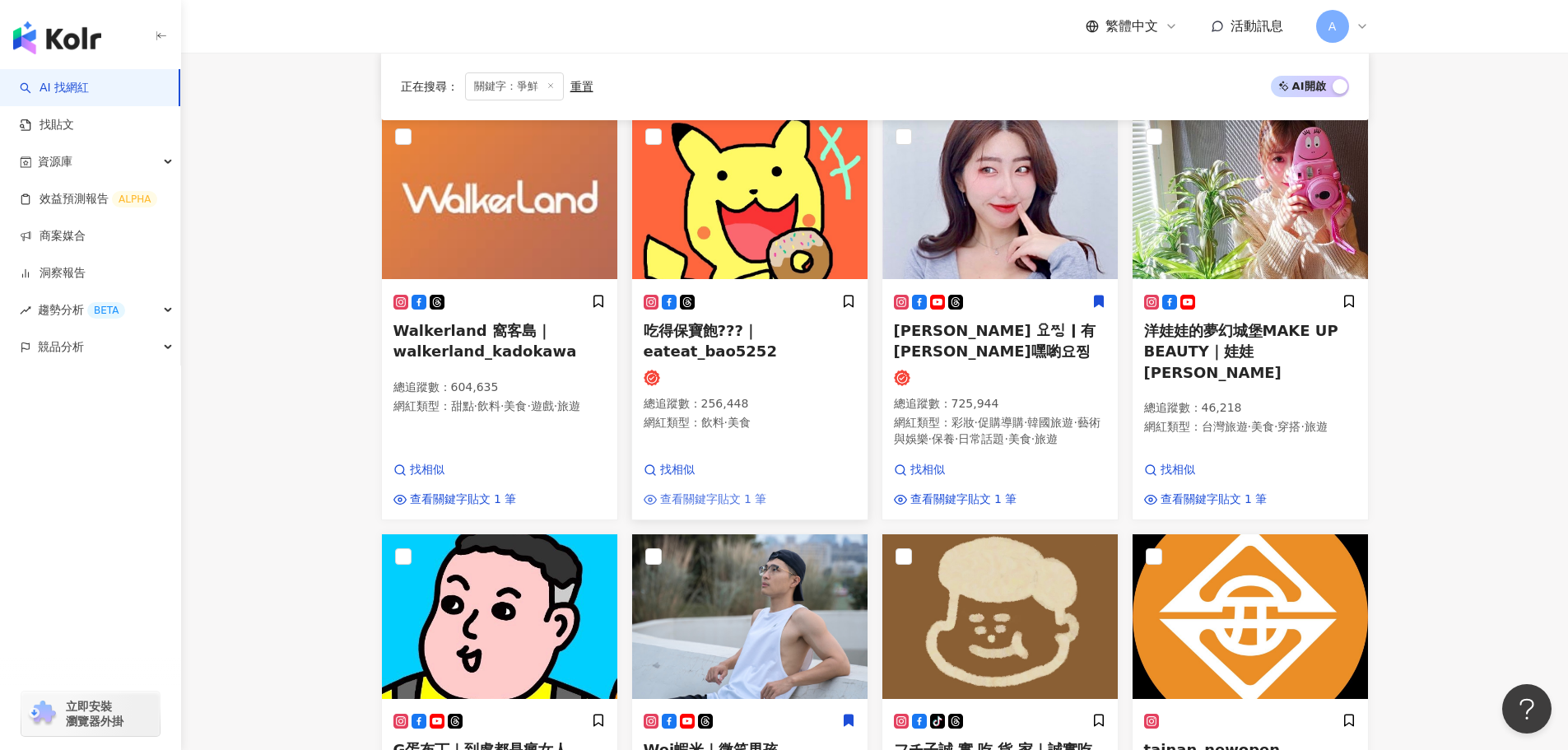
click at [703, 492] on span "查看關鍵字貼文 1 筆" at bounding box center [714, 500] width 107 height 16
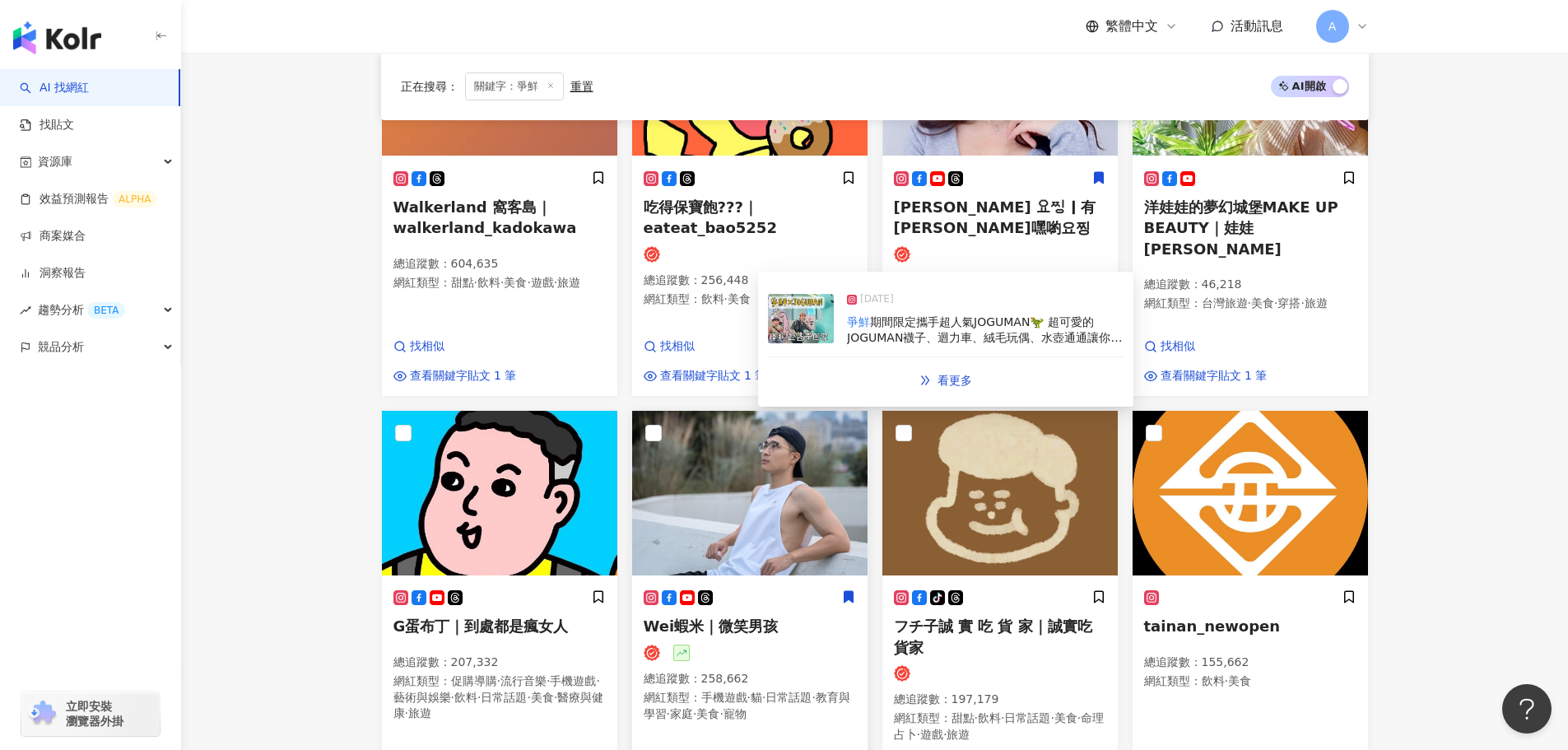
scroll to position [905, 0]
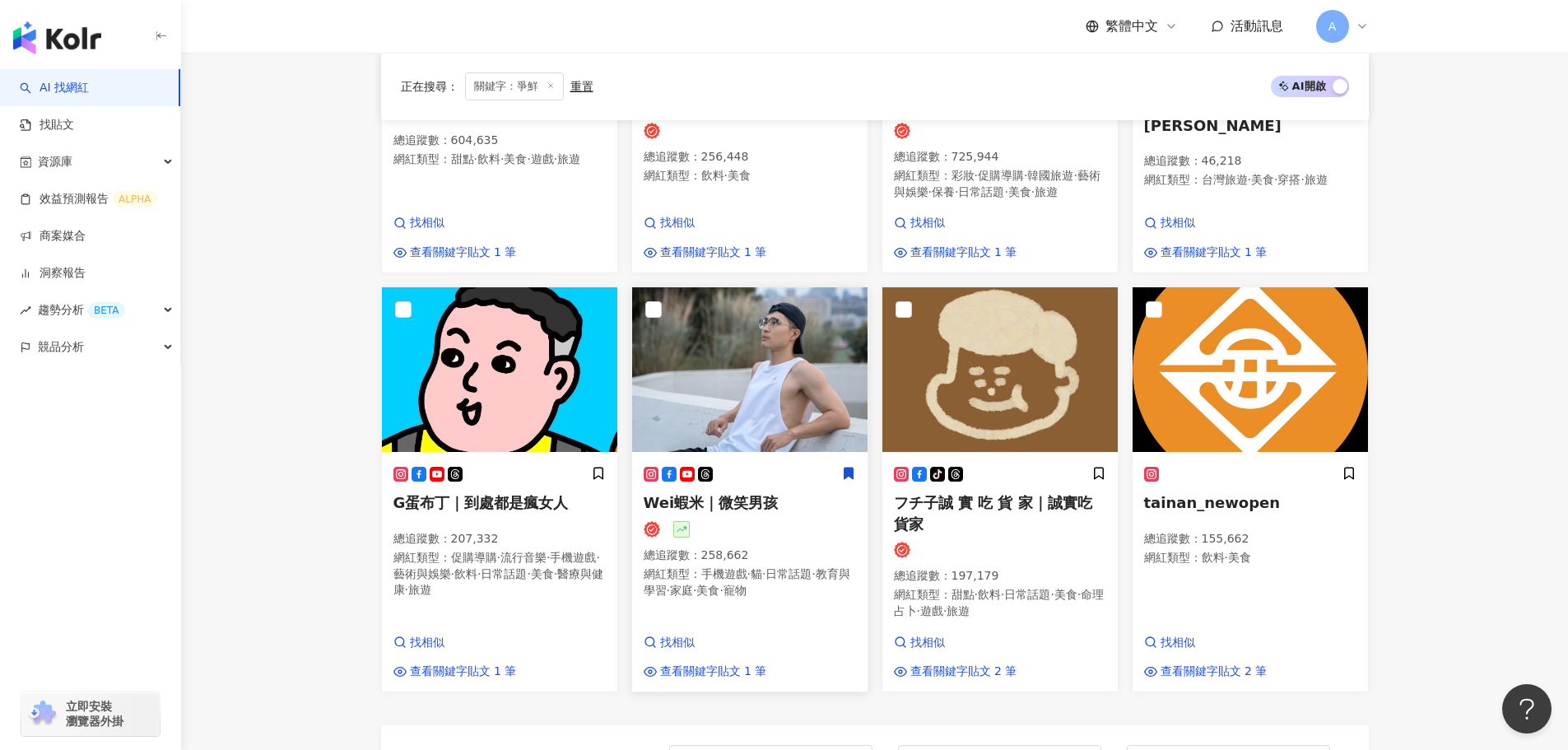
click at [716, 635] on div "找相似 查看關鍵字貼文 1 筆" at bounding box center [705, 657] width 124 height 45
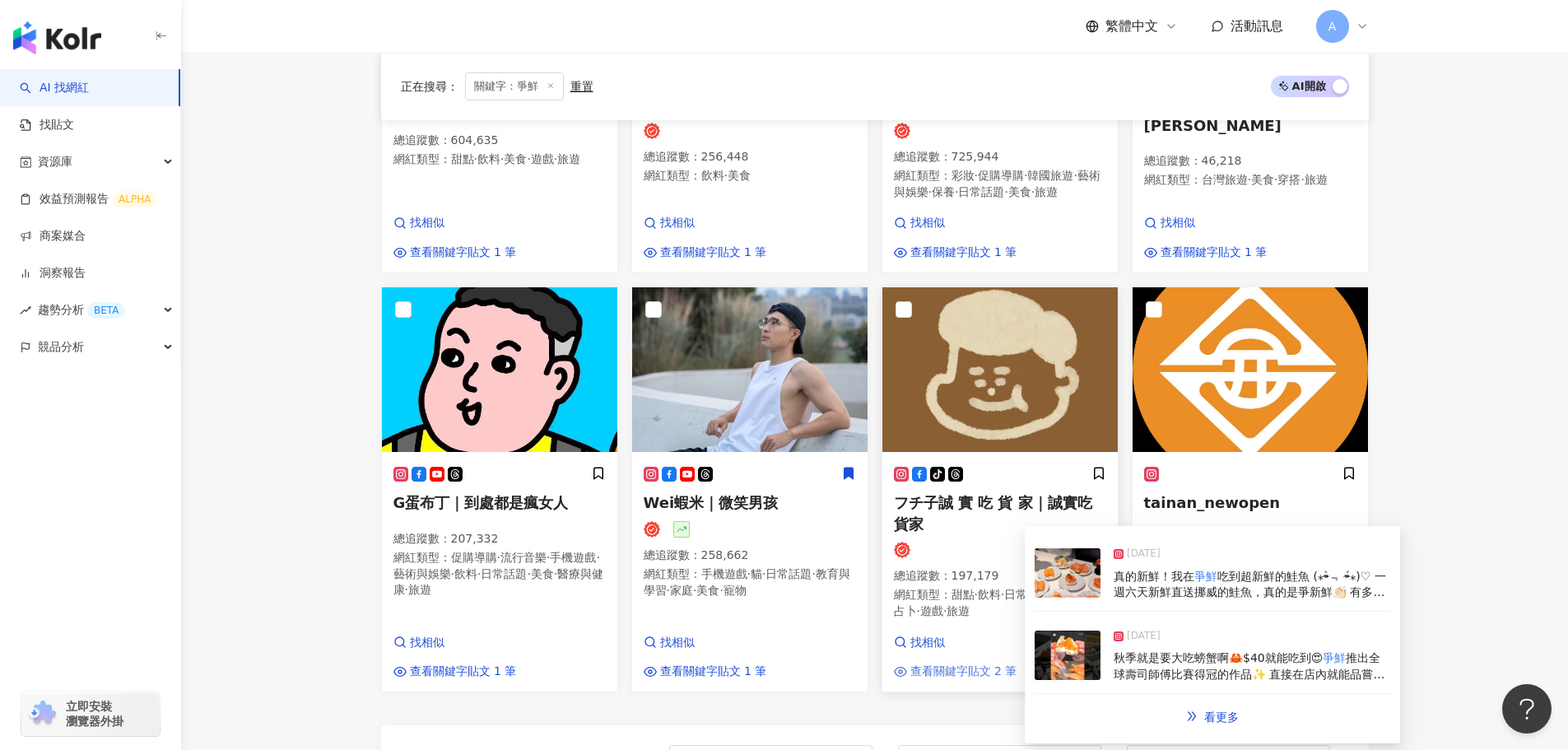
click at [990, 664] on span "查看關鍵字貼文 2 筆" at bounding box center [964, 672] width 107 height 16
click at [986, 664] on span "查看關鍵字貼文 2 筆" at bounding box center [964, 672] width 107 height 16
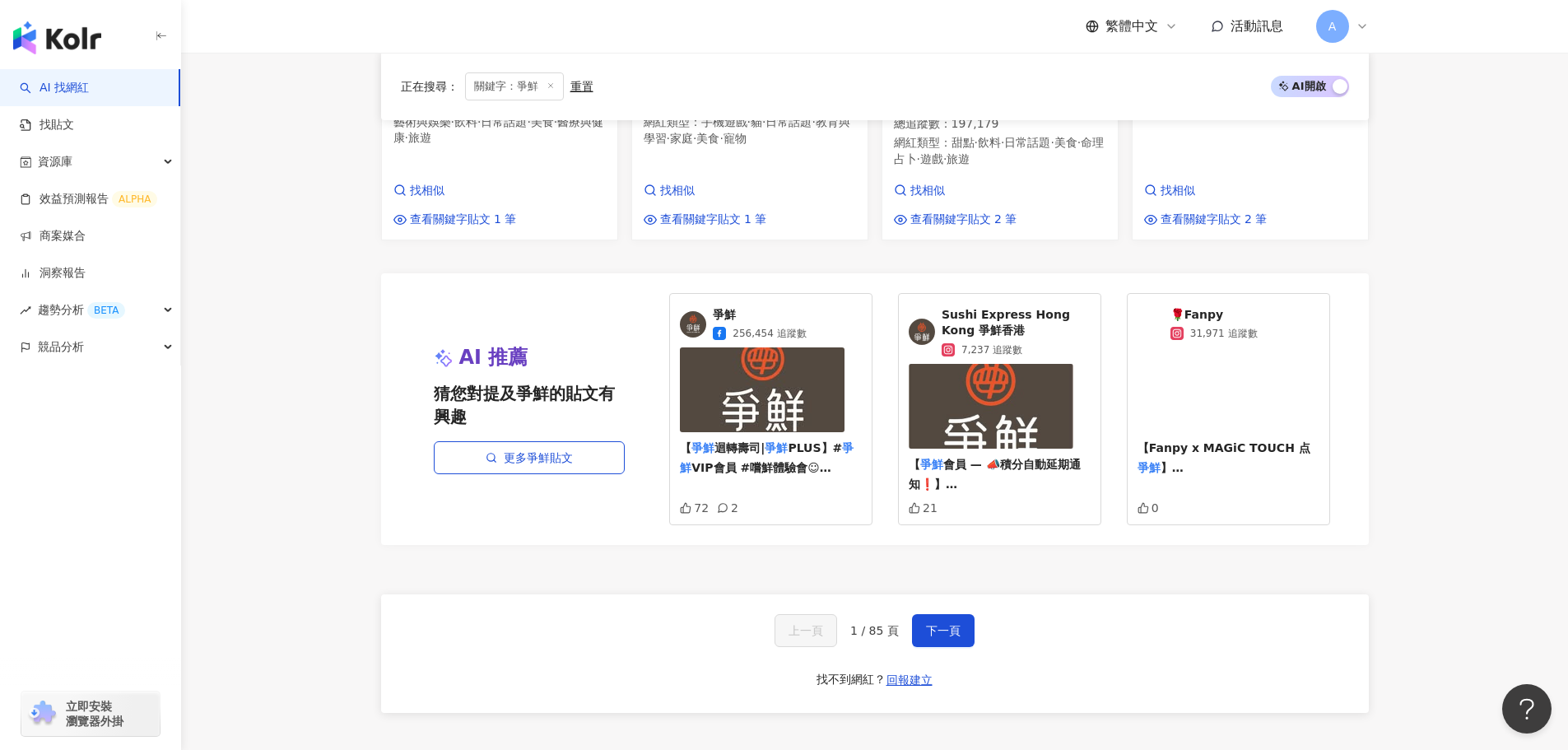
scroll to position [1482, 0]
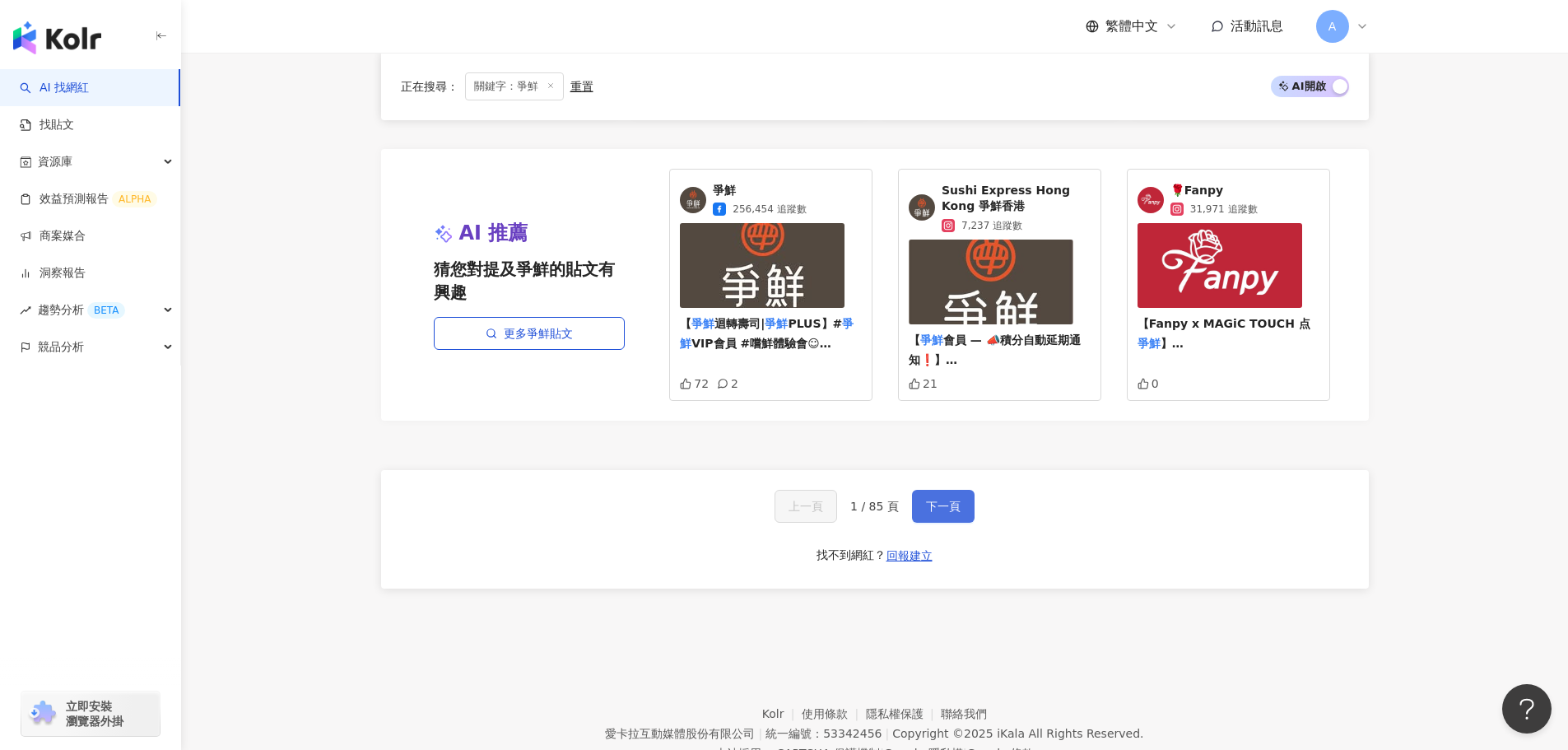
click at [949, 500] on span "下一頁" at bounding box center [944, 506] width 35 height 13
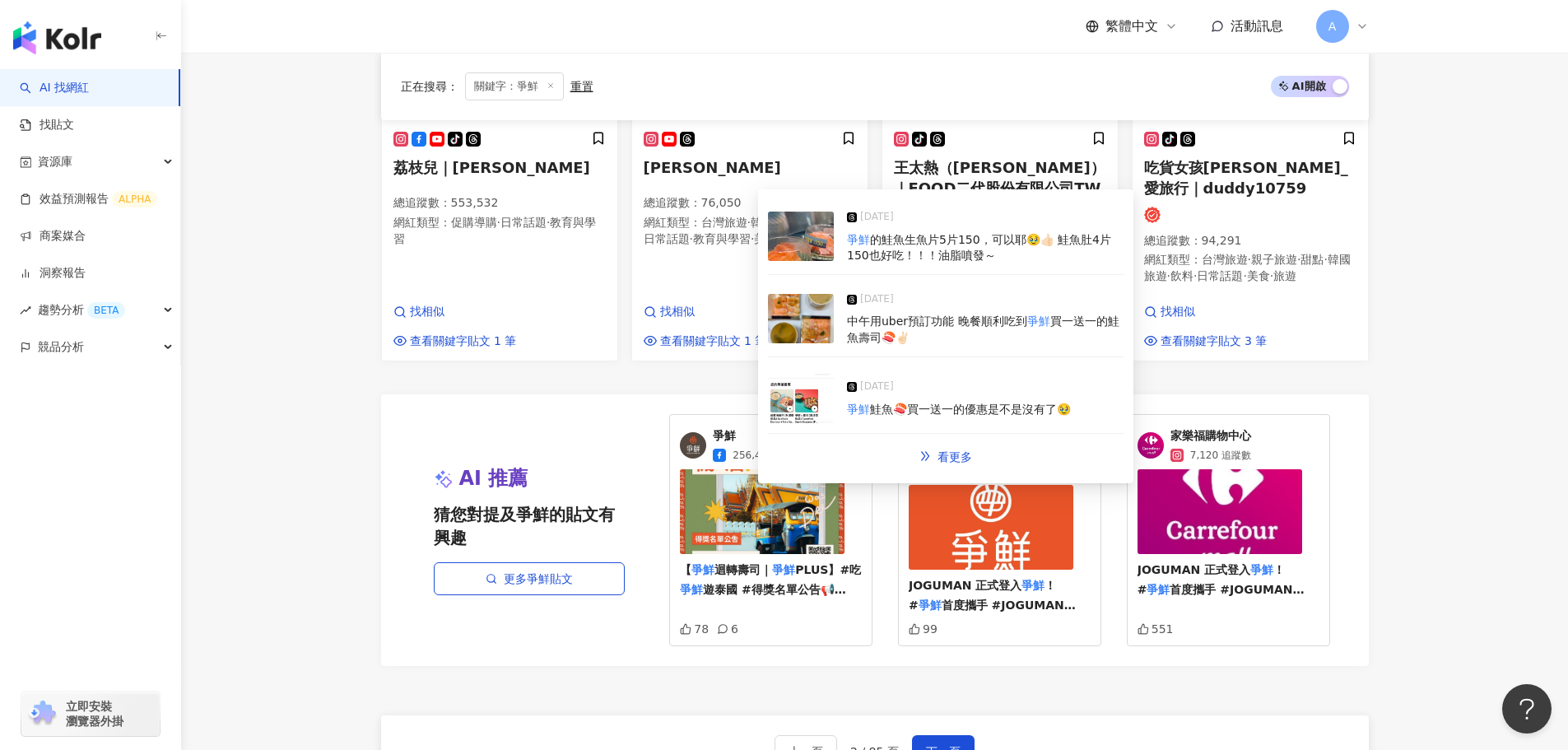
scroll to position [1485, 0]
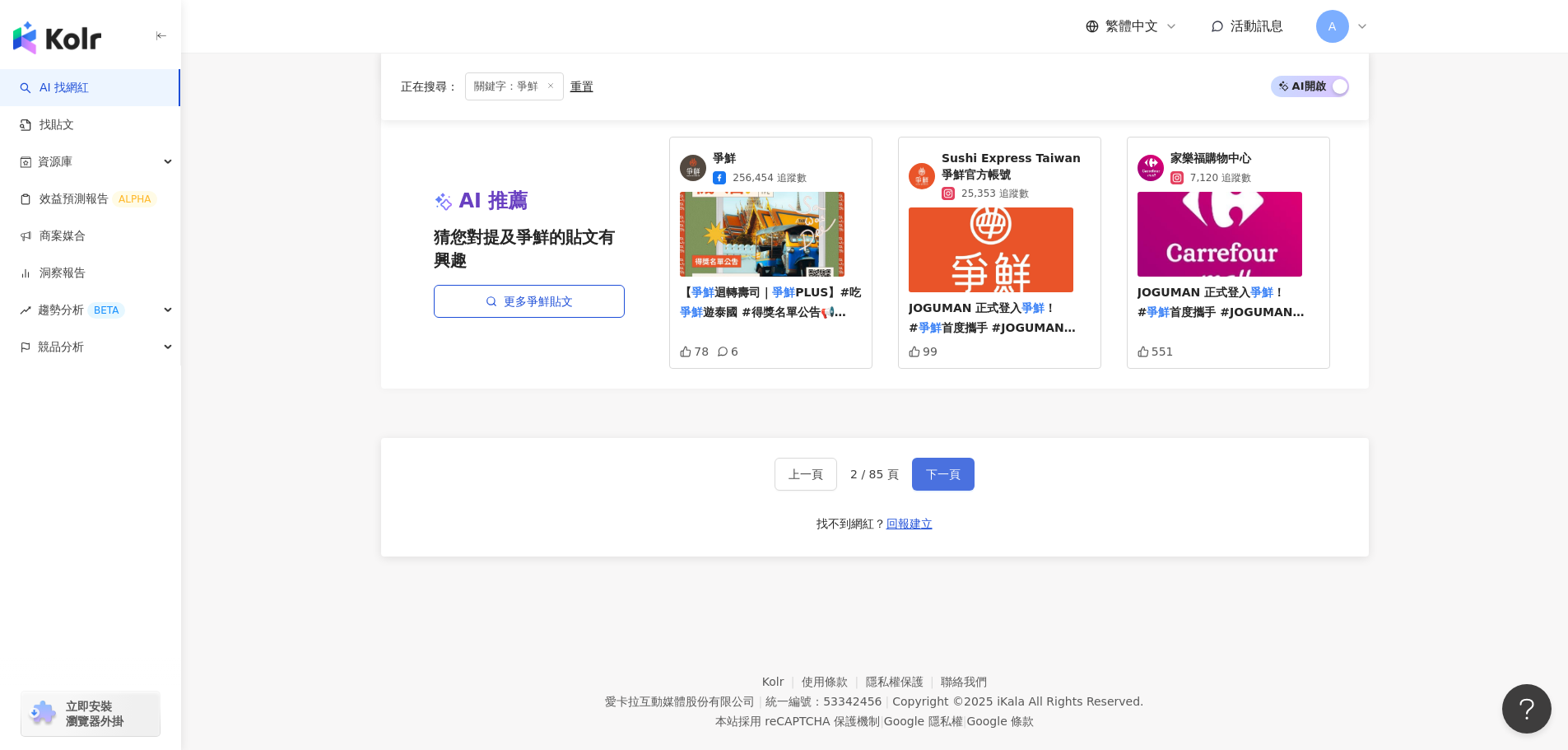
click at [948, 474] on span "下一頁" at bounding box center [944, 474] width 35 height 13
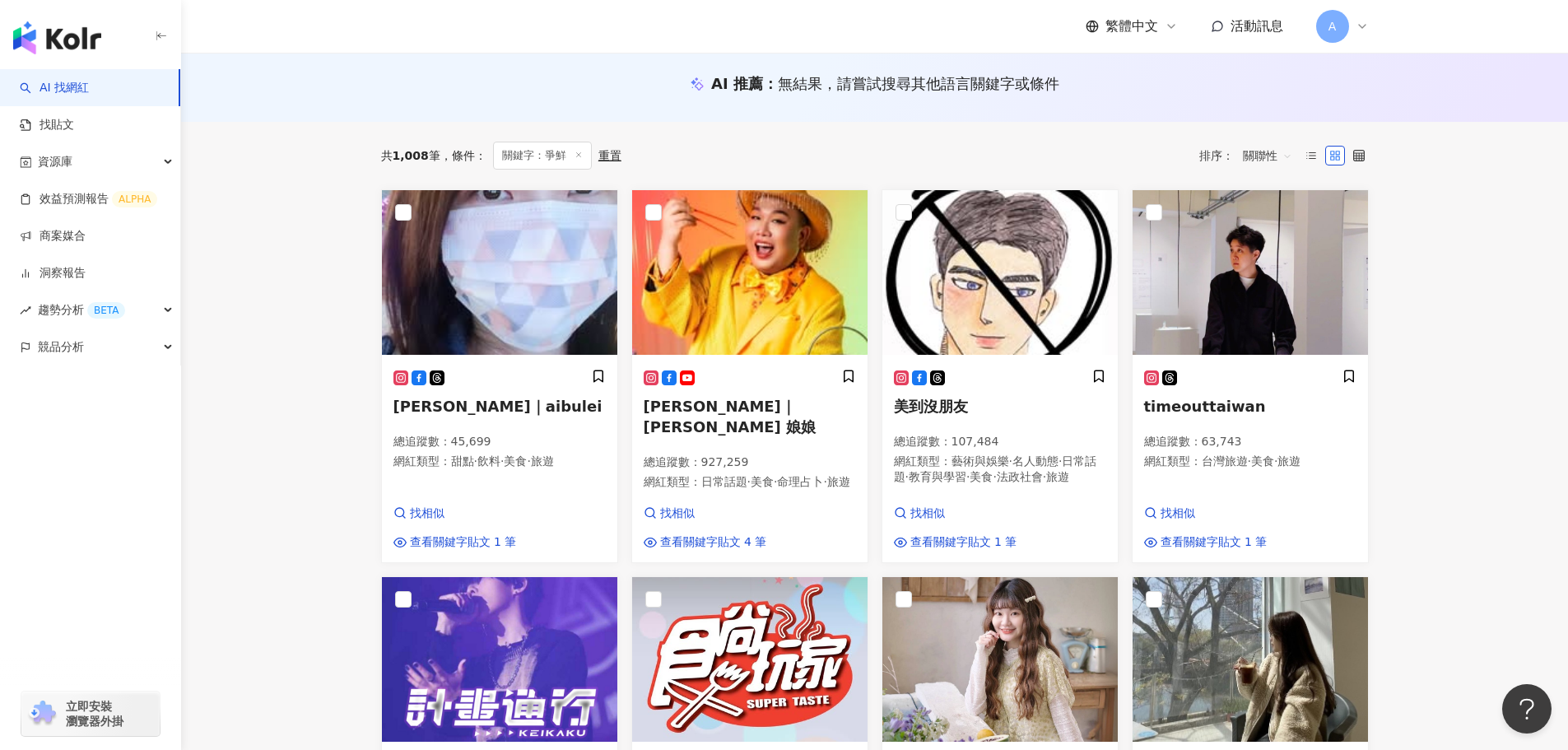
scroll to position [165, 0]
click at [742, 541] on span "查看關鍵字貼文 4 筆" at bounding box center [714, 542] width 107 height 16
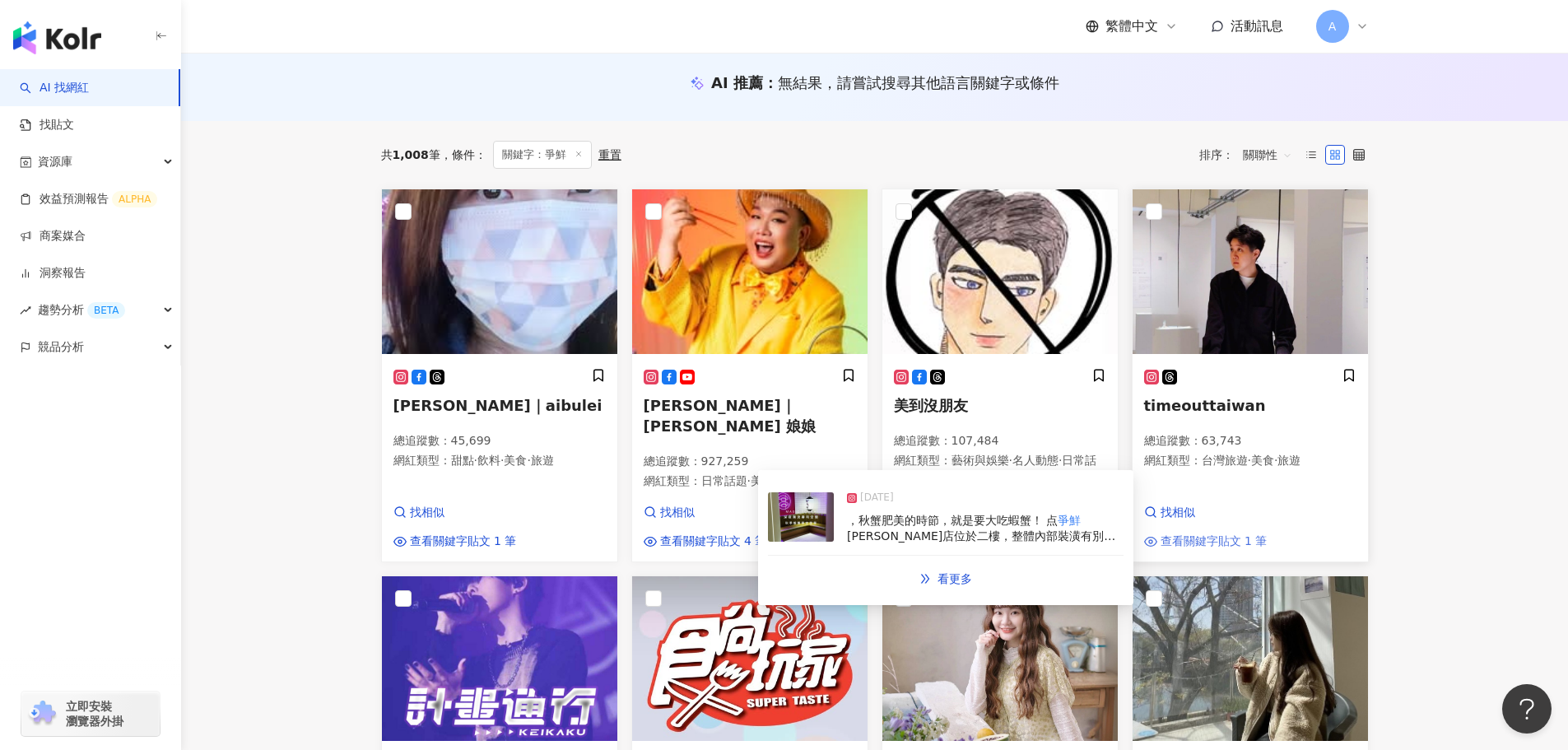
click at [1213, 542] on span "查看關鍵字貼文 1 筆" at bounding box center [1214, 542] width 107 height 16
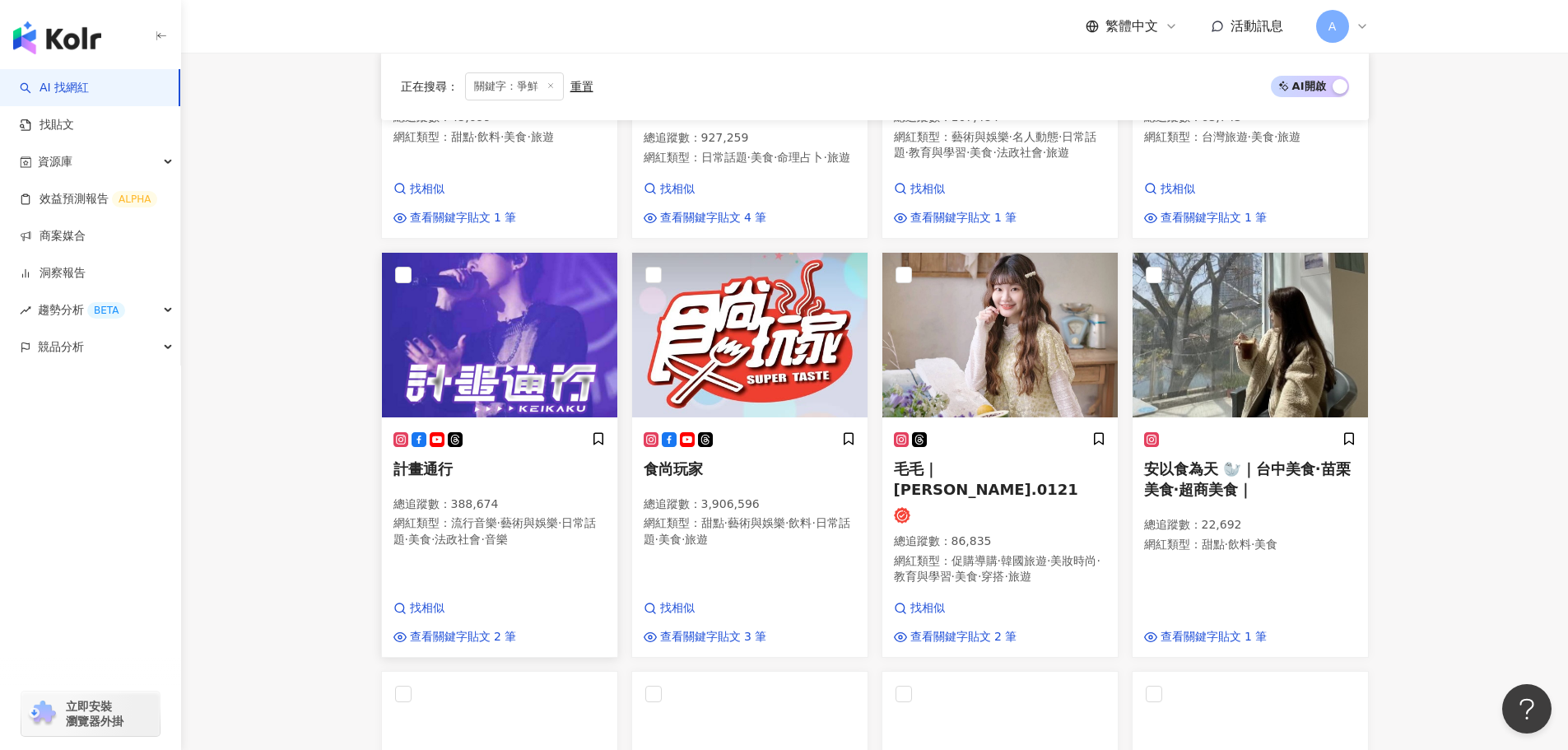
scroll to position [494, 0]
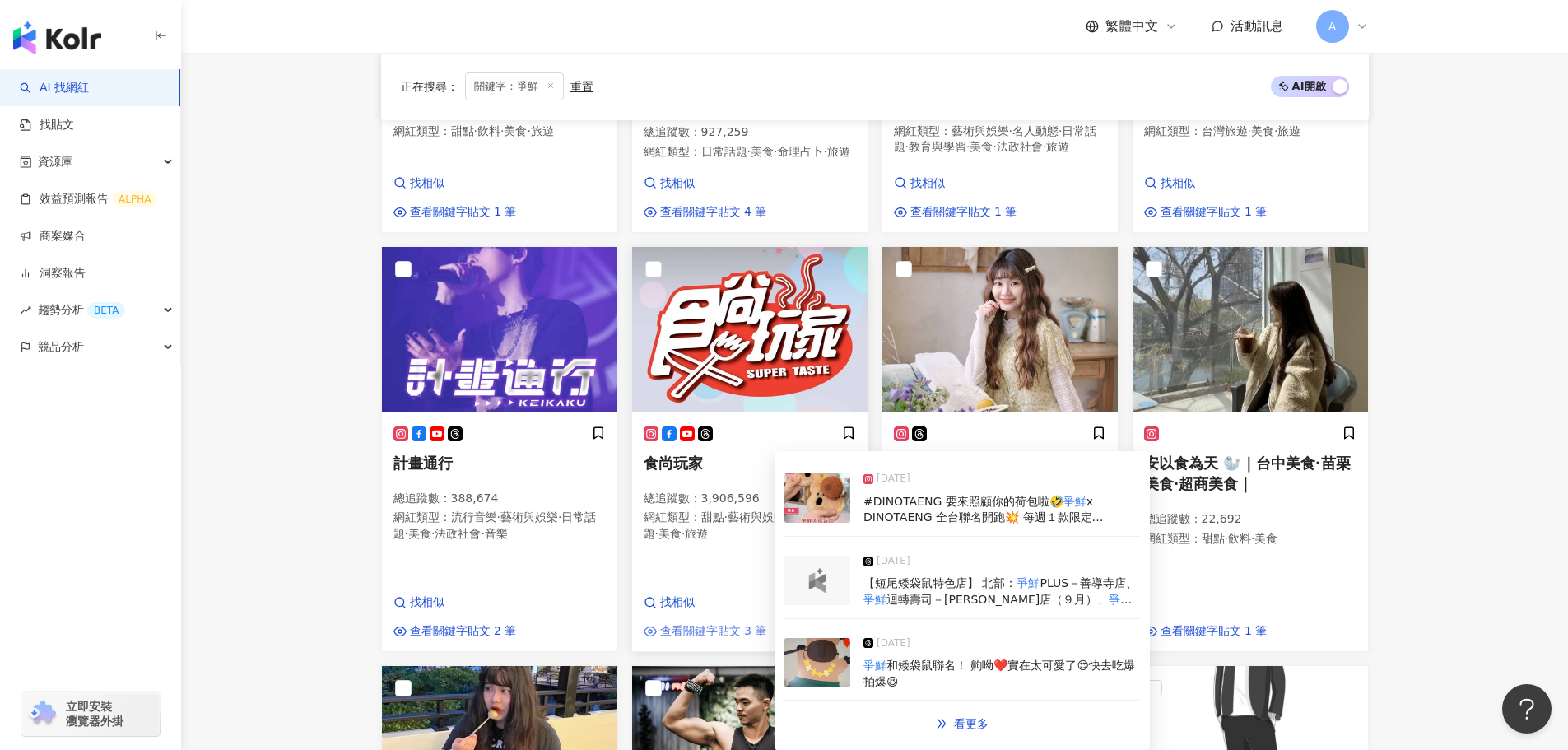
click at [691, 623] on span "查看關鍵字貼文 3 筆" at bounding box center [714, 631] width 107 height 16
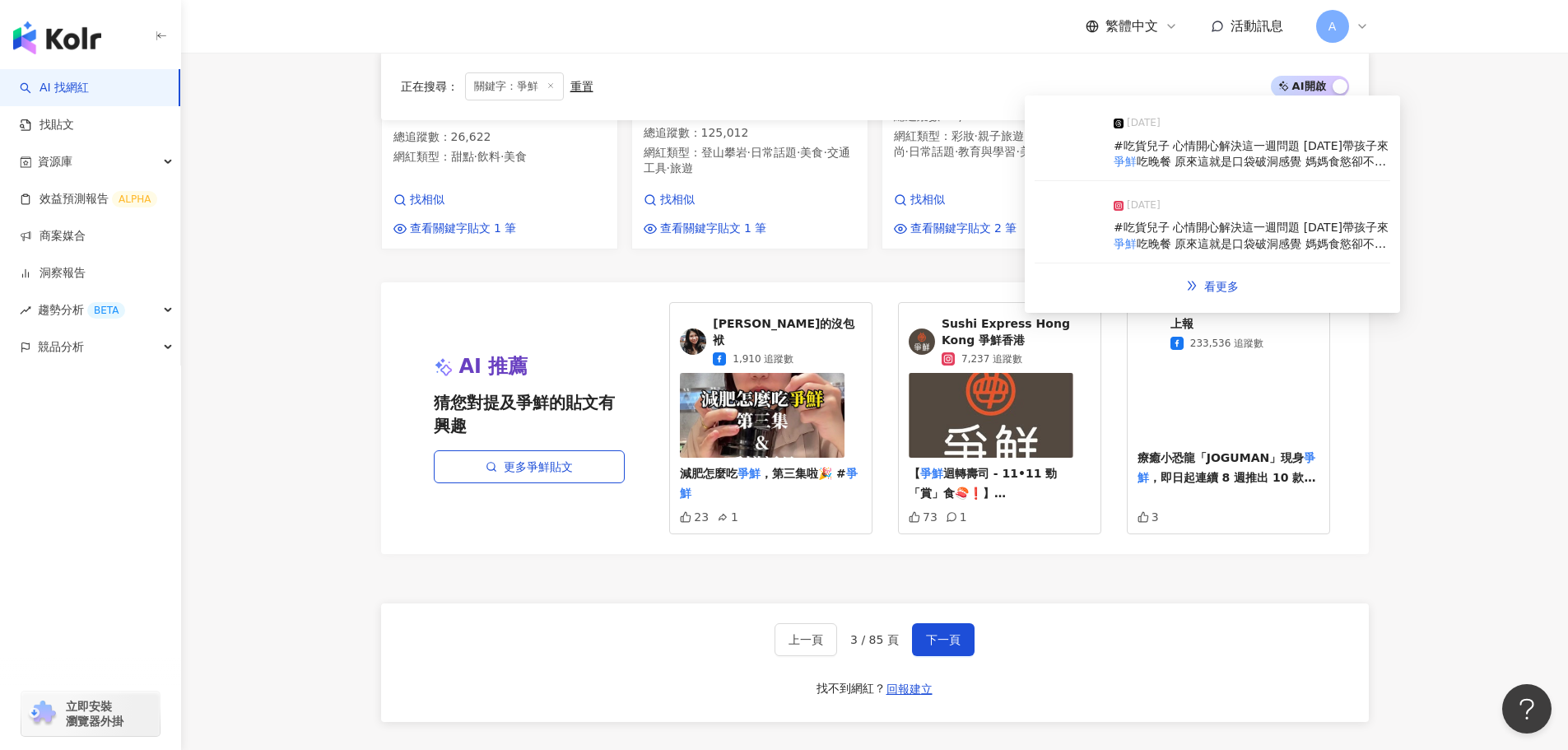
scroll to position [1317, 0]
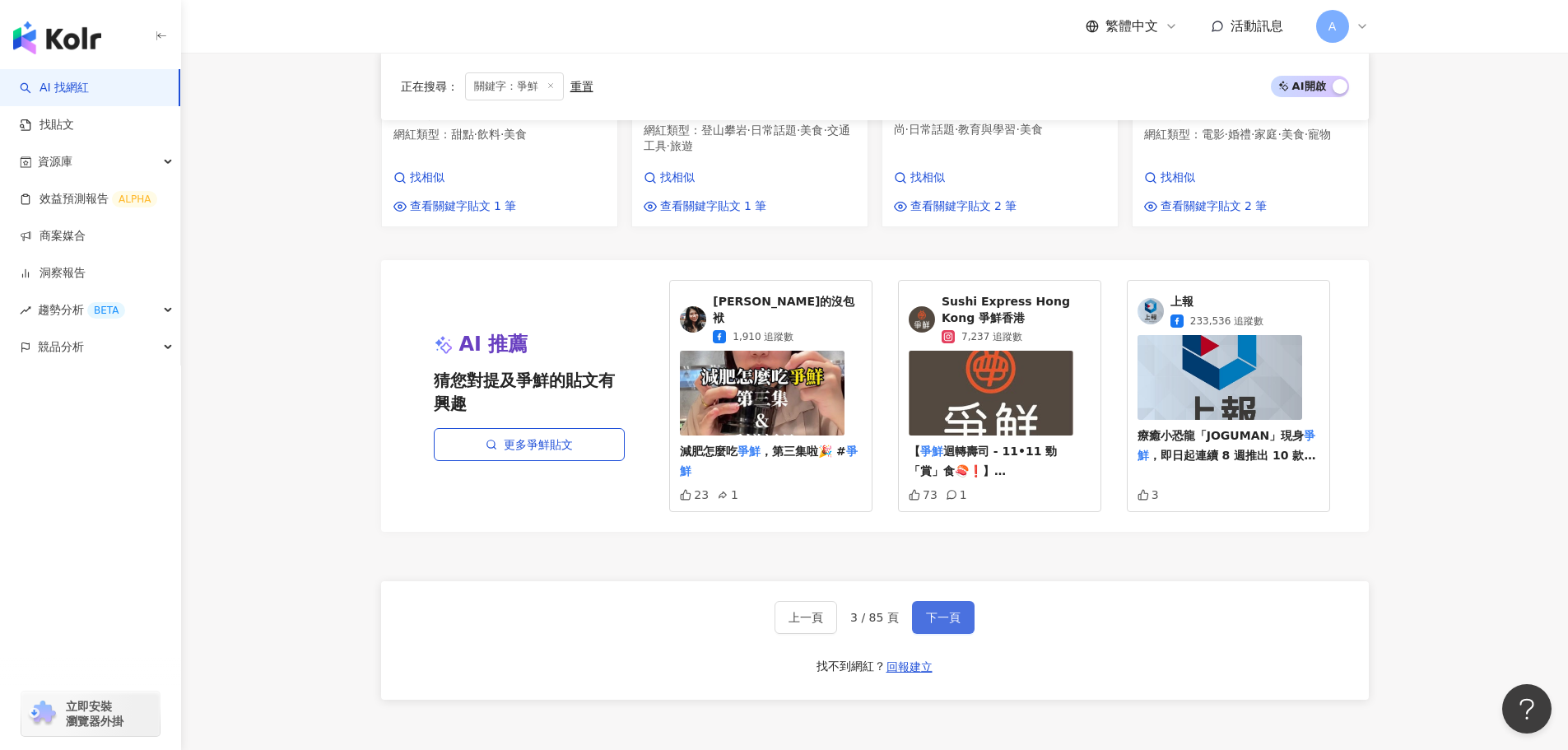
click at [916, 601] on button "下一頁" at bounding box center [943, 617] width 63 height 33
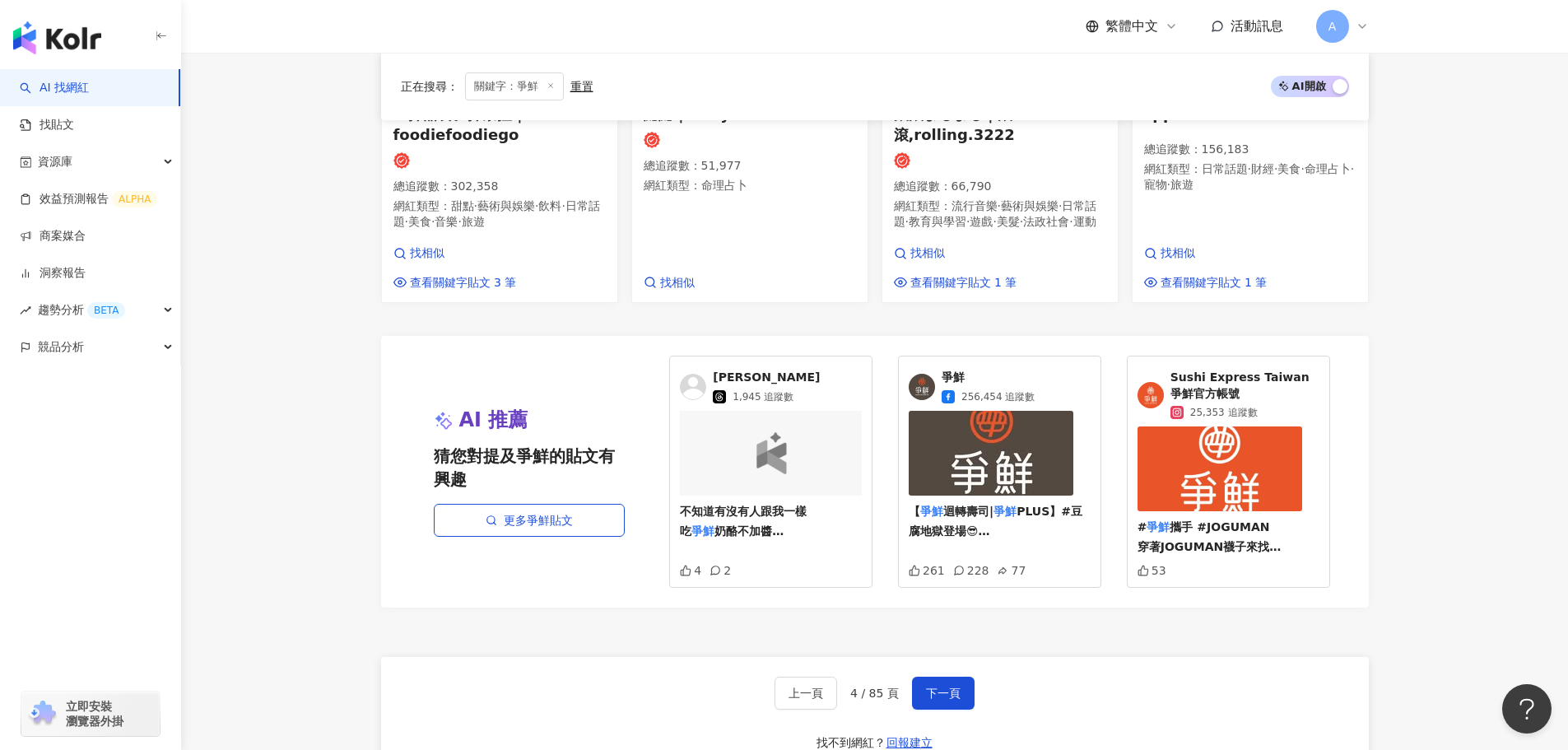
scroll to position [1288, 0]
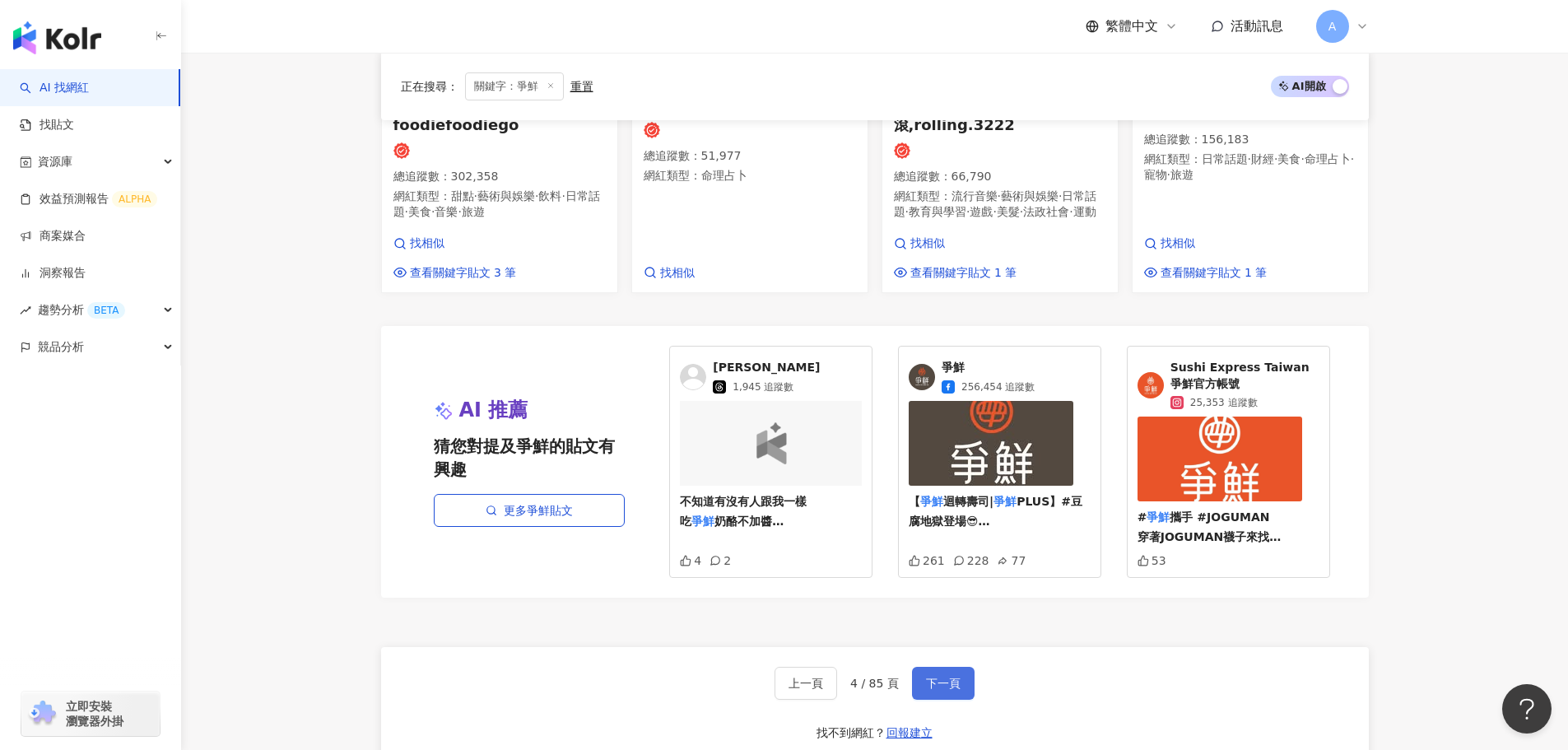
click at [935, 684] on button "下一頁" at bounding box center [943, 683] width 63 height 33
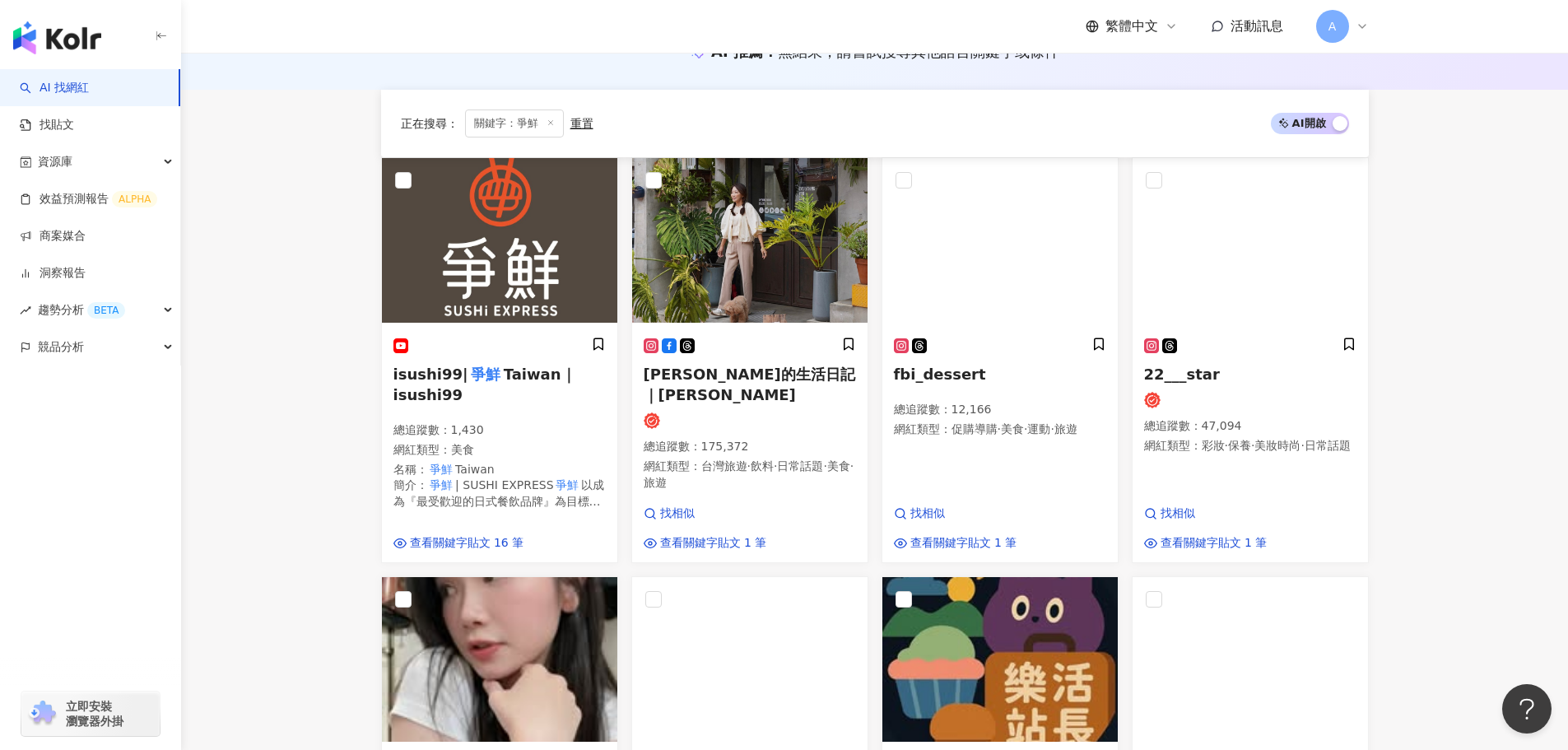
scroll to position [161, 0]
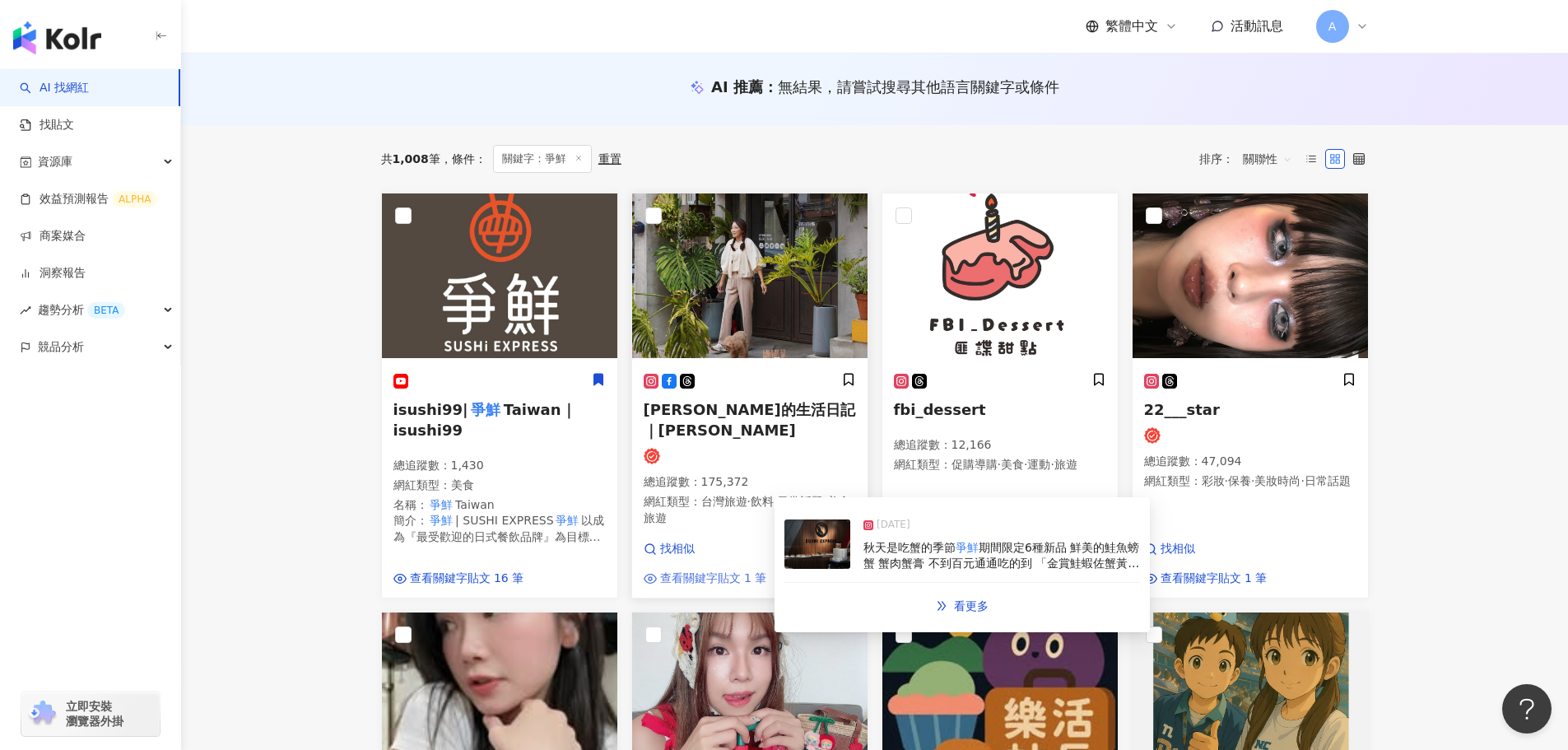
click at [758, 571] on span "查看關鍵字貼文 1 筆" at bounding box center [714, 579] width 107 height 16
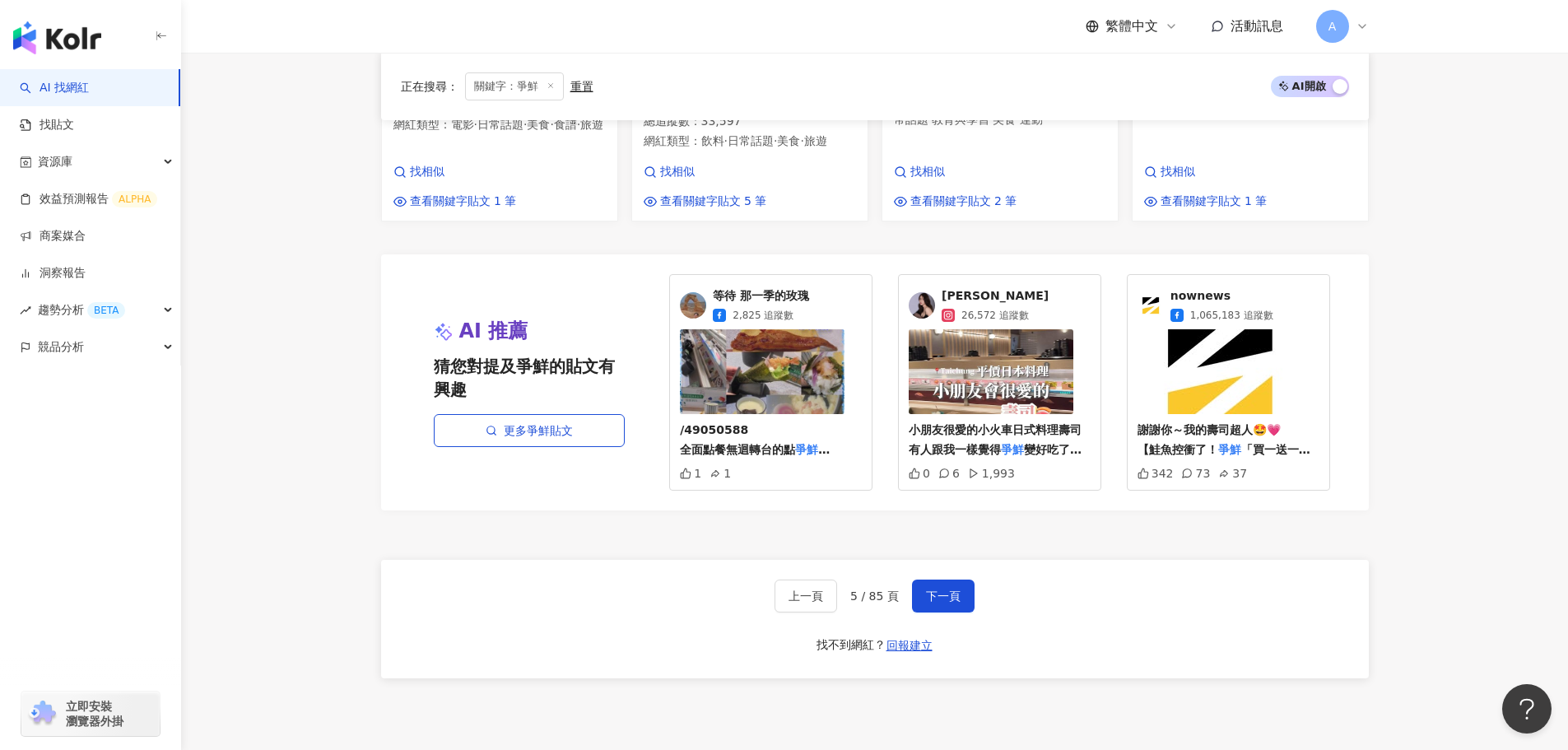
scroll to position [1395, 0]
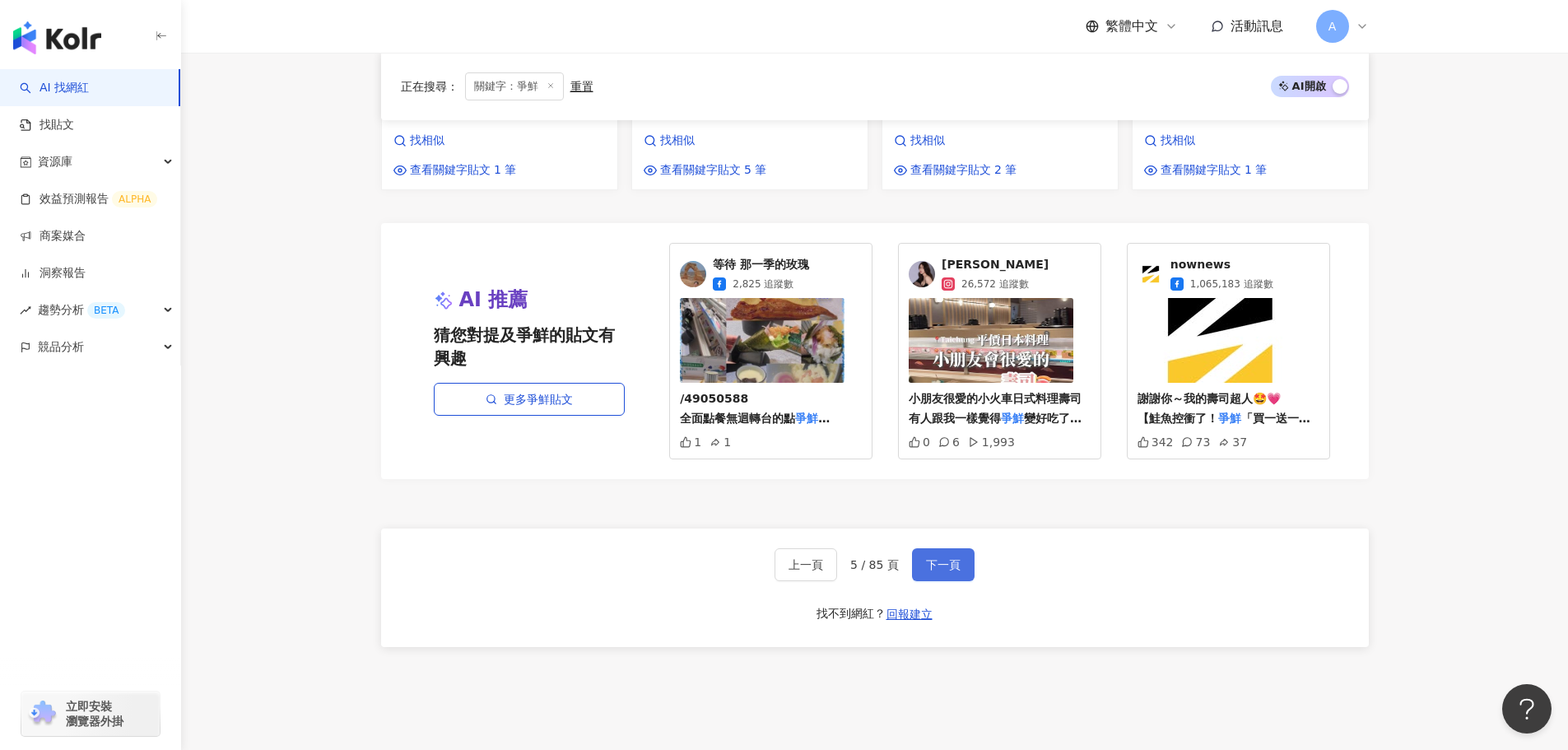
click at [941, 548] on button "下一頁" at bounding box center [943, 565] width 63 height 33
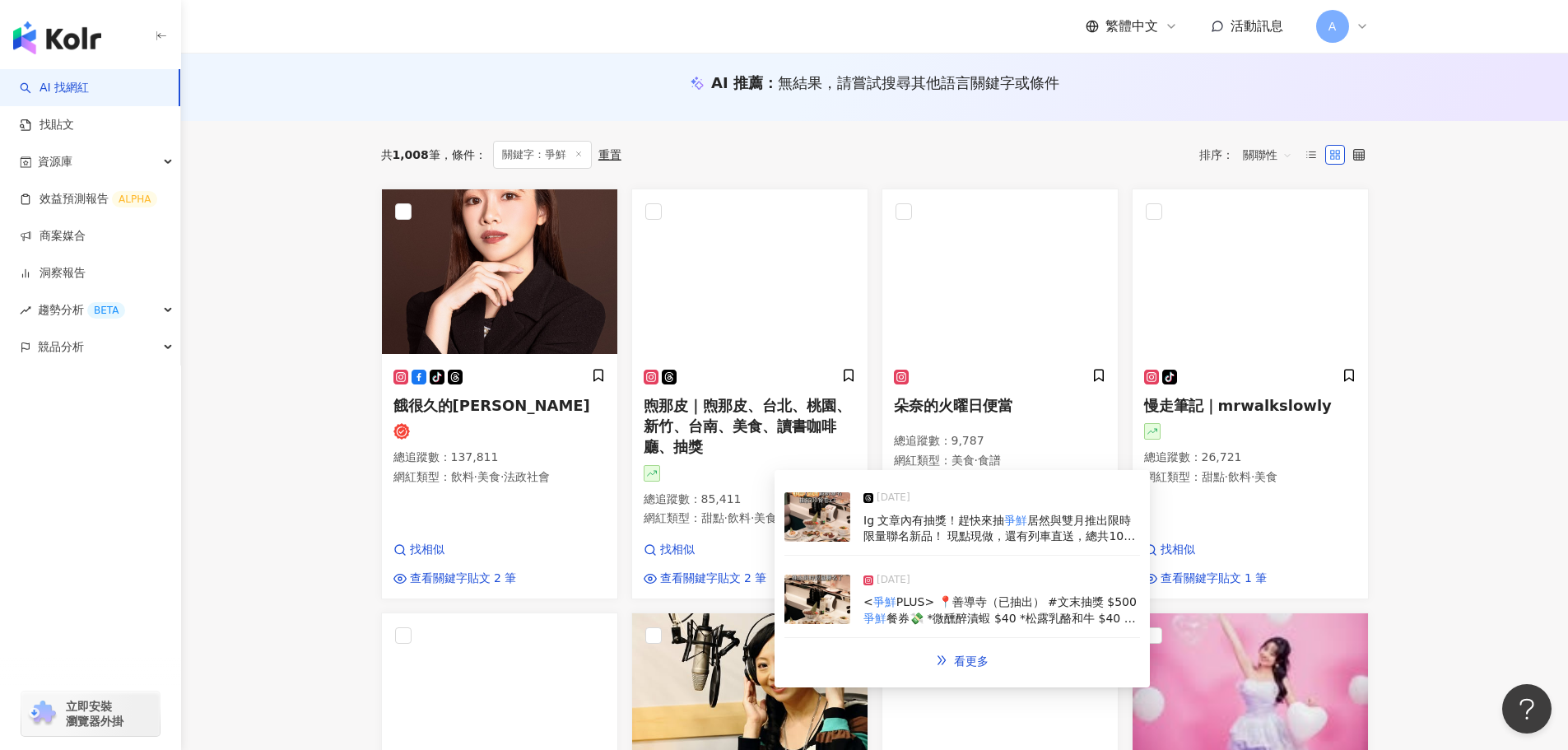
scroll to position [741, 0]
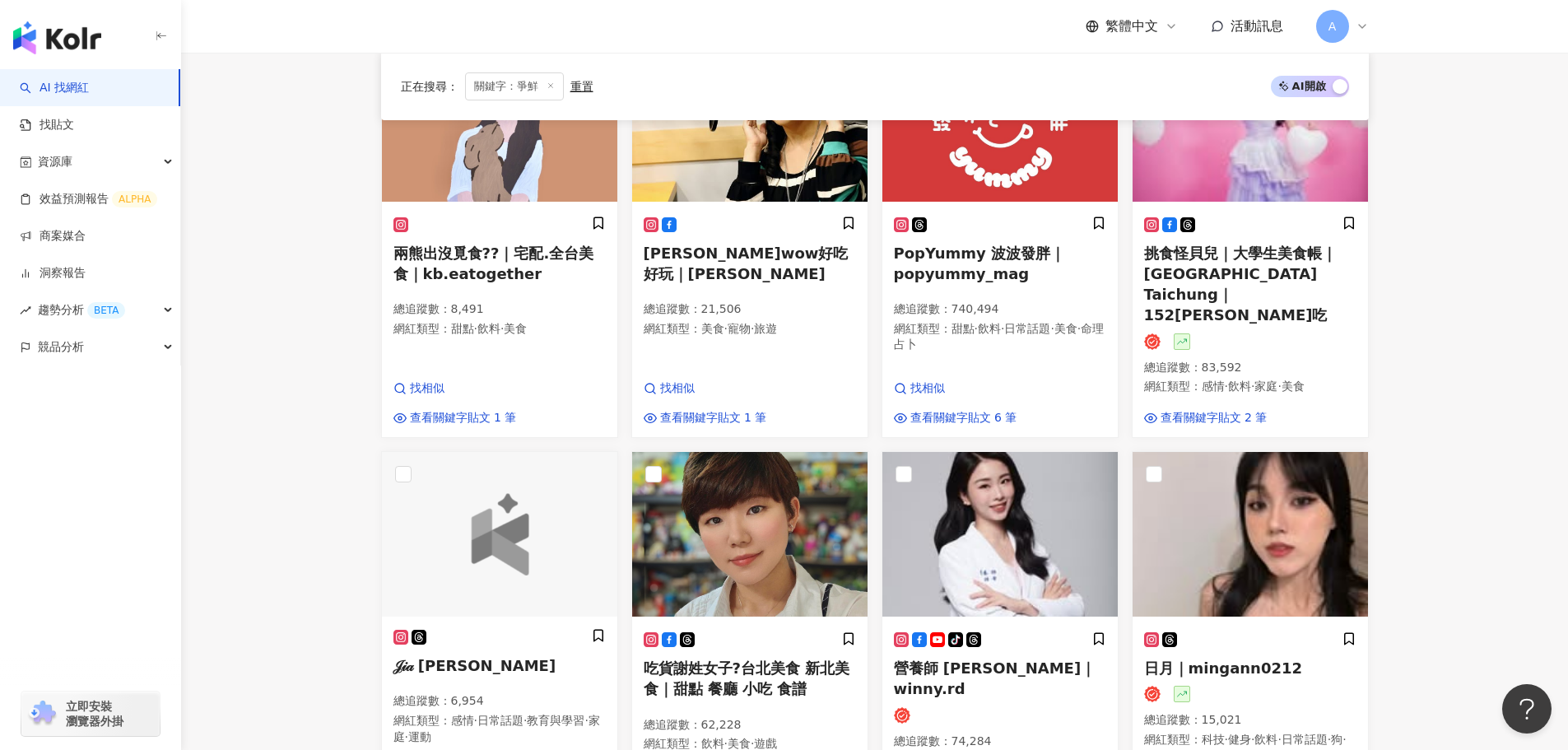
click at [100, 50] on img "button" at bounding box center [56, 38] width 88 height 33
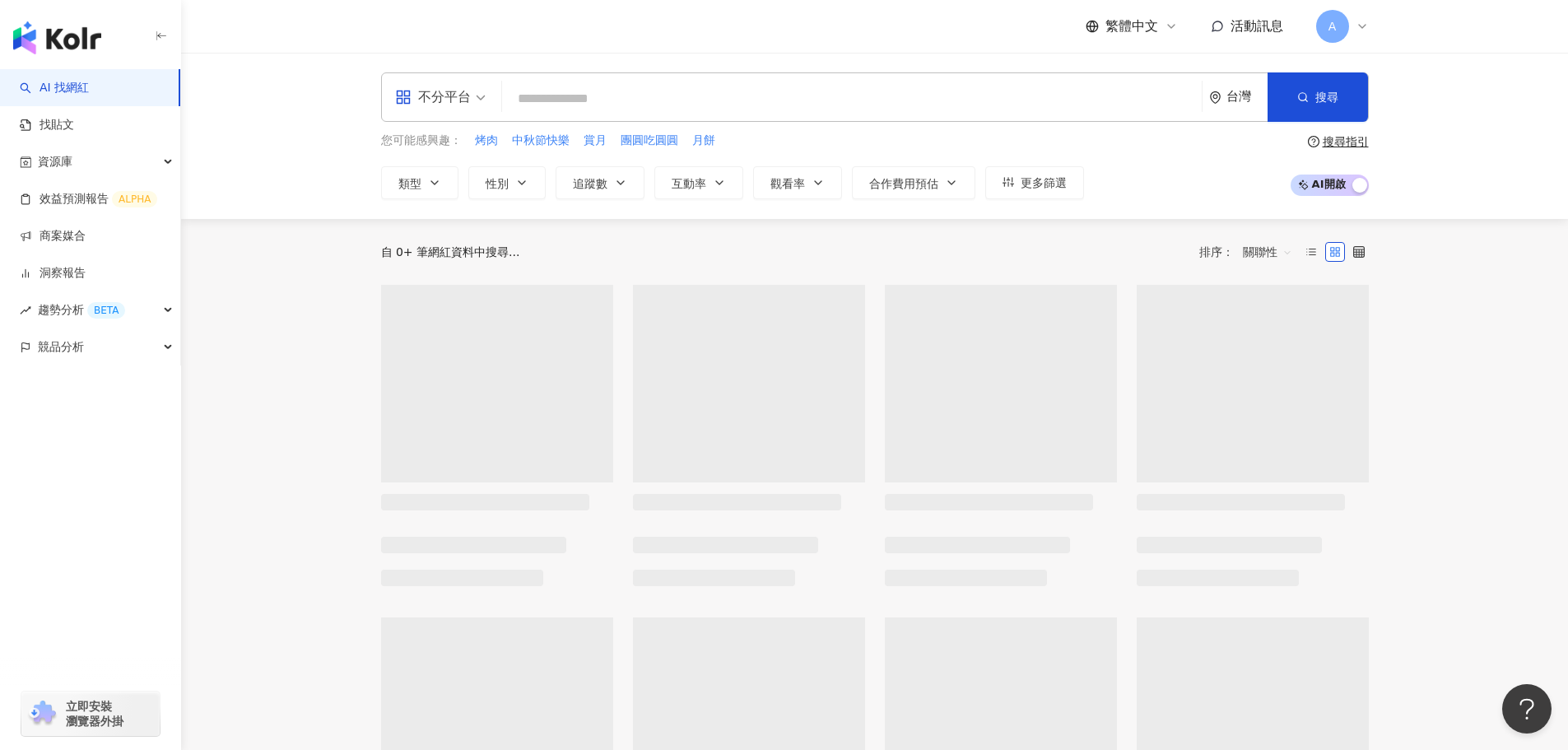
click at [468, 93] on div "不分平台" at bounding box center [433, 96] width 75 height 26
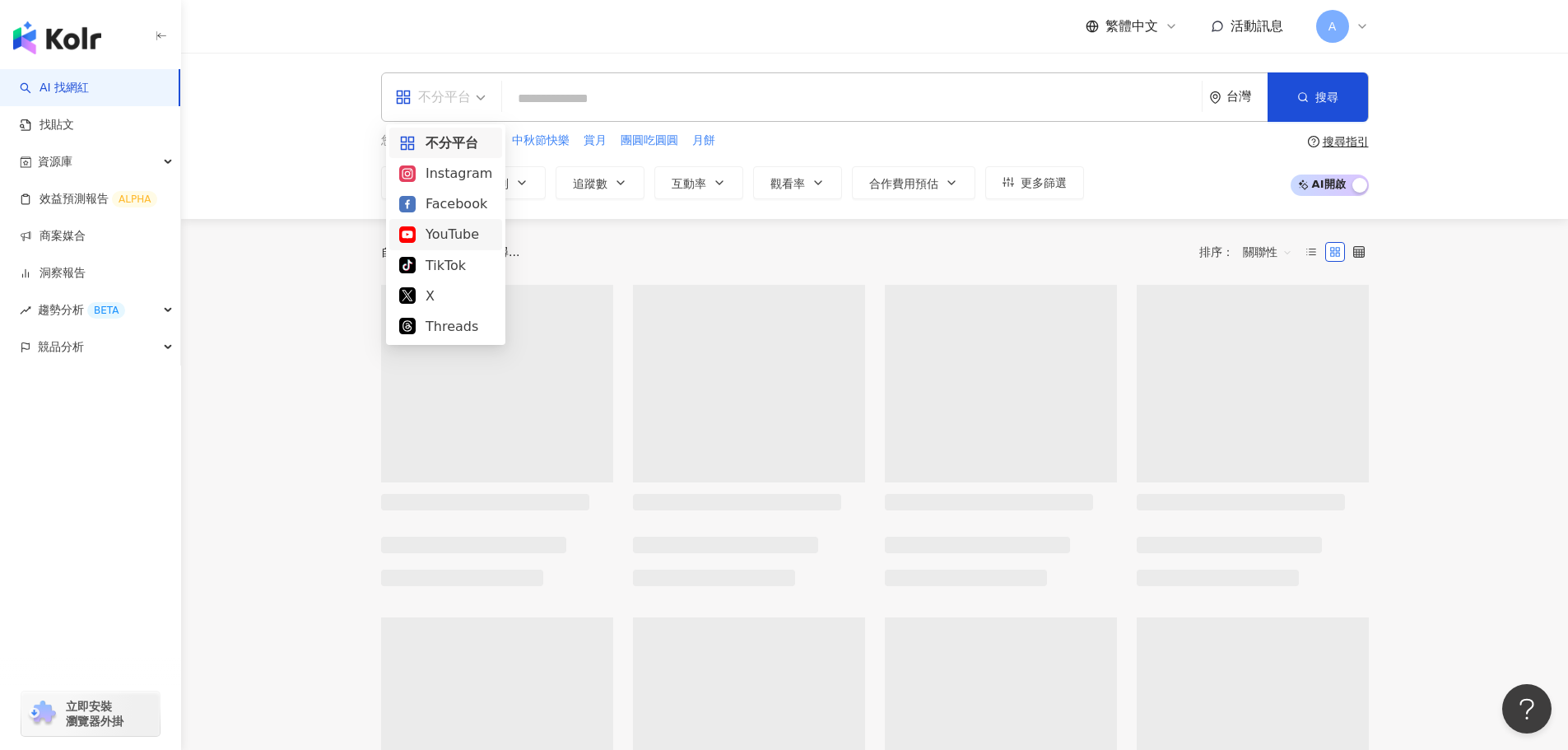
click at [474, 233] on div "YouTube" at bounding box center [445, 234] width 93 height 21
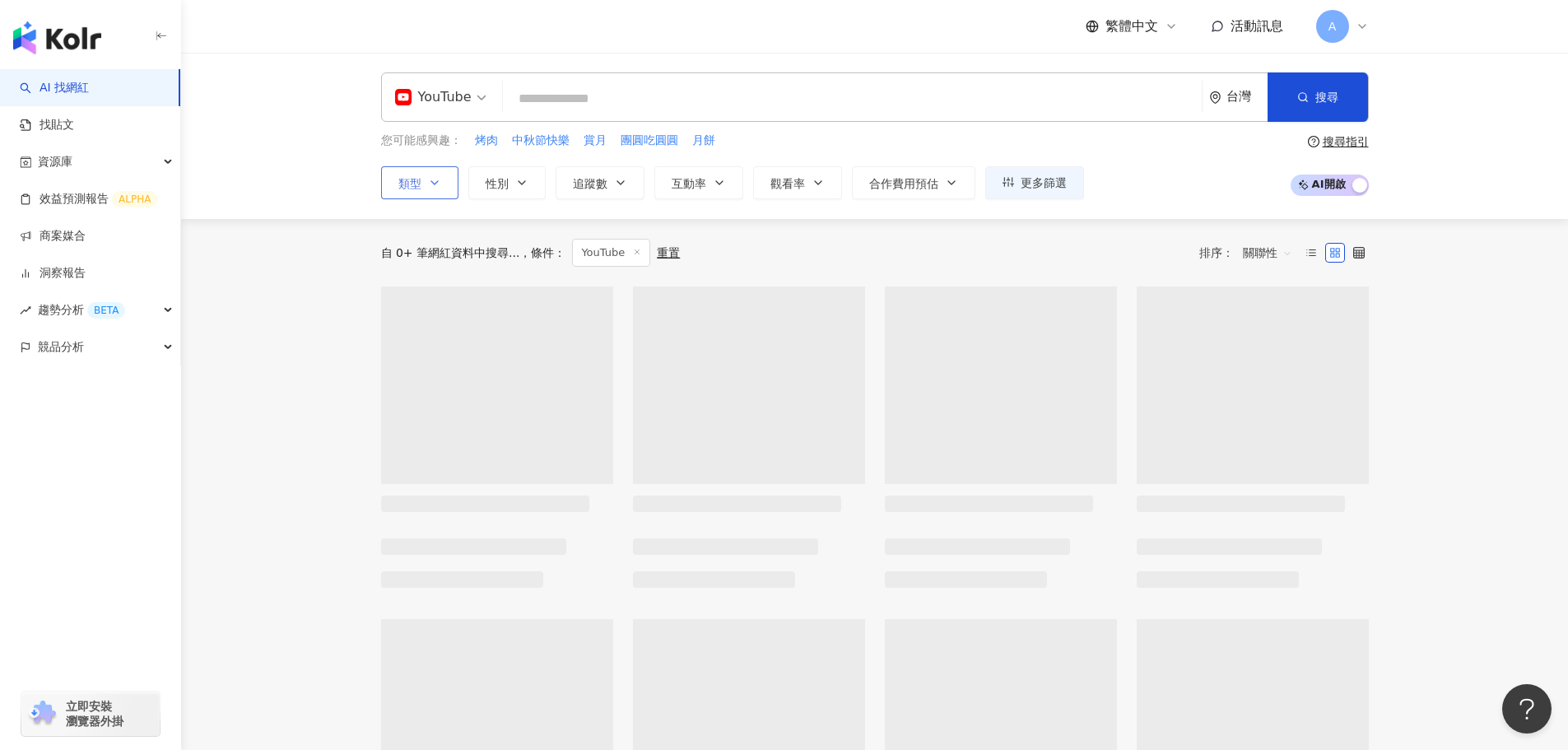
click at [429, 183] on icon "button" at bounding box center [434, 183] width 13 height 13
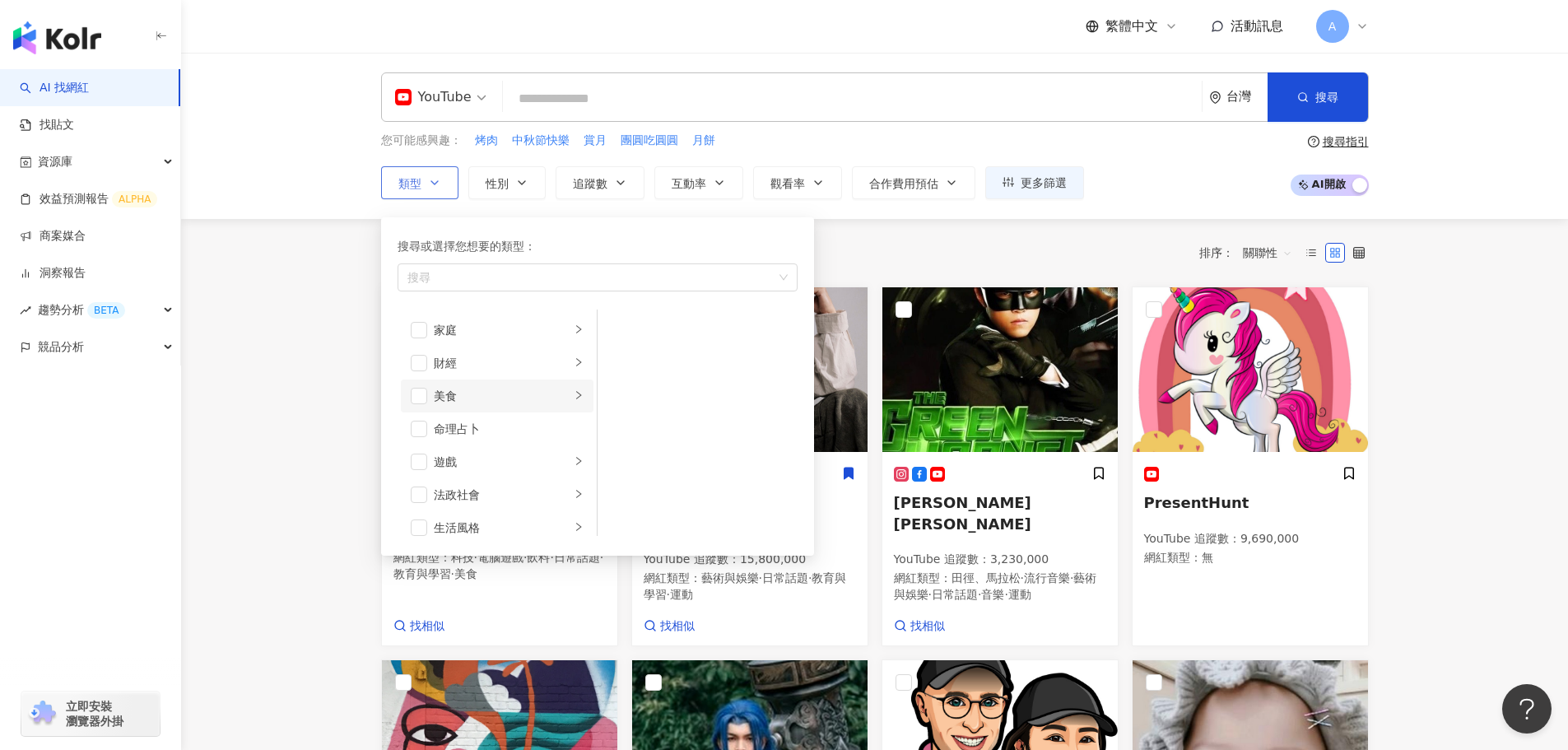
scroll to position [165, 0]
click at [419, 396] on span "button" at bounding box center [419, 395] width 16 height 16
click at [1150, 196] on div "您可能感興趣： 烤肉 中秋節快樂 賞月 團圓吃圓圓 月餅 類型 搜尋或選擇您想要的類型： 美食 藝術與娛樂 美妝時尚 氣候和環境 日常話題 教育與學習 家庭 …" at bounding box center [874, 165] width 988 height 67
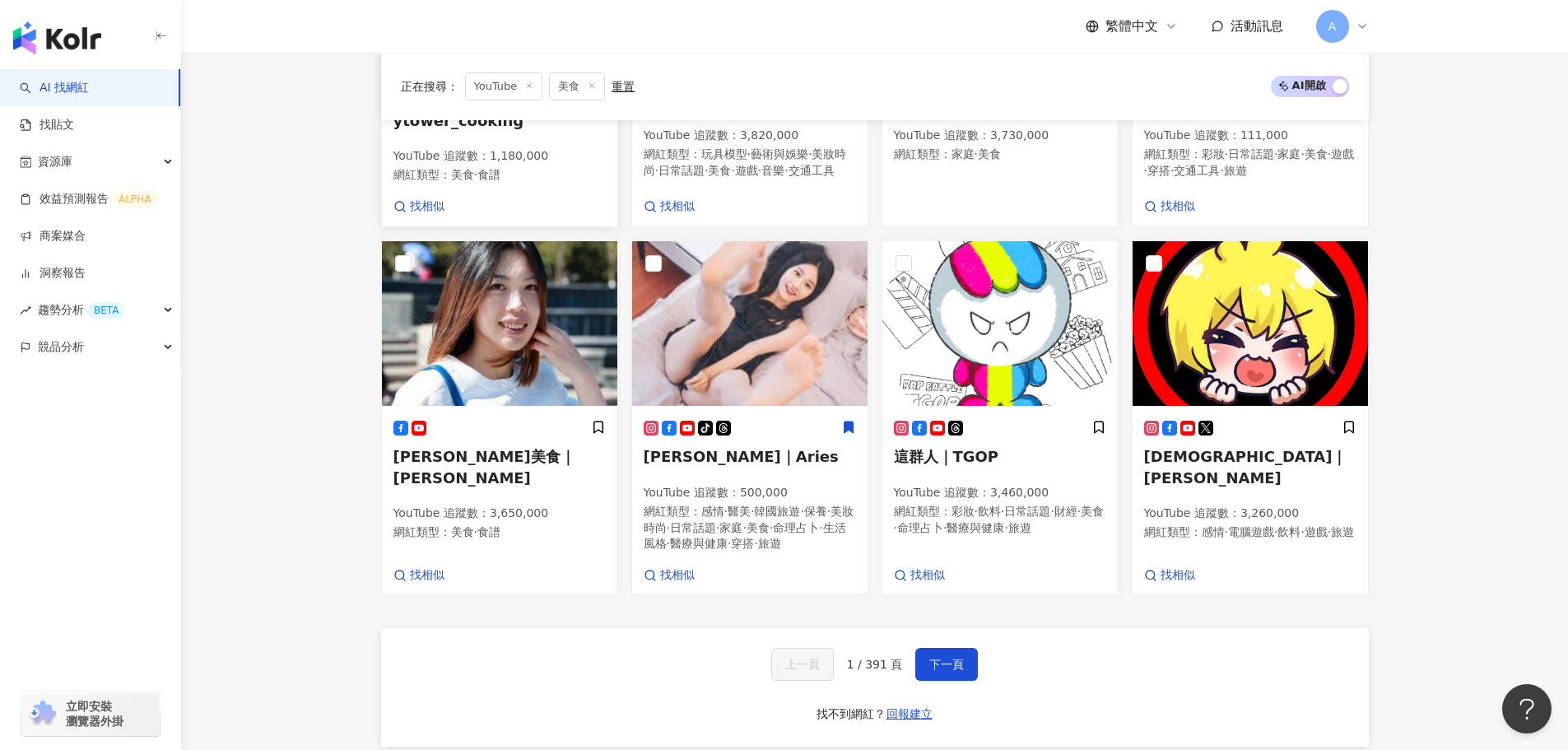
scroll to position [1235, 0]
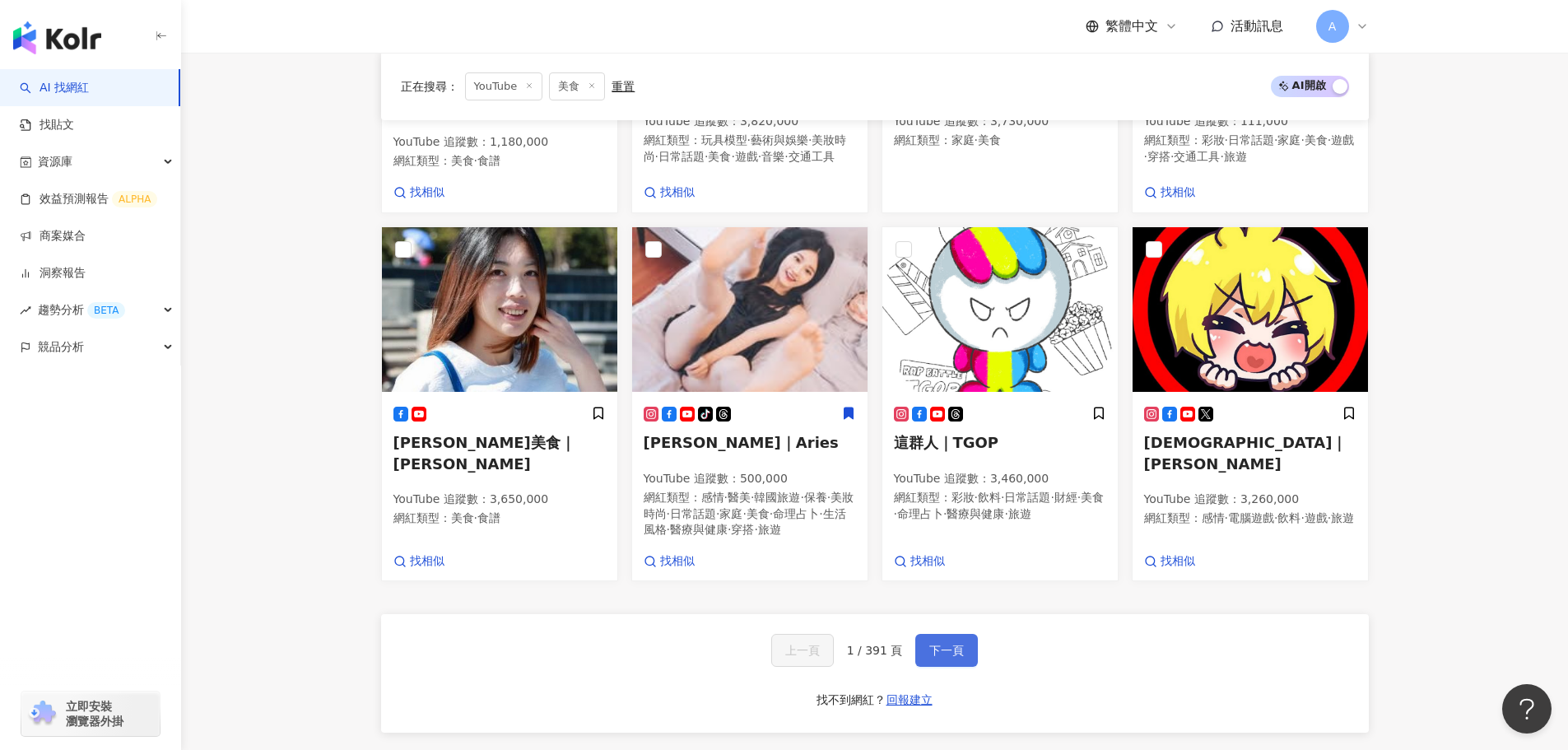
click at [938, 644] on button "下一頁" at bounding box center [946, 650] width 63 height 33
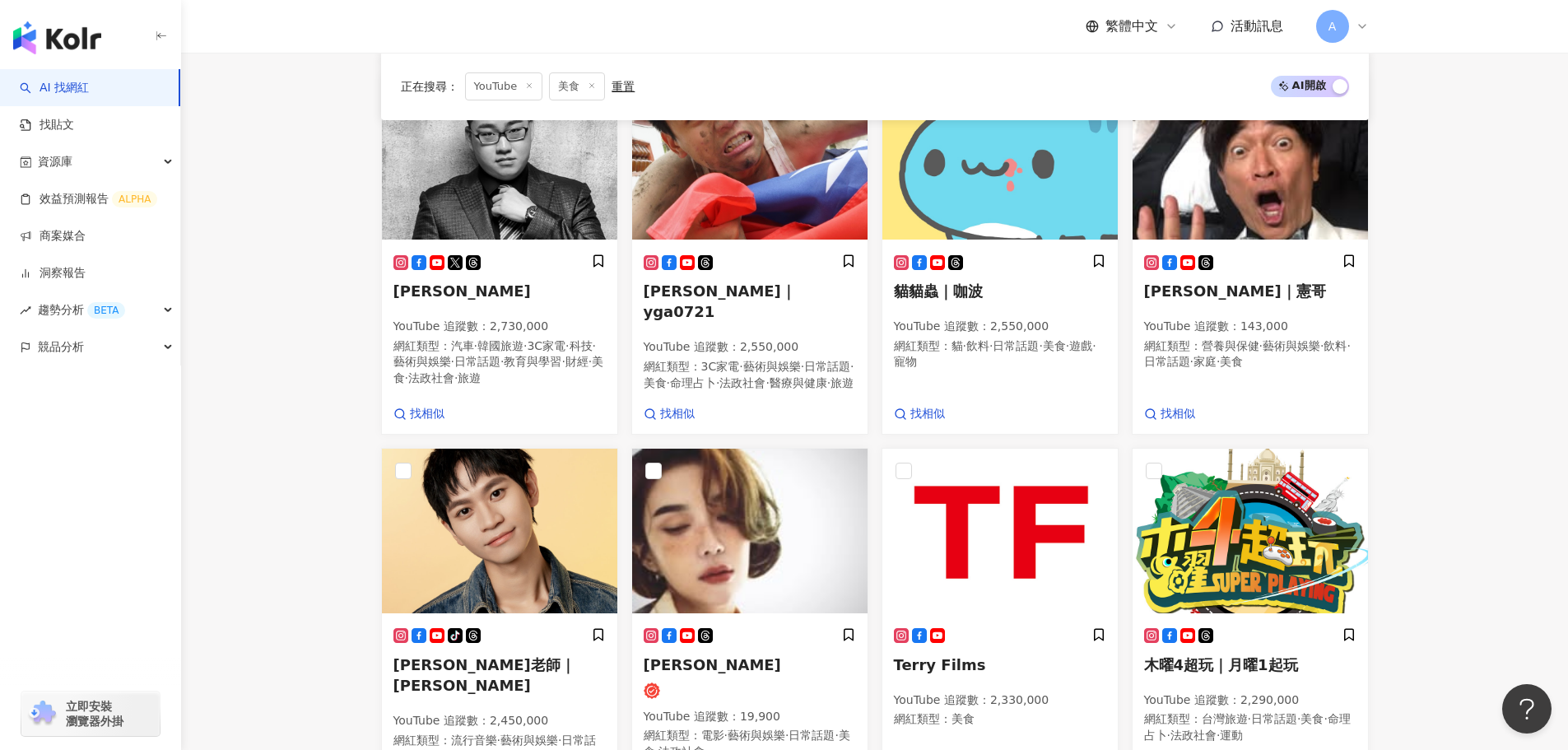
scroll to position [1148, 0]
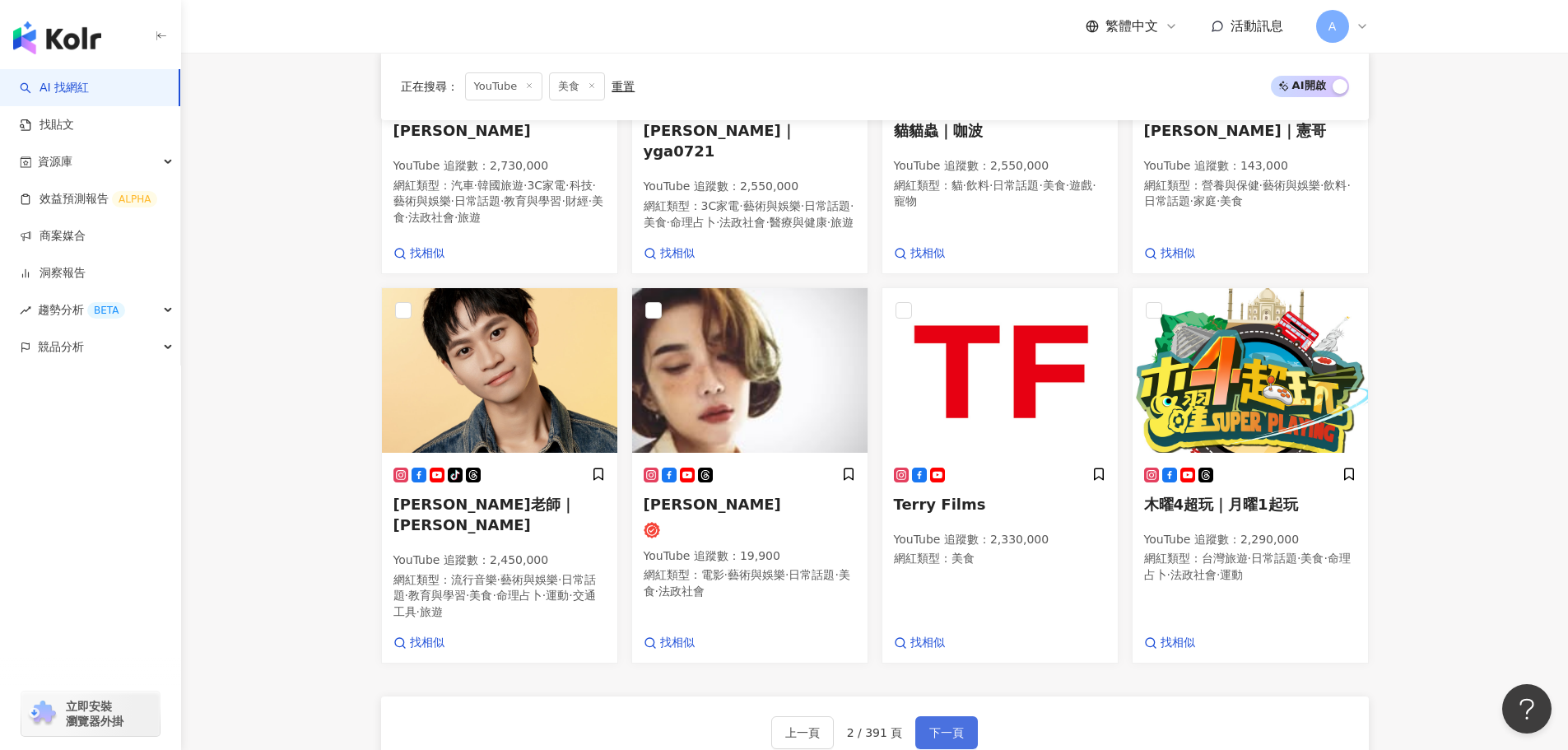
click at [945, 716] on button "下一頁" at bounding box center [946, 733] width 63 height 33
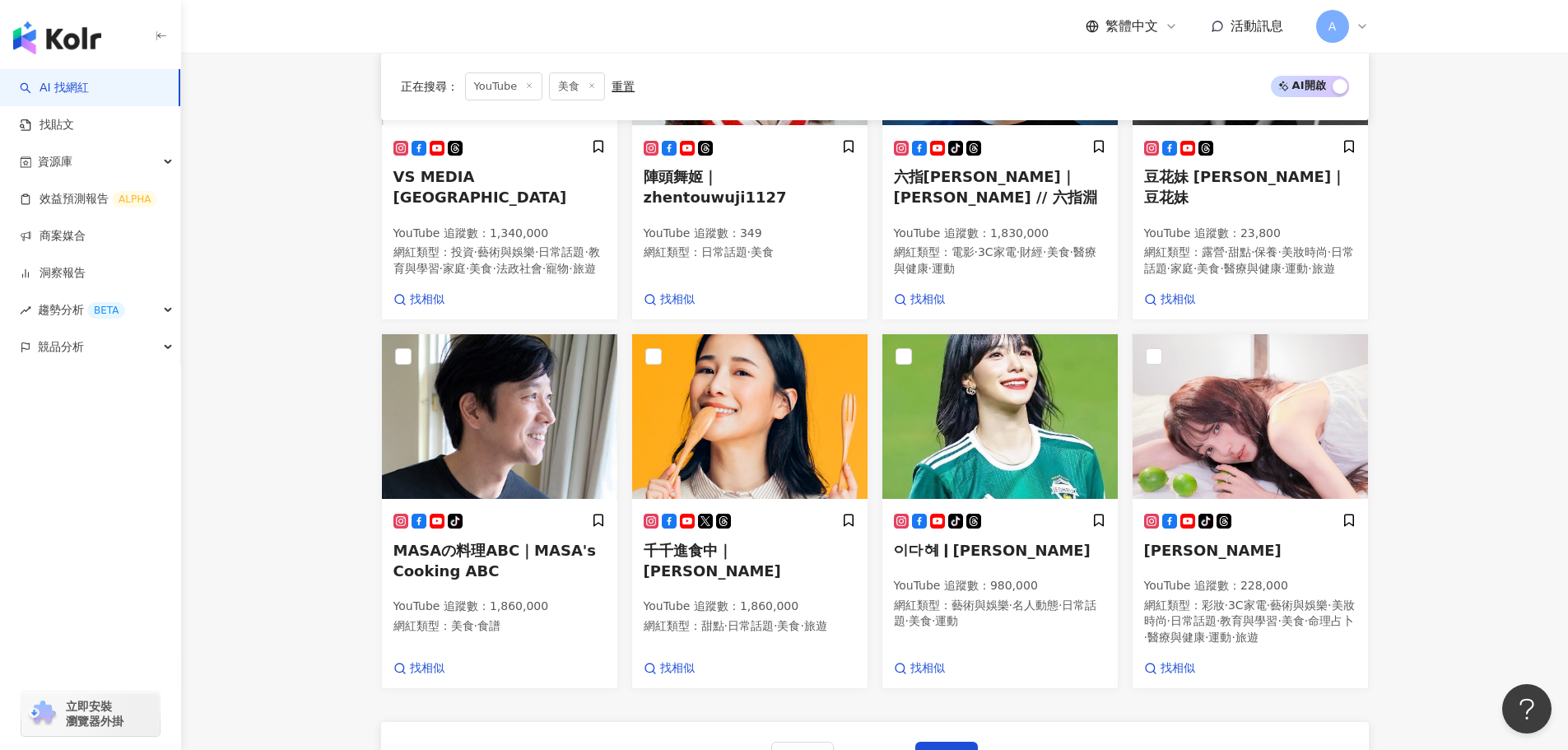
scroll to position [1153, 0]
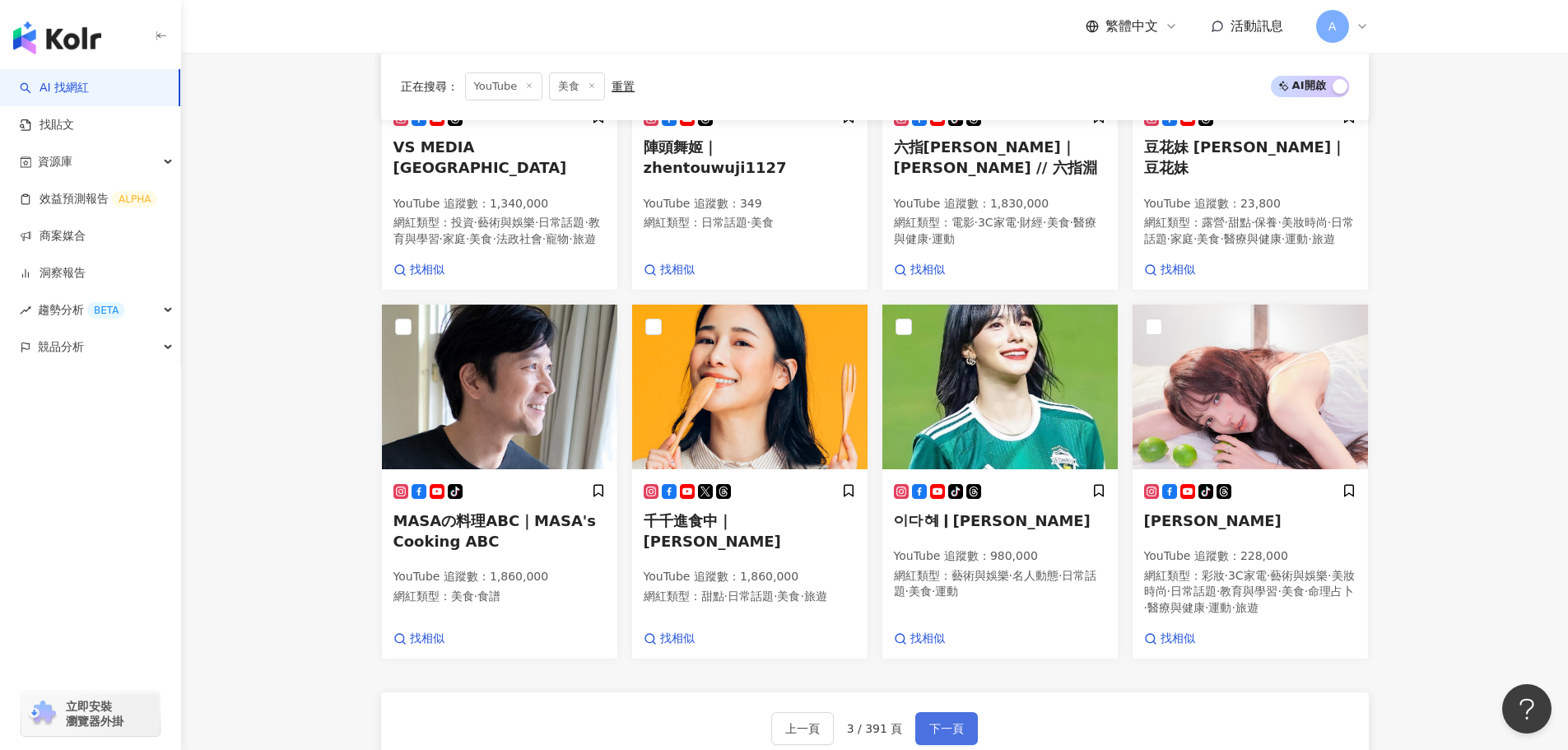
click at [959, 722] on span "下一頁" at bounding box center [946, 728] width 35 height 13
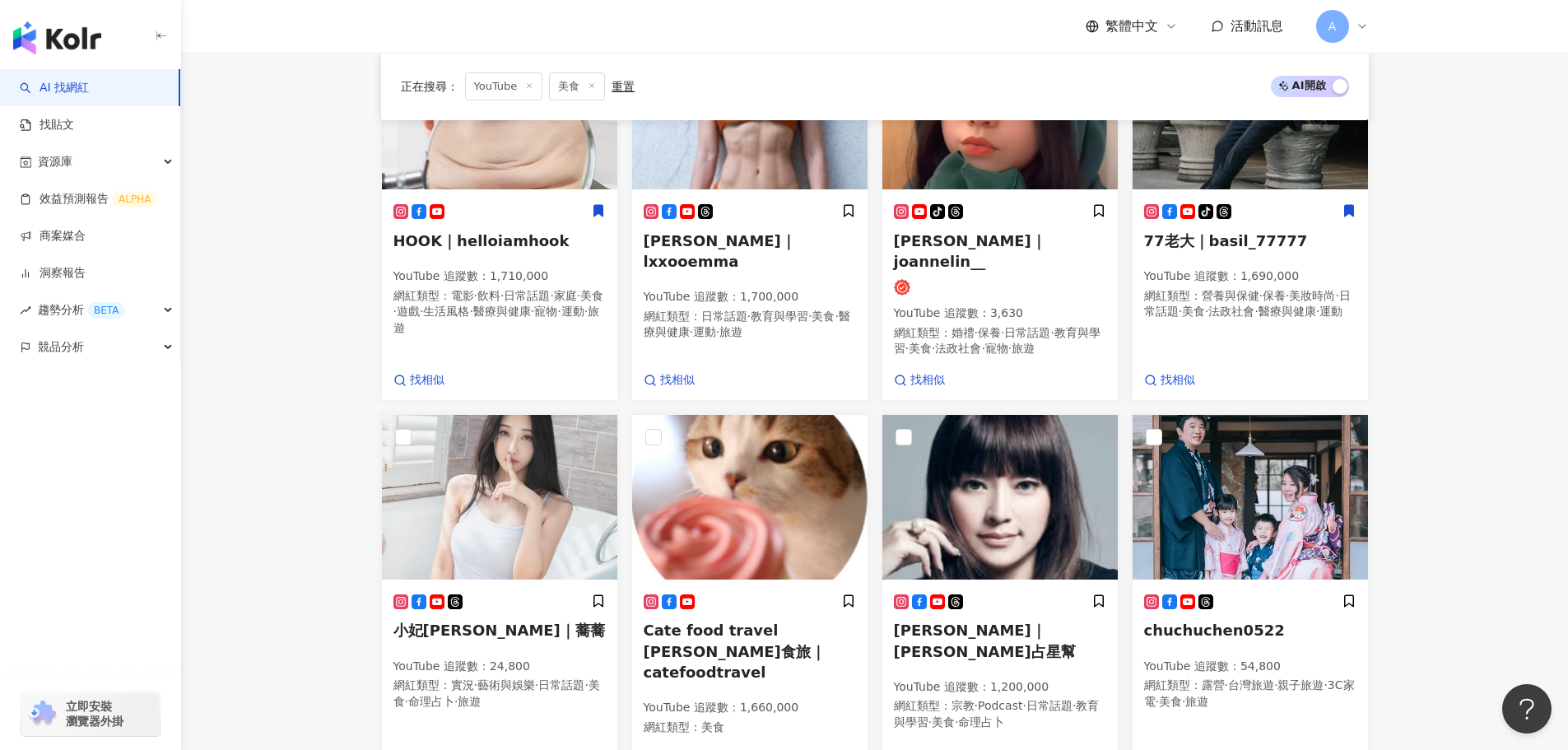
scroll to position [1240, 0]
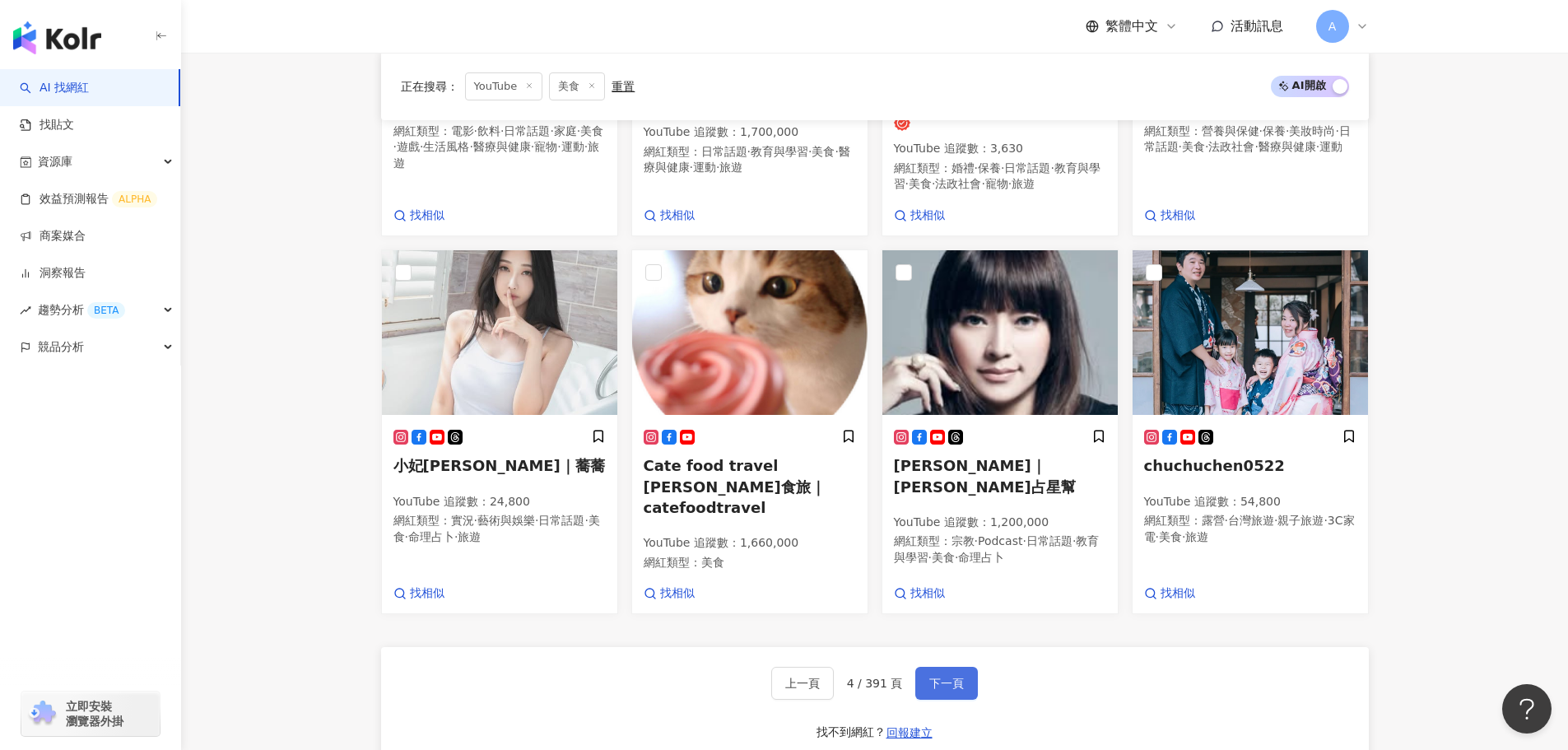
click at [957, 676] on span "下一頁" at bounding box center [946, 683] width 35 height 13
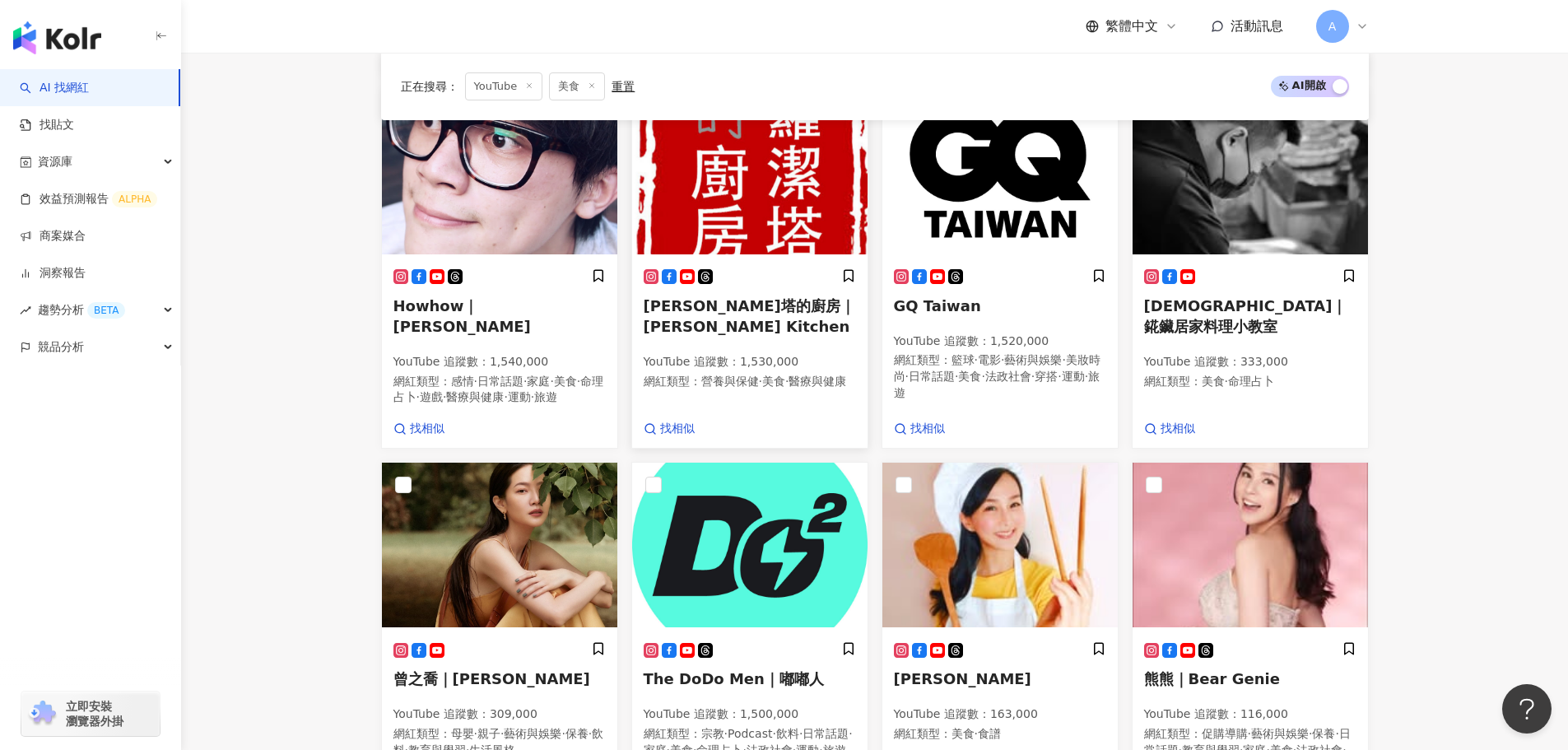
scroll to position [1260, 0]
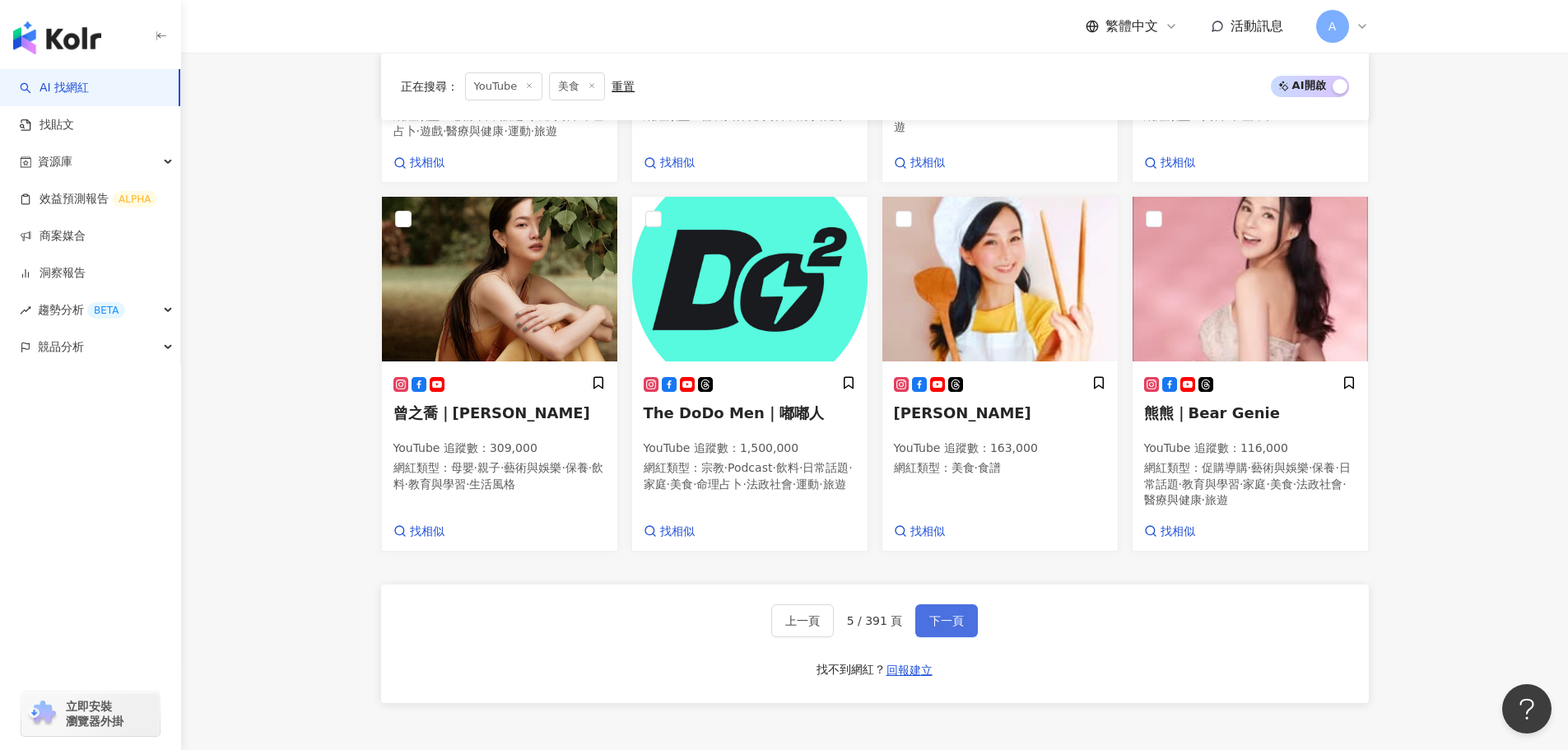
click at [963, 636] on button "下一頁" at bounding box center [946, 621] width 63 height 33
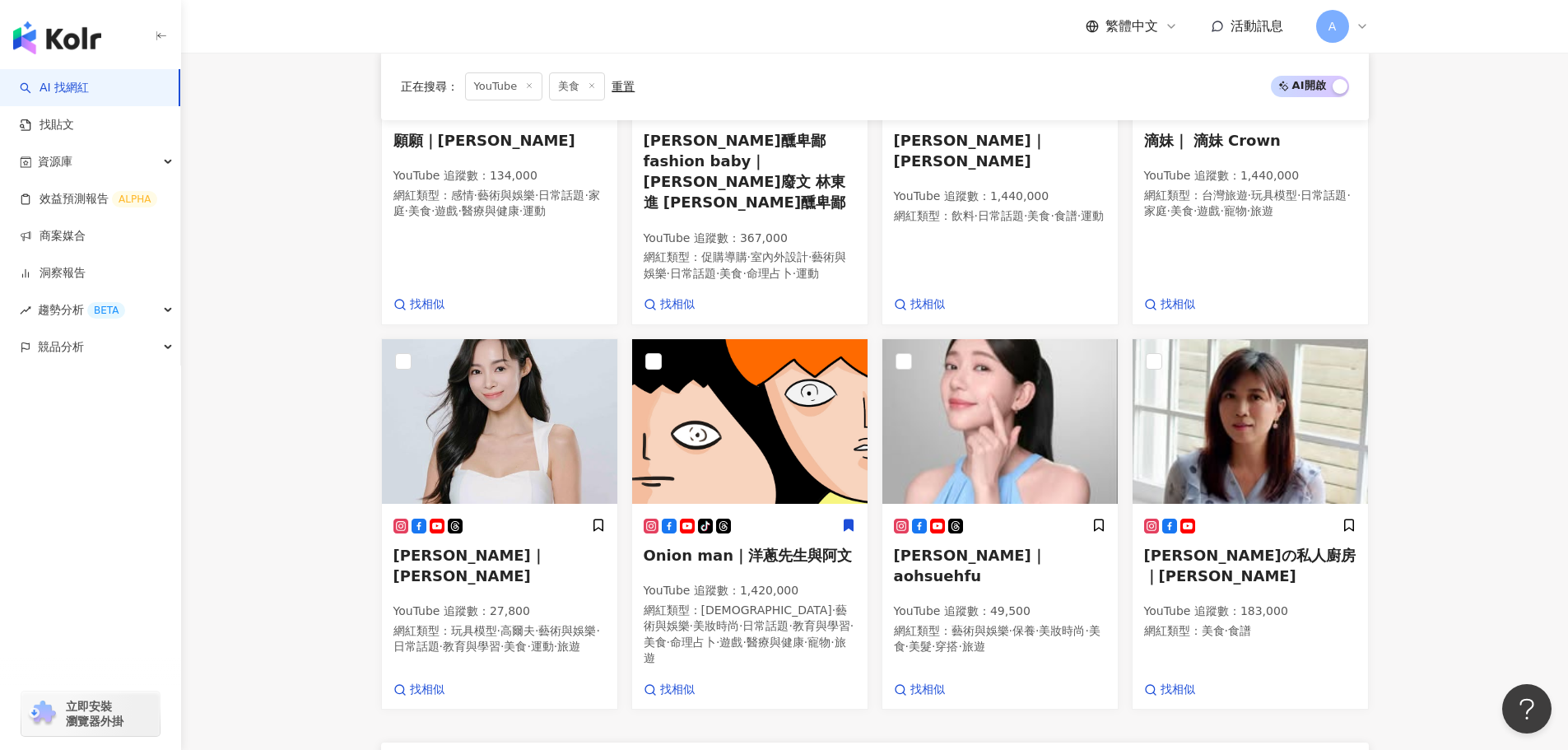
scroll to position [1174, 0]
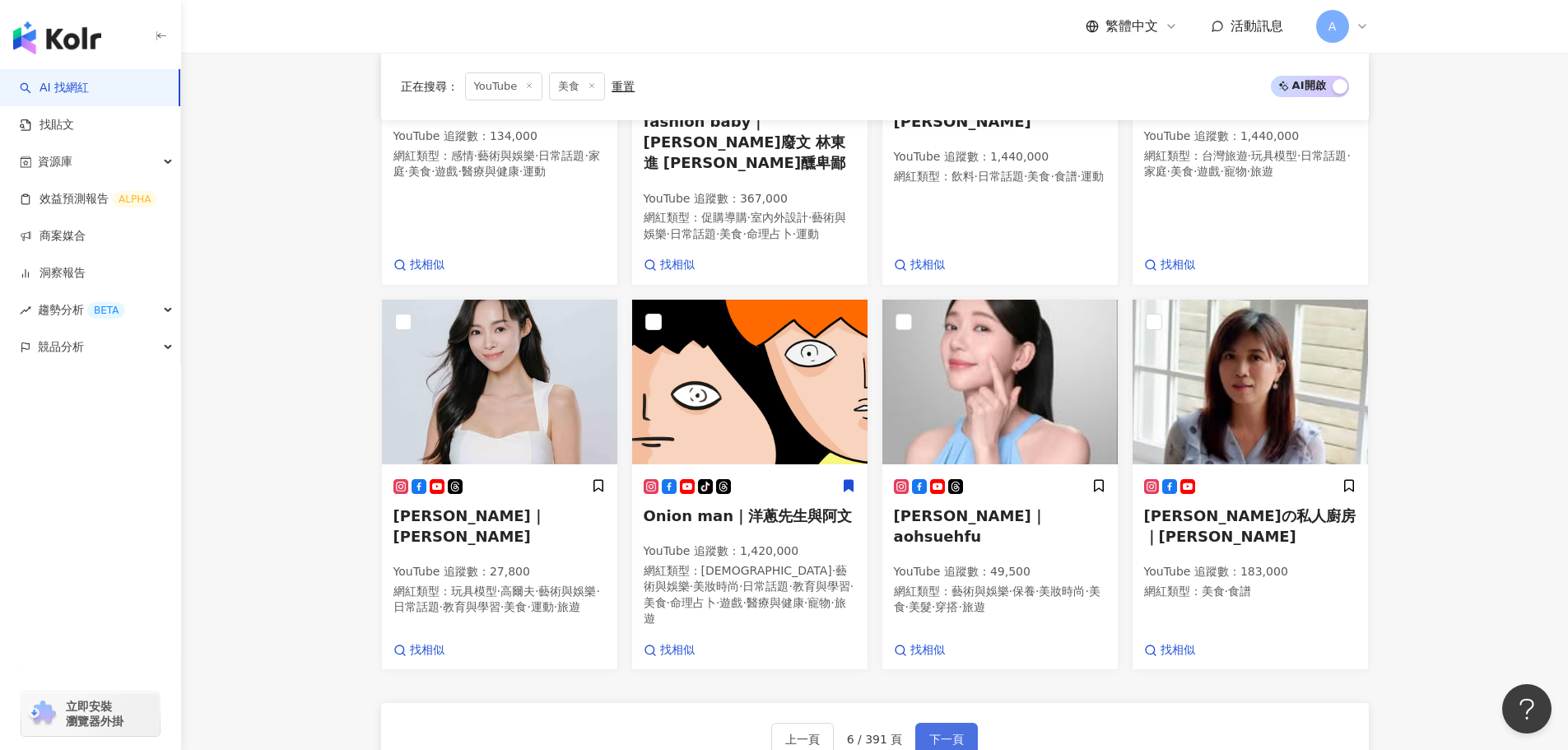
click at [953, 723] on button "下一頁" at bounding box center [946, 739] width 63 height 33
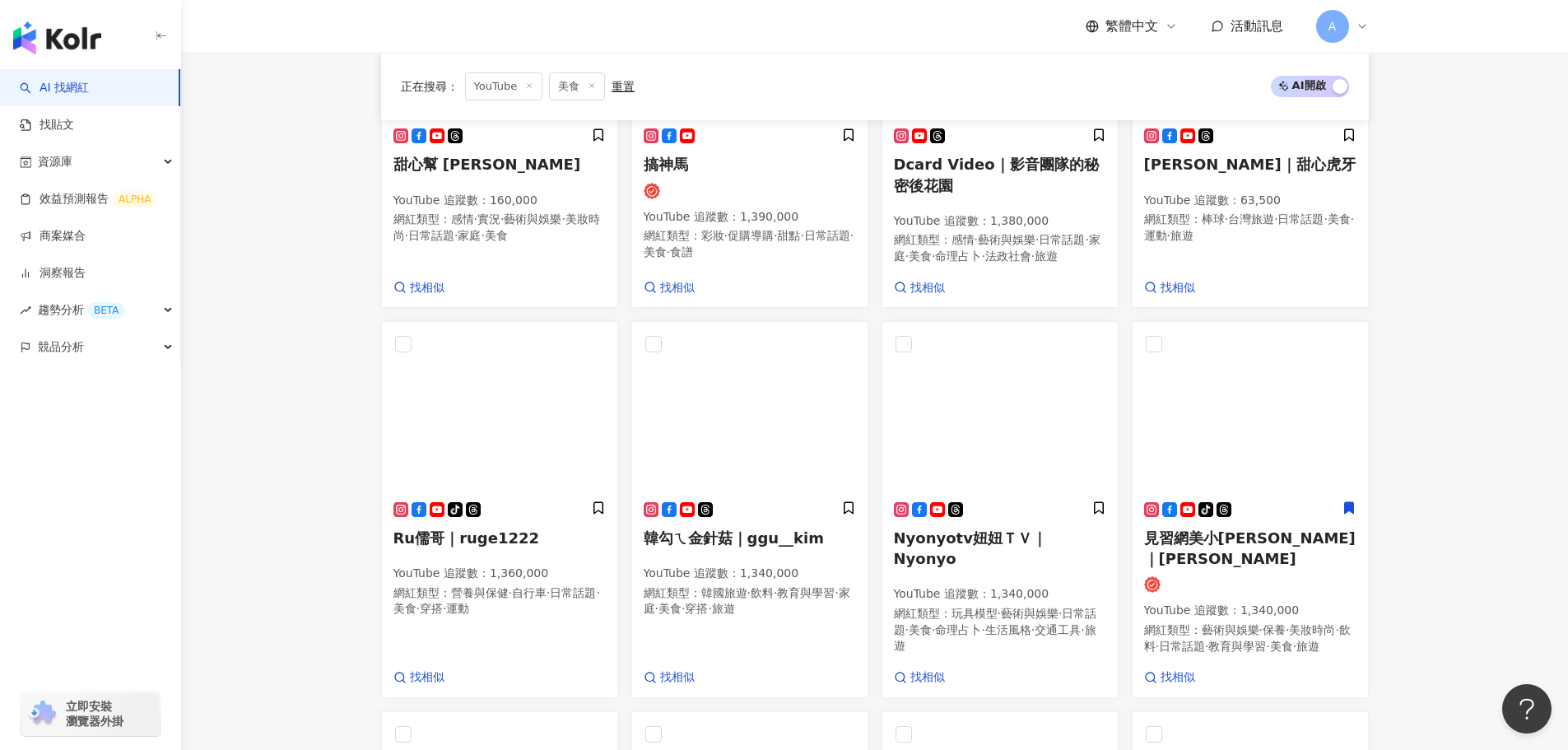
scroll to position [1317, 0]
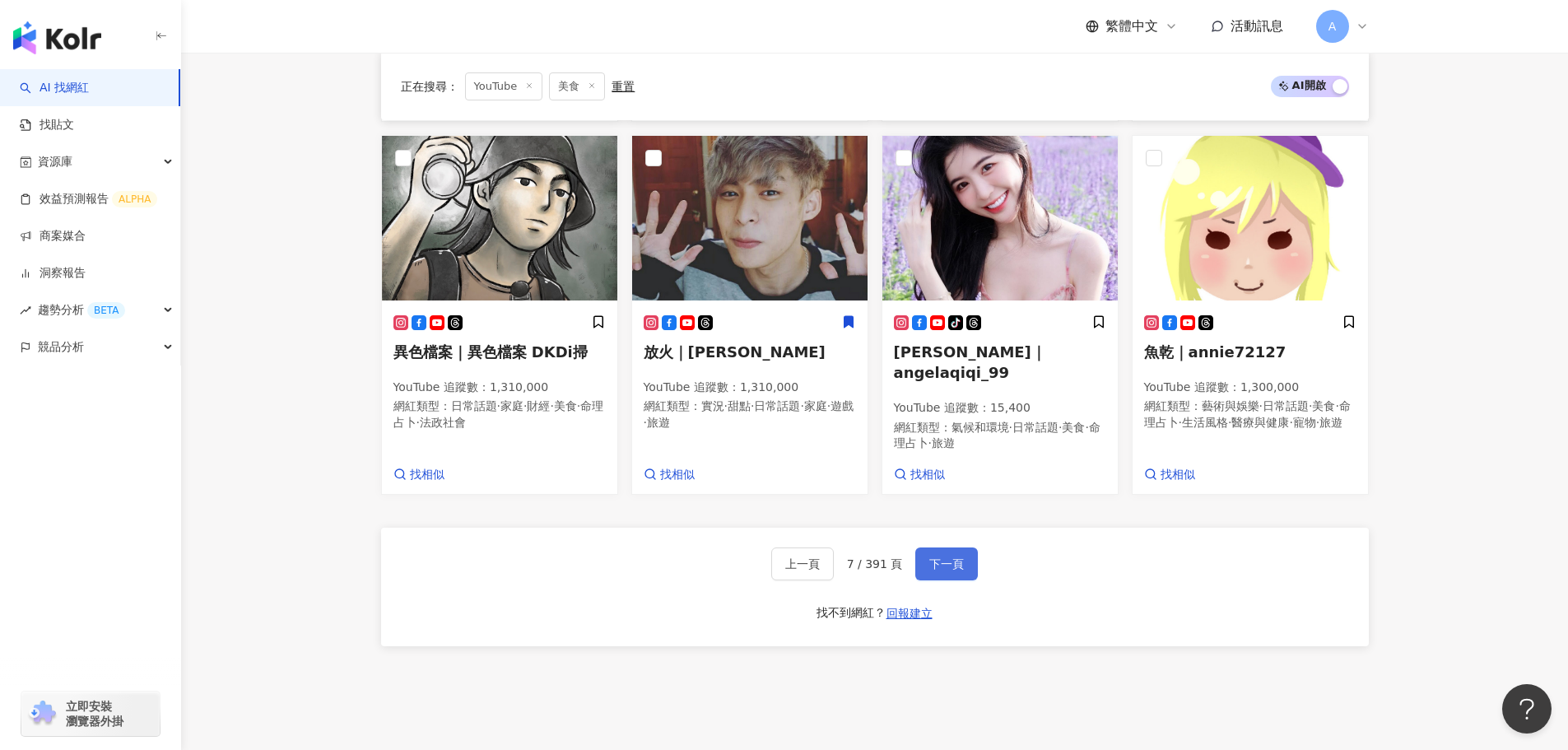
click at [942, 547] on button "下一頁" at bounding box center [946, 564] width 63 height 33
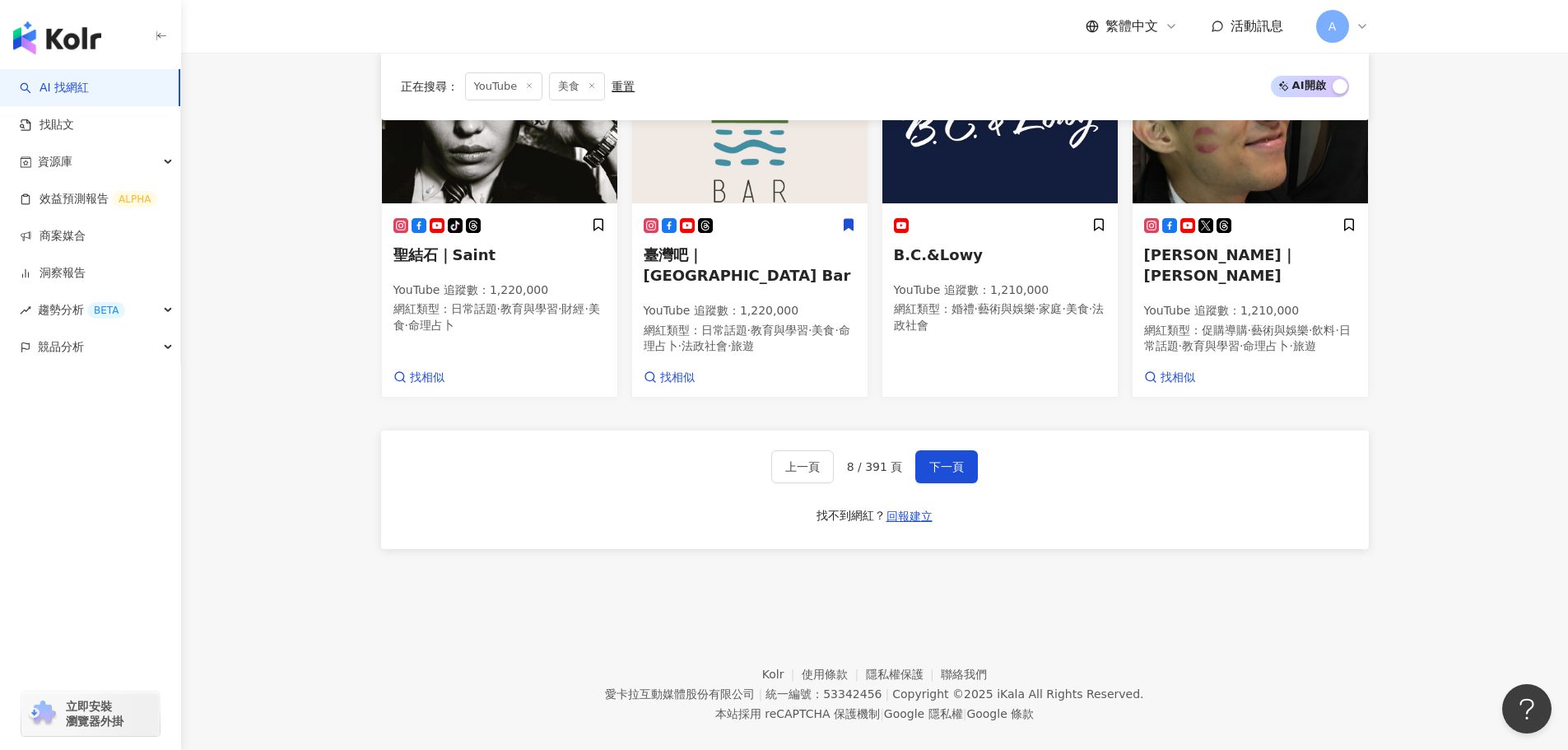
scroll to position [1404, 0]
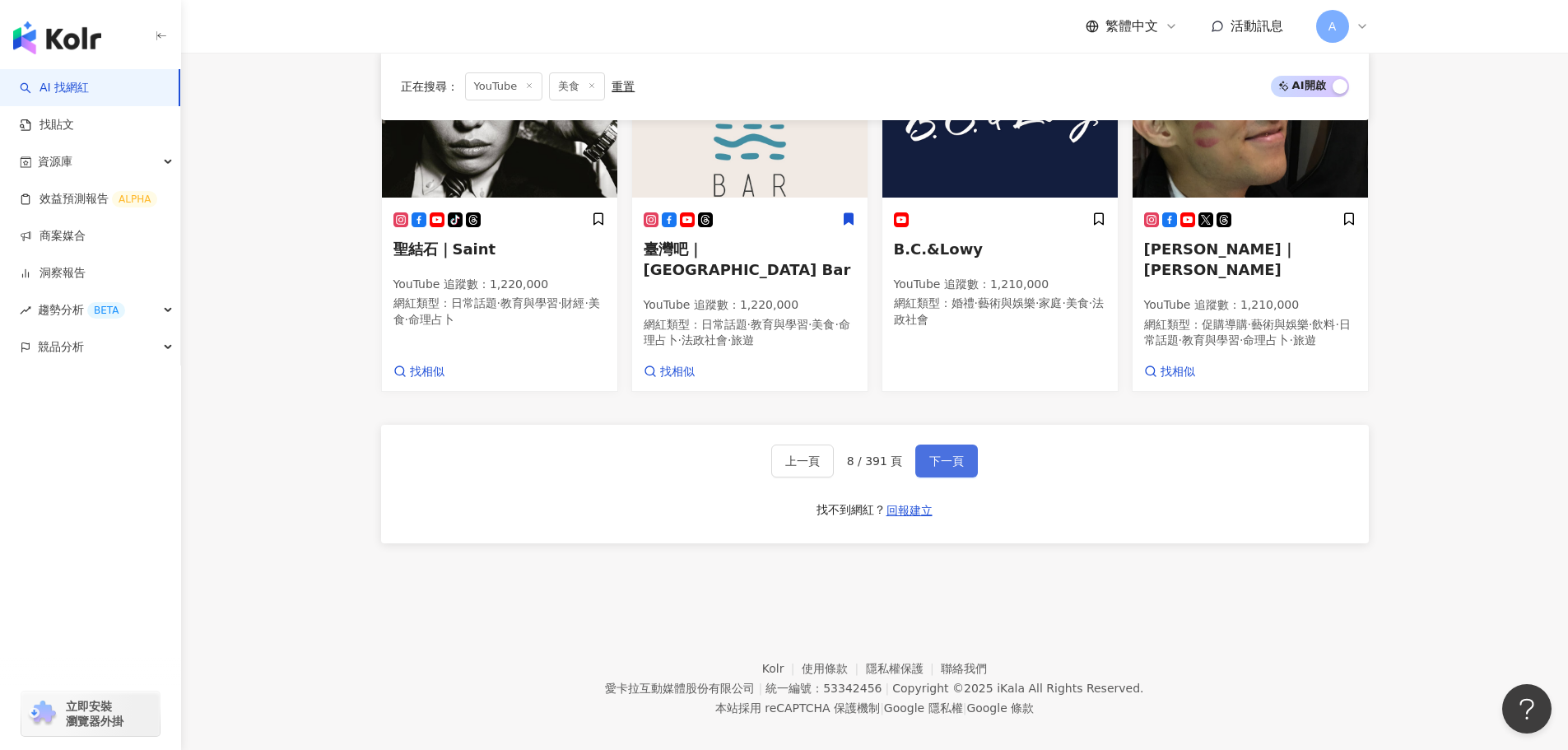
click at [950, 455] on span "下一頁" at bounding box center [946, 461] width 35 height 13
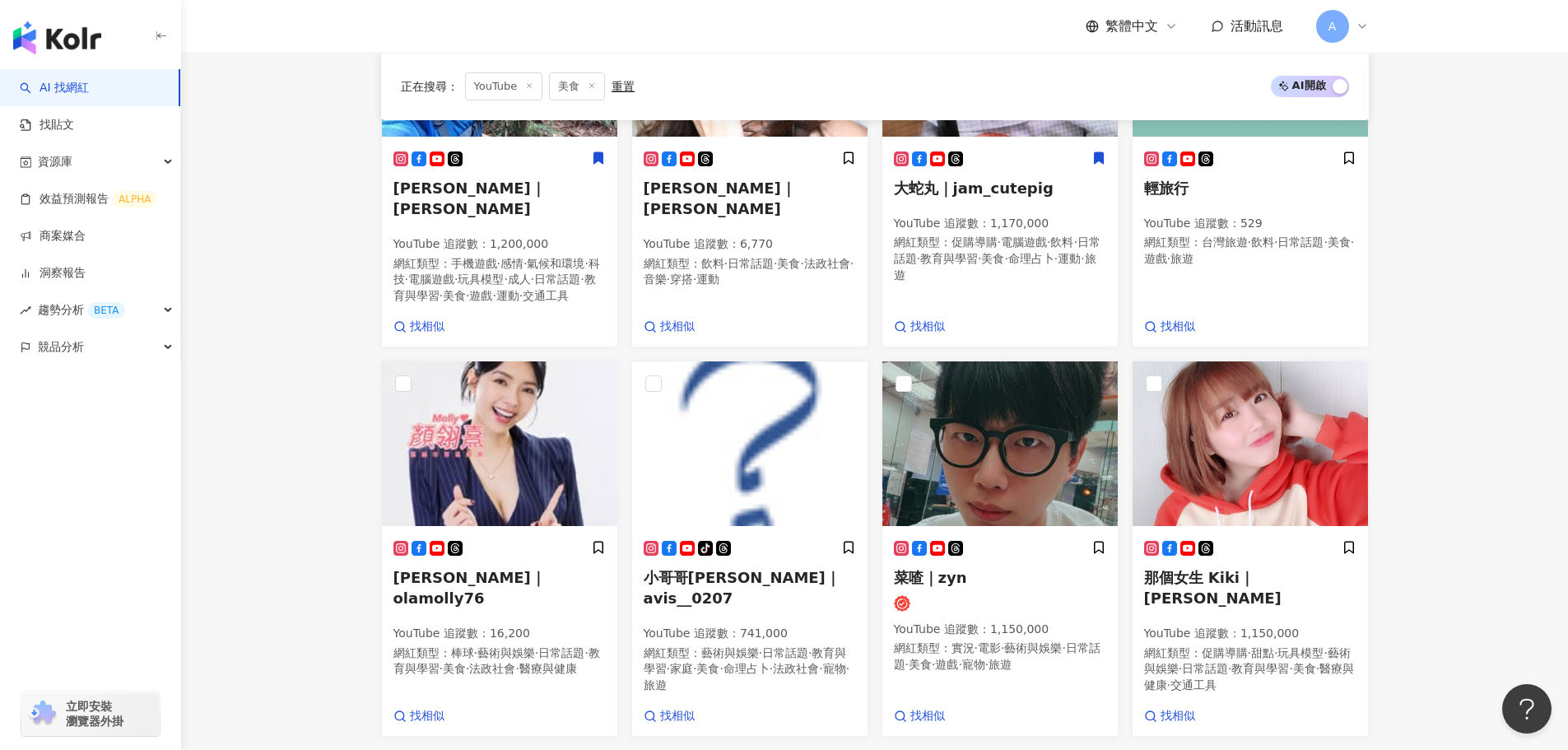
scroll to position [1210, 0]
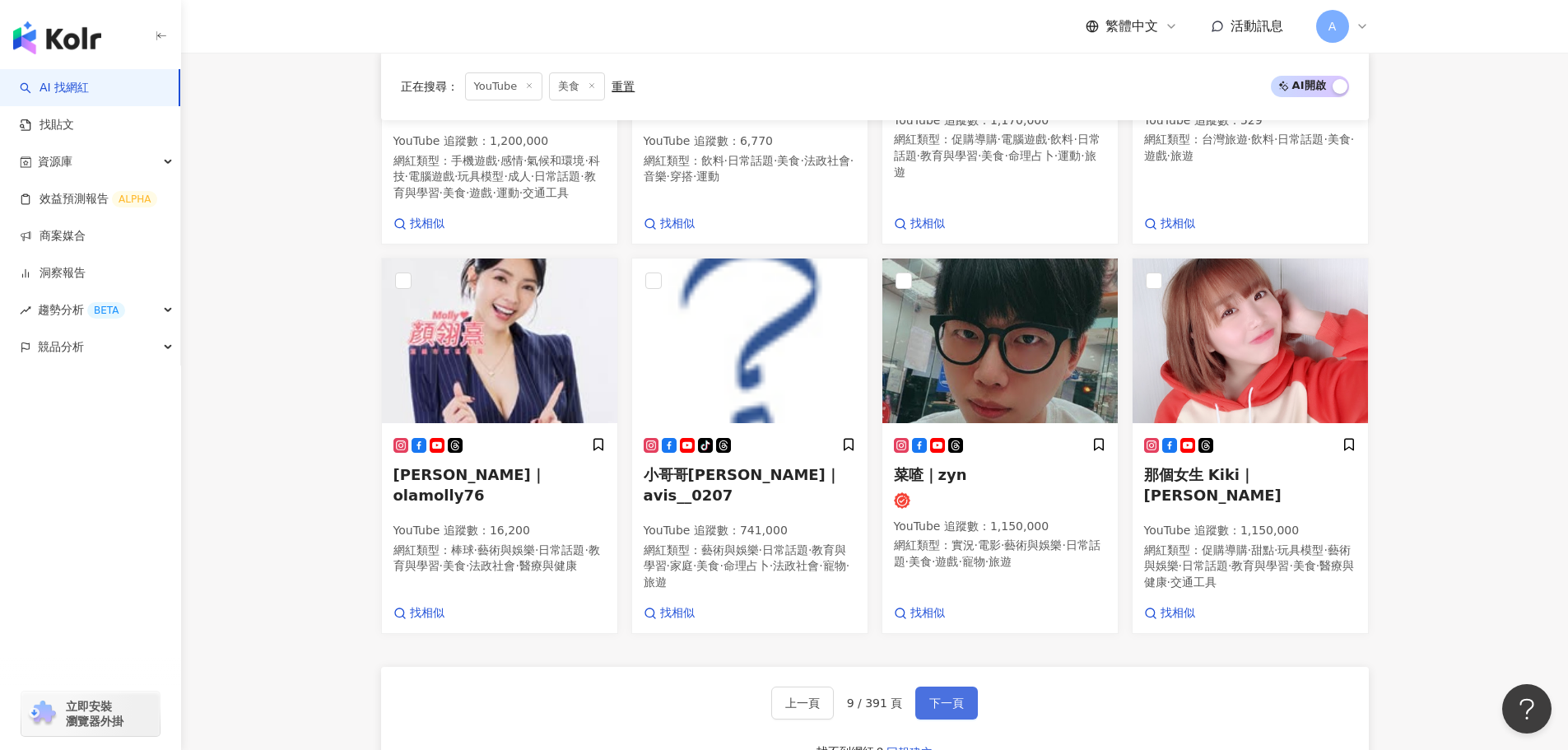
click at [954, 696] on span "下一頁" at bounding box center [946, 703] width 35 height 13
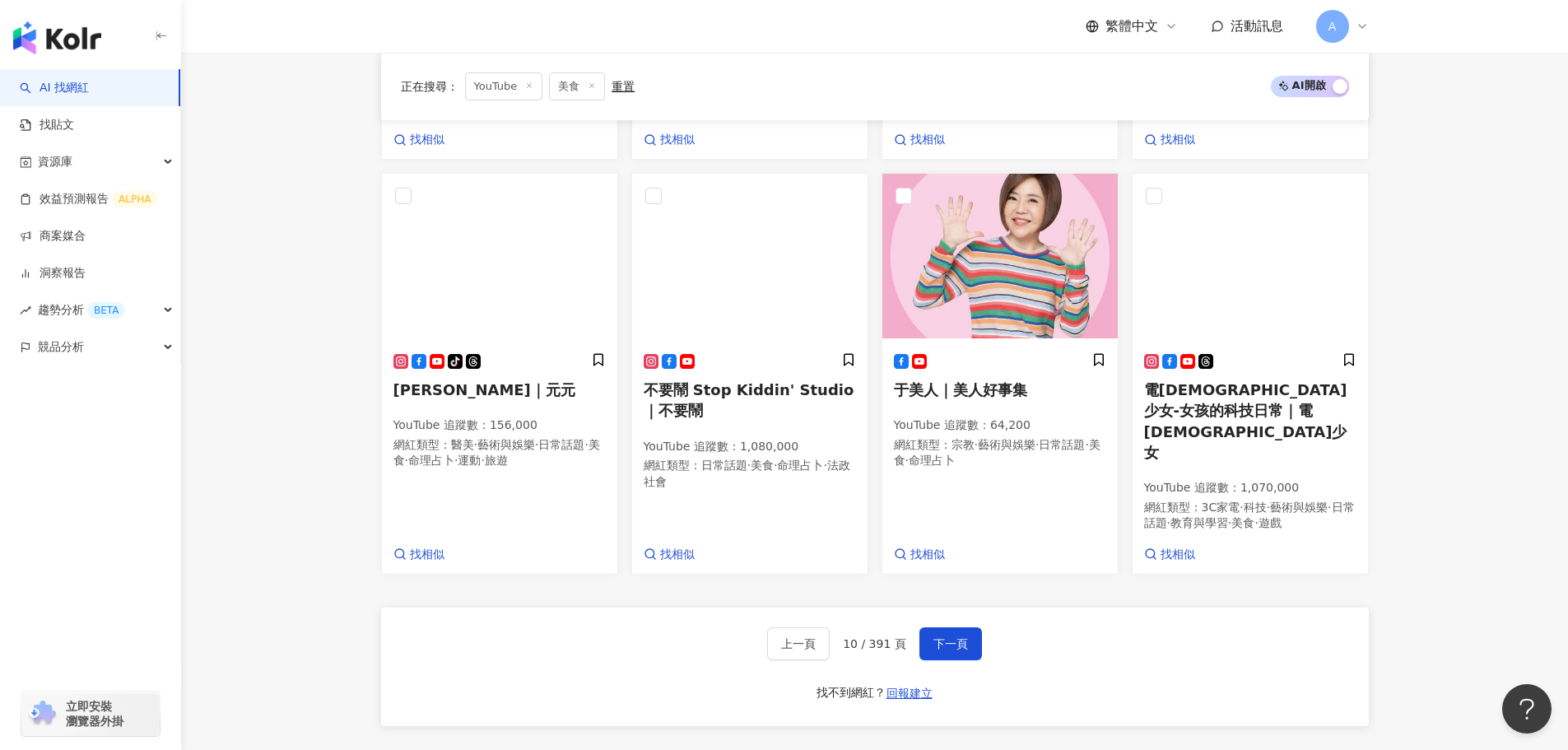
scroll to position [1285, 0]
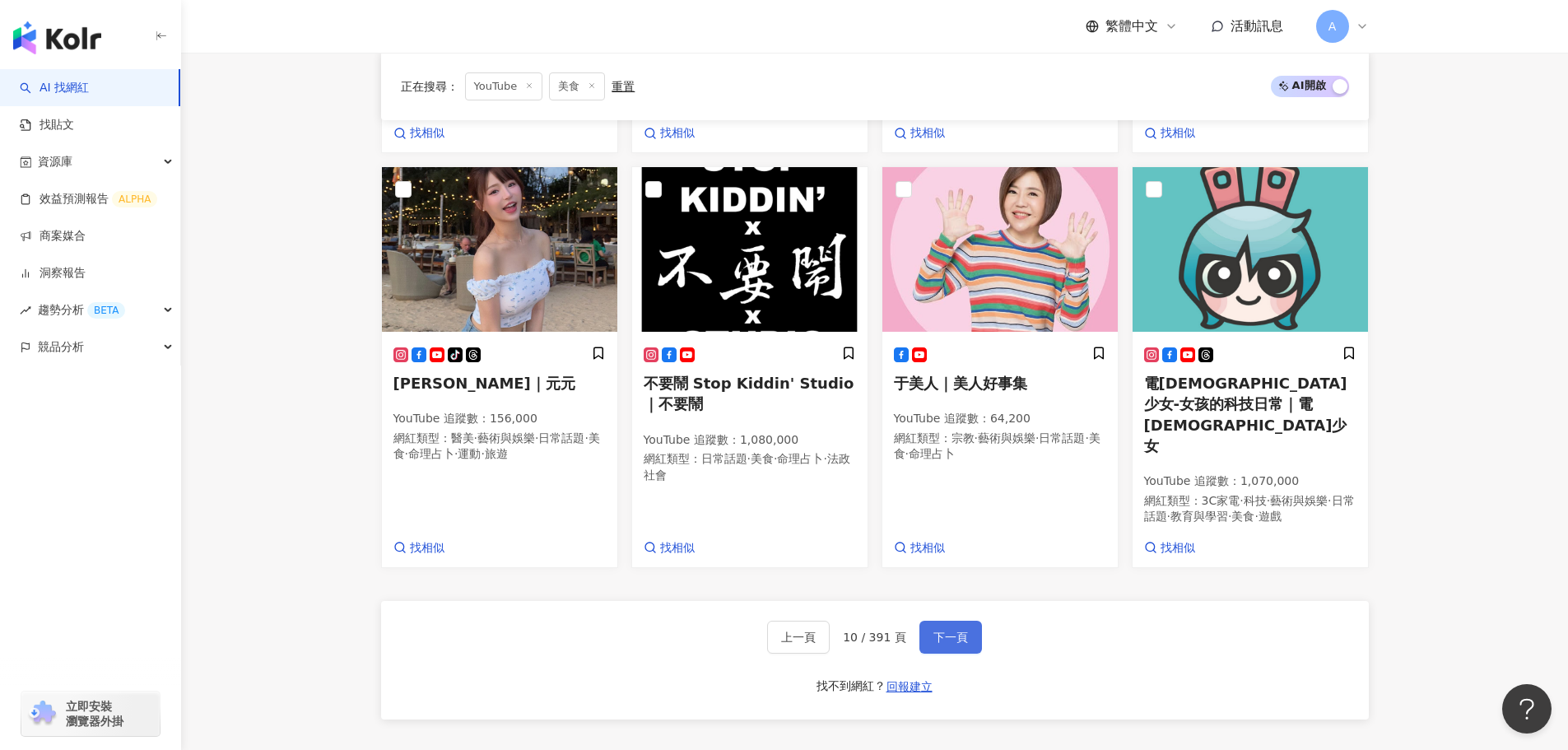
click at [944, 631] on span "下一頁" at bounding box center [951, 637] width 35 height 13
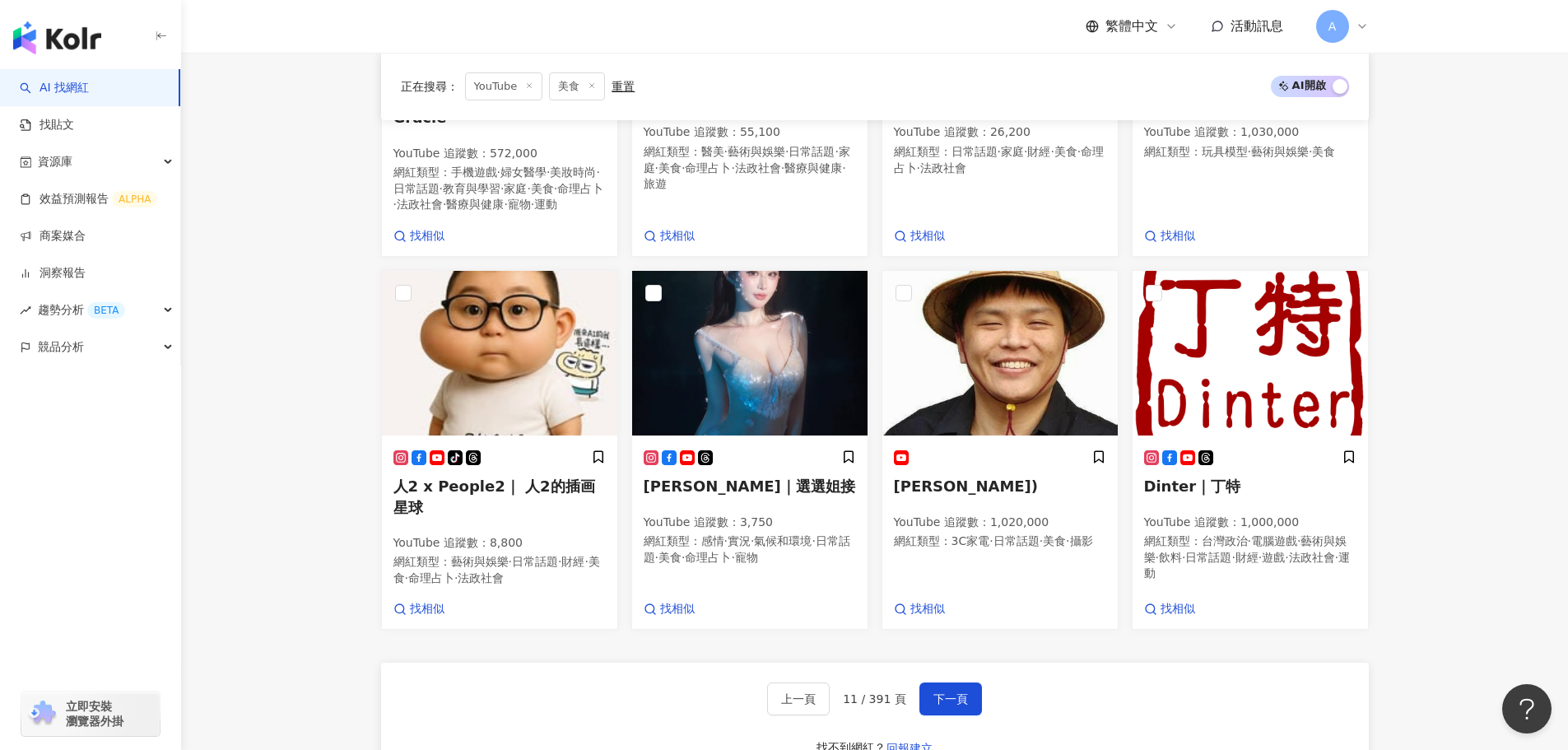
scroll to position [1215, 0]
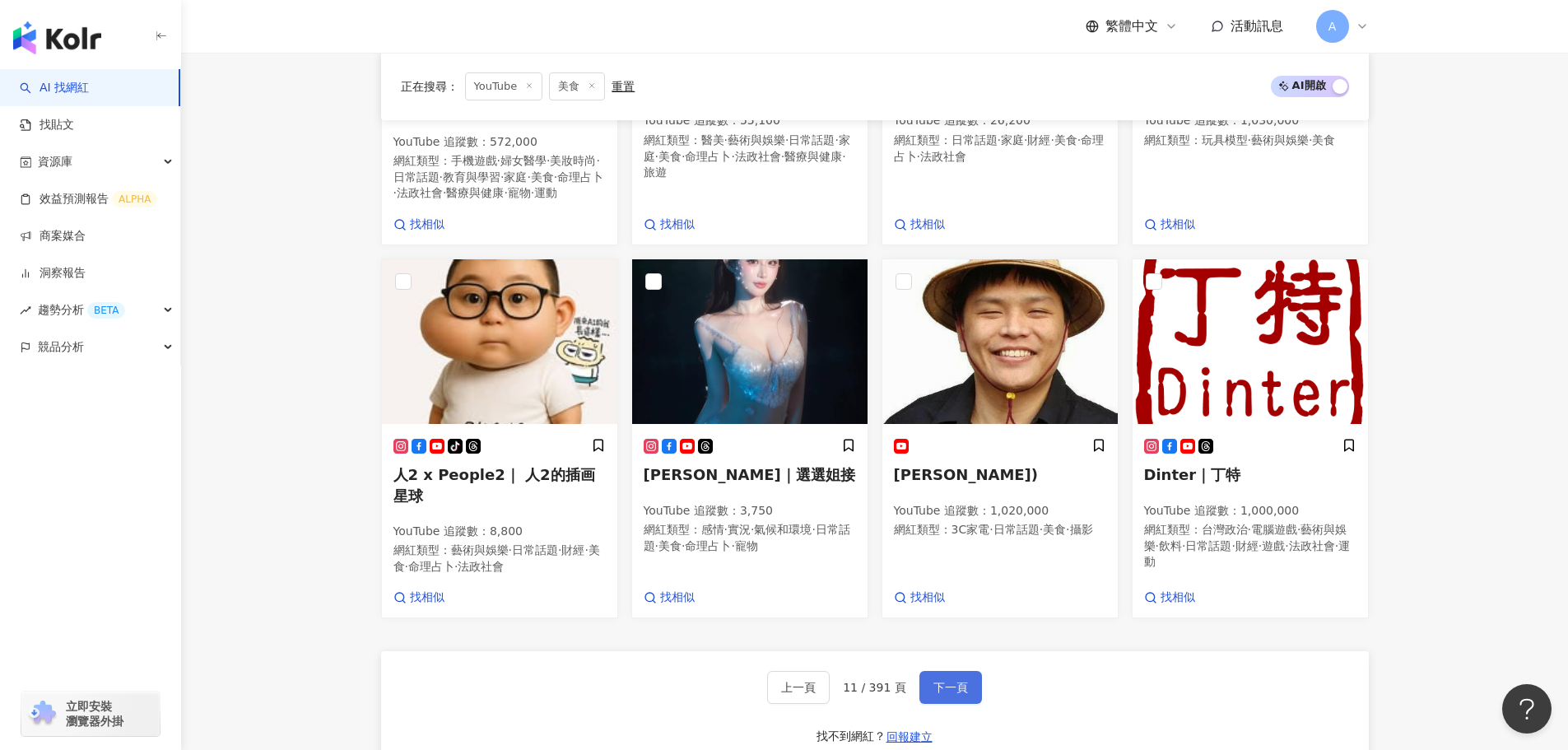
click at [963, 694] on span "下一頁" at bounding box center [951, 687] width 35 height 13
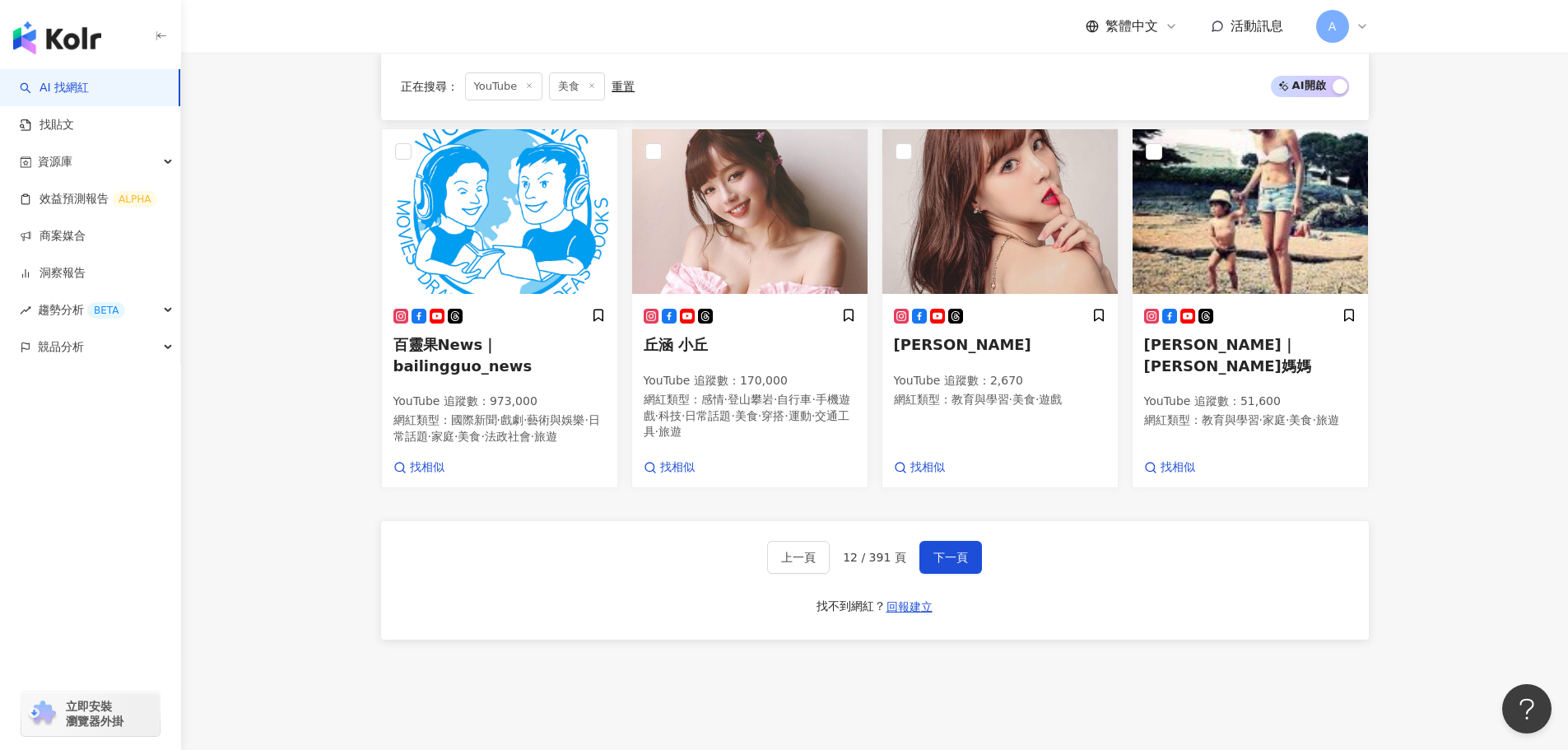
scroll to position [1305, 0]
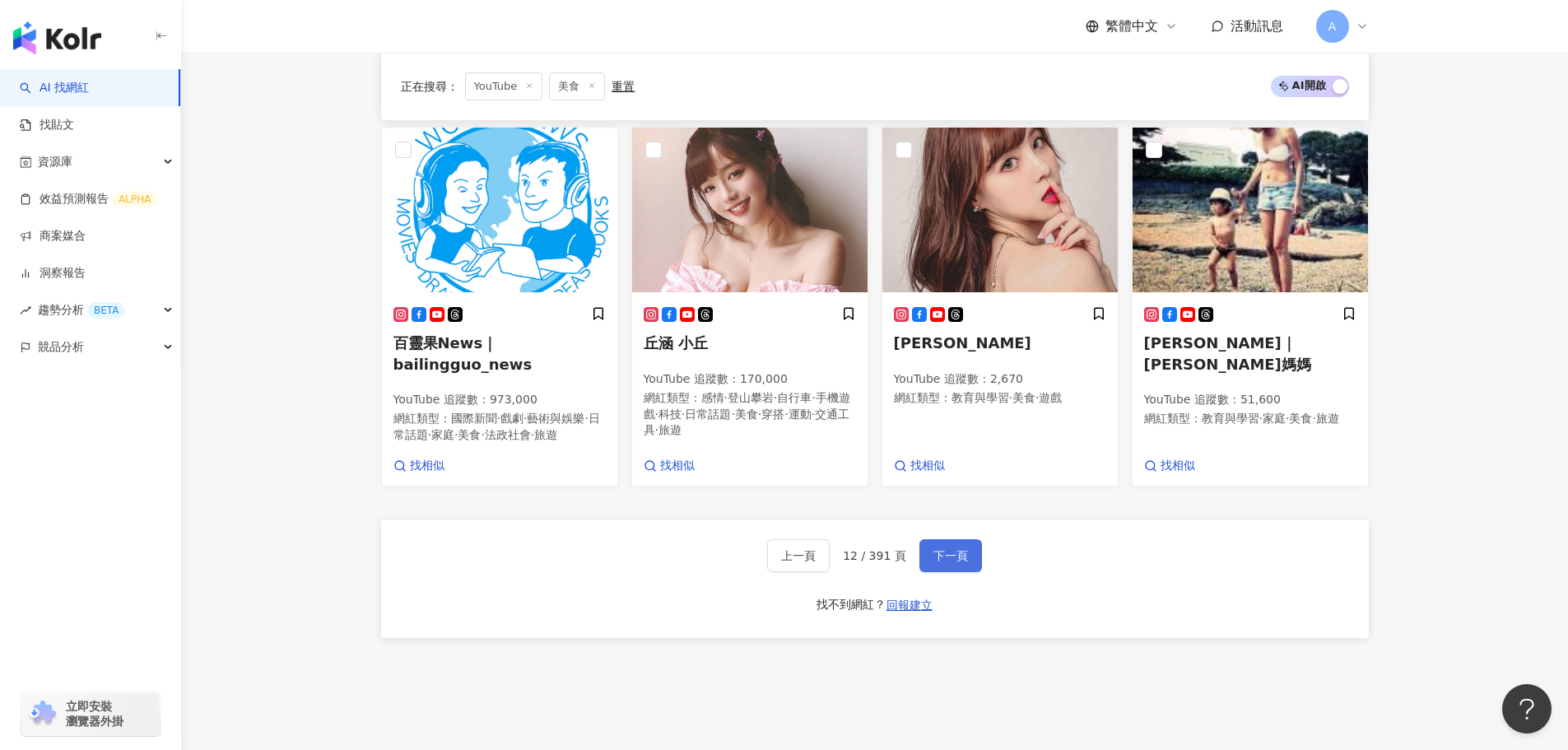
click at [947, 572] on button "下一頁" at bounding box center [950, 555] width 63 height 33
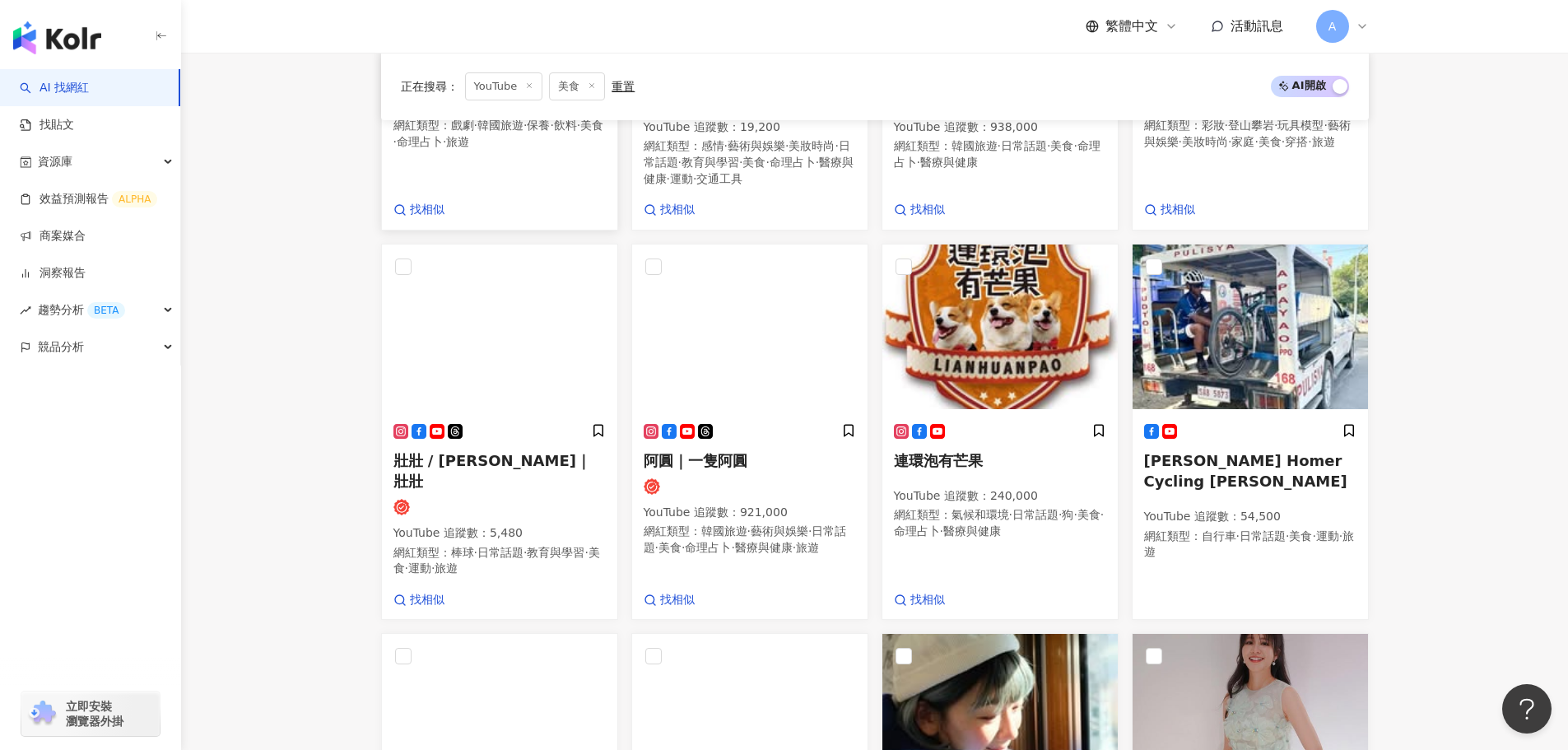
scroll to position [1140, 0]
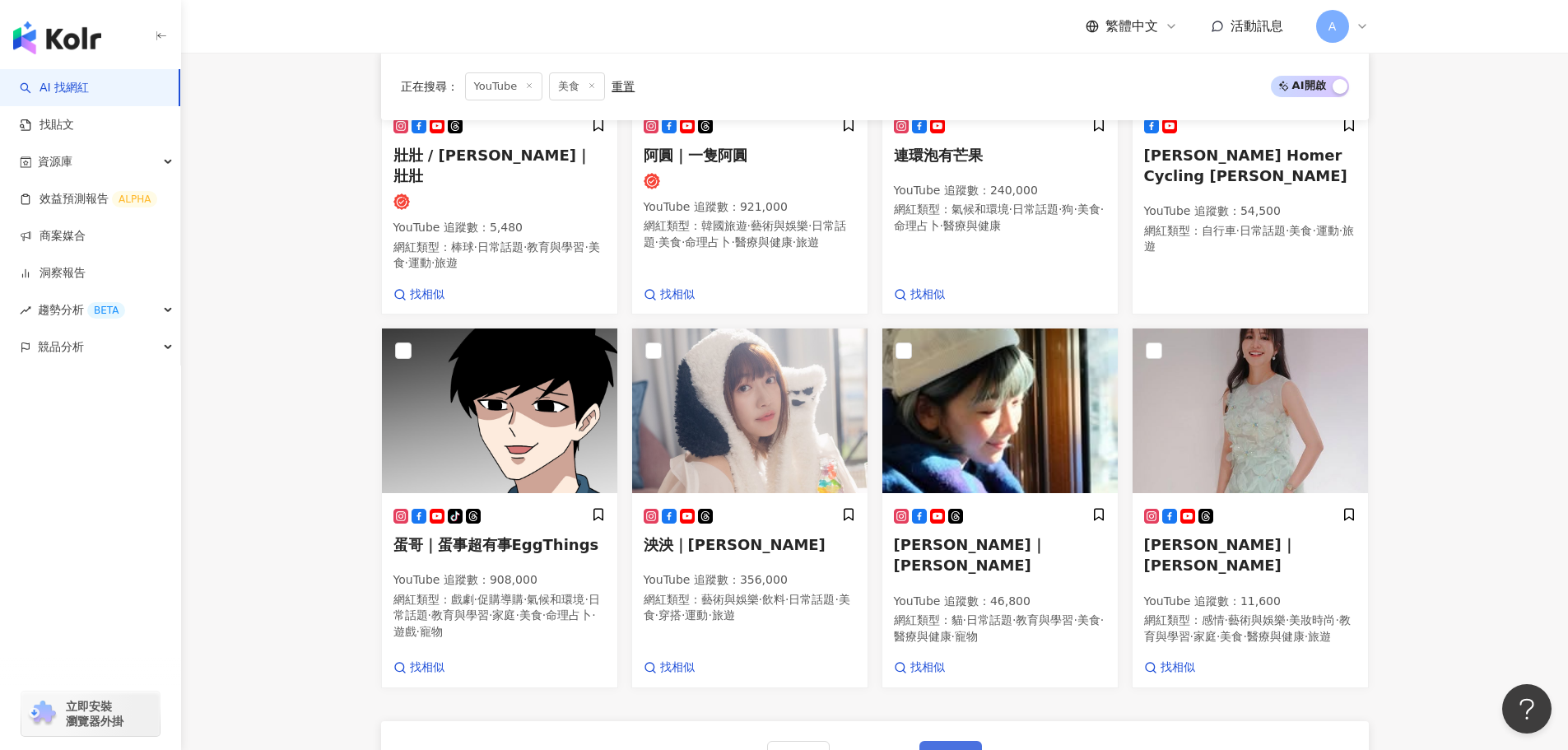
click at [954, 736] on span "下一頁" at bounding box center [951, 757] width 35 height 13
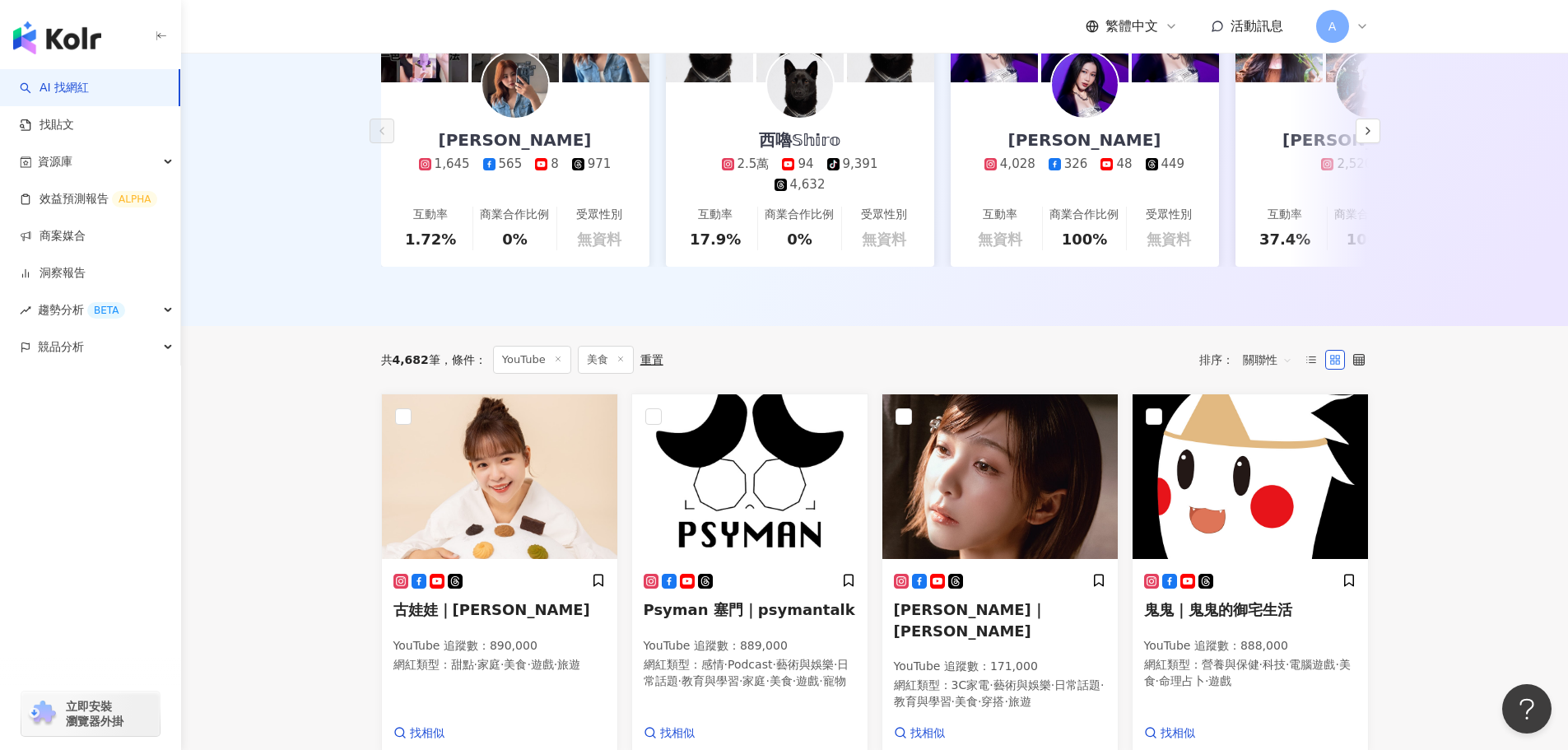
scroll to position [395, 0]
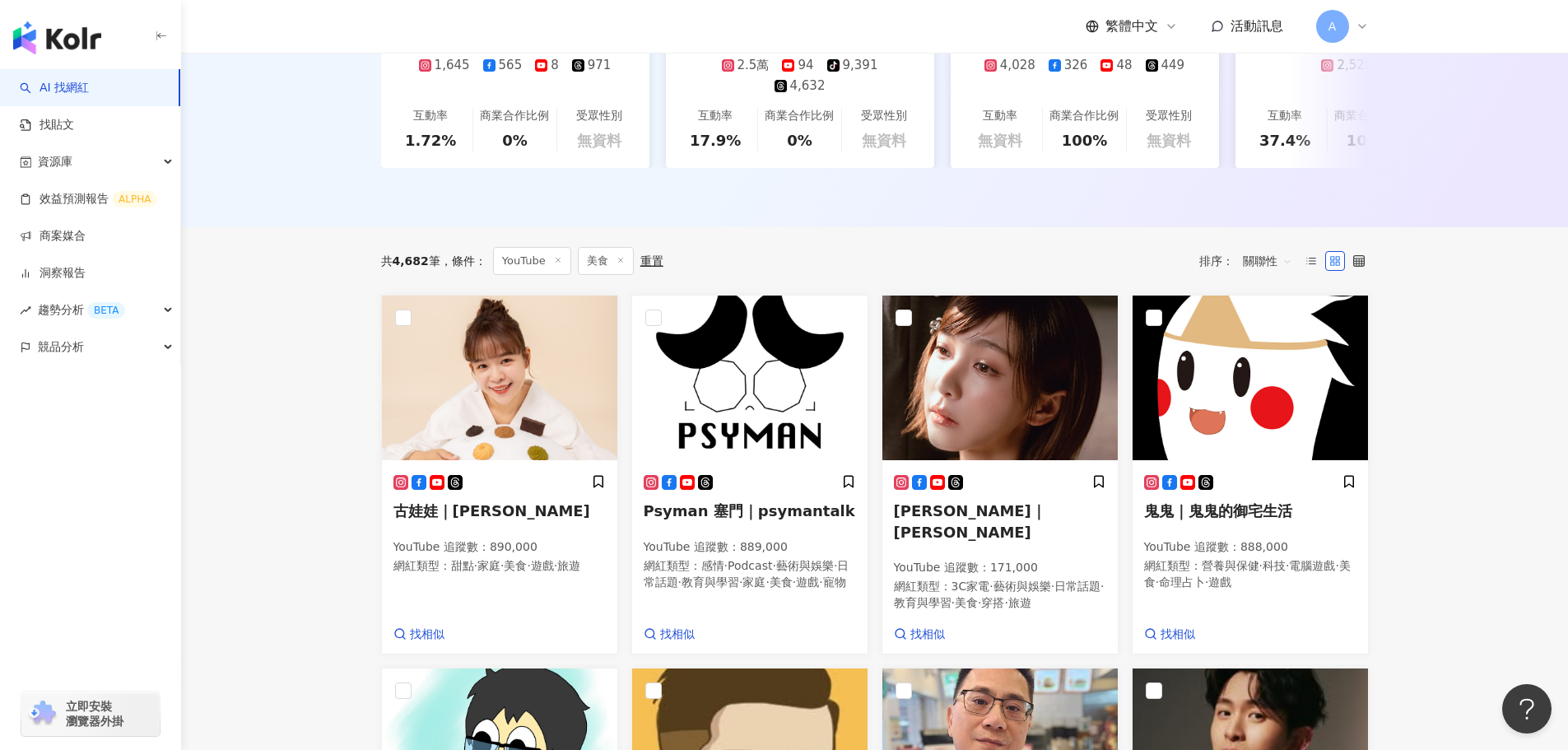
click at [1419, 545] on main "YouTube 台灣 搜尋 d94ce93c-a576-4b3a-b2f9-7d9d76ffb9e6 爭鮮 256,454 追蹤者 isushi99 1,43…" at bounding box center [874, 642] width 1387 height 1967
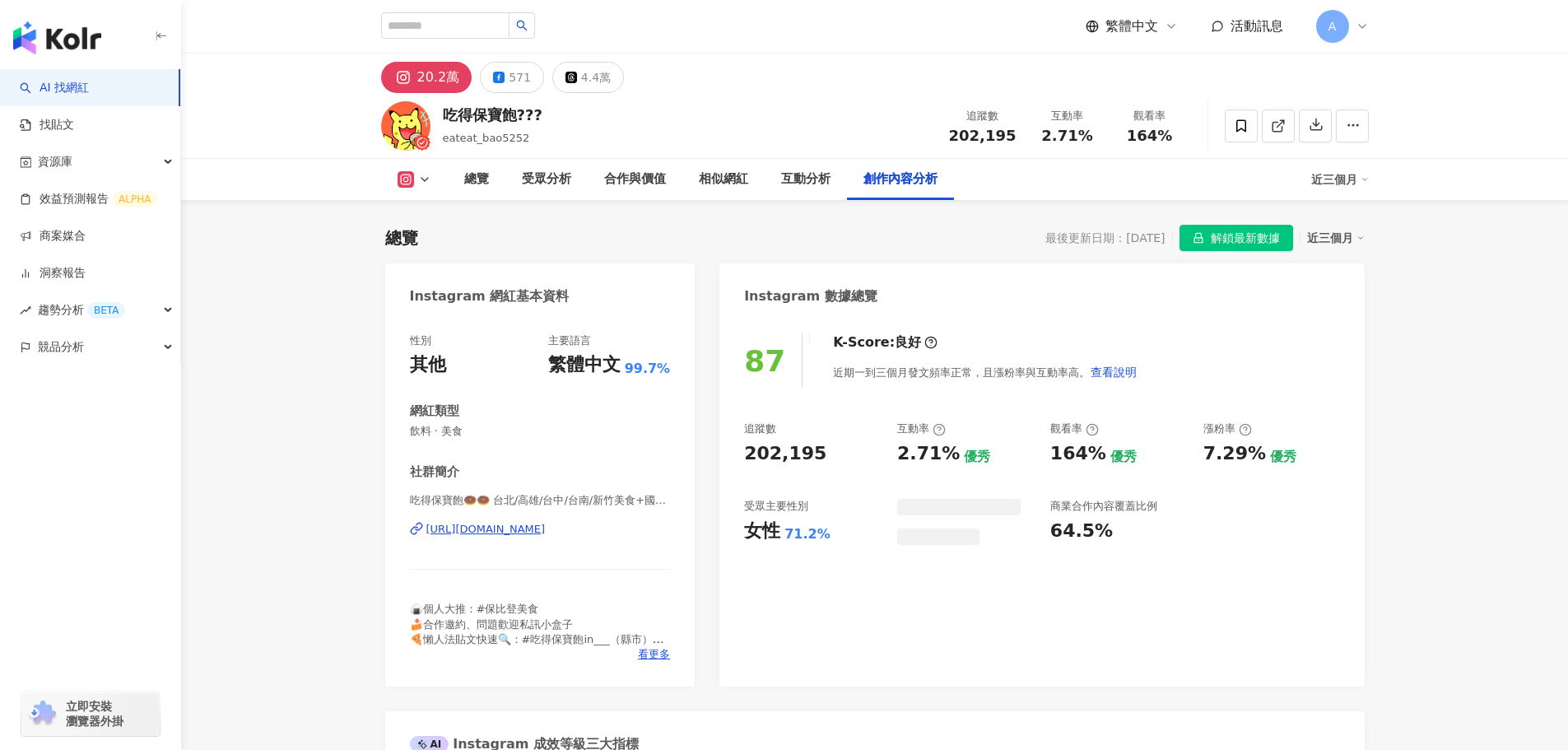
scroll to position [5017, 0]
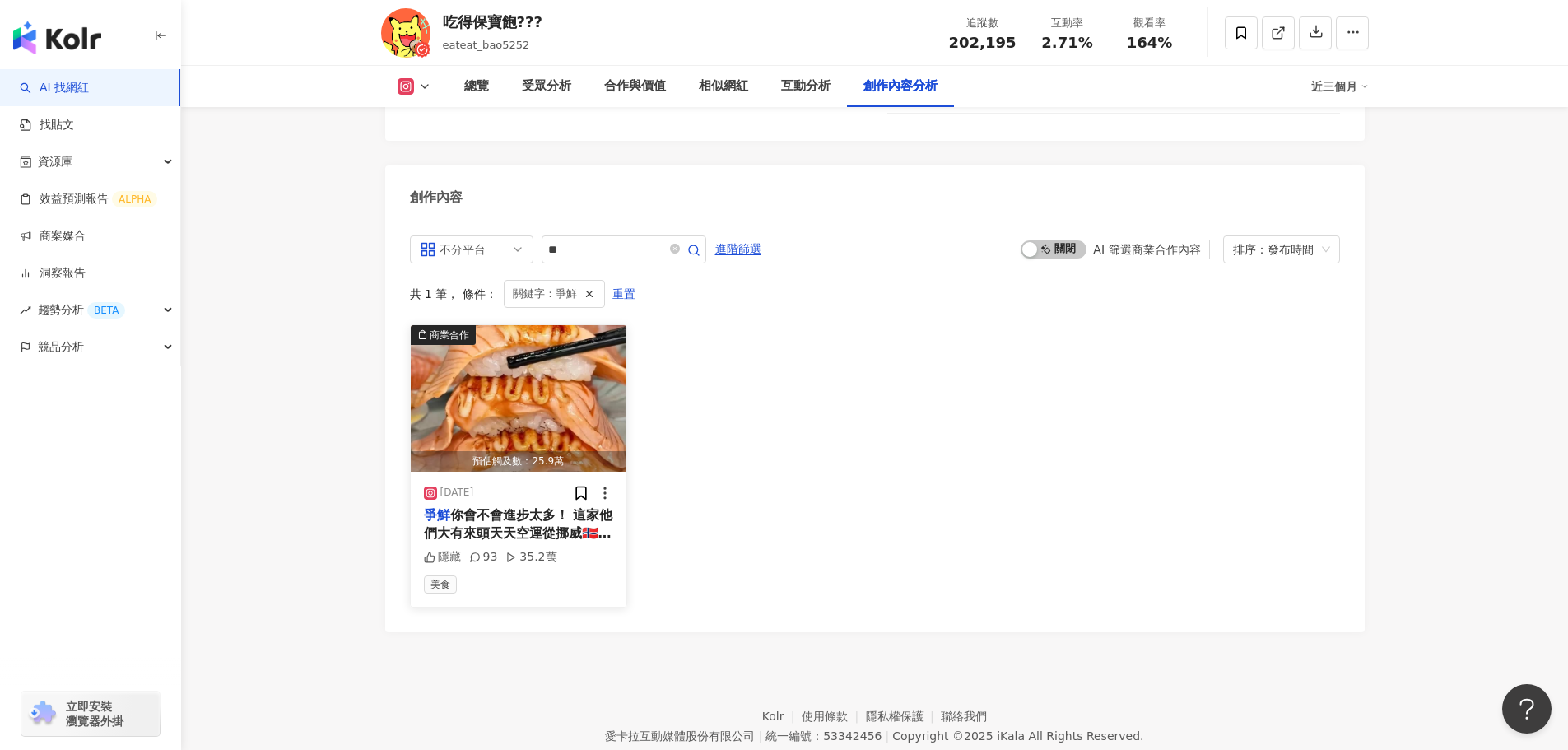
click at [524, 507] on span "你會不會進步太多！ 這家他們大有來頭天天空運從挪威🇳🇴新鮮進口的鮭魚 不得不說厚度、新鮮度和份量真的十分有誠意🤩🤩 大家也趕快去你身邊最近的" at bounding box center [518, 552] width 189 height 90
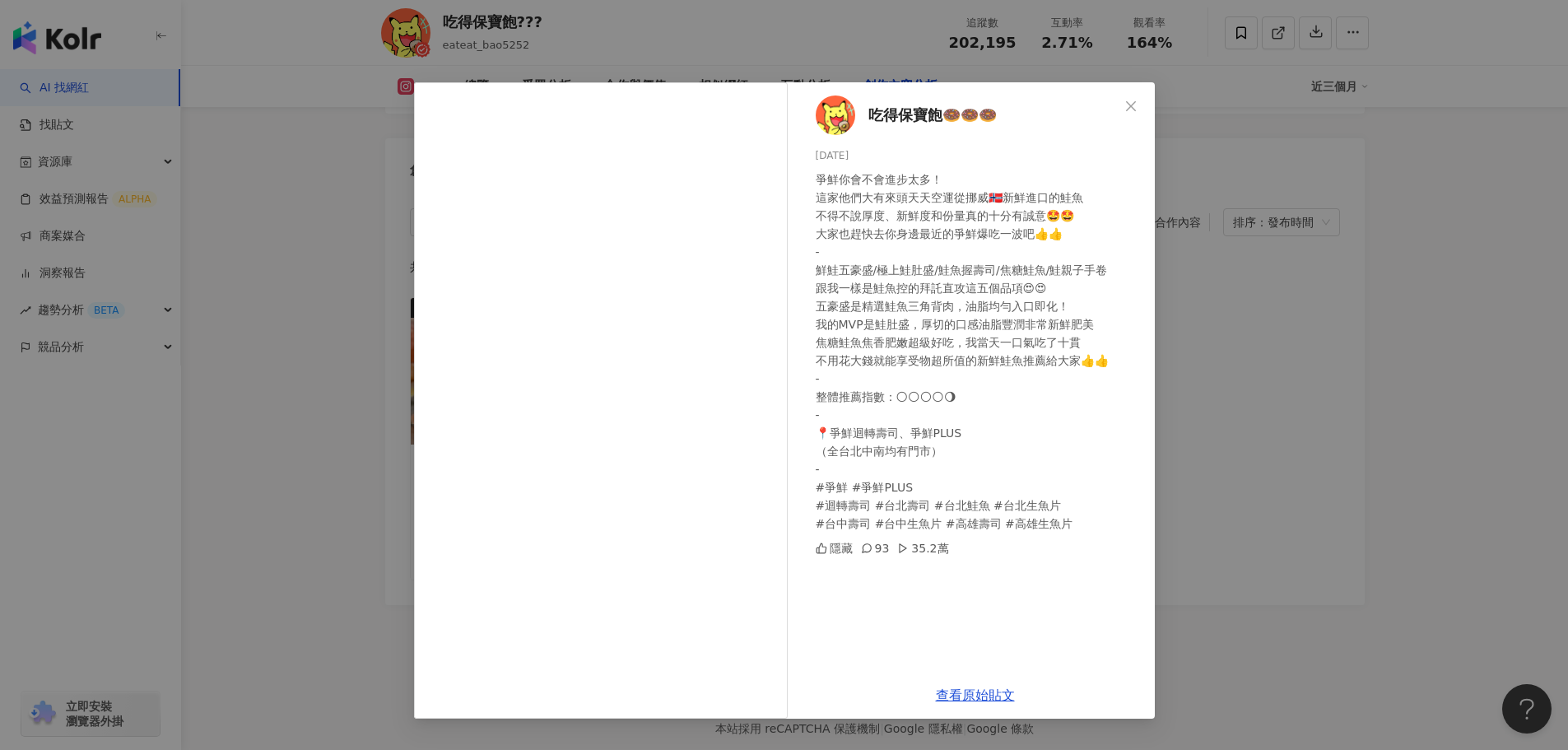
scroll to position [5052, 0]
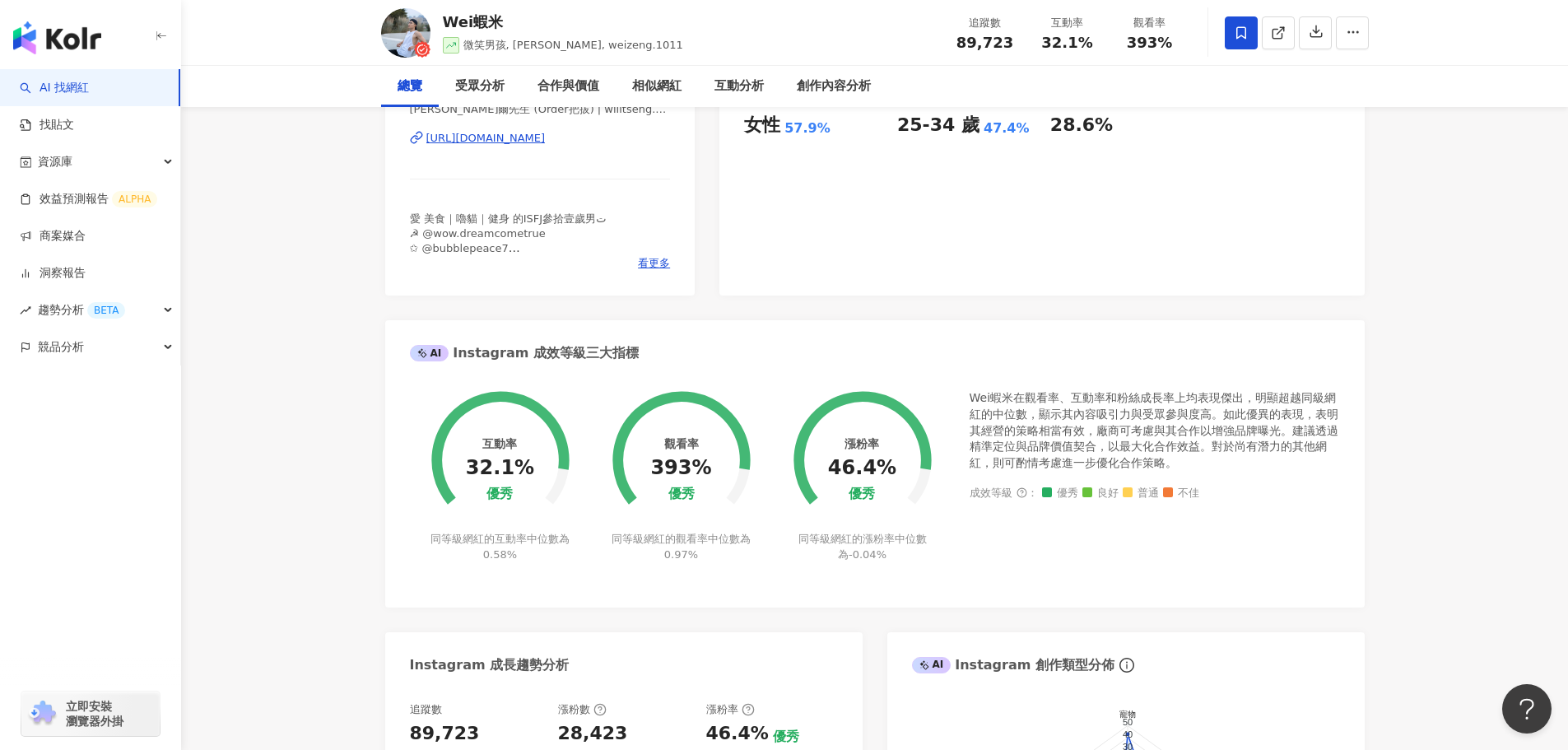
scroll to position [576, 0]
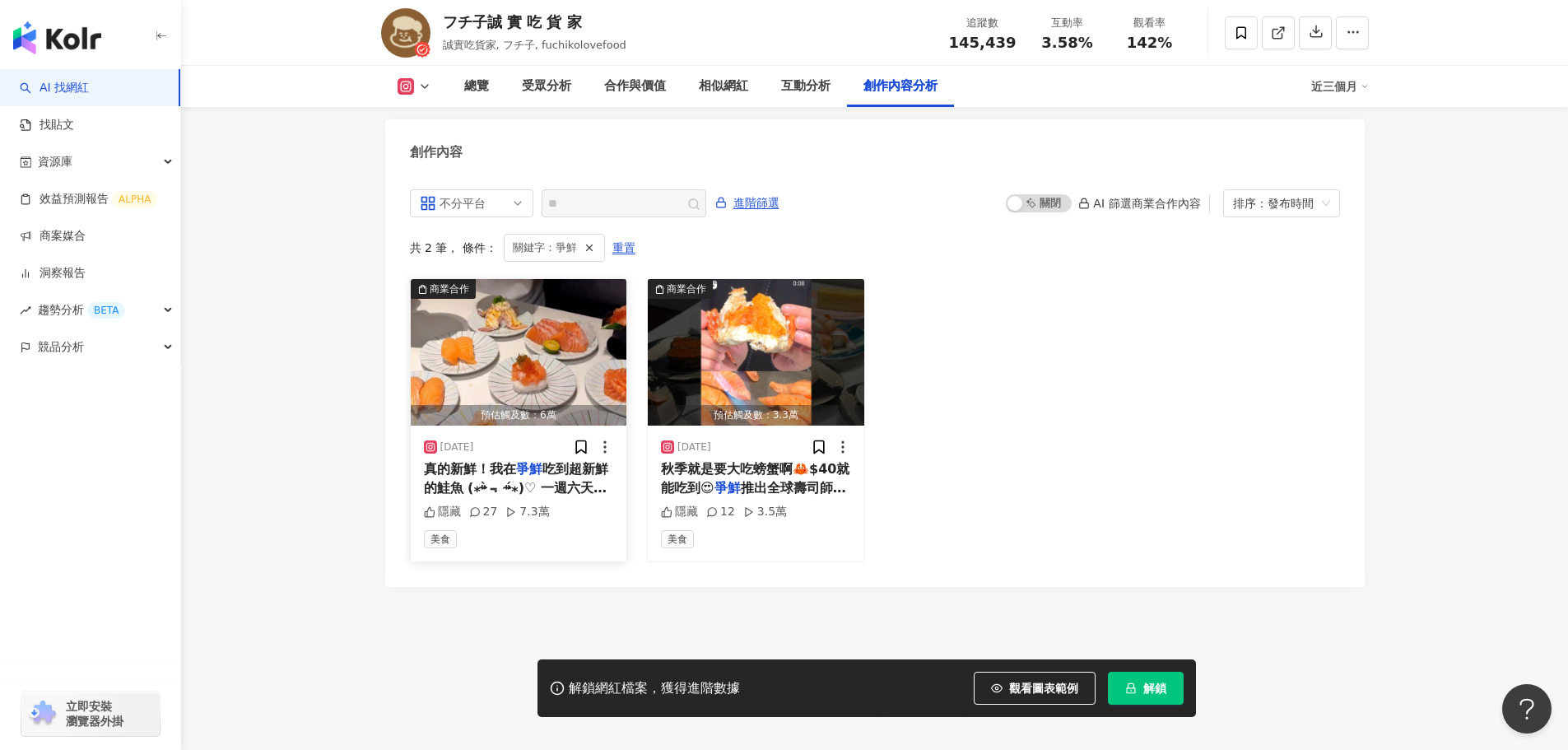
click at [564, 467] on span "吃到超新鮮的鮭魚 (⁎⁍̴̀﹃ ⁍̴́⁎)♡ 一週六天新鮮直送挪威的鮭魚，真的是爭新鮮👏🏻 有多樣鮭魚新品，我最推薦厚切的鮮鮭五豪盛&極上鮭肚盛🧡 有厚度又有…" at bounding box center [516, 561] width 186 height 200
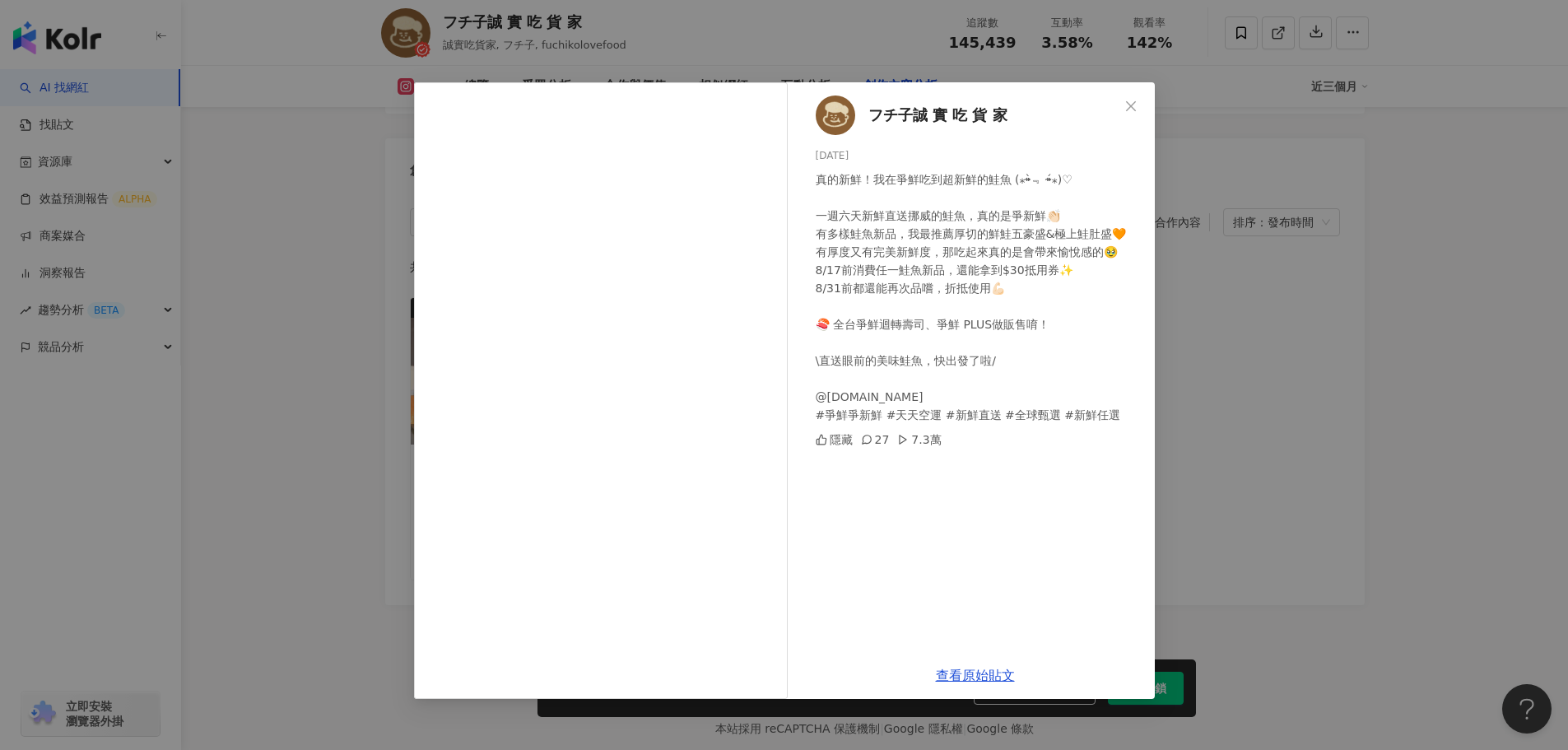
scroll to position [5092, 0]
click at [981, 671] on link "查看原始貼文" at bounding box center [975, 675] width 79 height 15
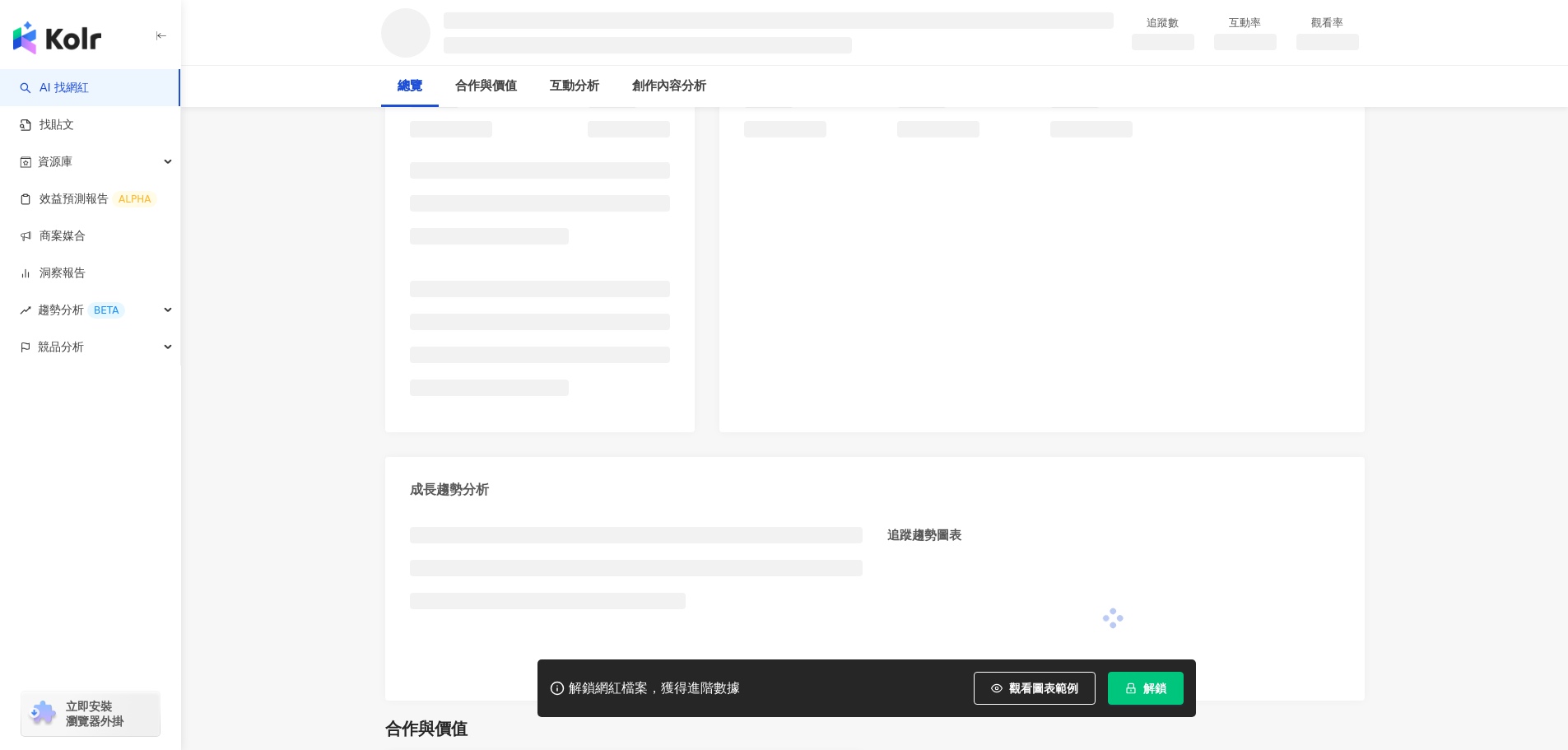
scroll to position [247, 0]
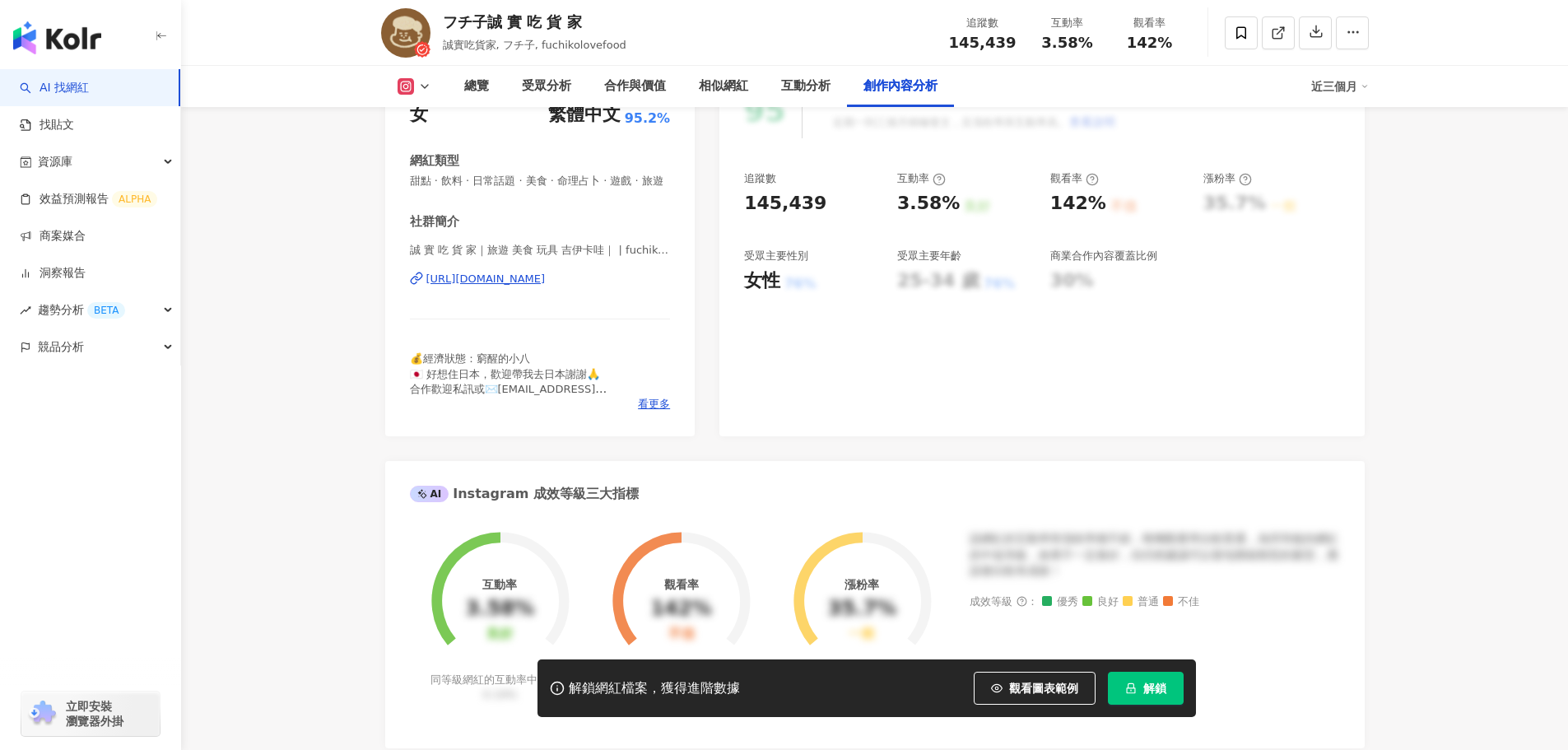
scroll to position [5078, 0]
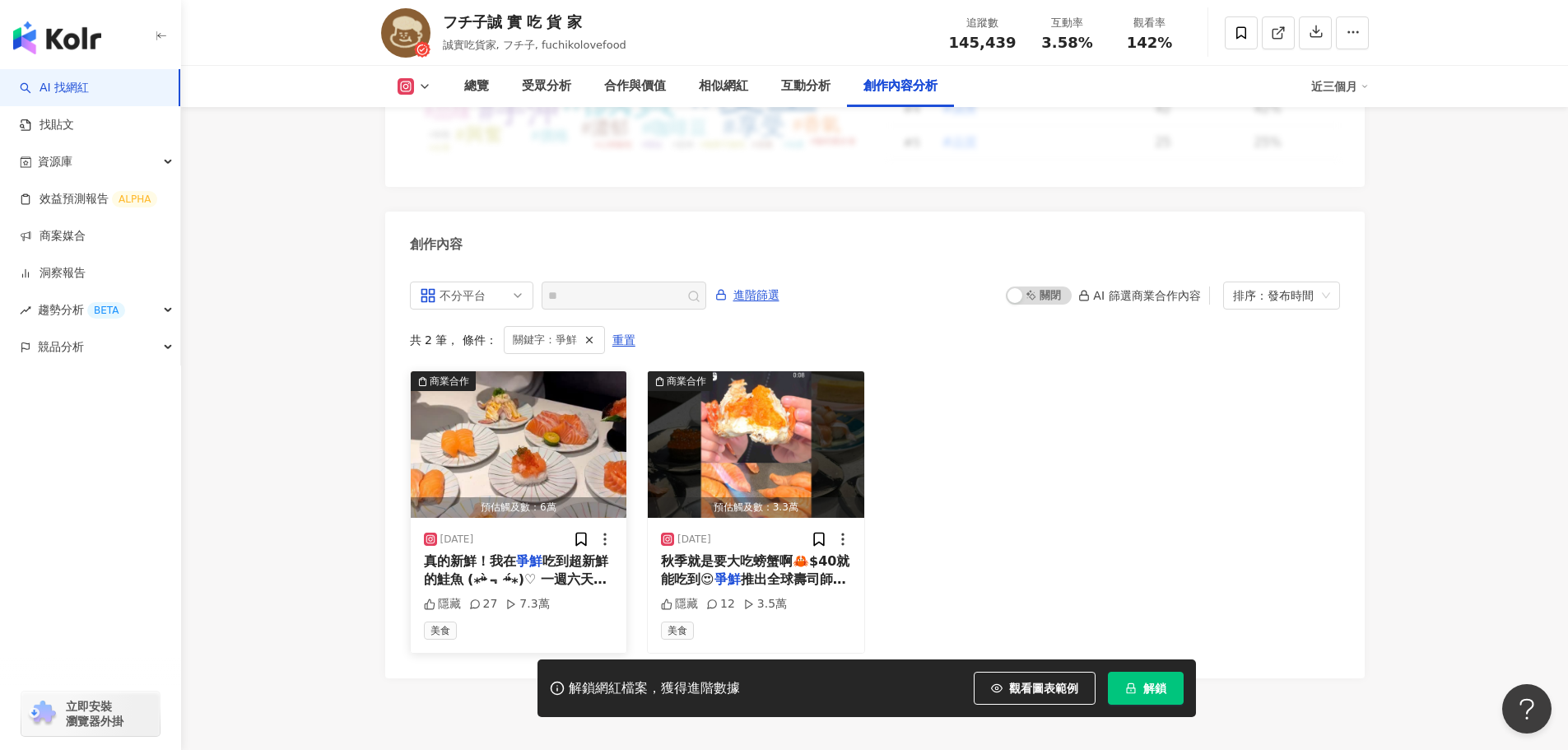
click at [529, 553] on mark "爭鮮" at bounding box center [529, 560] width 26 height 15
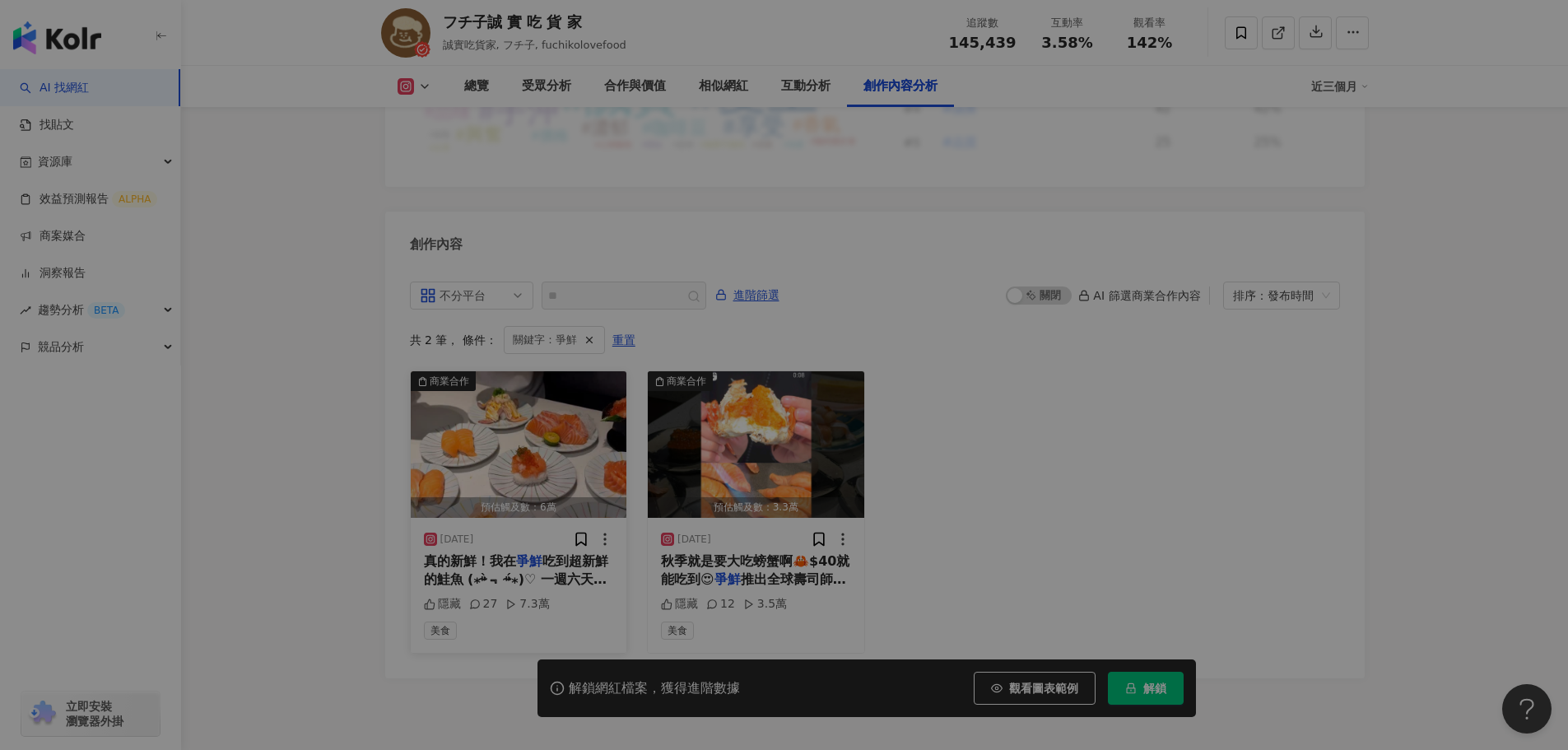
scroll to position [0, 0]
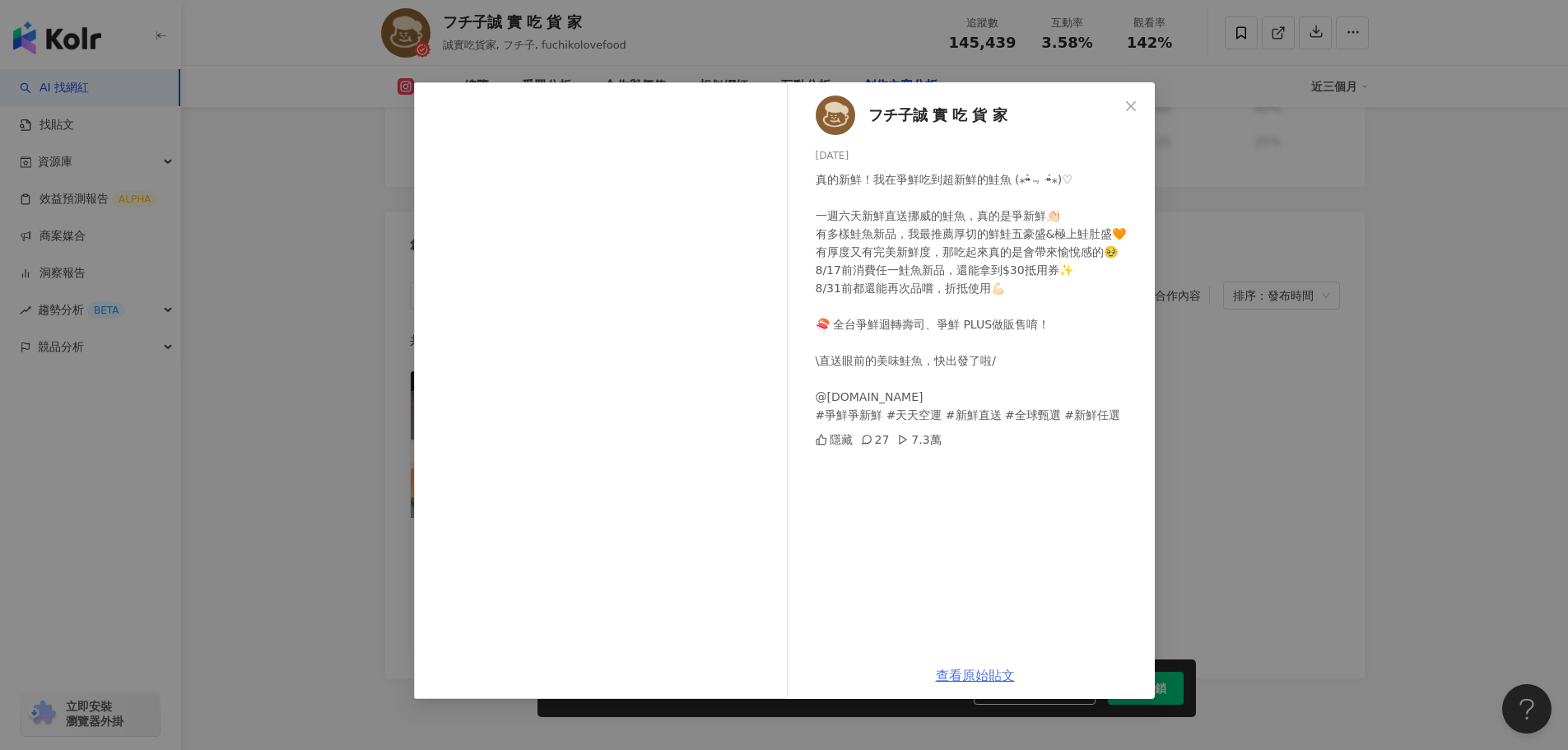
click at [963, 682] on link "查看原始貼文" at bounding box center [975, 675] width 79 height 15
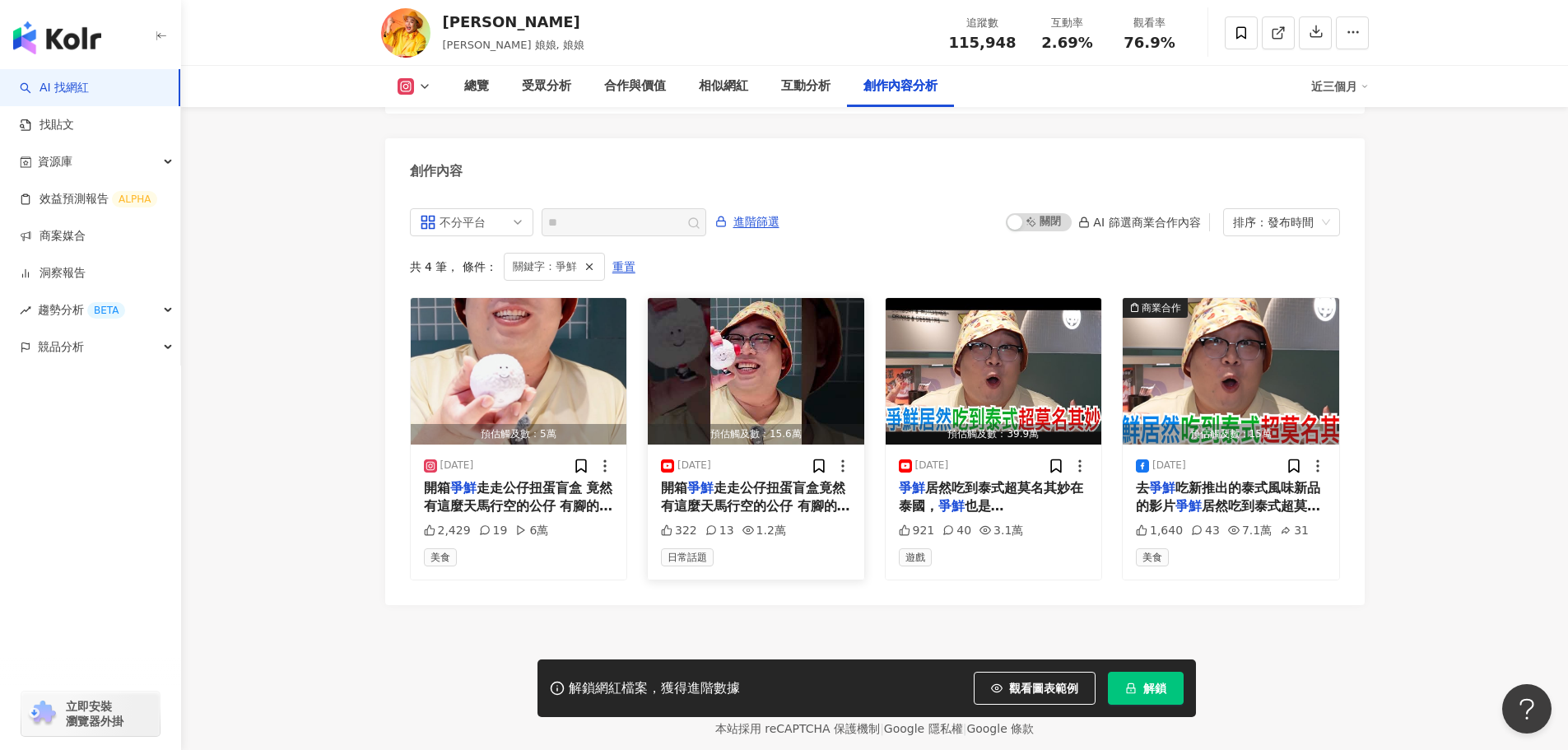
scroll to position [5005, 0]
click at [758, 479] on span "走走公仔扭蛋盲盒竟然有這麼天馬行空的公仔 有腳的壽司誰會不想收藏呢 #泰國娘娘 #開箱 #盲盒 #生活 #扭蛋 #" at bounding box center [755, 515] width 189 height 71
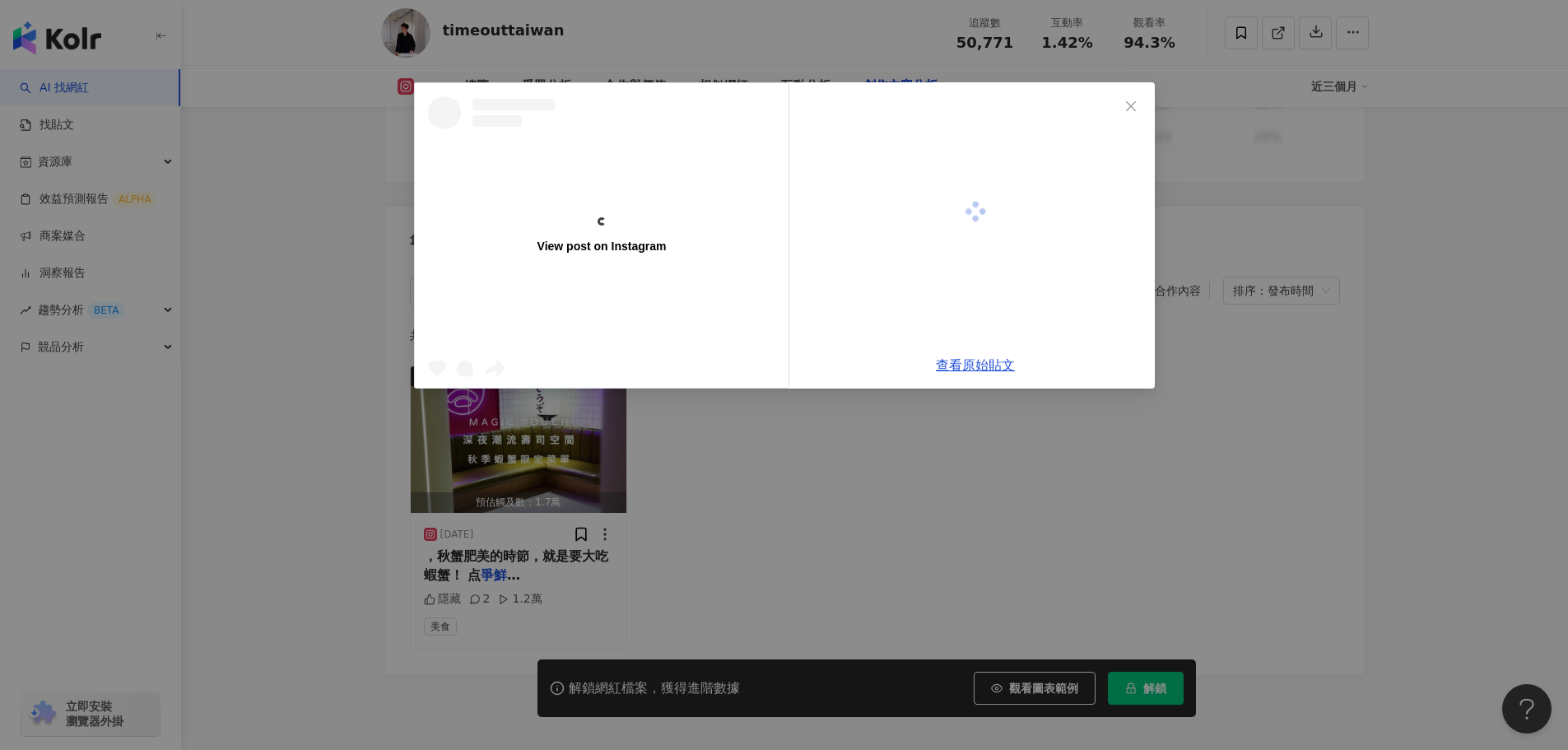
scroll to position [5105, 0]
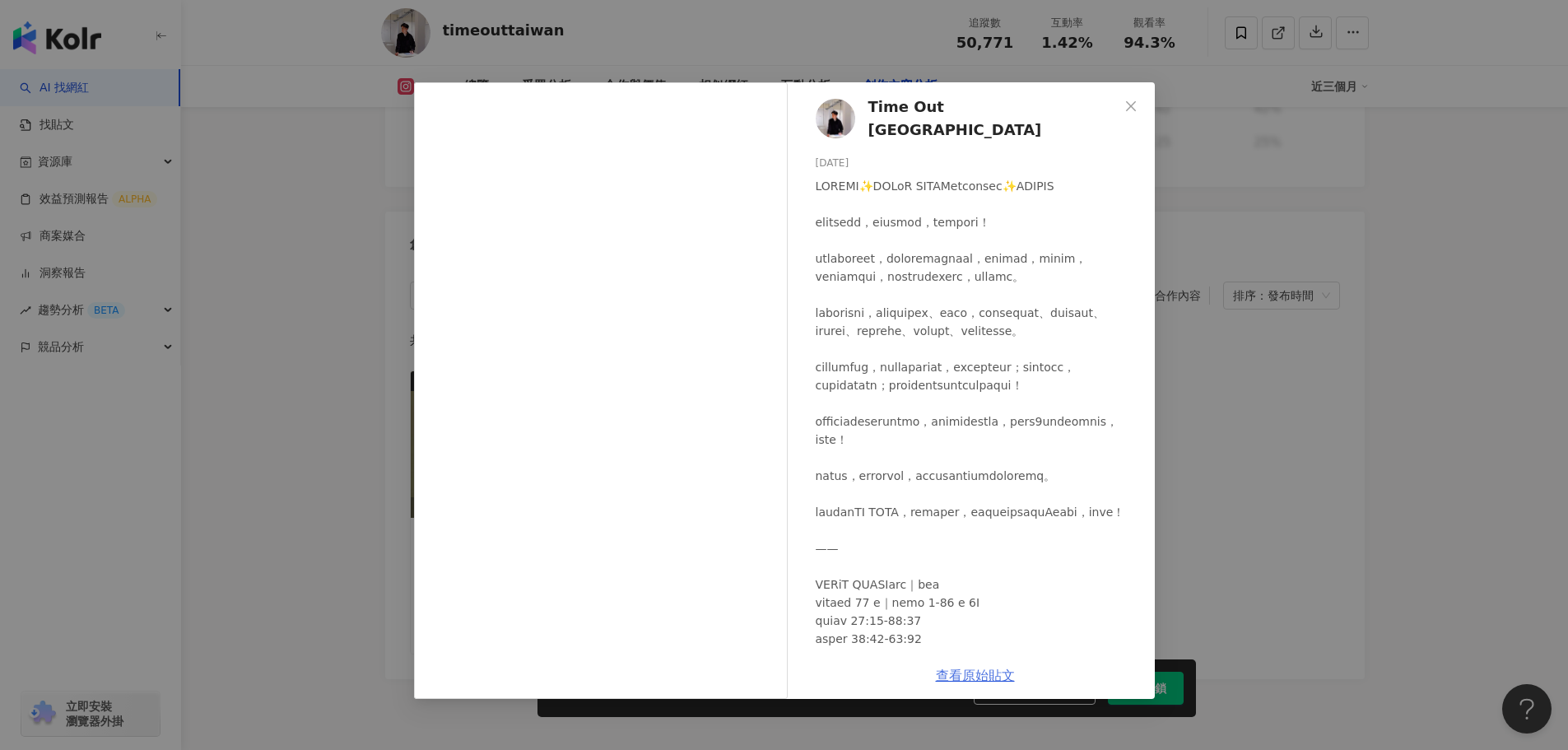
click at [965, 681] on link "查看原始貼文" at bounding box center [975, 675] width 79 height 15
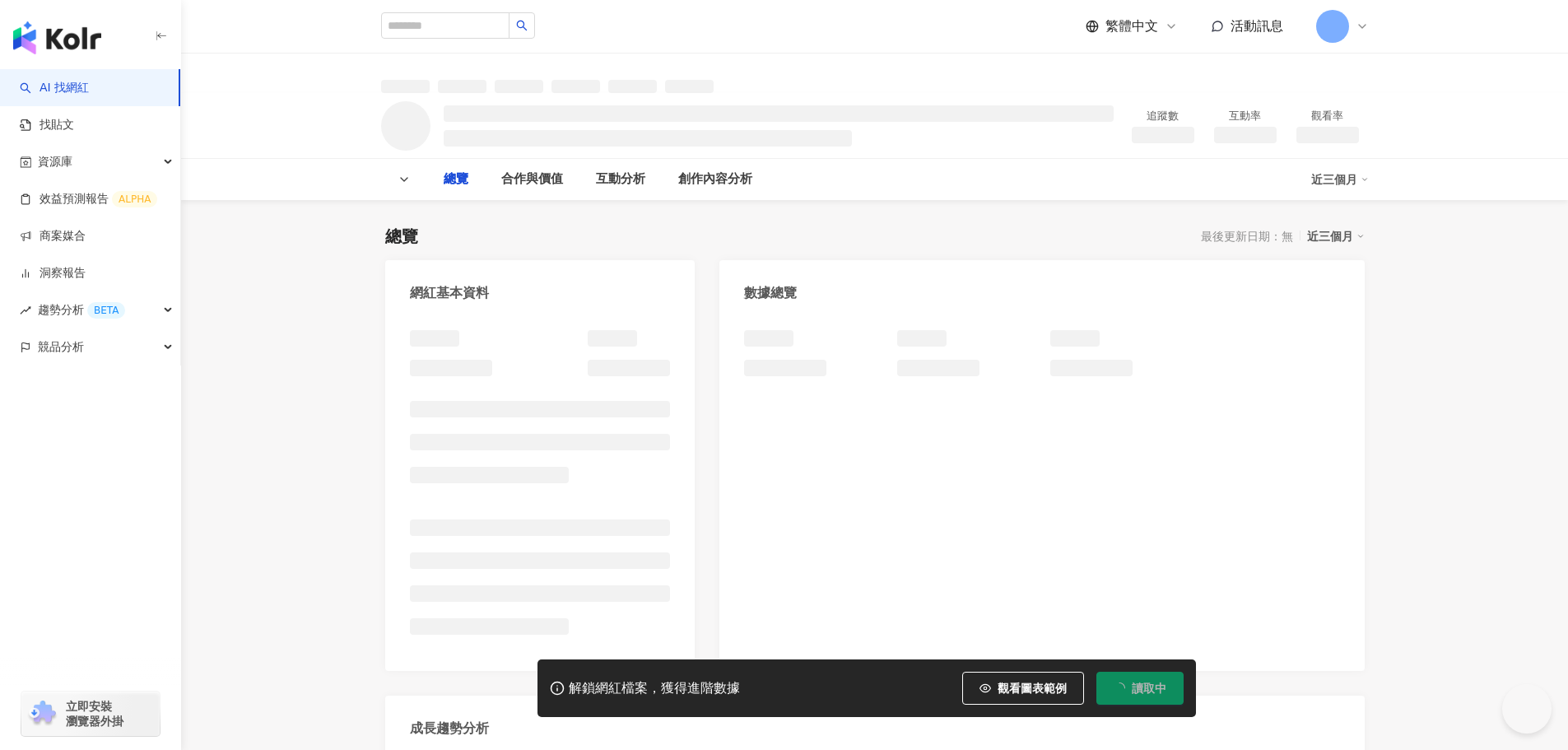
type input "**"
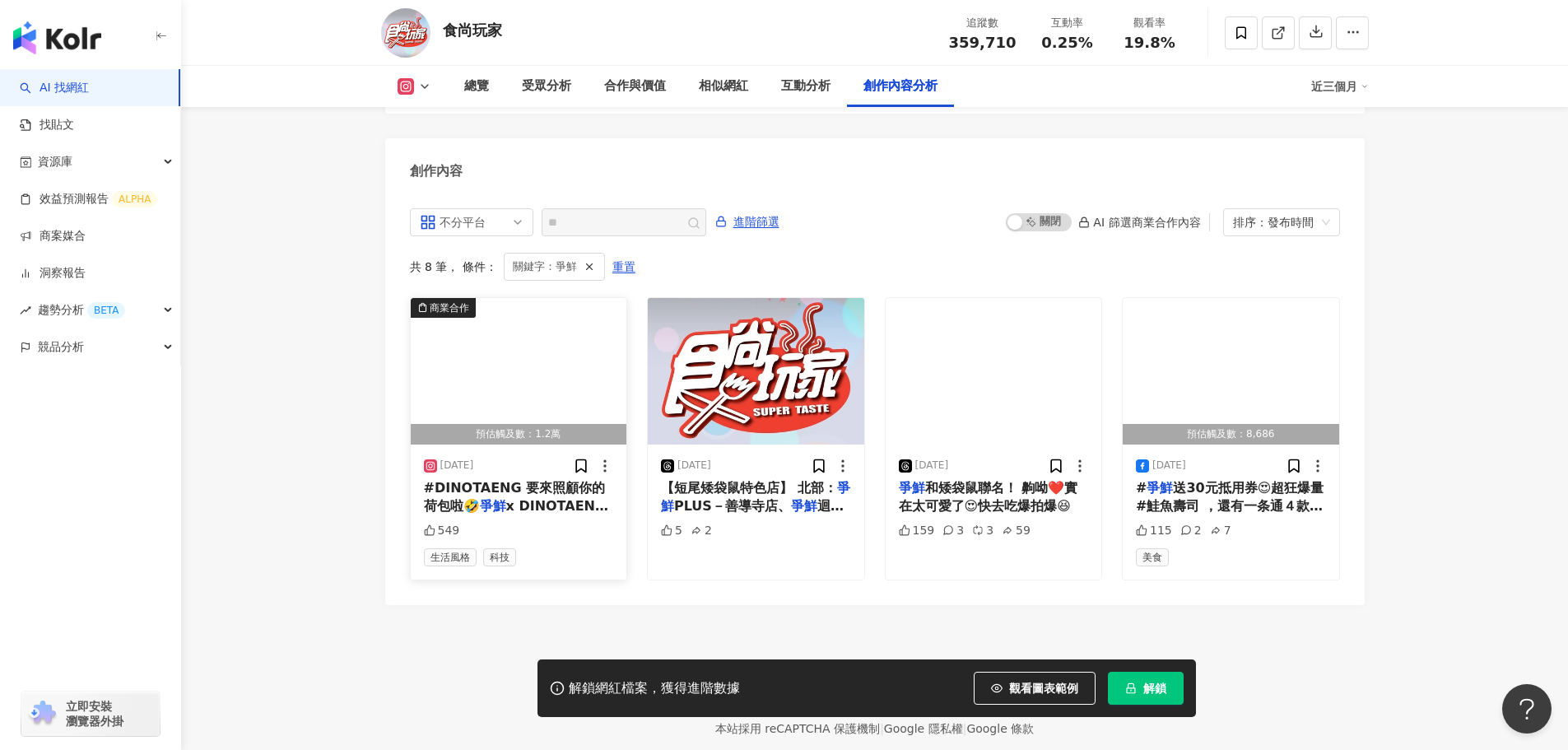
scroll to position [5005, 0]
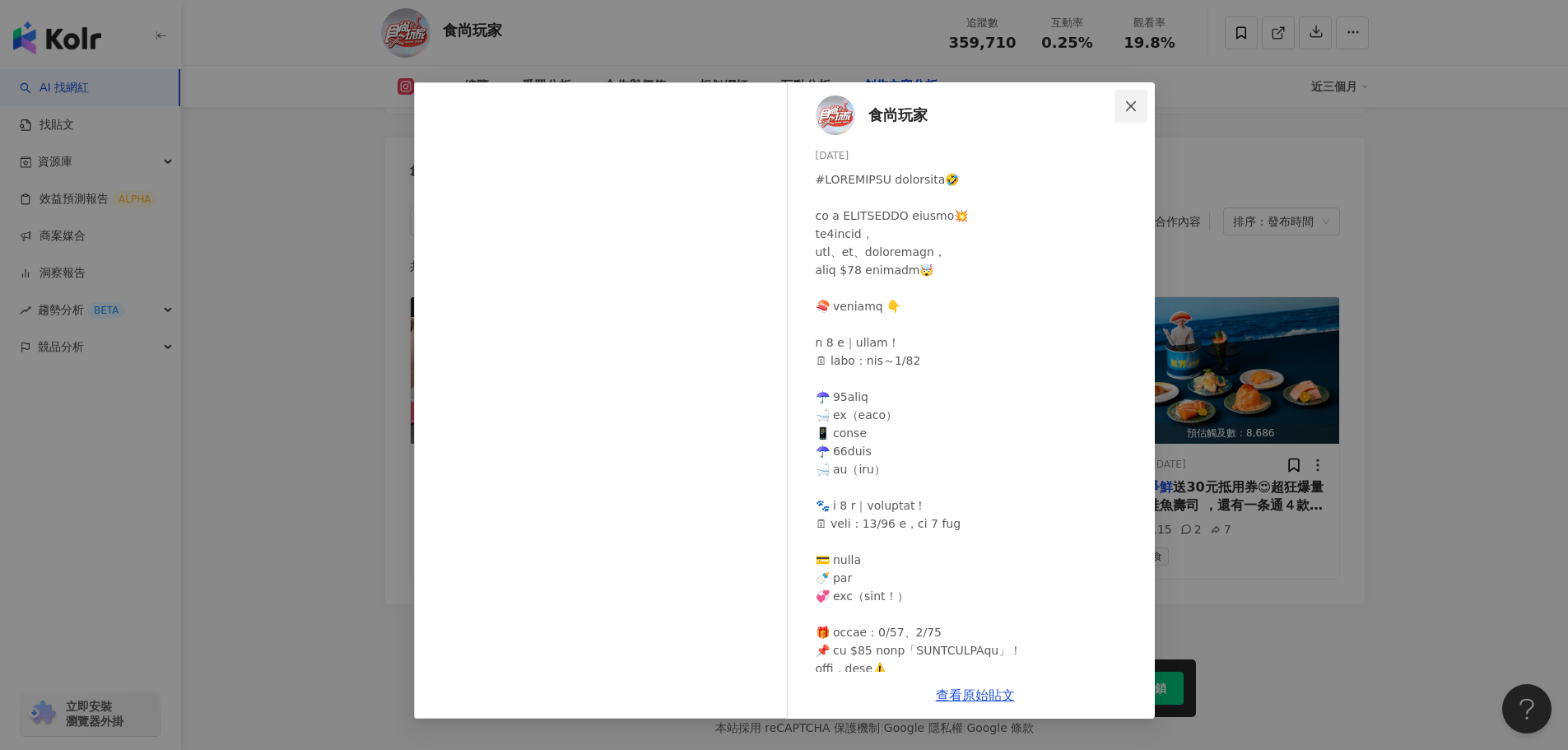
click at [1137, 107] on span "Close" at bounding box center [1131, 106] width 33 height 13
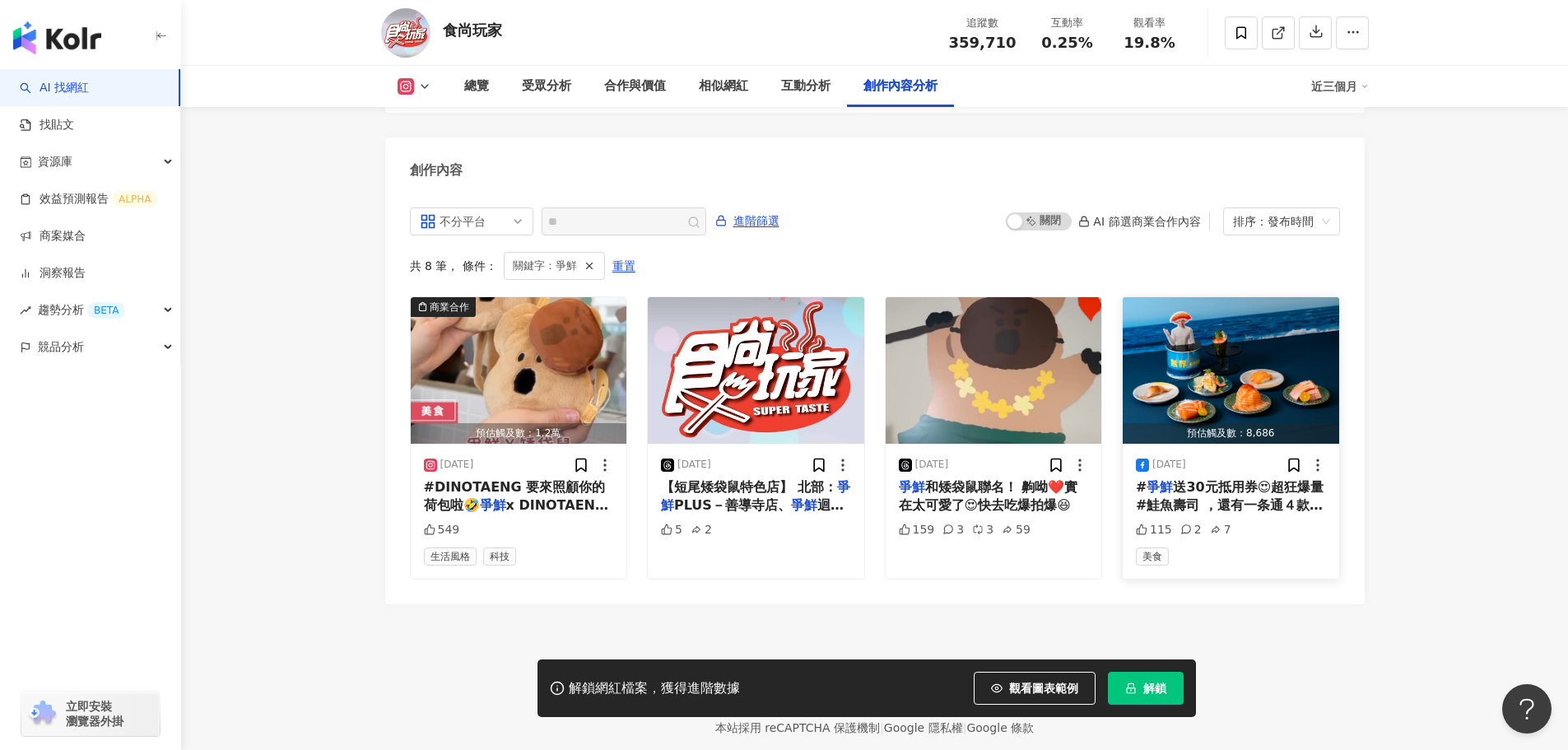
click at [1209, 479] on span "送30元抵用券😍超狂爆量 #鮭魚壽司 ，還有一条通４款壽司加量不加價 #詳情請見留言處" at bounding box center [1230, 505] width 187 height 53
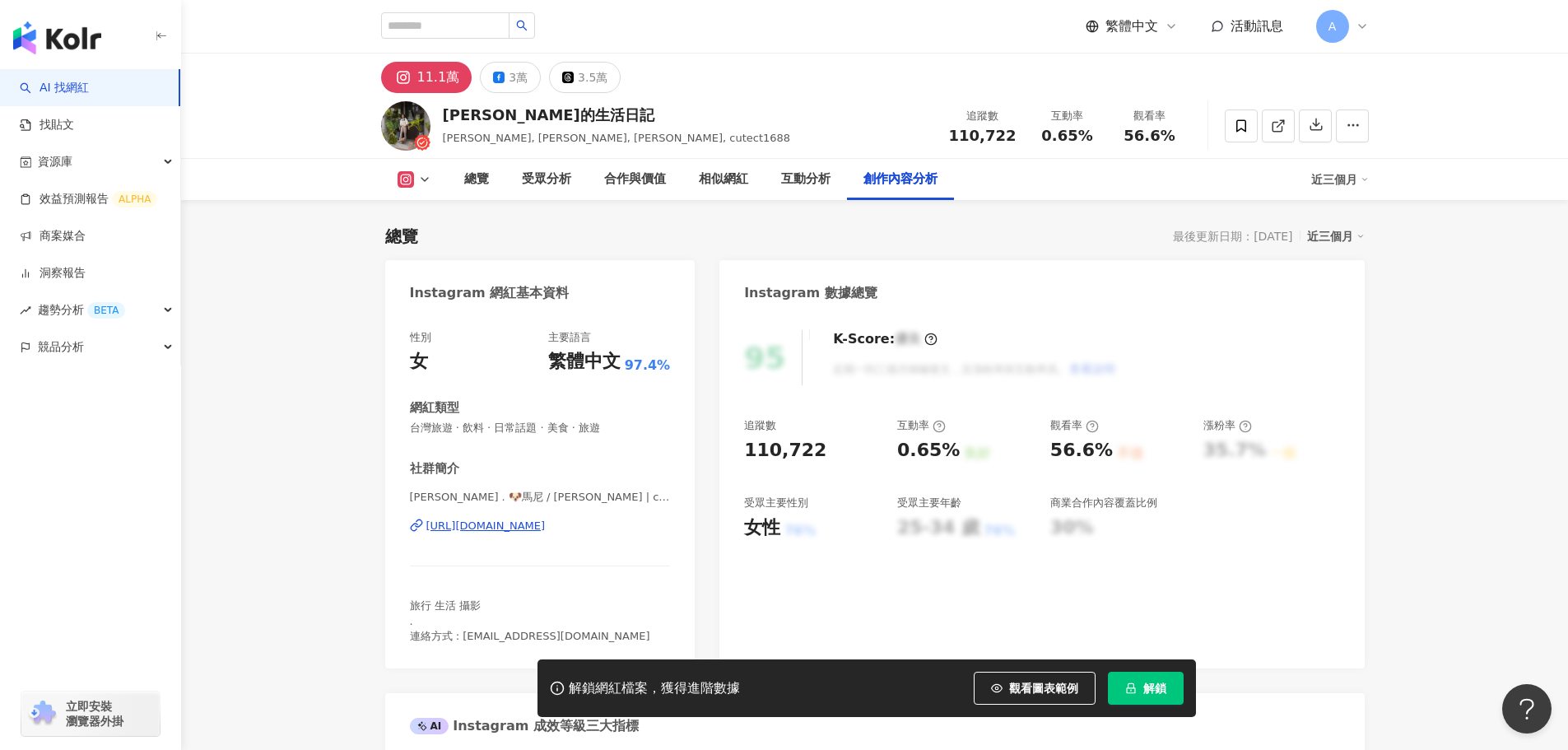
scroll to position [4989, 0]
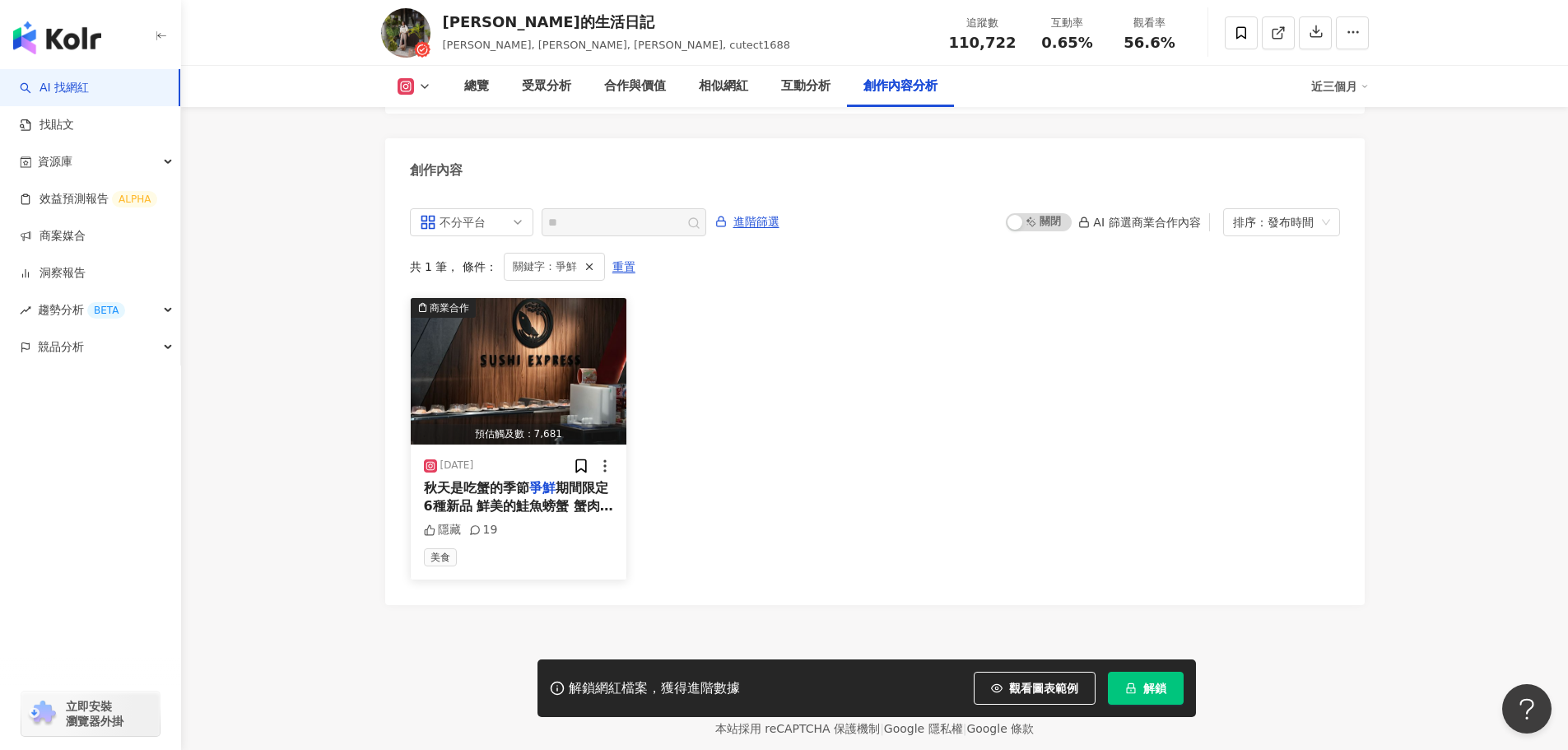
click at [530, 480] on span "期間限定6種新品 鮮美的鮭魚螃蟹 蟹肉蟹膏 不到百元通通吃的到 「金賞鮭蝦佐蟹黃」肥美鮭魚 Q彈蝦仁和濃郁蟹黃醬的海味組合 有新鮮鮭魚 比目魚邊鰭的「一番鮭鰈…" at bounding box center [518, 580] width 189 height 200
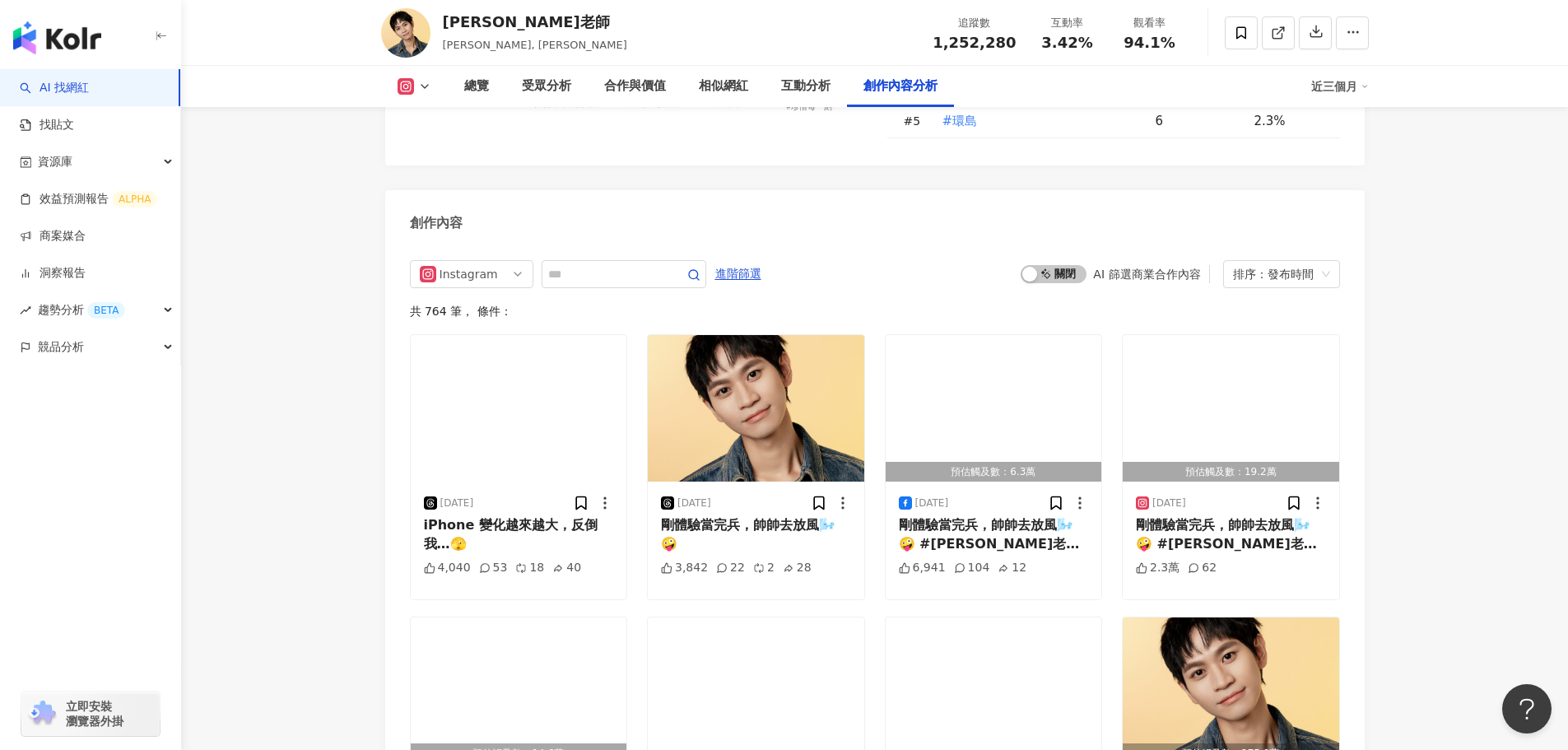
scroll to position [5022, 0]
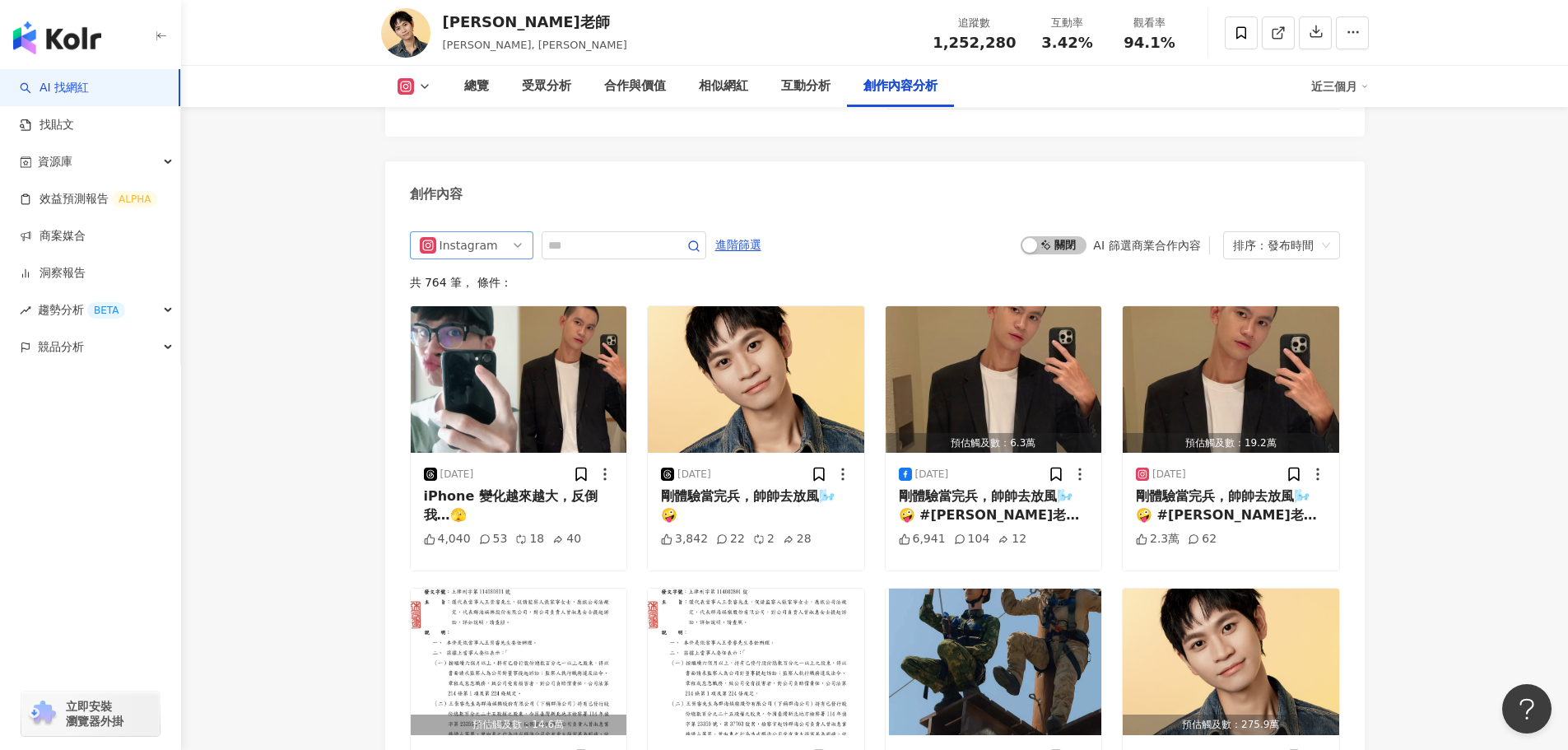
click at [449, 232] on div "Instagram" at bounding box center [466, 245] width 54 height 26
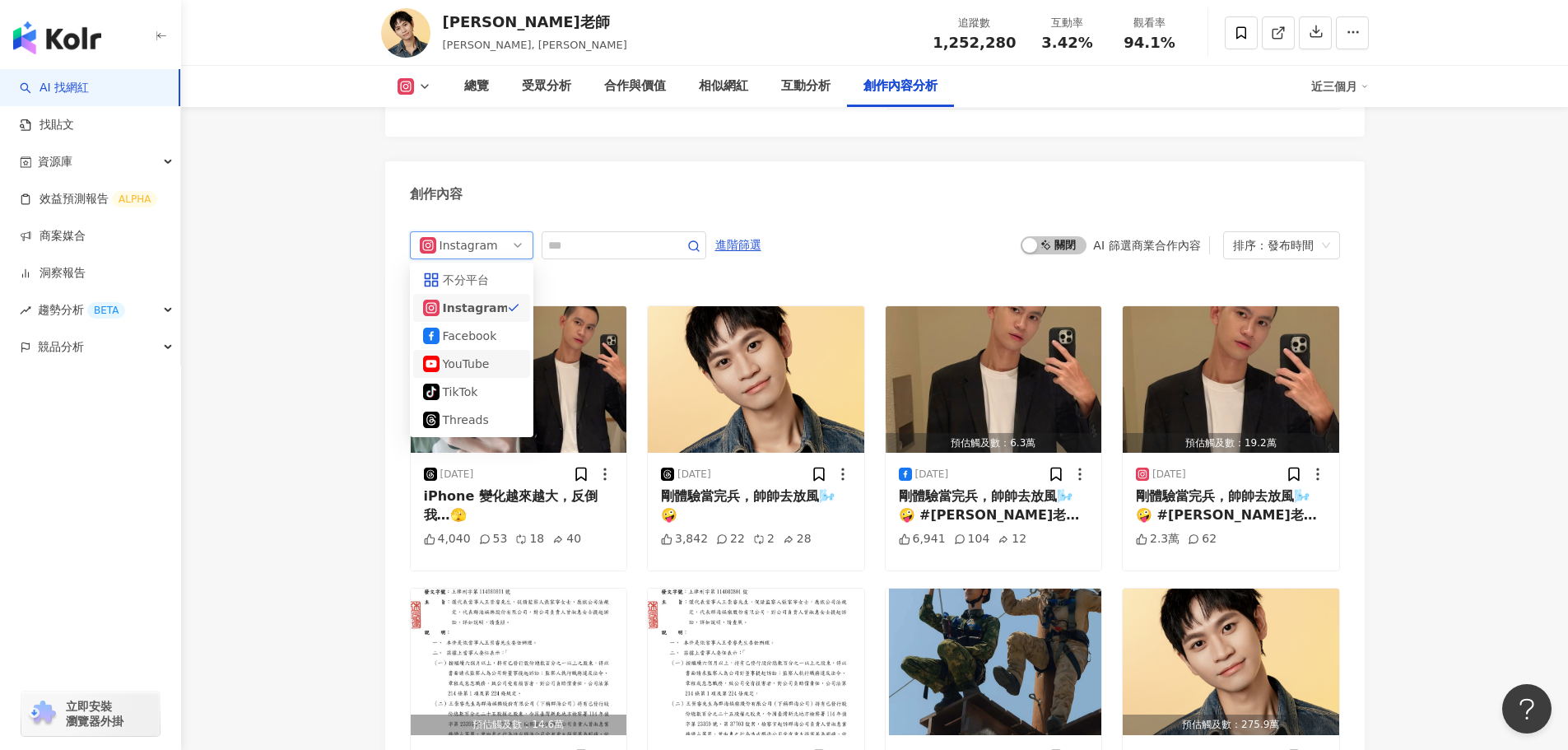
click at [466, 355] on div "YouTube" at bounding box center [469, 364] width 54 height 18
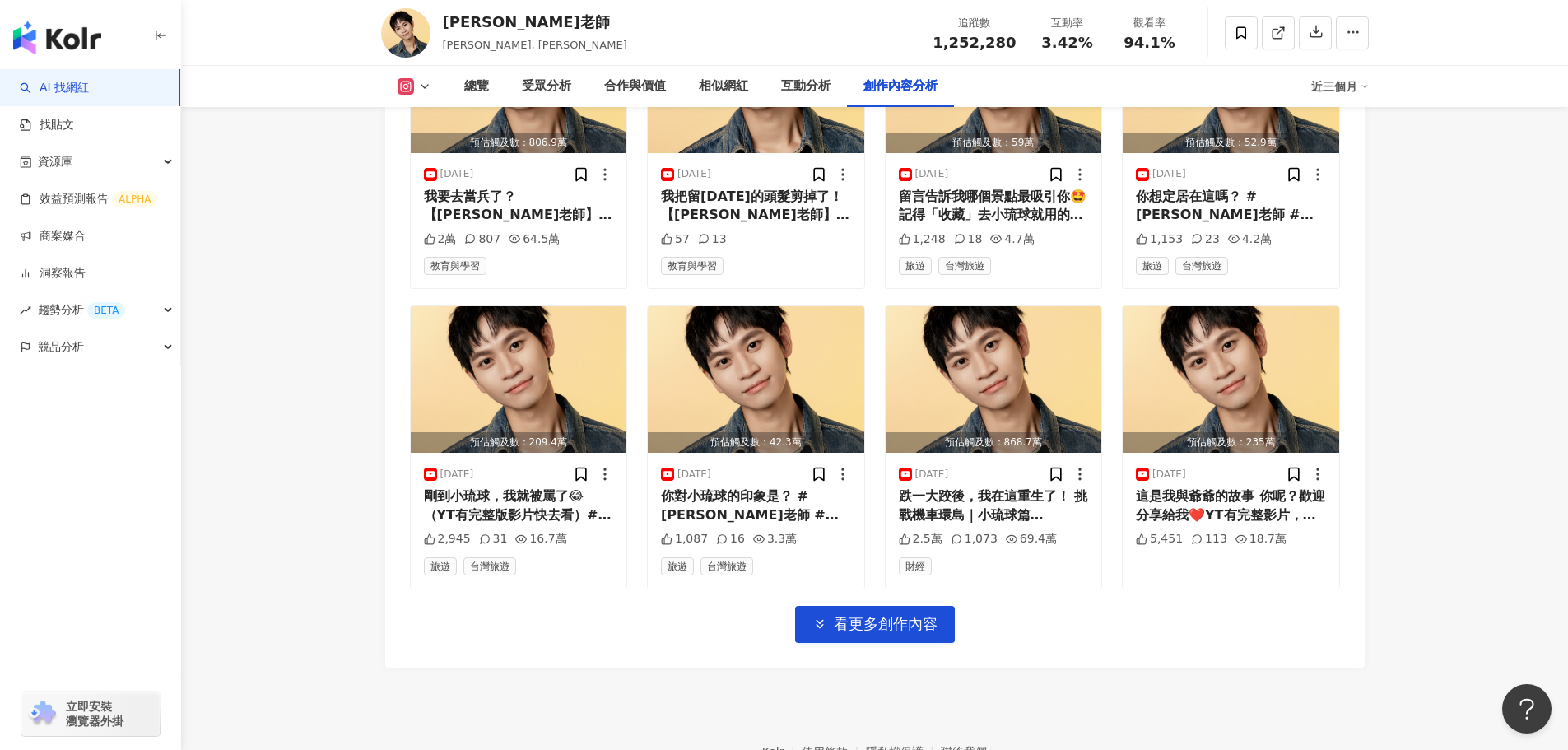
scroll to position [5692, 0]
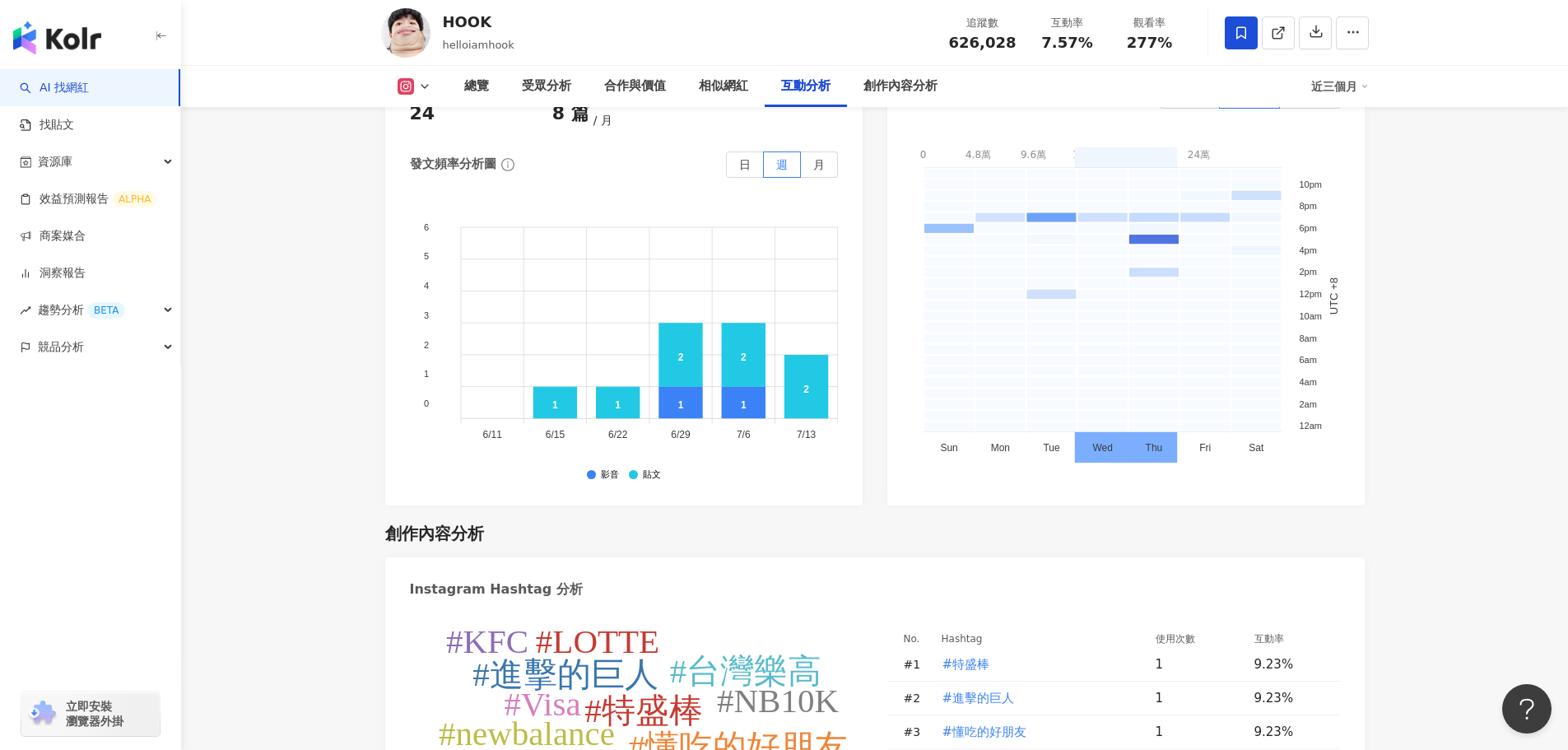
scroll to position [4856, 0]
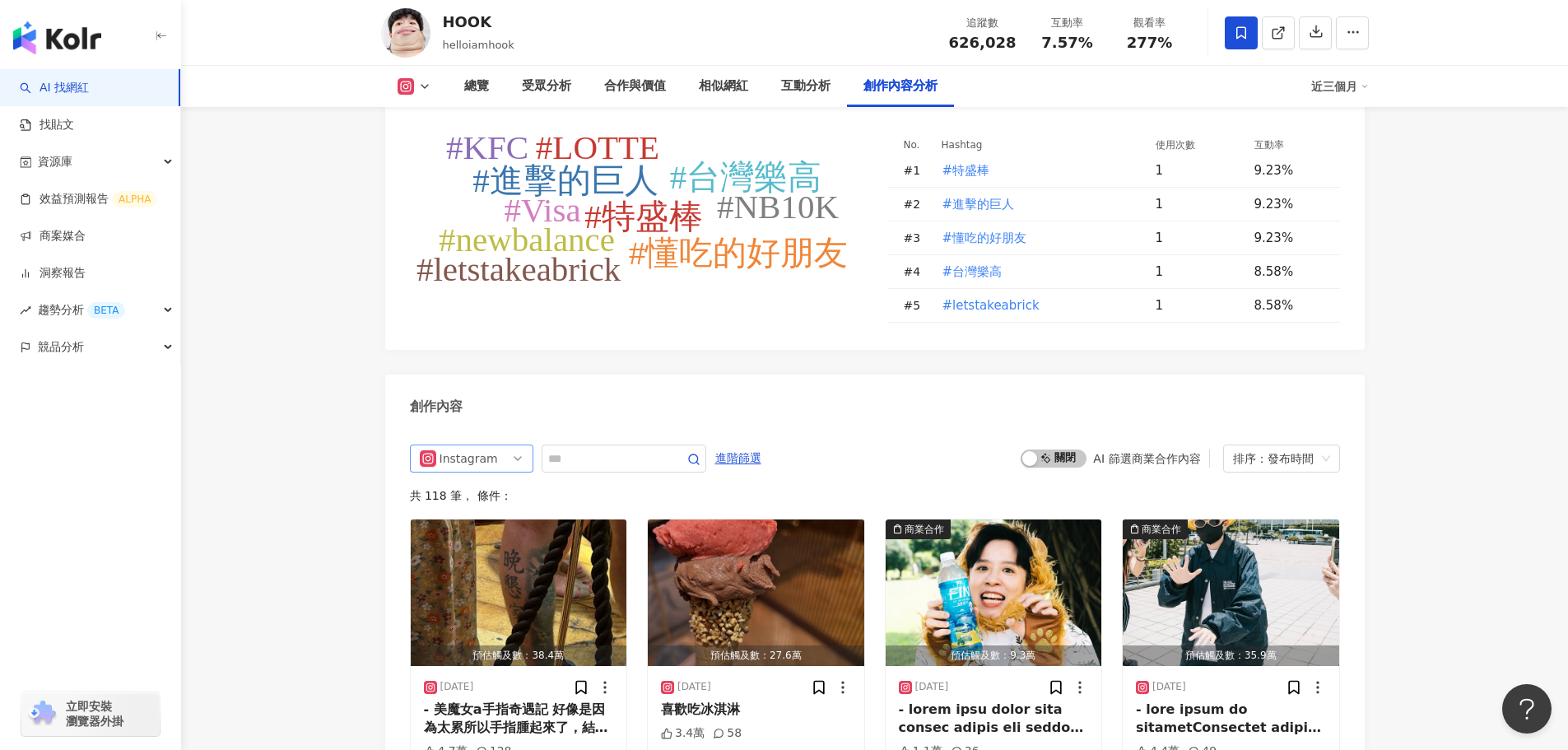
click at [477, 445] on div "Instagram" at bounding box center [466, 458] width 54 height 26
click at [467, 568] on div "YouTube" at bounding box center [469, 577] width 54 height 18
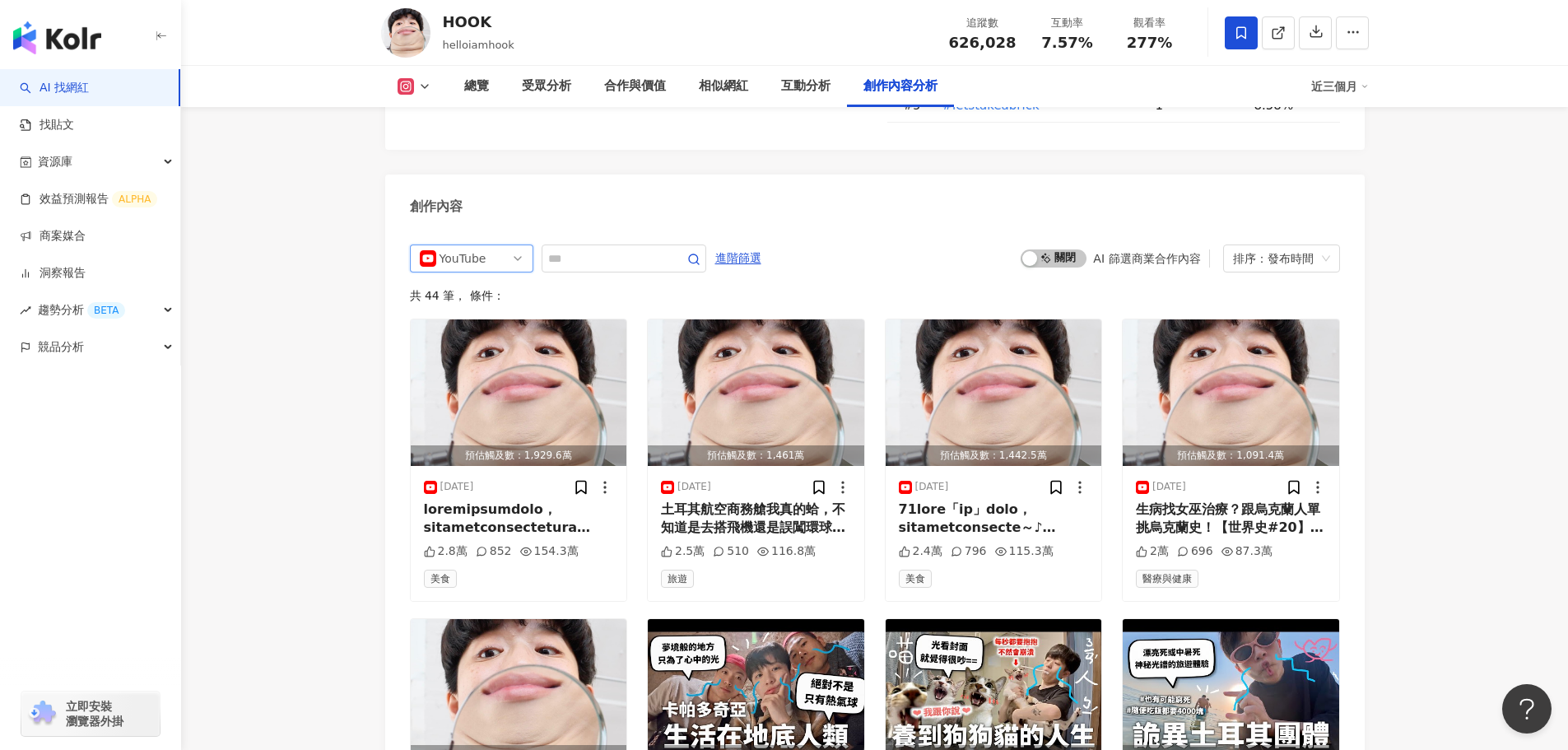
click at [453, 245] on div "YouTube" at bounding box center [466, 258] width 54 height 26
click at [1028, 251] on div "button" at bounding box center [1030, 258] width 15 height 15
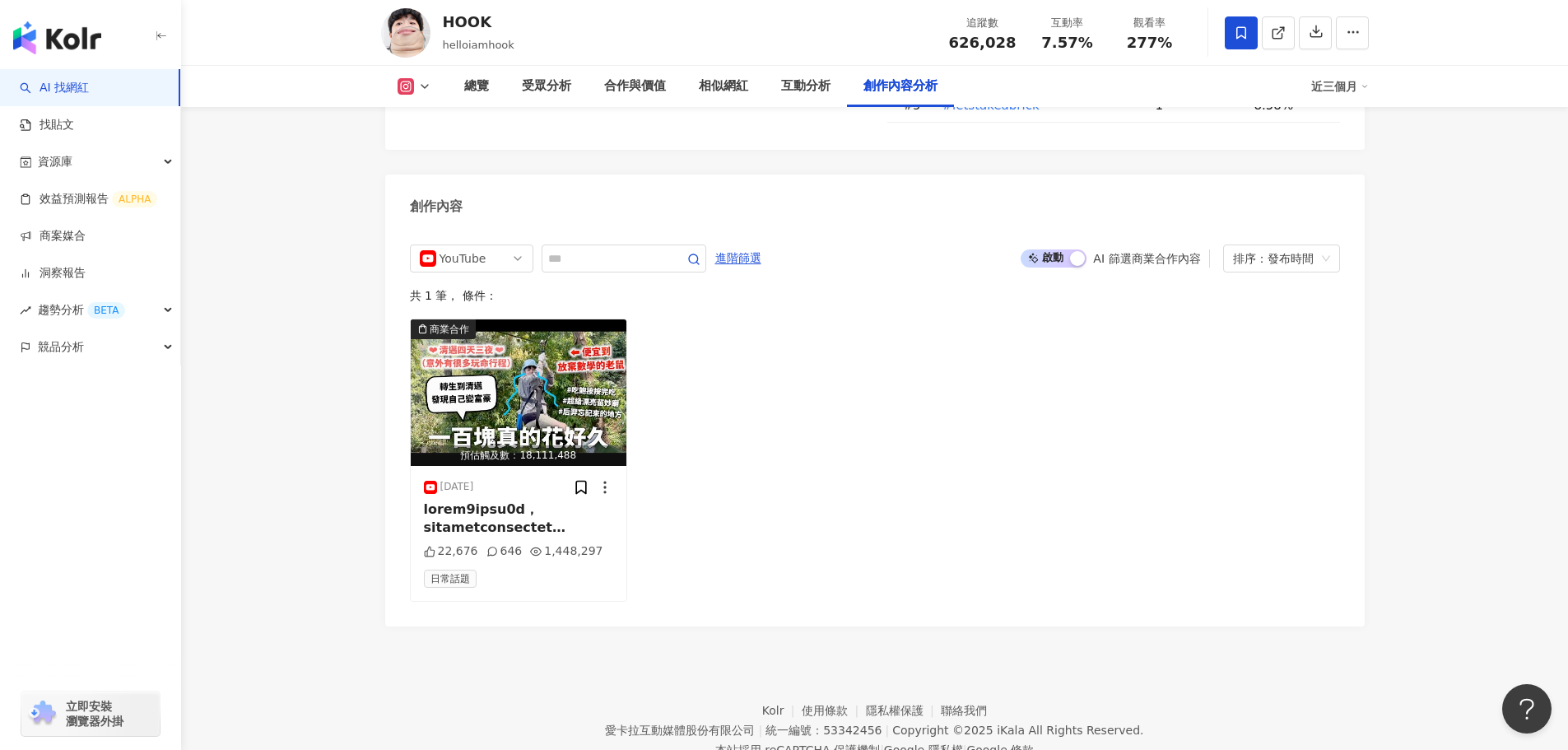
scroll to position [5048, 0]
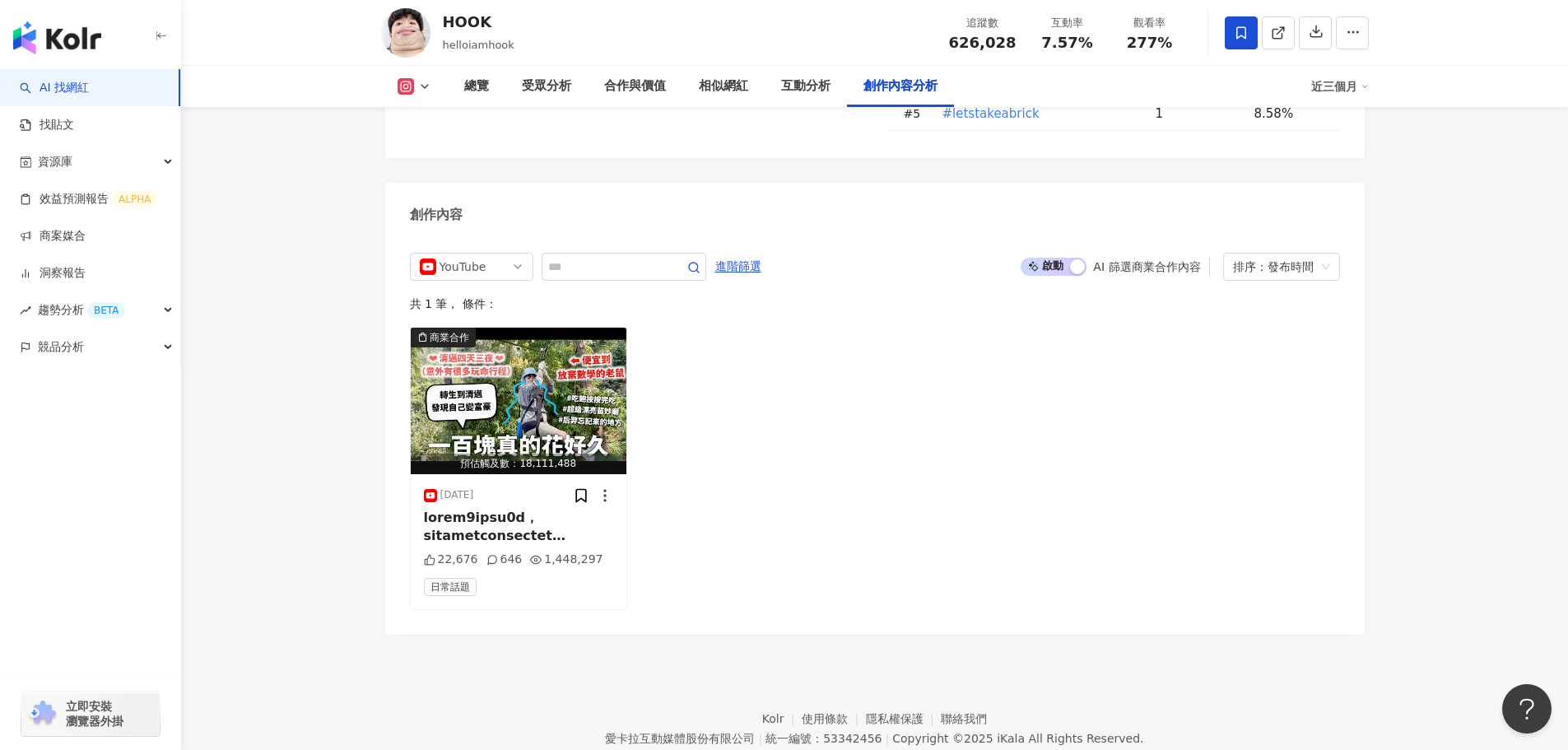
drag, startPoint x: 1032, startPoint y: 192, endPoint x: 1087, endPoint y: 195, distance: 55.1
click at [1087, 257] on div "啟動 關閉 AI 篩選商業合作內容" at bounding box center [1114, 266] width 188 height 18
click at [1074, 259] on div "button" at bounding box center [1077, 266] width 15 height 15
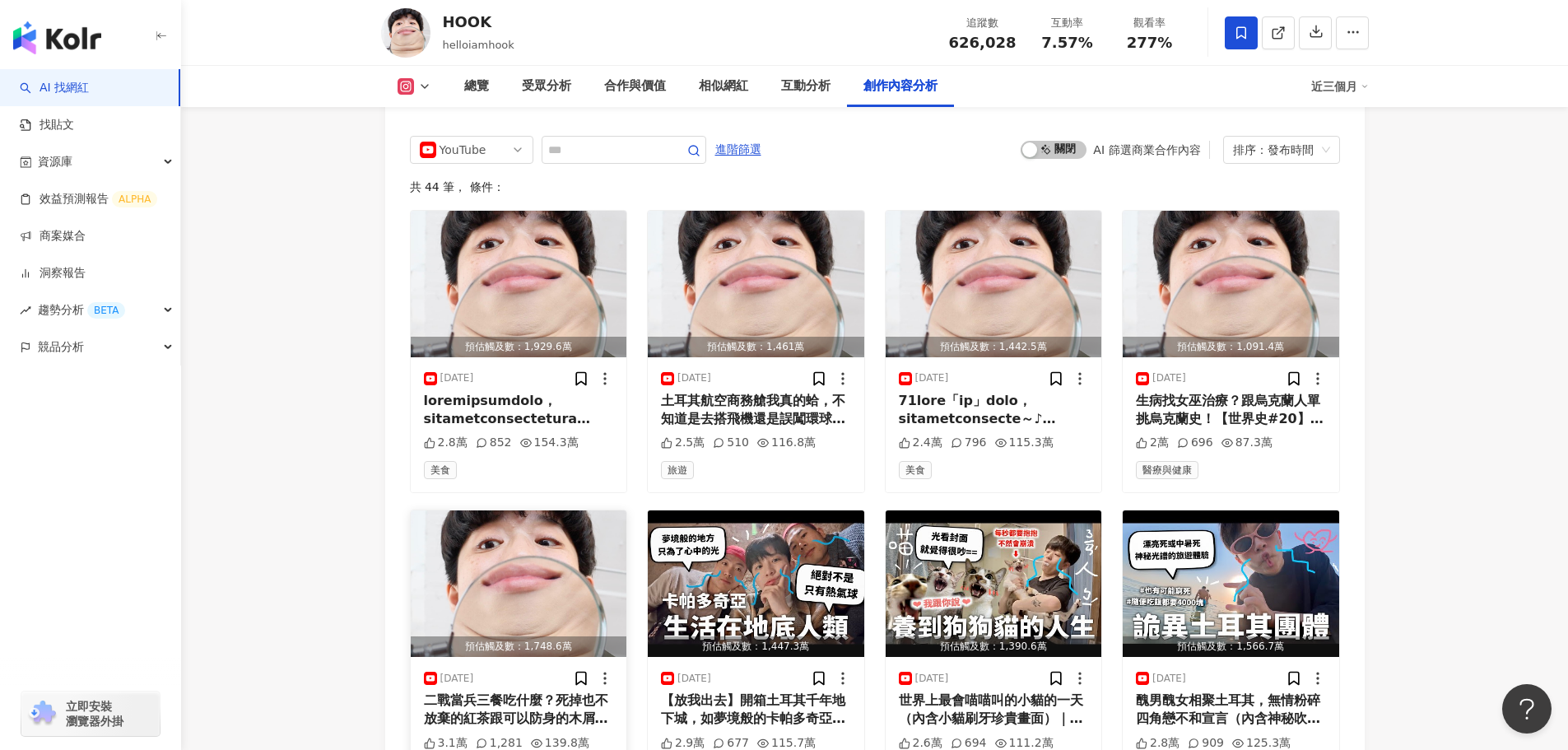
scroll to position [5468, 0]
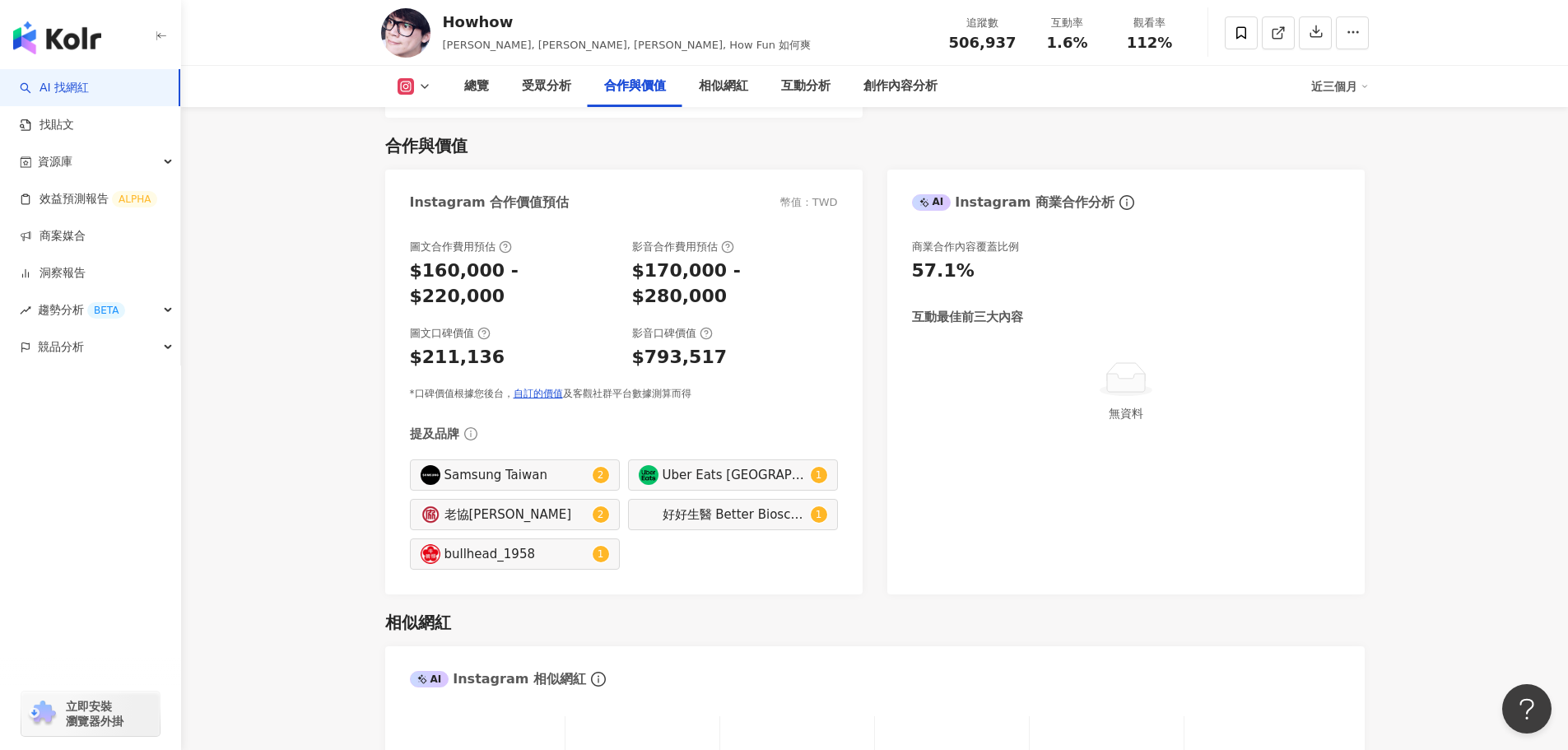
scroll to position [2178, 0]
